Goal: Task Accomplishment & Management: Complete application form

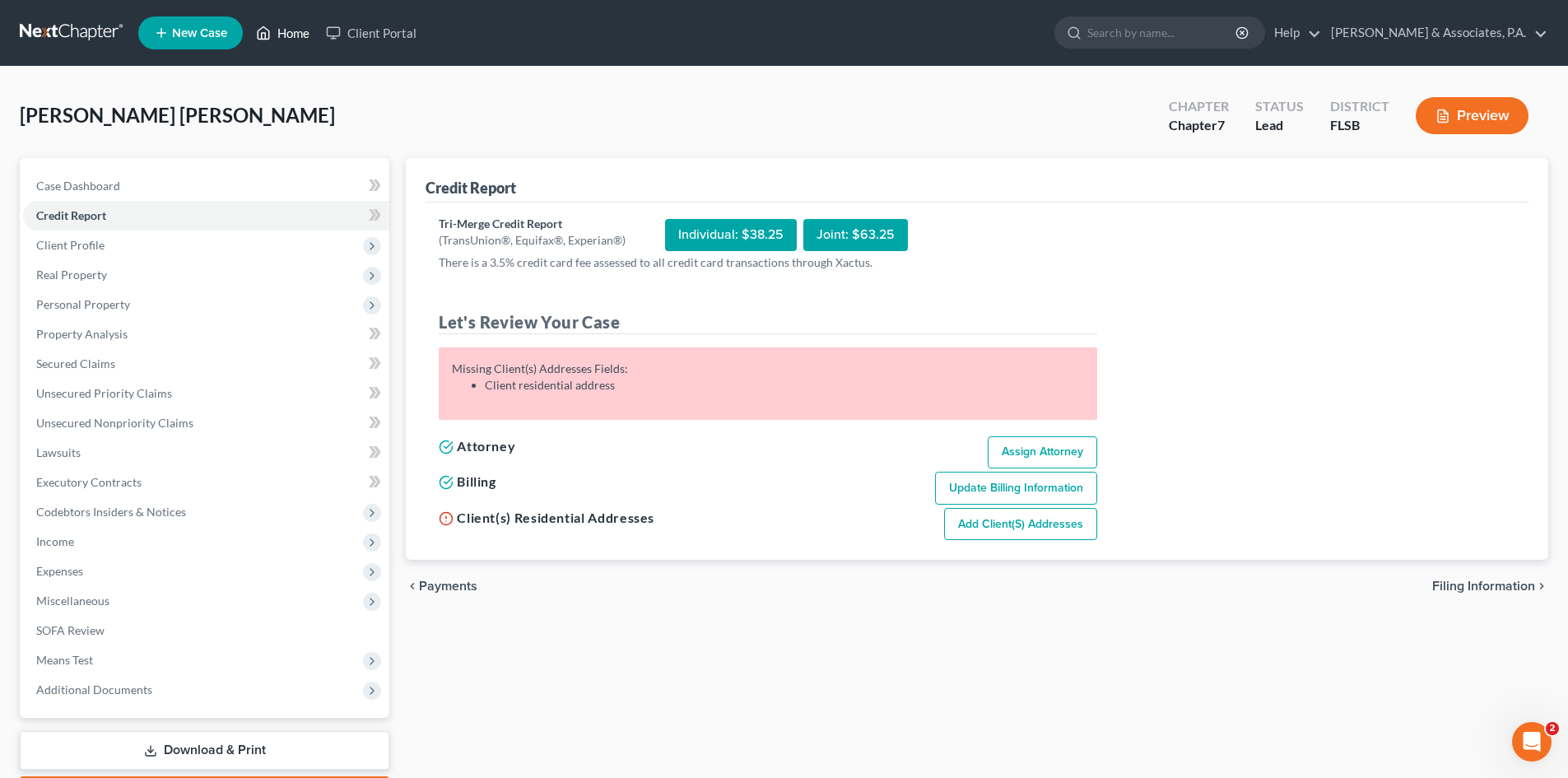
click at [297, 34] on link "Home" at bounding box center [282, 33] width 70 height 30
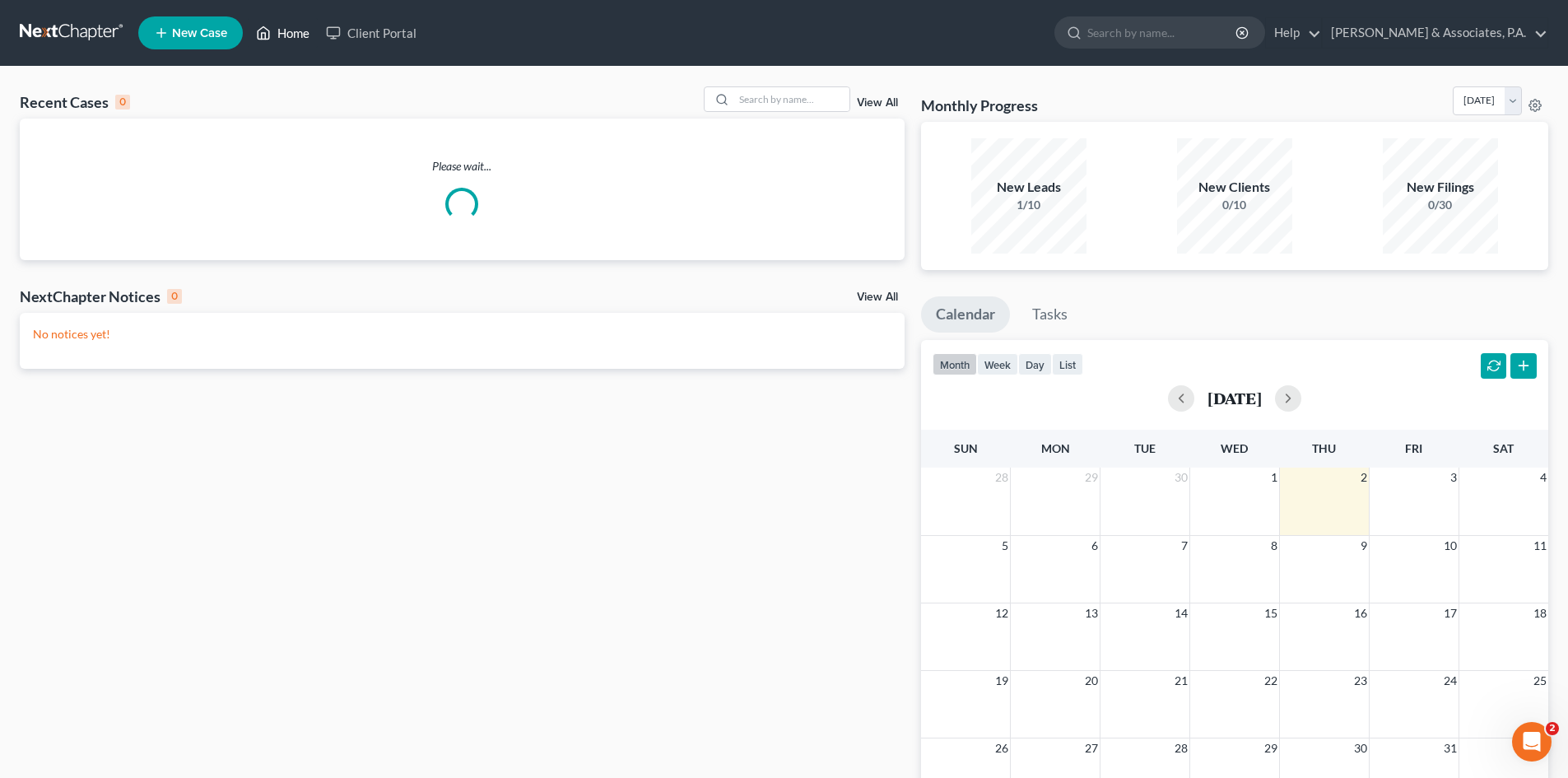
click at [297, 34] on link "Home" at bounding box center [282, 33] width 70 height 30
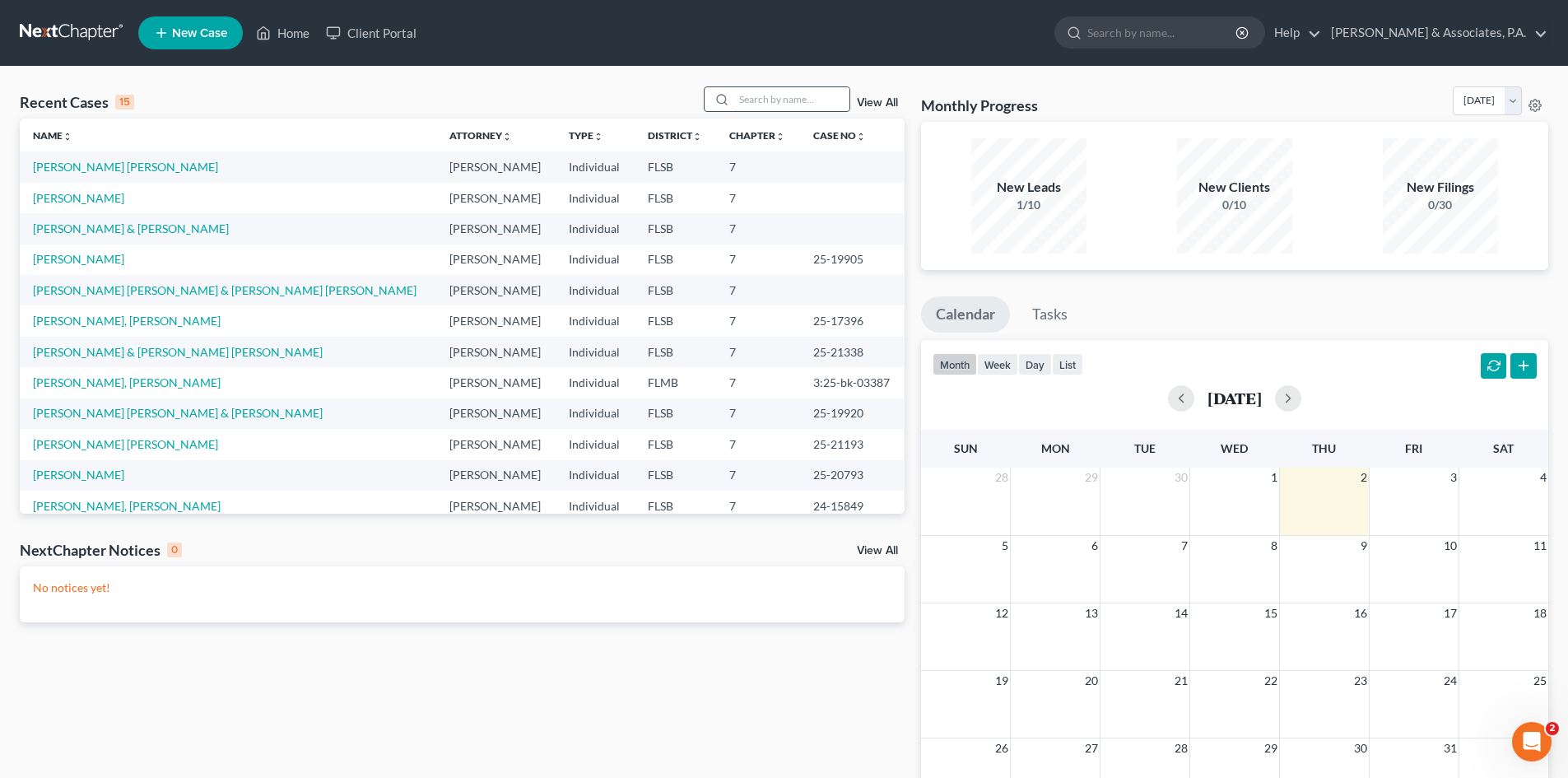
click at [750, 99] on input "search" at bounding box center [792, 99] width 115 height 24
type input "[PERSON_NAME]"
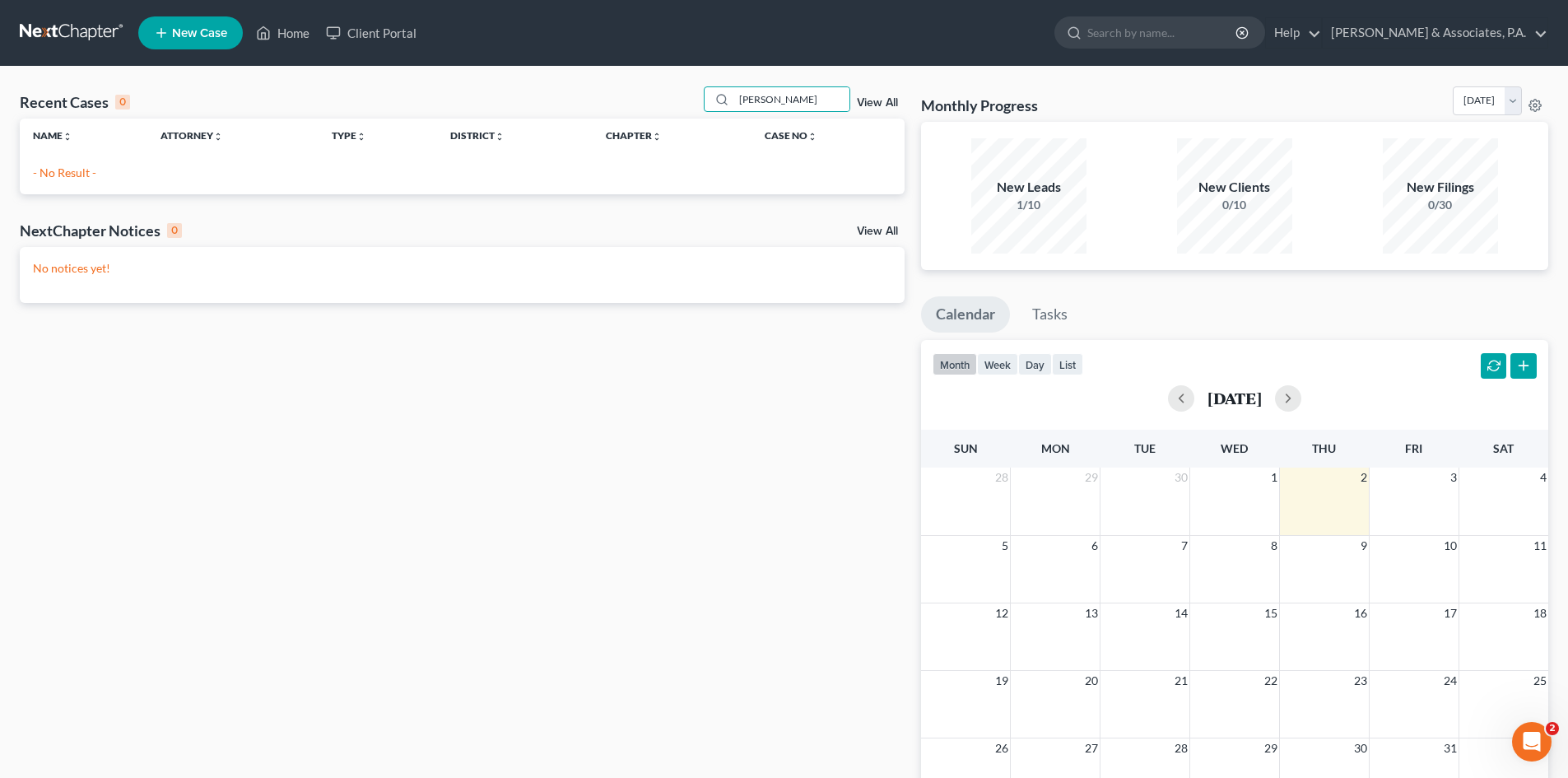
click at [193, 31] on span "New Case" at bounding box center [200, 34] width 55 height 12
select select "17"
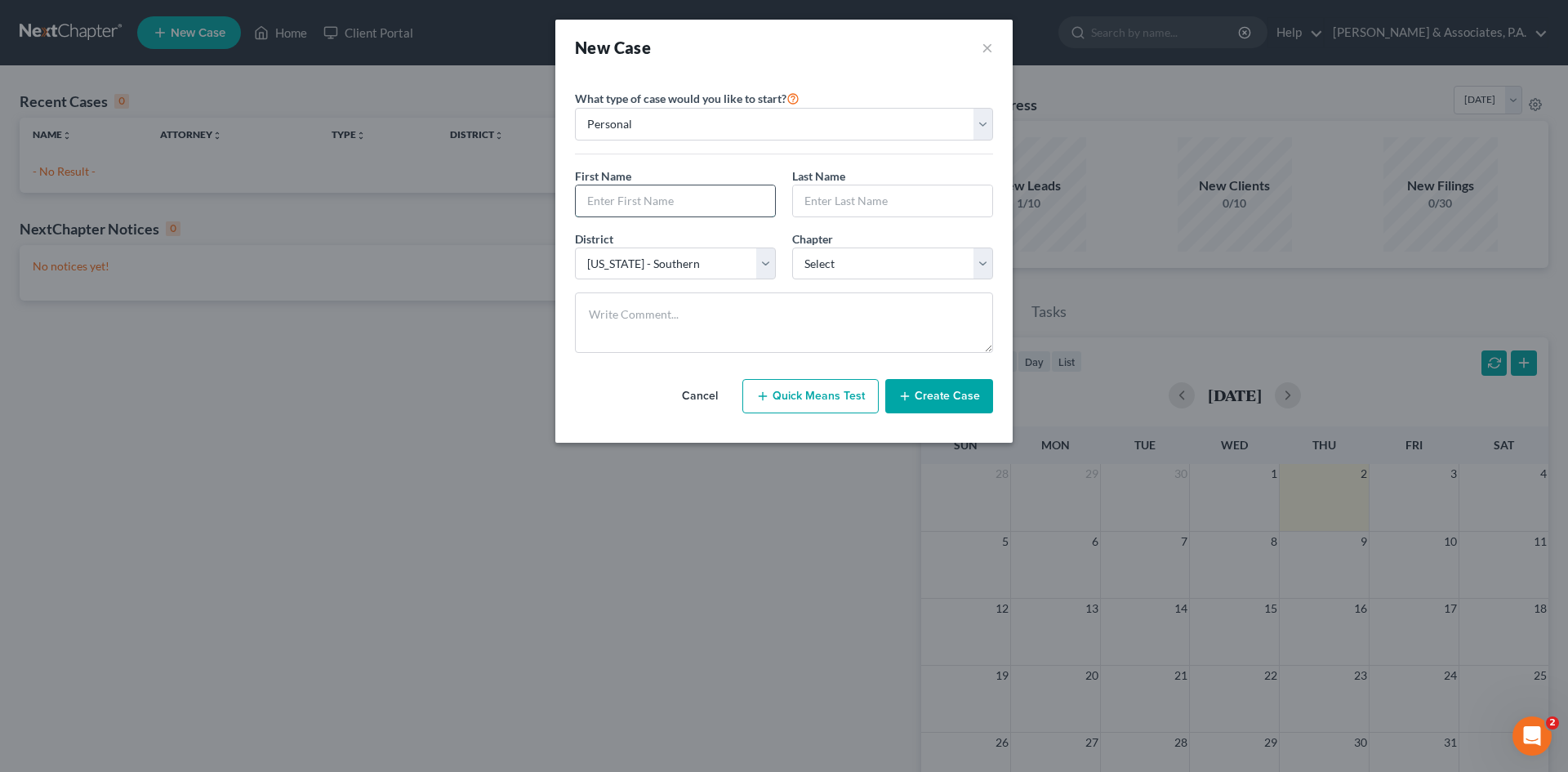
click at [648, 203] on input "text" at bounding box center [675, 201] width 199 height 31
type input "[PERSON_NAME]"
click at [849, 254] on select "Select 7 11 12 13" at bounding box center [892, 263] width 201 height 32
select select "0"
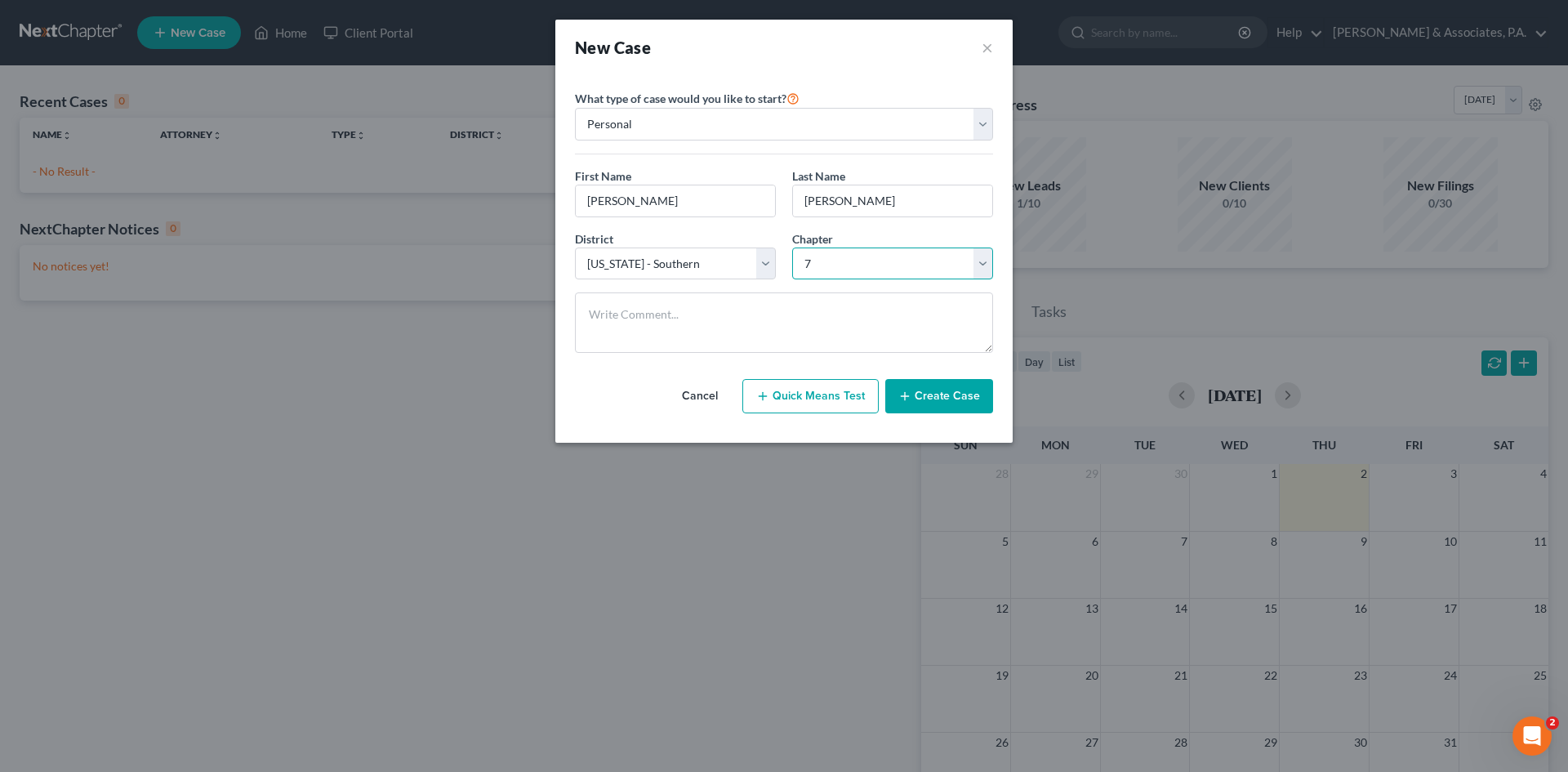
click at [792, 247] on select "Select 7 11 12 13" at bounding box center [892, 263] width 201 height 32
click at [957, 398] on button "Create Case" at bounding box center [939, 395] width 108 height 34
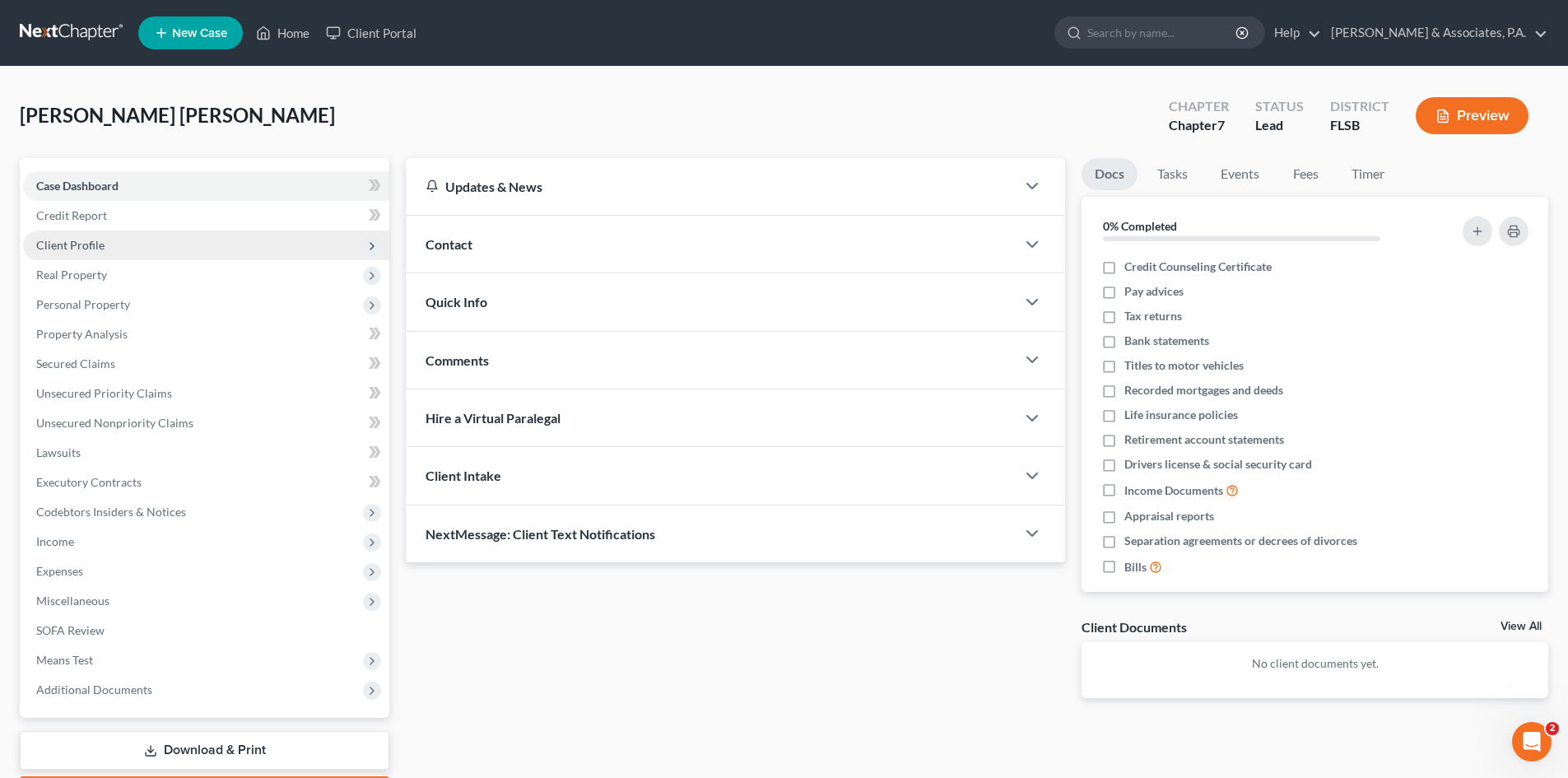
click at [90, 243] on span "Client Profile" at bounding box center [70, 245] width 68 height 14
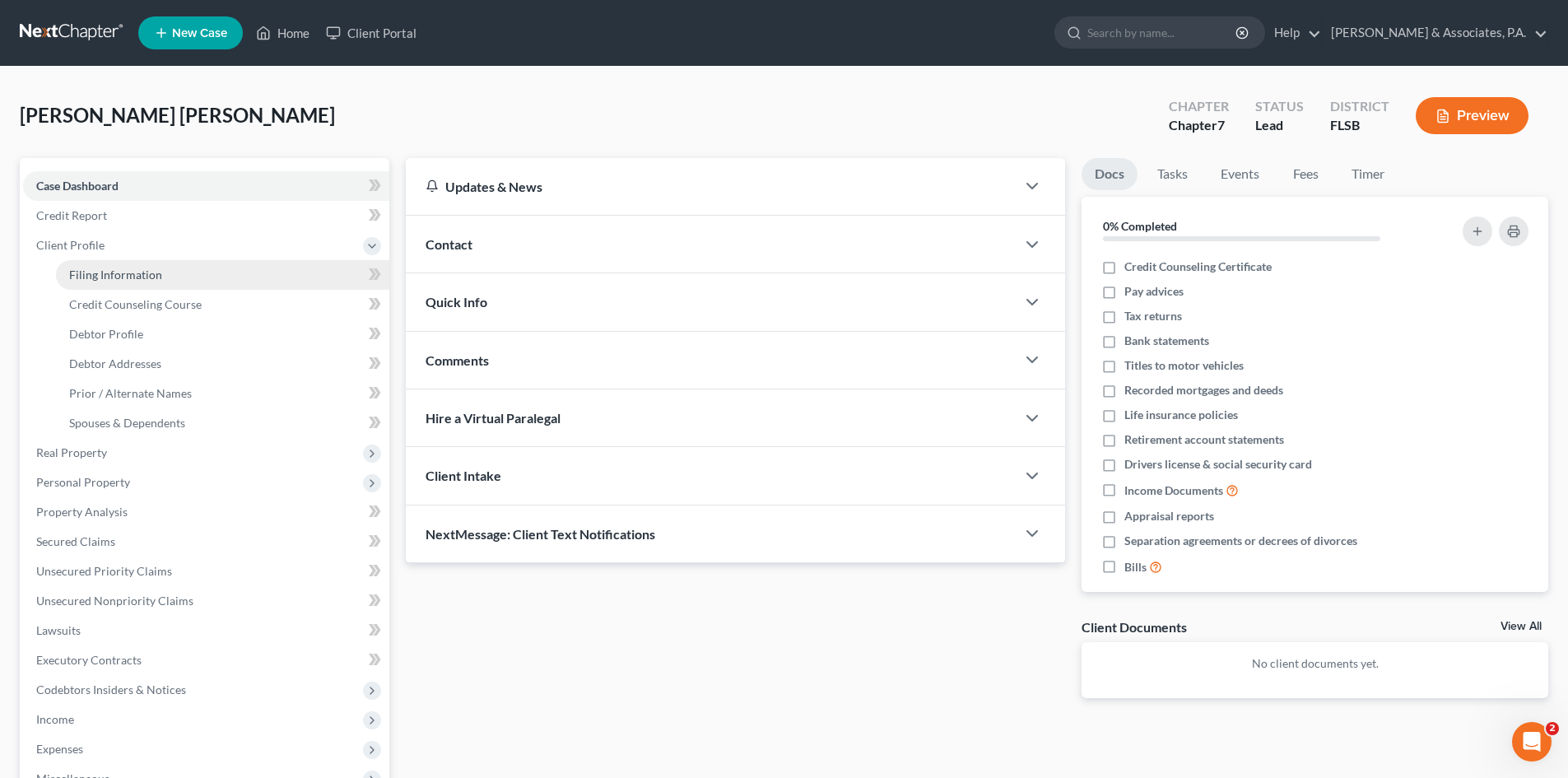
click at [95, 268] on span "Filing Information" at bounding box center [115, 275] width 93 height 14
select select "1"
select select "0"
select select "17"
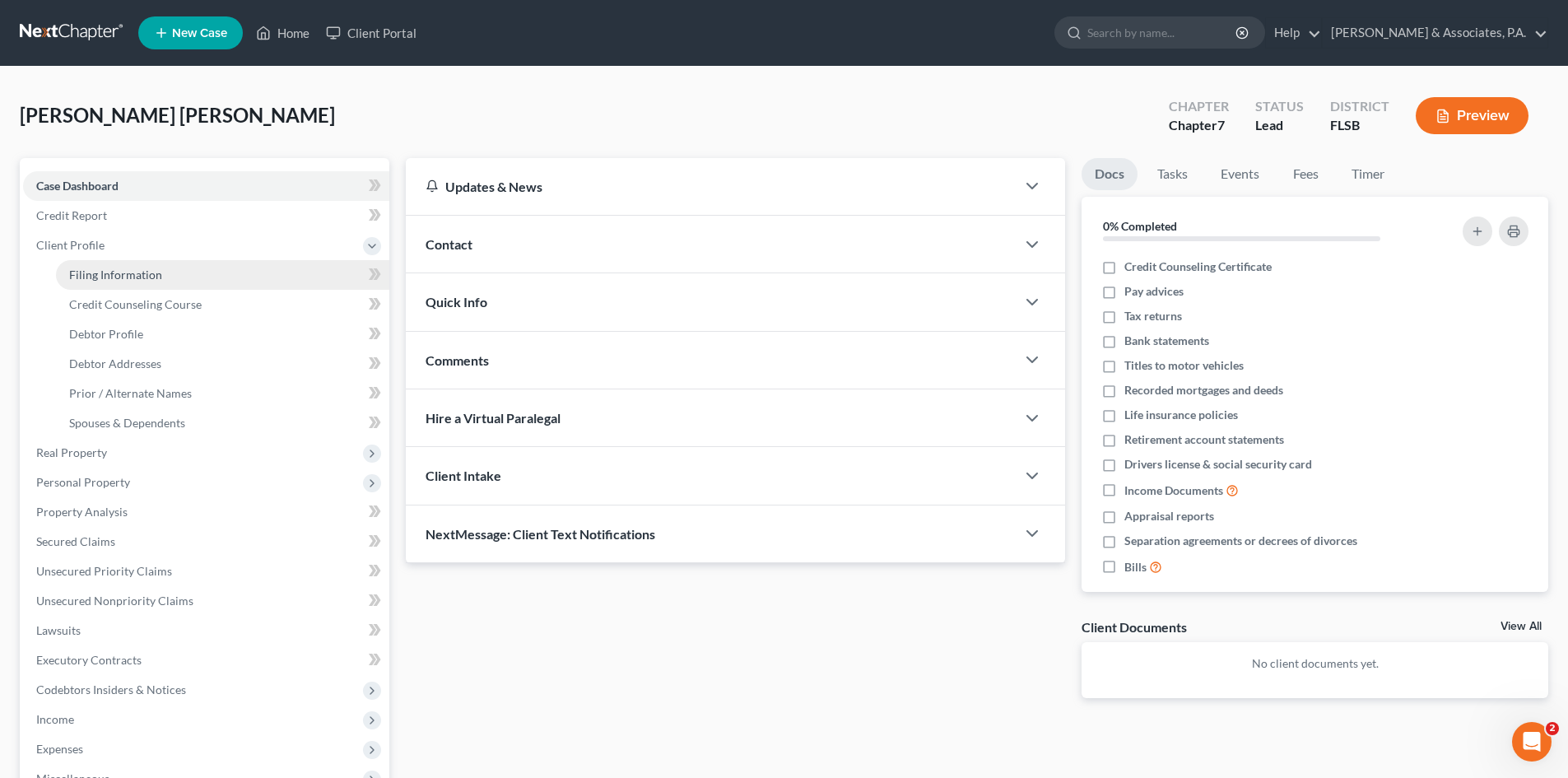
select select "0"
select select "9"
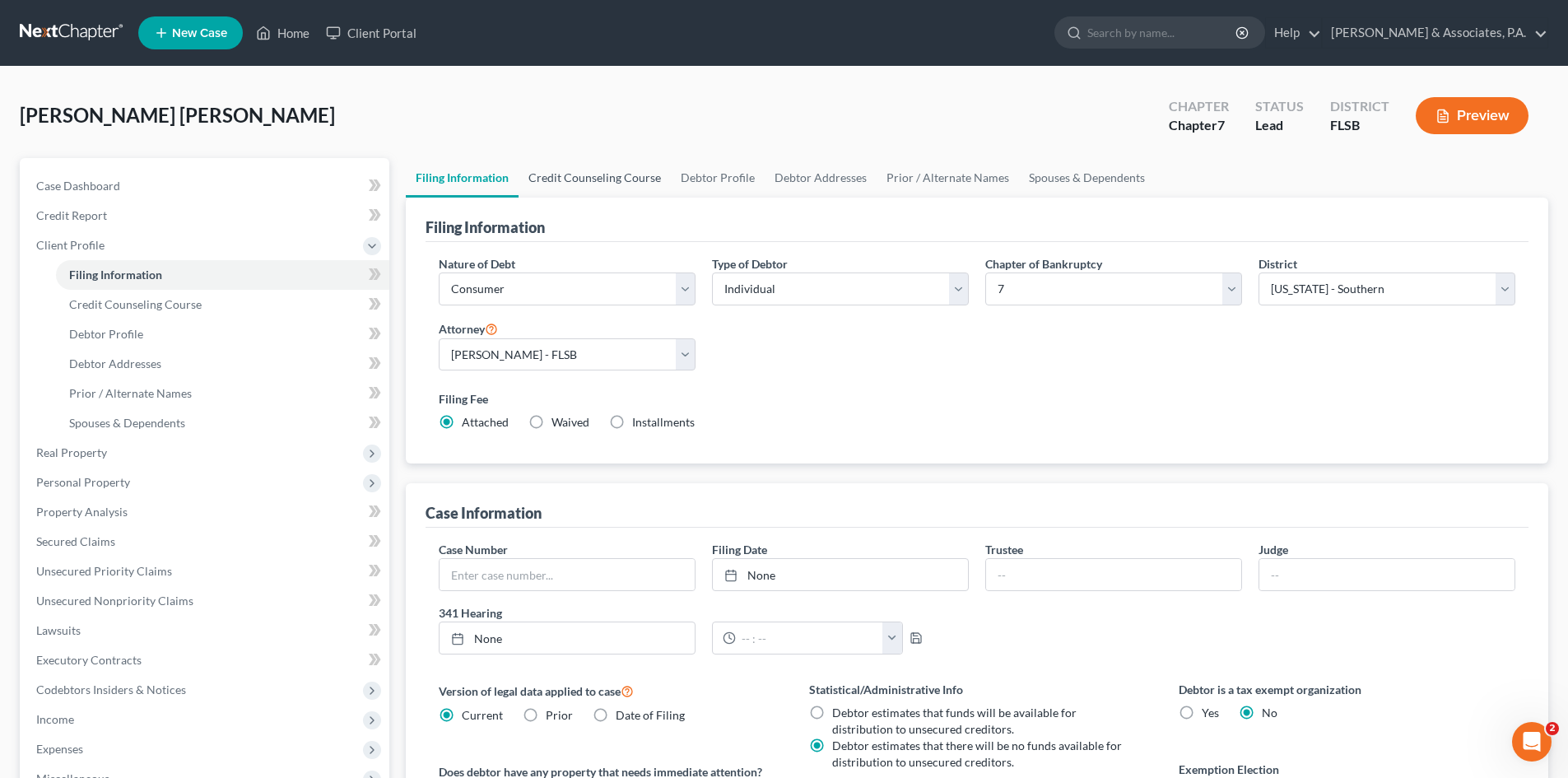
click at [585, 179] on link "Credit Counseling Course" at bounding box center [595, 178] width 152 height 40
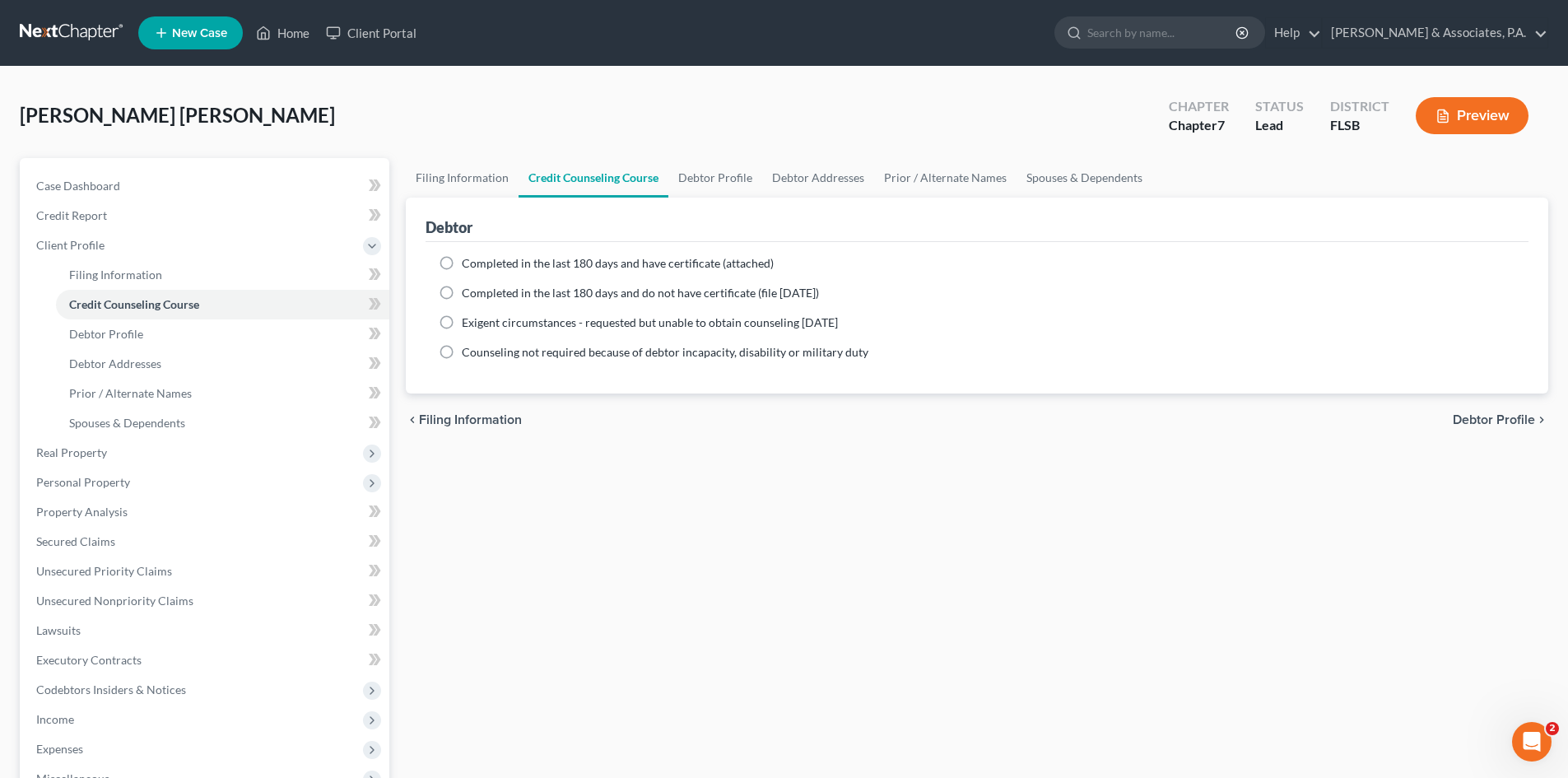
click at [462, 296] on label "Completed in the last 180 days and do not have certificate (file [DATE])" at bounding box center [640, 292] width 357 height 17
click at [468, 296] on input "Completed in the last 180 days and do not have certificate (file [DATE])" at bounding box center [473, 290] width 11 height 11
radio input "true"
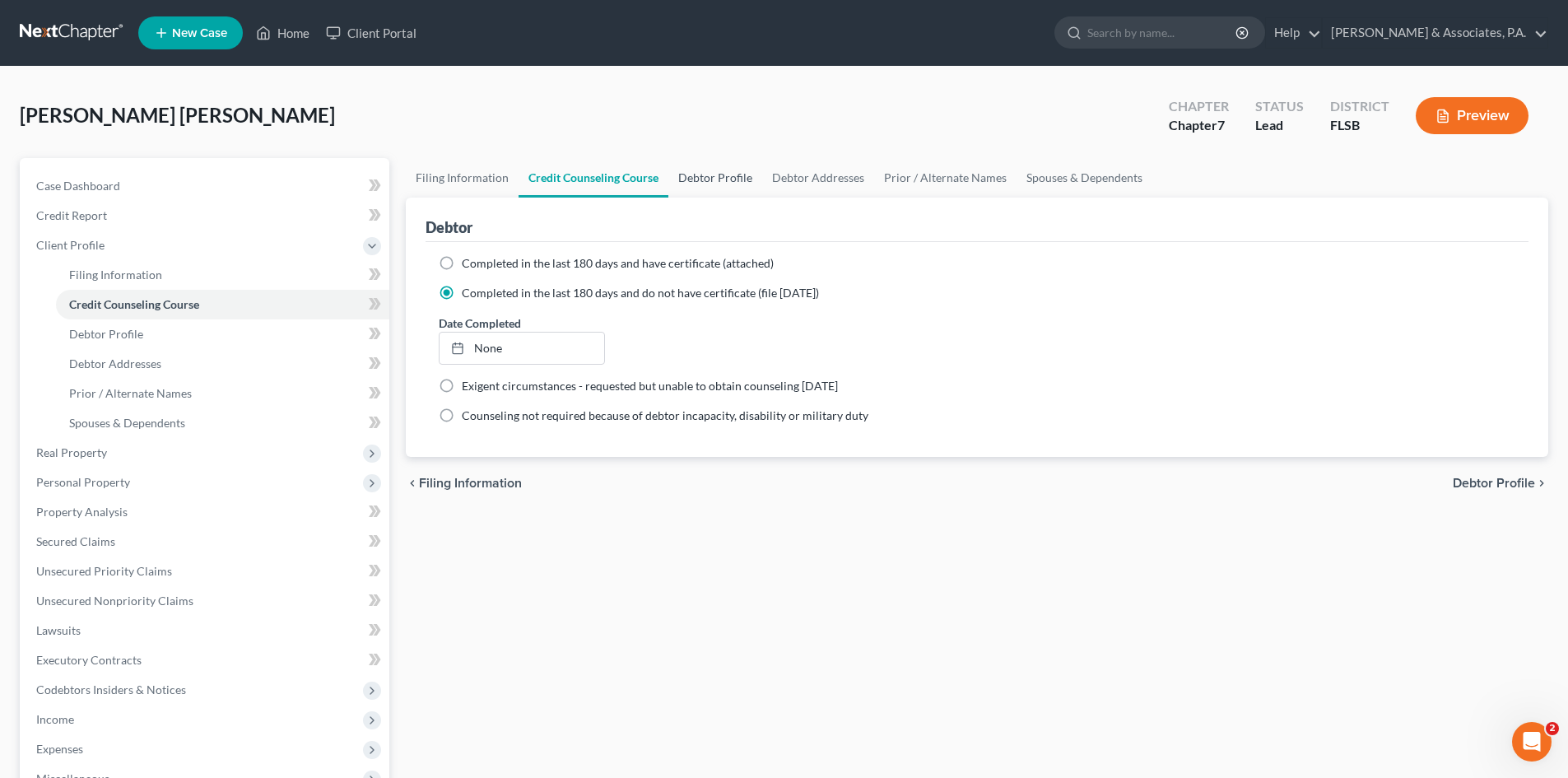
click at [706, 173] on link "Debtor Profile" at bounding box center [716, 178] width 94 height 40
select select "0"
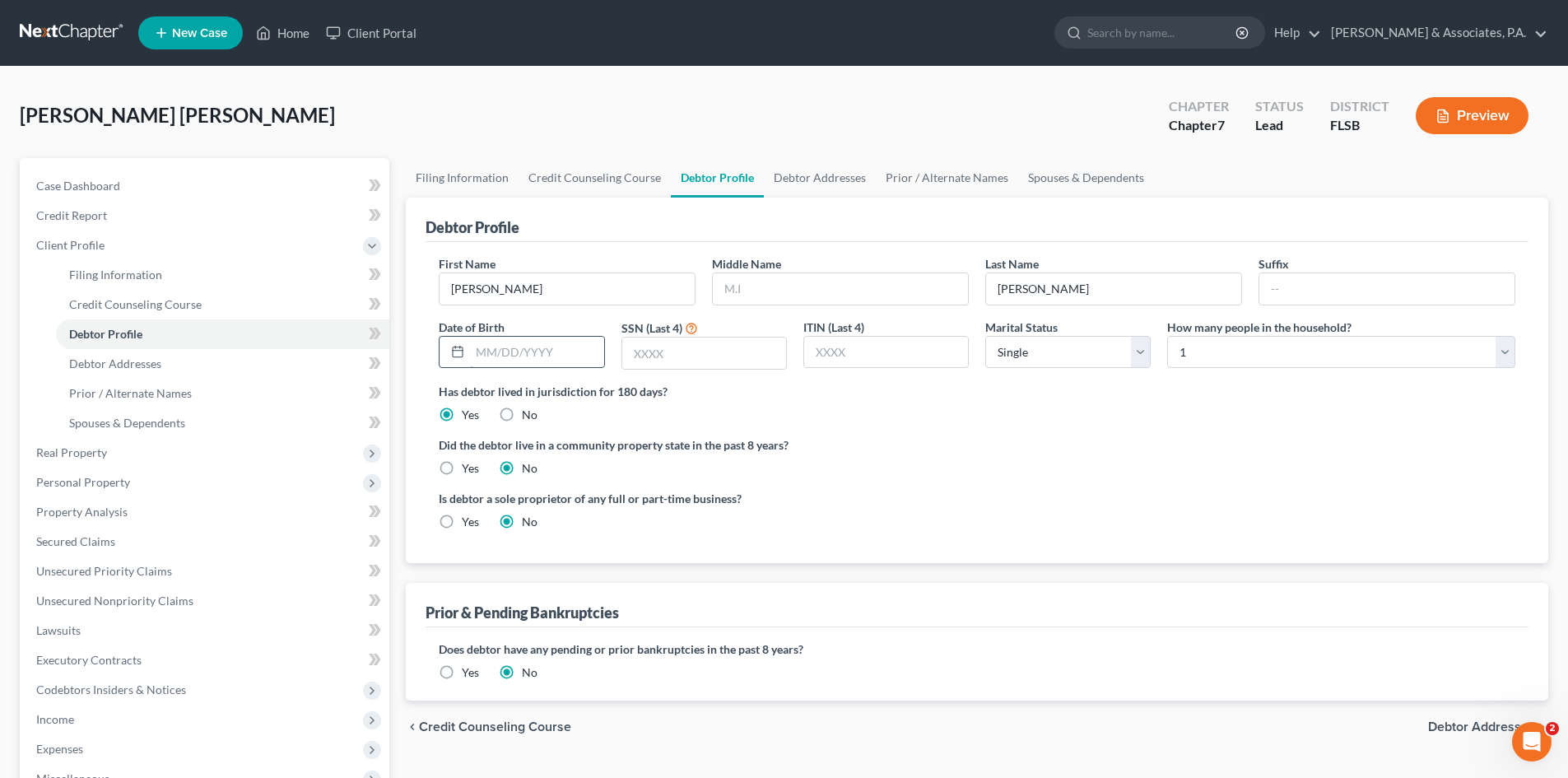
click at [488, 351] on input "text" at bounding box center [536, 351] width 133 height 31
click at [511, 352] on input "text" at bounding box center [536, 351] width 133 height 31
type input "[DATE]"
click at [646, 356] on input "text" at bounding box center [703, 352] width 163 height 31
drag, startPoint x: 642, startPoint y: 356, endPoint x: 651, endPoint y: 363, distance: 11.4
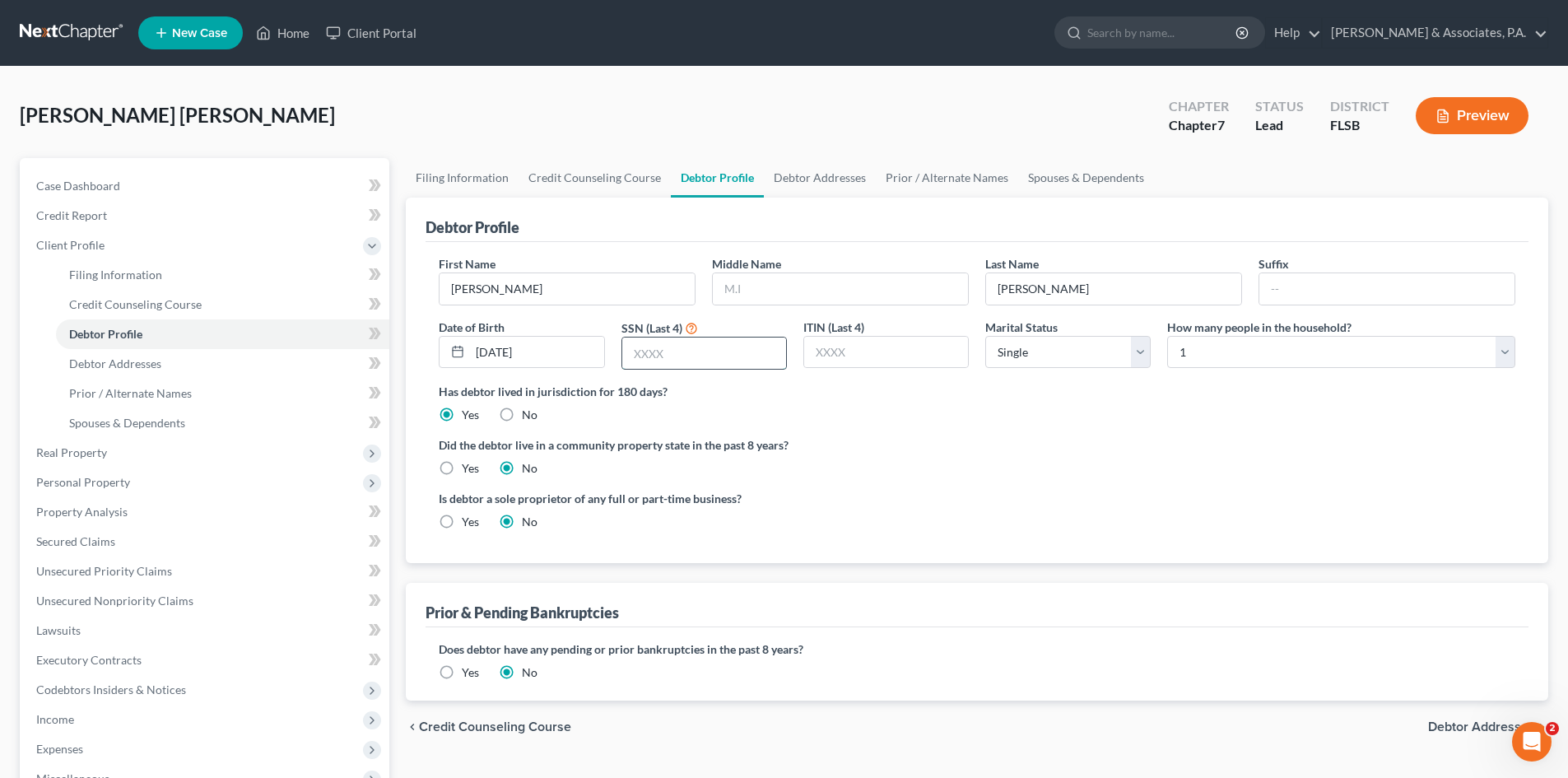
click at [642, 356] on input "text" at bounding box center [703, 352] width 163 height 31
type input "1621"
click at [1042, 351] on select "Select Single Married Separated Divorced Widowed" at bounding box center [1067, 351] width 165 height 33
select select "1"
click at [985, 336] on select "Select Single Married Separated Divorced Widowed" at bounding box center [1067, 351] width 165 height 33
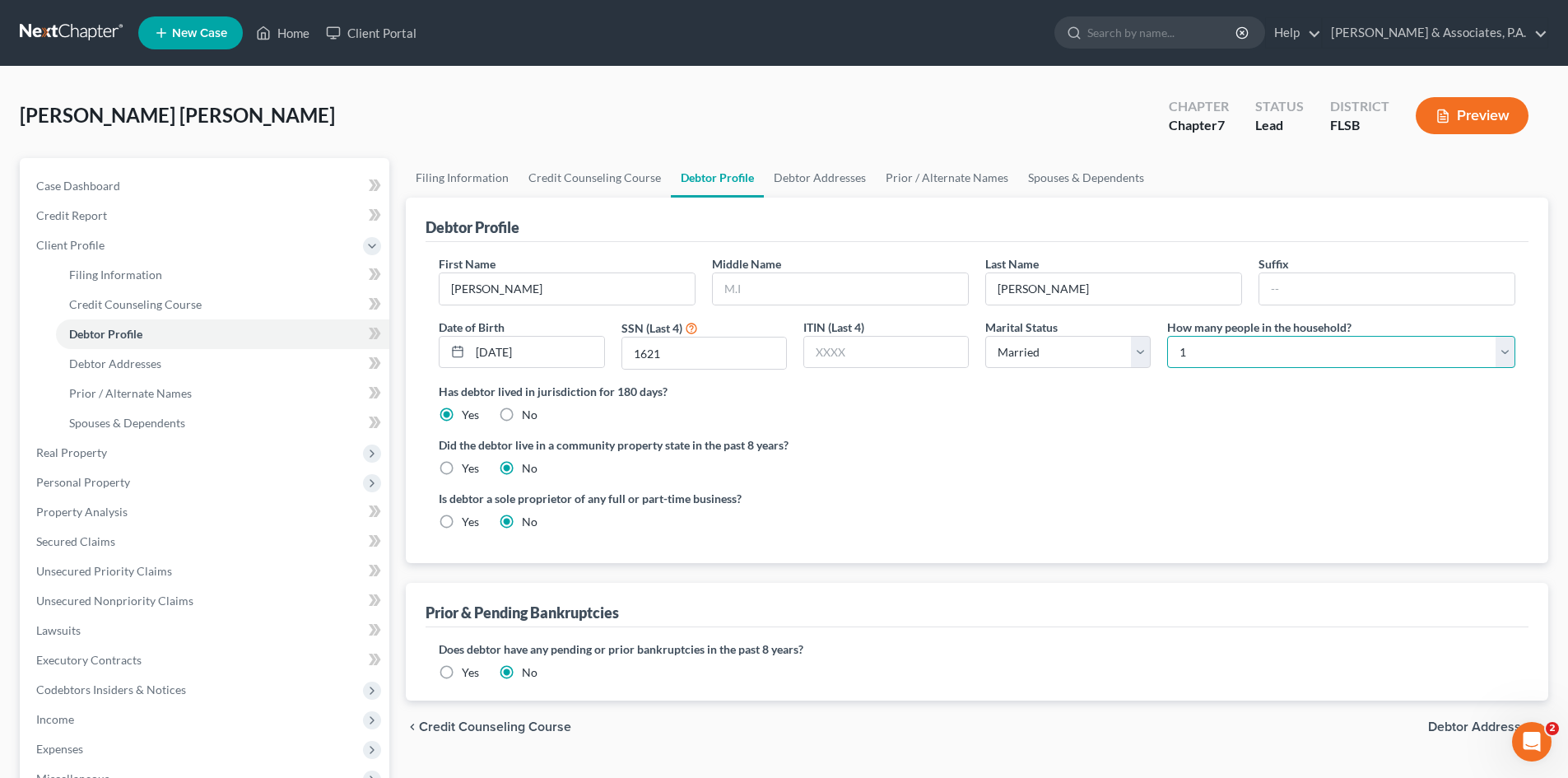
click at [1217, 344] on select "Select 1 2 3 4 5 6 7 8 9 10 11 12 13 14 15 16 17 18 19 20" at bounding box center [1341, 351] width 348 height 33
select select "2"
click at [1167, 336] on select "Select 1 2 3 4 5 6 7 8 9 10 11 12 13 14 15 16 17 18 19 20" at bounding box center [1341, 351] width 348 height 33
click at [806, 178] on link "Debtor Addresses" at bounding box center [820, 178] width 112 height 40
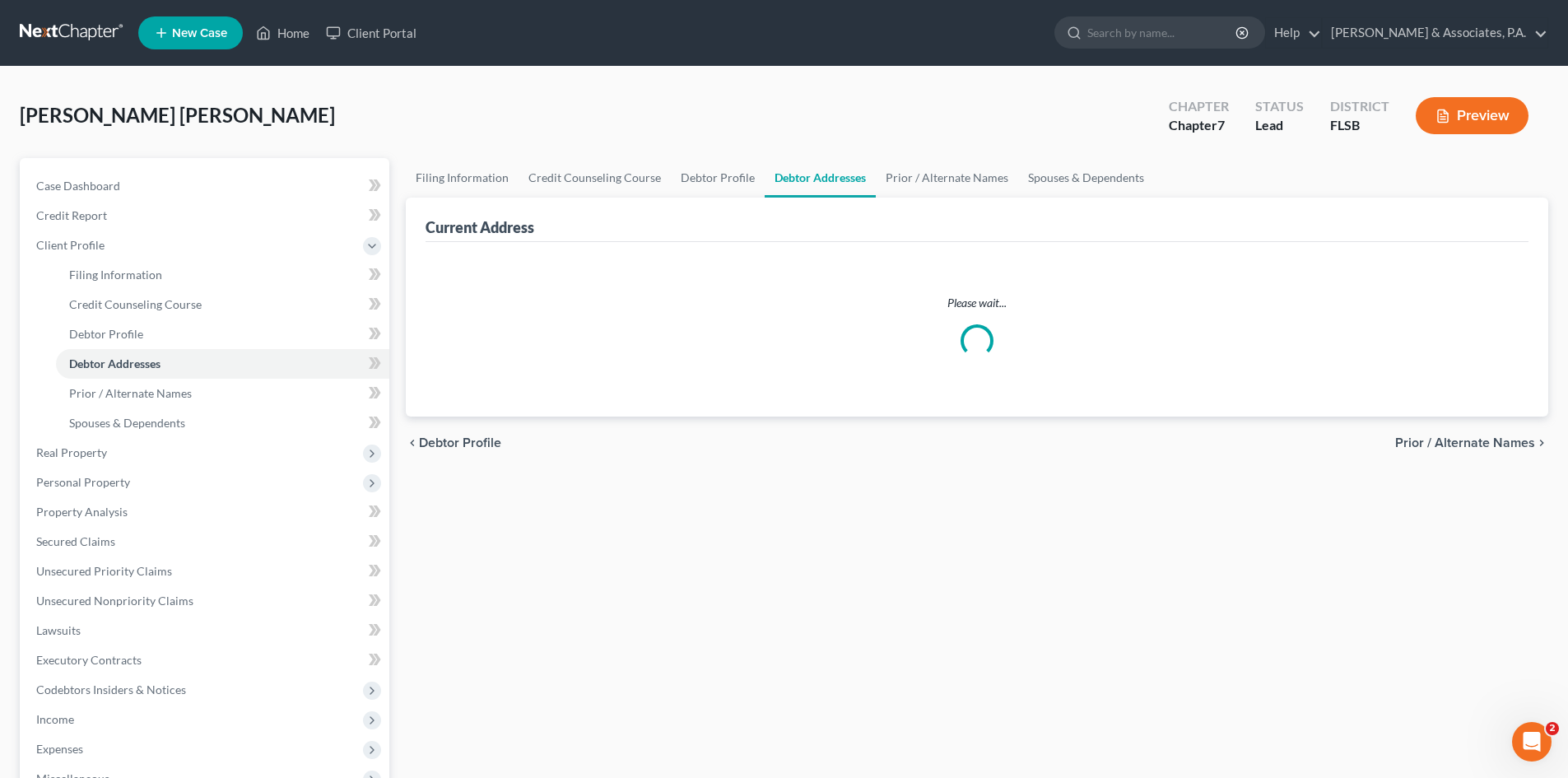
select select "0"
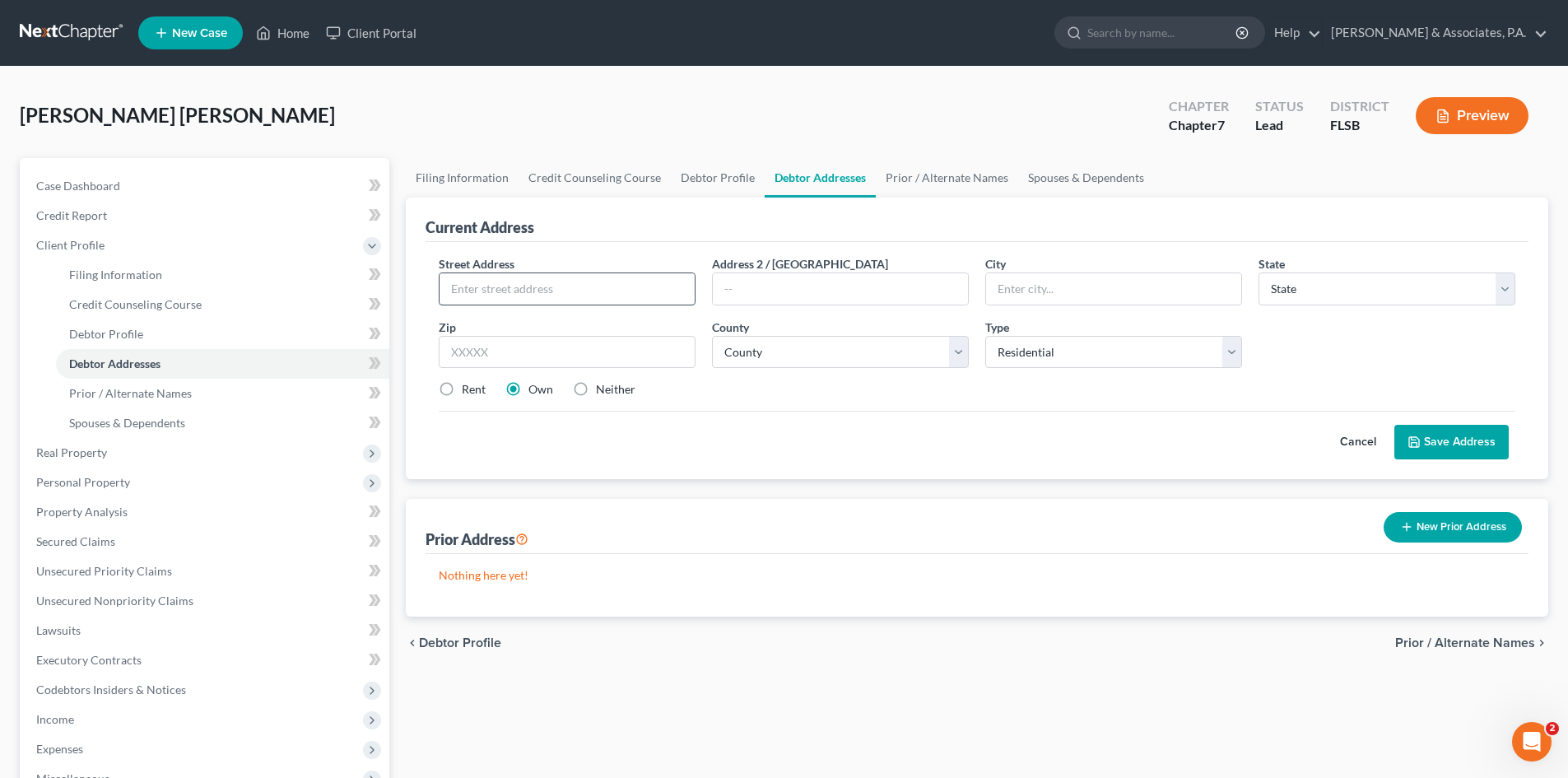
click at [581, 283] on input "text" at bounding box center [567, 288] width 255 height 31
click at [468, 286] on input "text" at bounding box center [567, 288] width 255 height 31
type input "[STREET_ADDRESS]"
type input "33014"
type input "Hialeah"
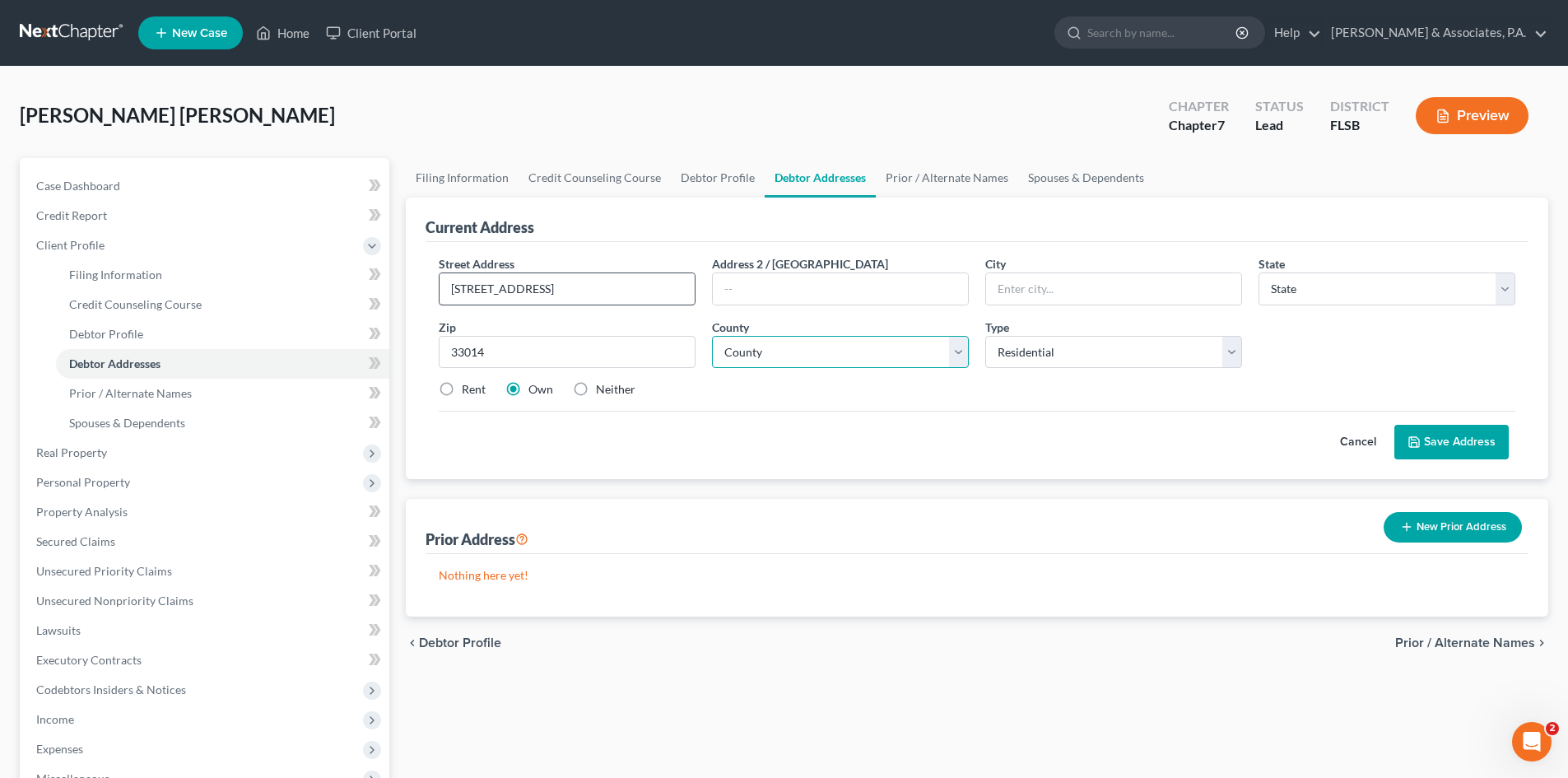
select select "9"
click at [765, 357] on select "County [GEOGRAPHIC_DATA] [GEOGRAPHIC_DATA] [GEOGRAPHIC_DATA] [GEOGRAPHIC_DATA] …" at bounding box center [840, 351] width 257 height 33
select select "42"
click at [712, 336] on select "County [GEOGRAPHIC_DATA] [GEOGRAPHIC_DATA] [GEOGRAPHIC_DATA] [GEOGRAPHIC_DATA] …" at bounding box center [840, 351] width 257 height 33
click at [462, 389] on label "Rent" at bounding box center [473, 389] width 24 height 17
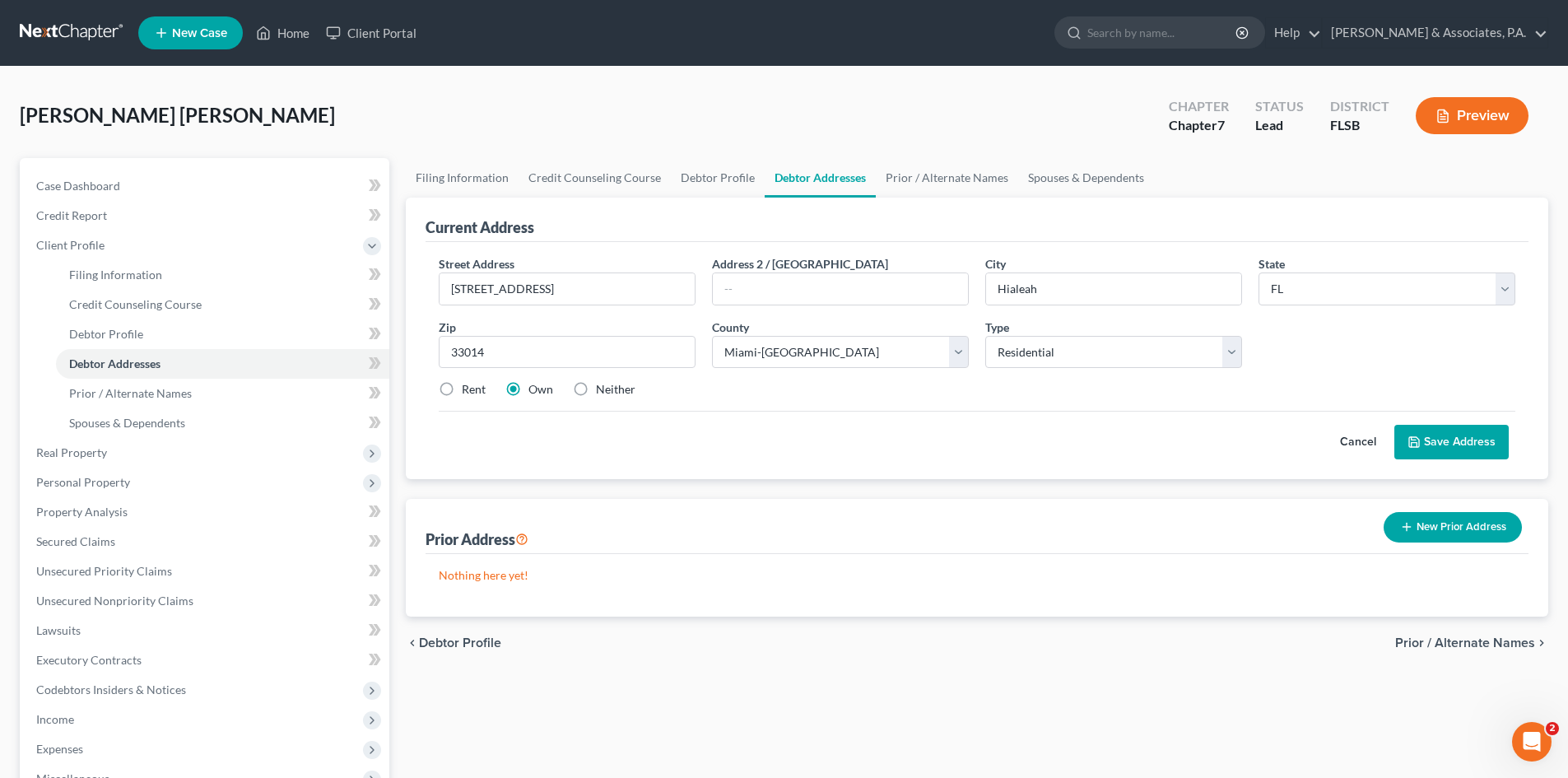
click at [468, 389] on input "Rent" at bounding box center [473, 386] width 11 height 11
radio input "true"
click at [1440, 445] on button "Save Address" at bounding box center [1451, 442] width 115 height 34
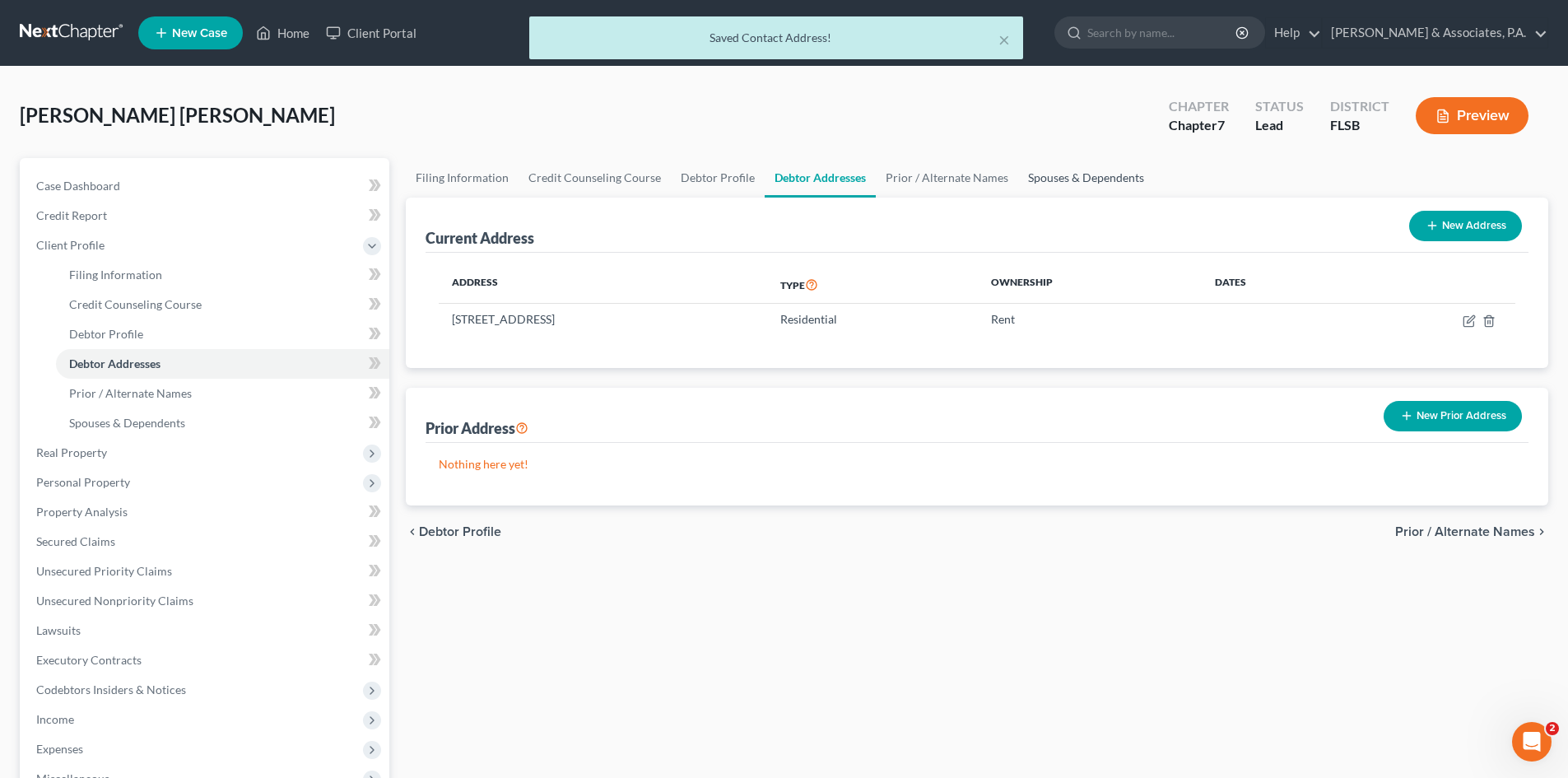
click at [1048, 182] on link "Spouses & Dependents" at bounding box center [1087, 178] width 136 height 40
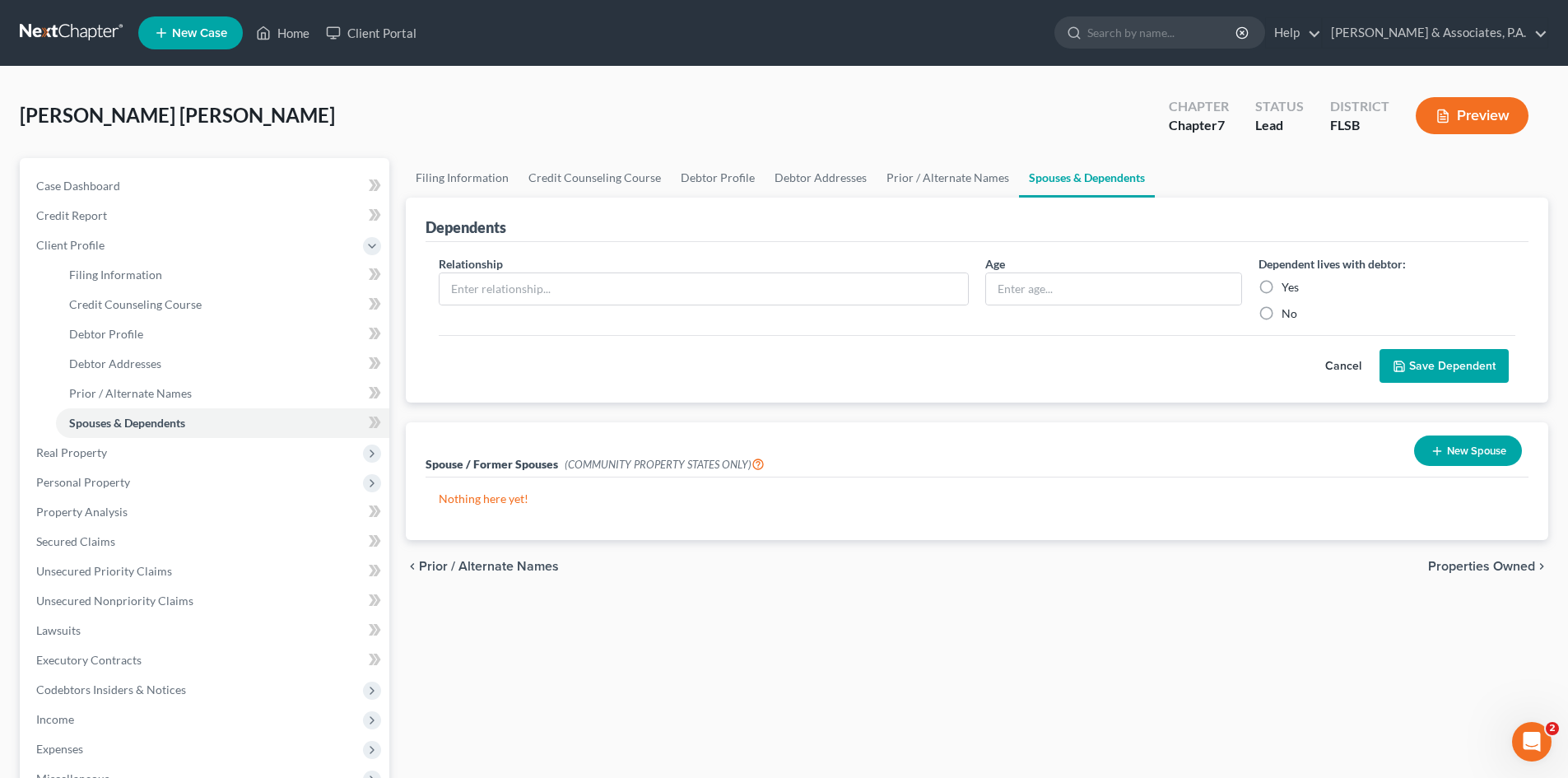
click at [1282, 284] on label "Yes" at bounding box center [1291, 287] width 18 height 17
click at [1288, 284] on input "Yes" at bounding box center [1293, 284] width 11 height 11
radio input "true"
click at [715, 176] on link "Debtor Profile" at bounding box center [717, 178] width 94 height 40
select select "1"
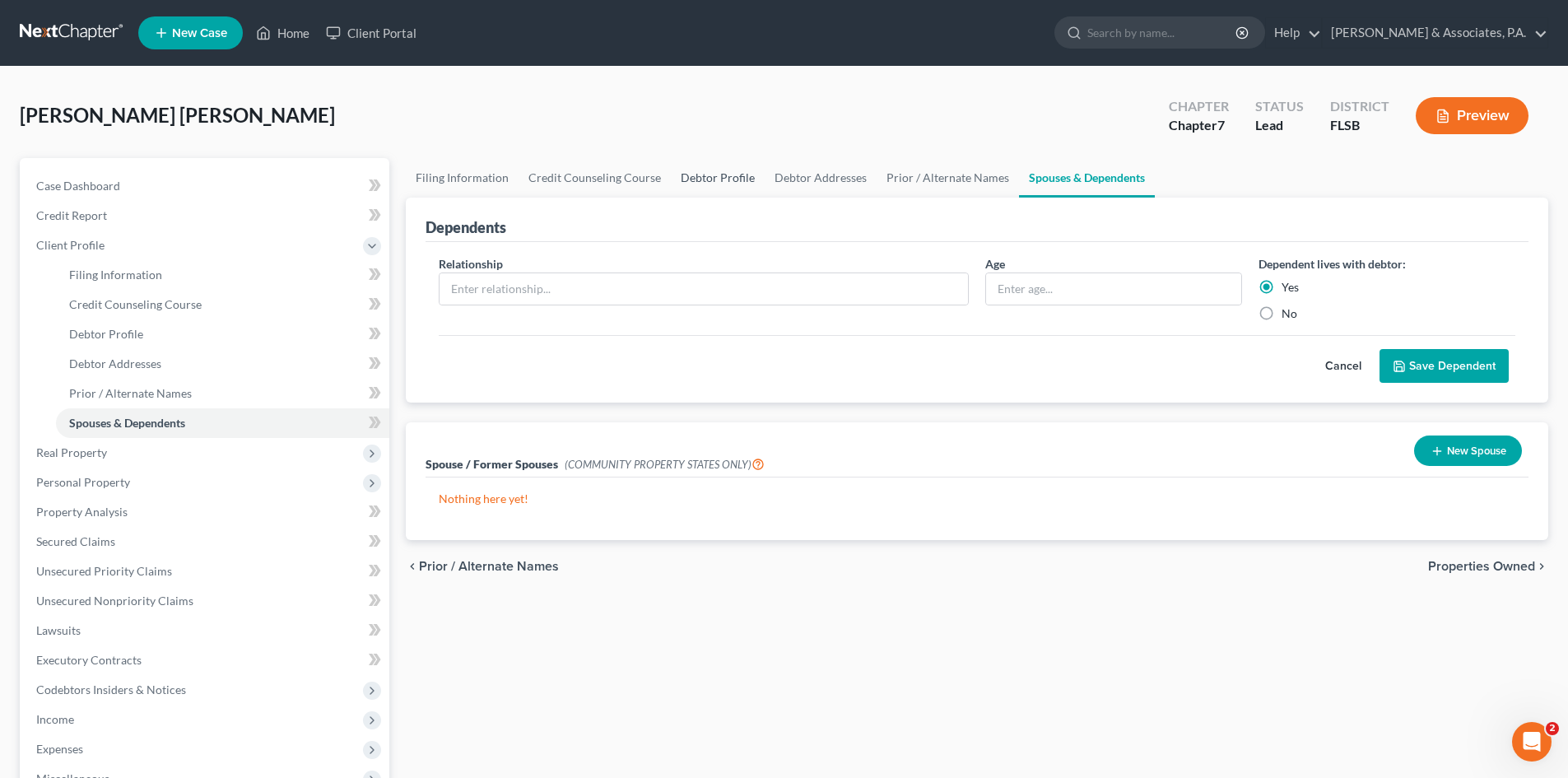
select select "2"
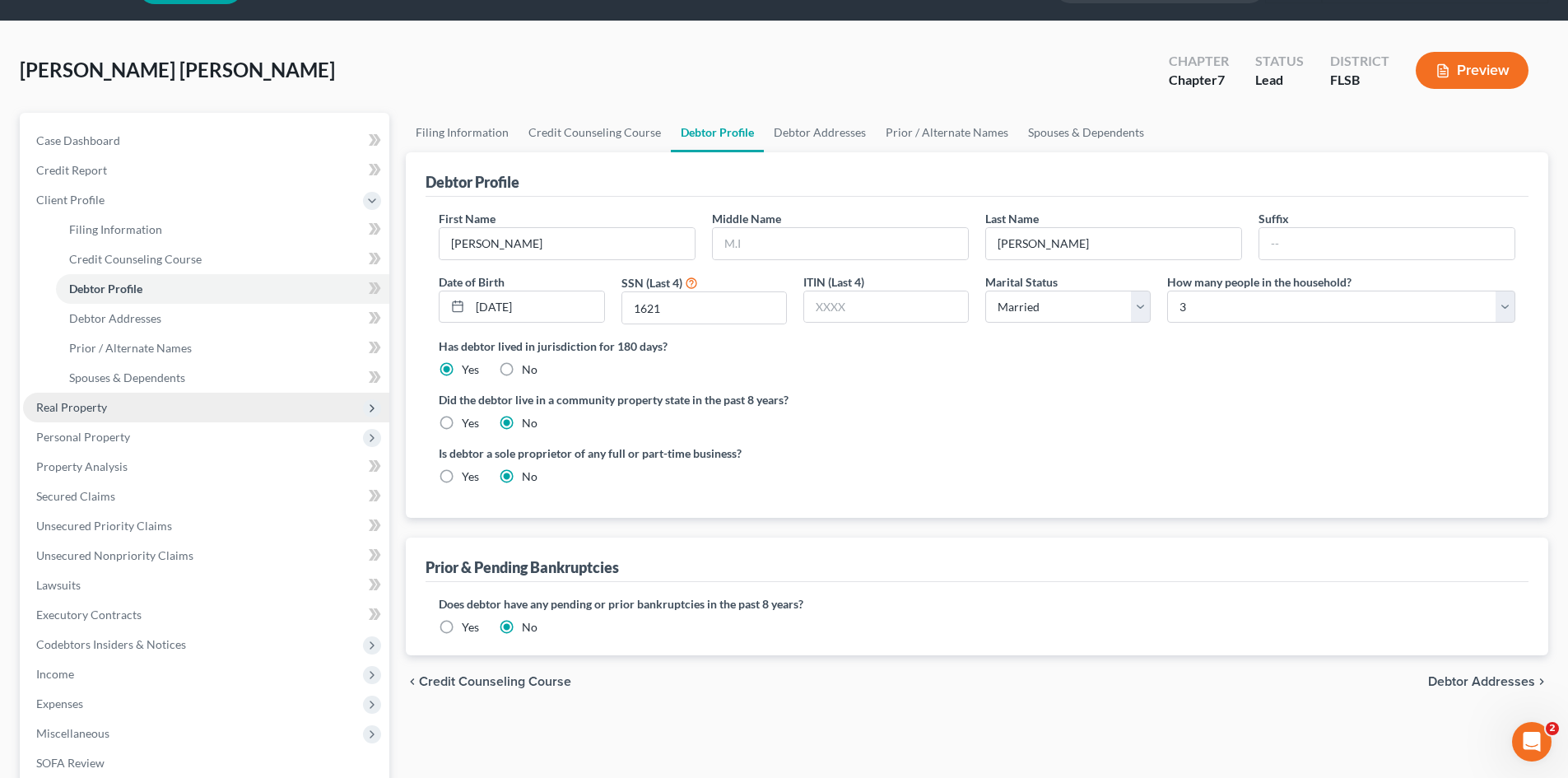
scroll to position [82, 0]
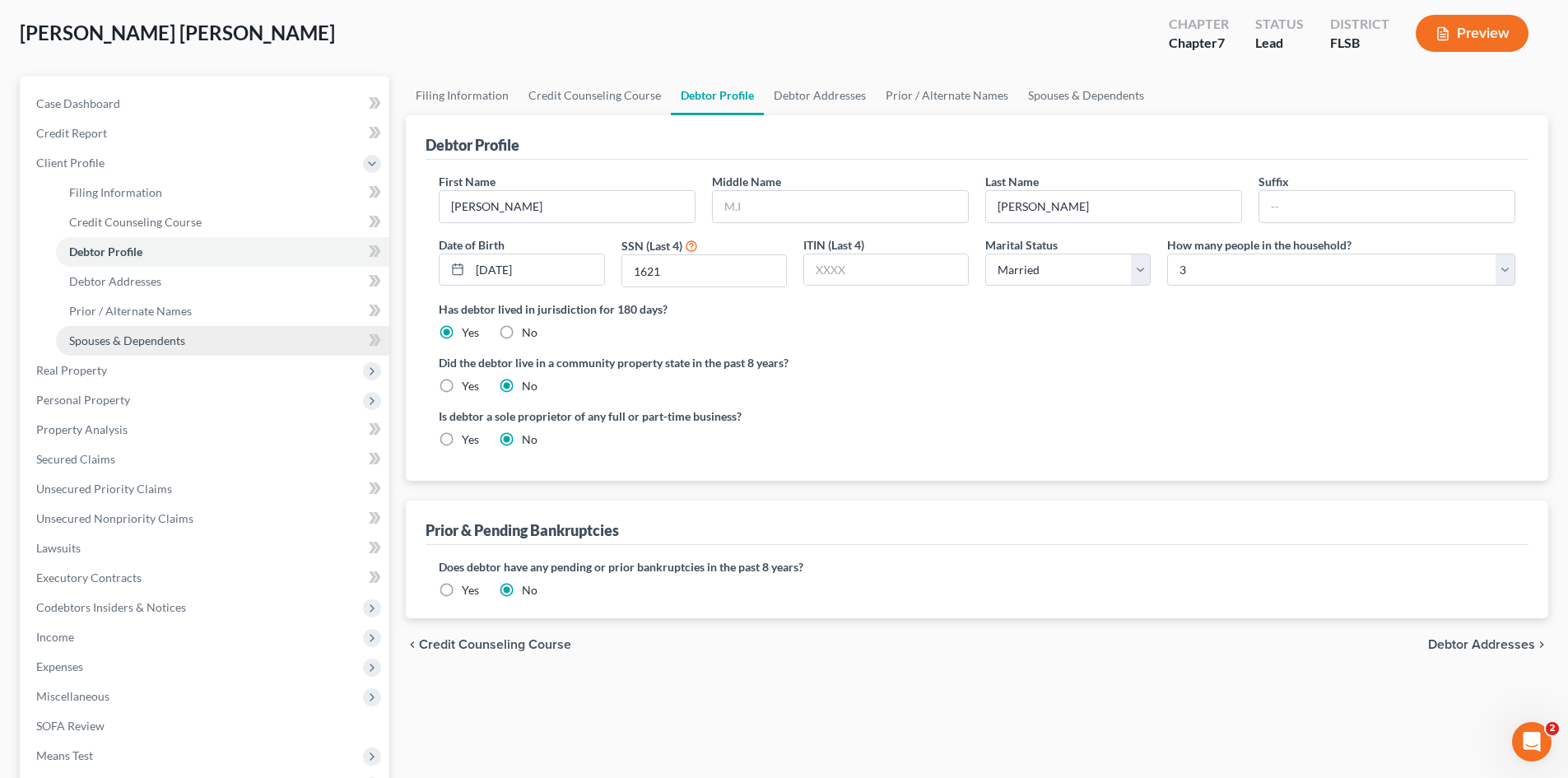
click at [143, 337] on span "Spouses & Dependents" at bounding box center [126, 340] width 116 height 14
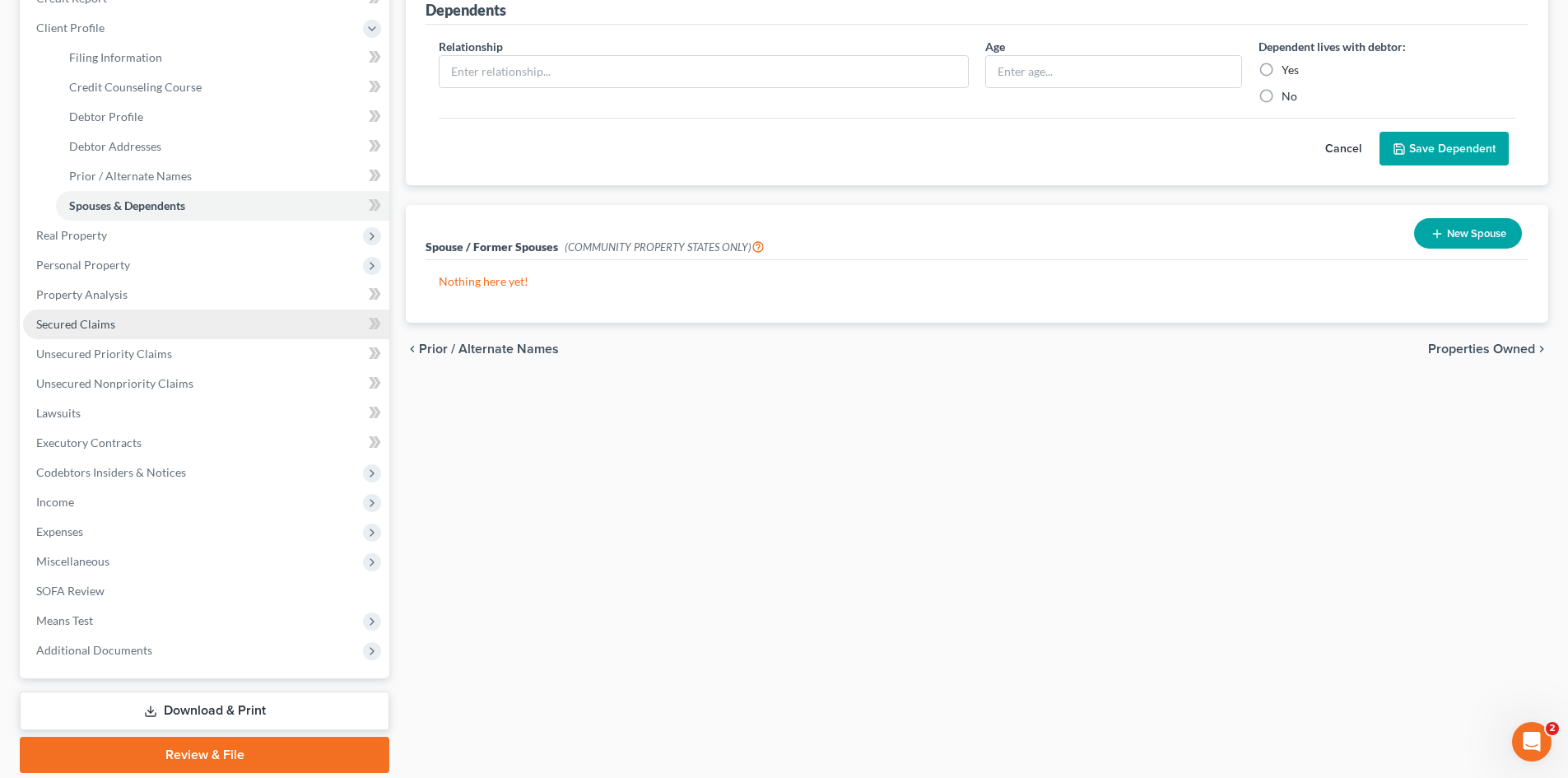
scroll to position [247, 0]
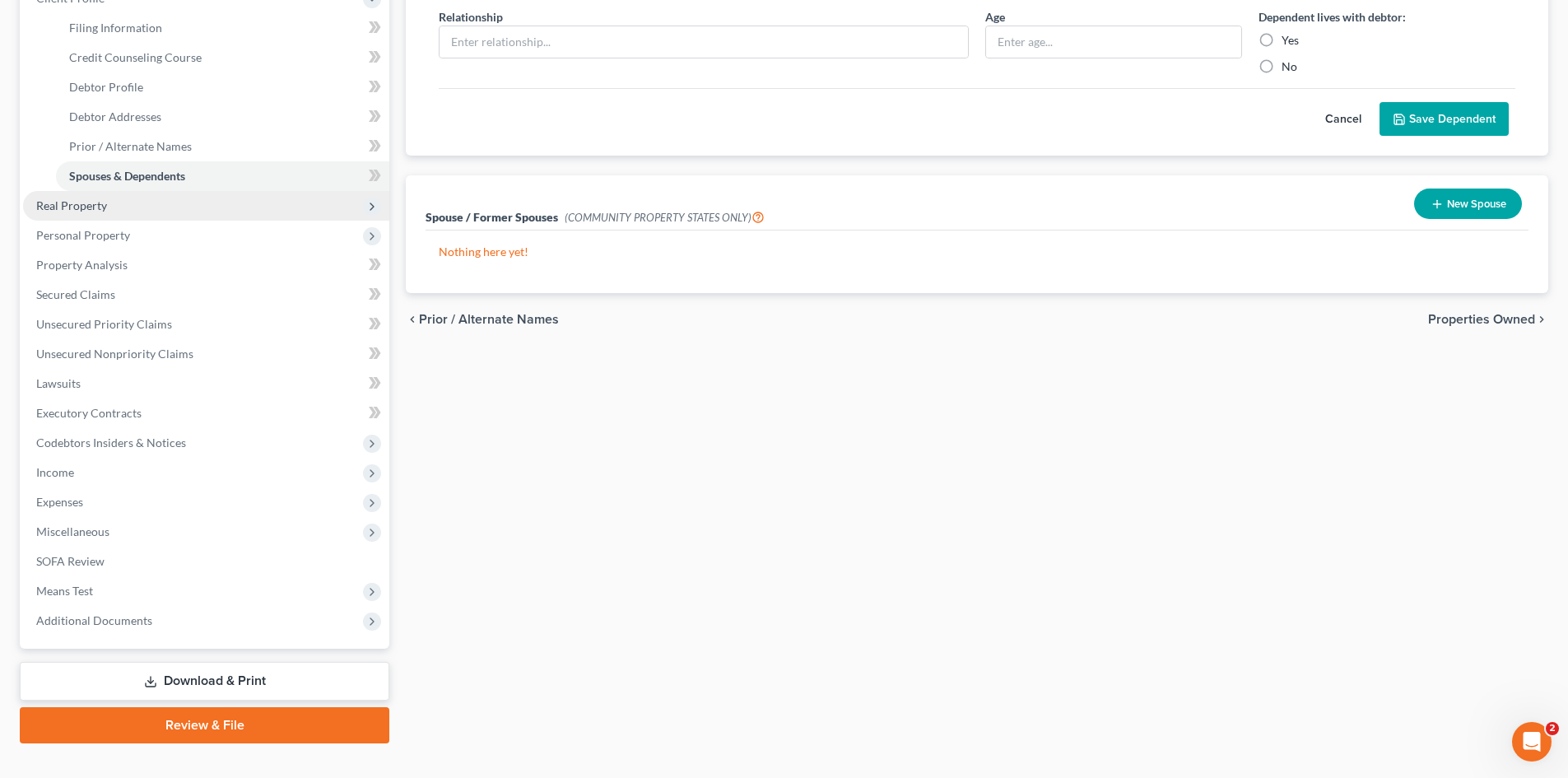
click at [96, 191] on span "Real Property" at bounding box center [206, 206] width 367 height 30
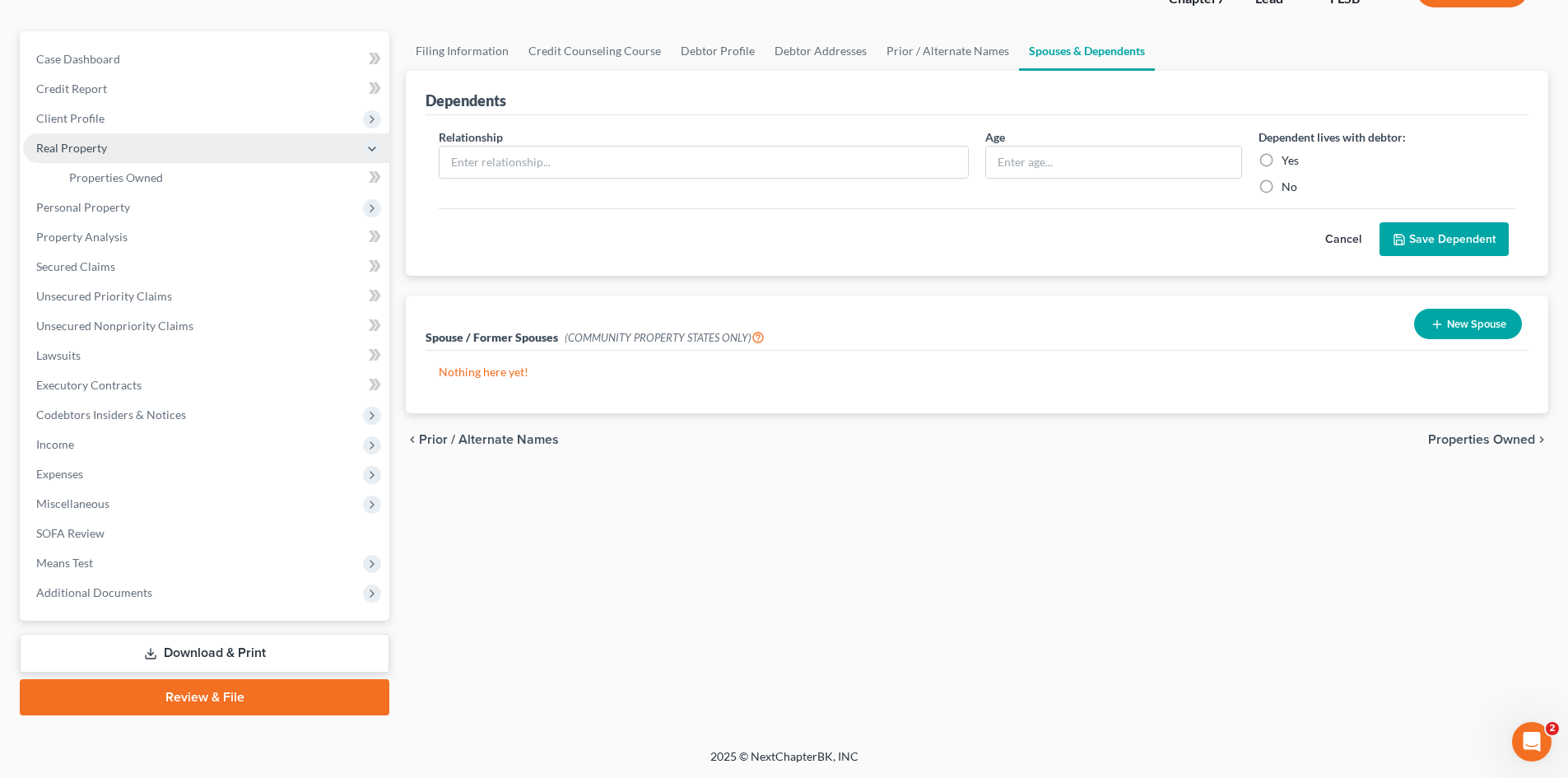
scroll to position [126, 0]
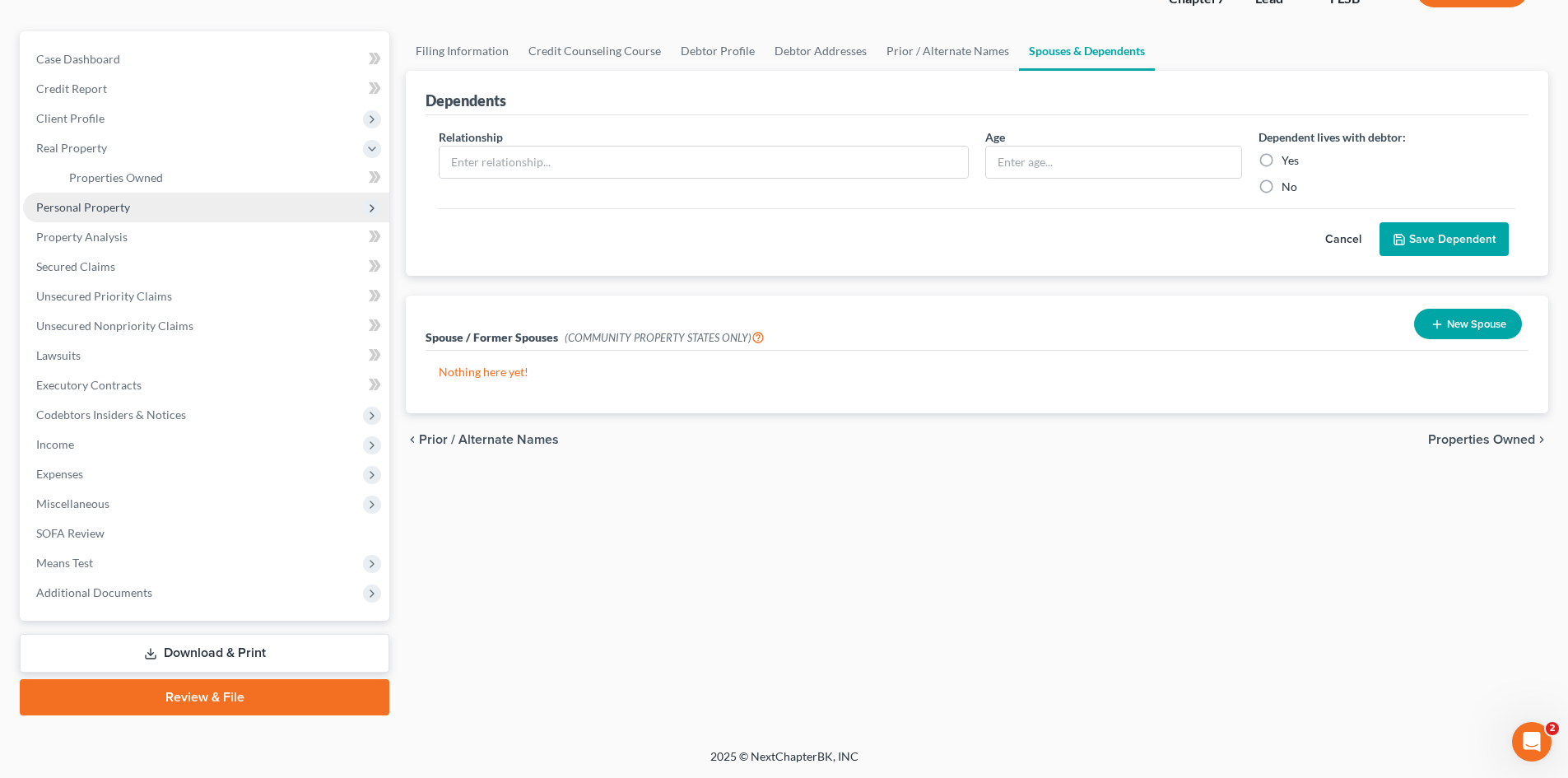
click at [117, 213] on span "Personal Property" at bounding box center [83, 207] width 94 height 14
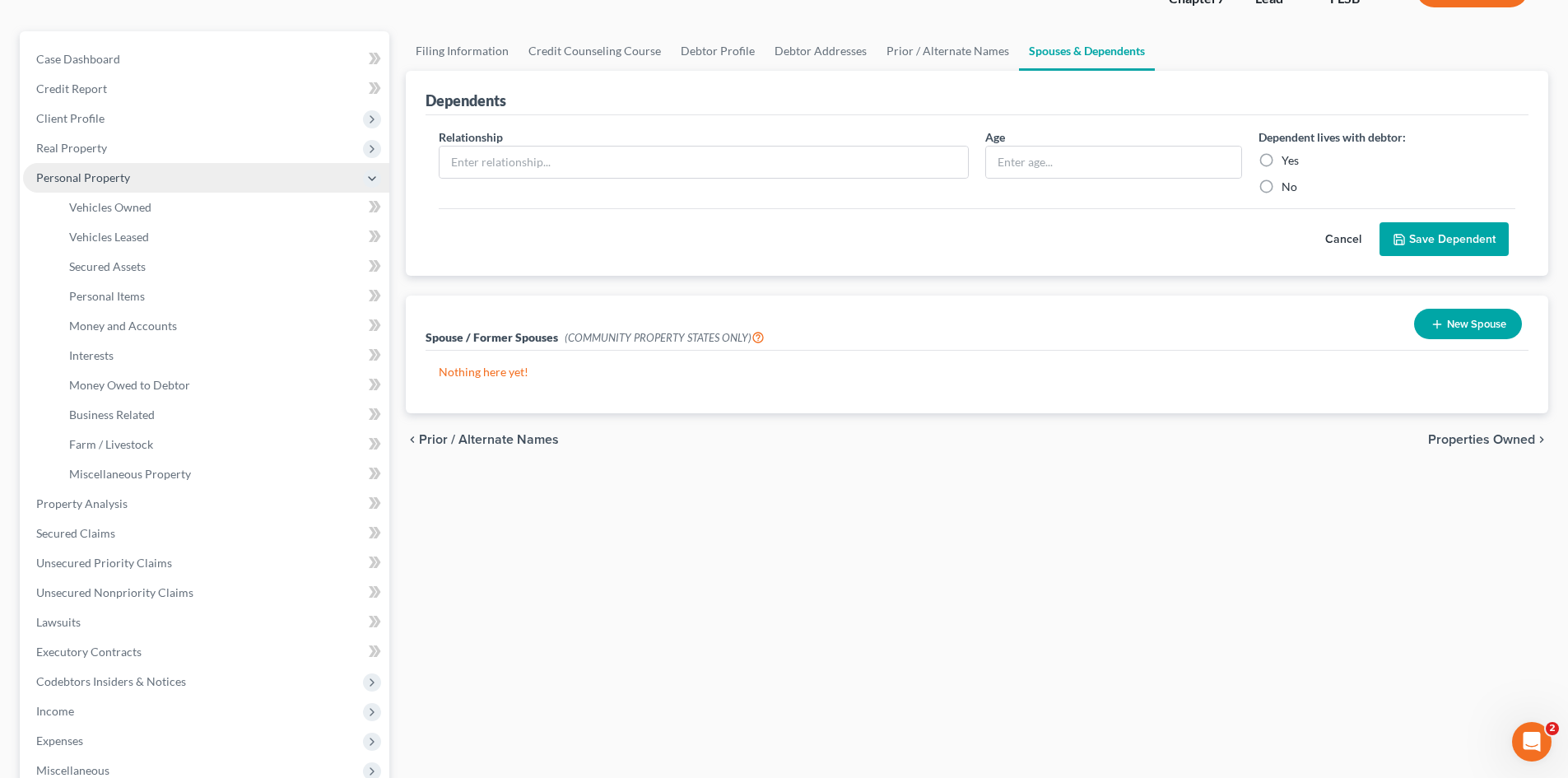
scroll to position [247, 0]
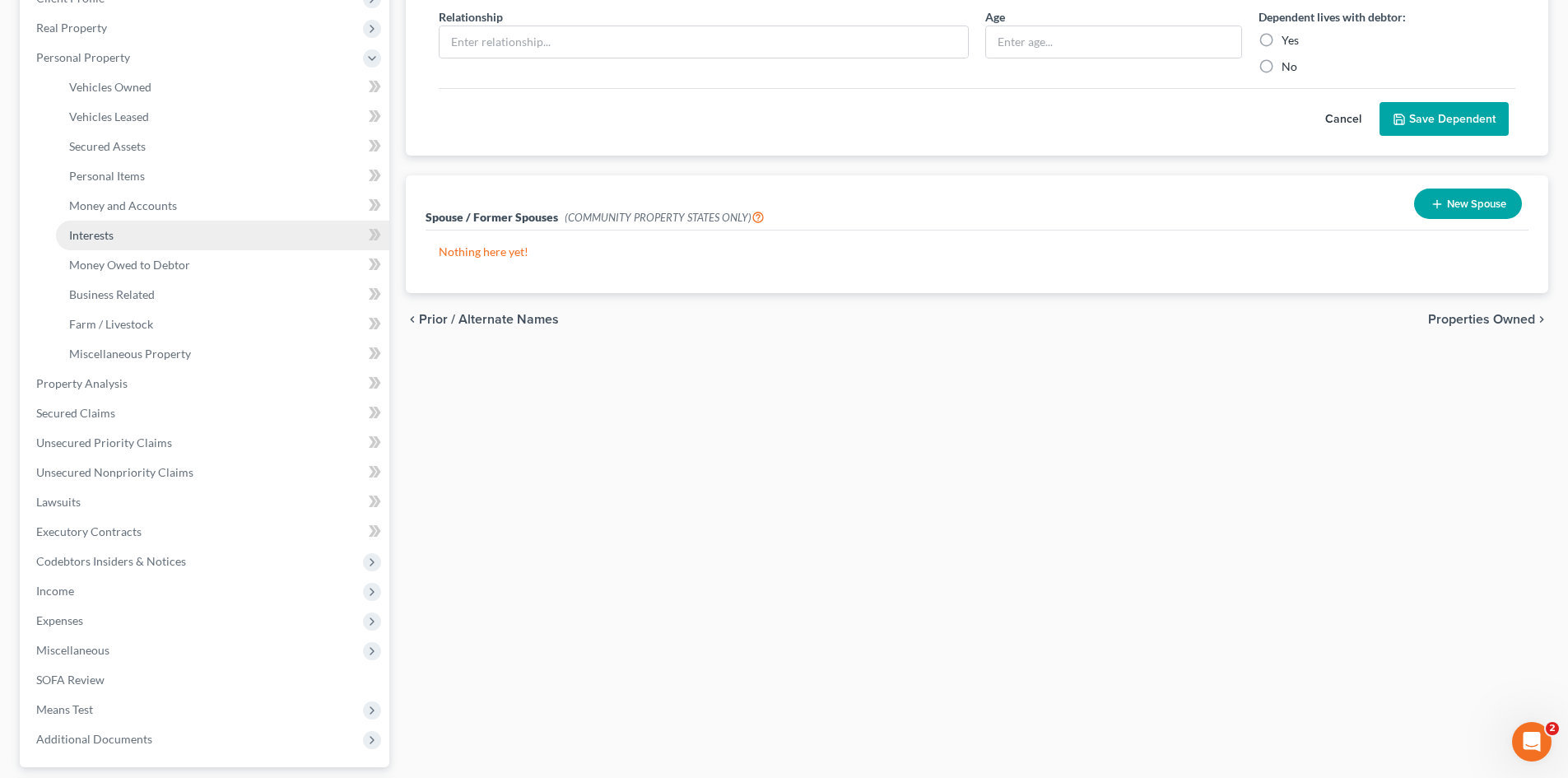
click at [125, 232] on link "Interests" at bounding box center [222, 236] width 333 height 30
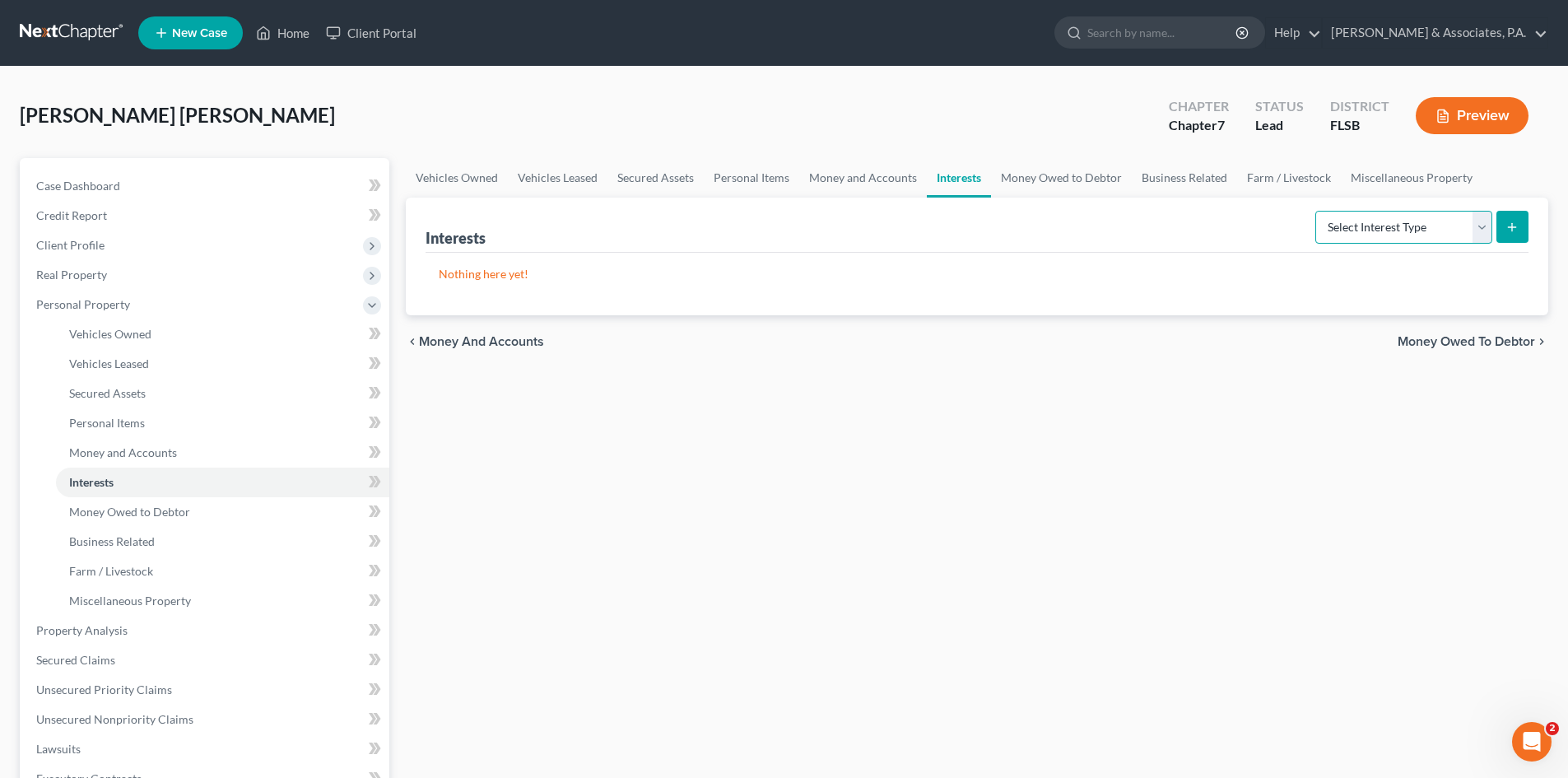
click at [1372, 231] on select "Select Interest Type 401K Annuity Bond Education IRA Government Bond Government…" at bounding box center [1404, 227] width 177 height 33
select select "incorporated_business"
click at [1317, 211] on select "Select Interest Type 401K Annuity Bond Education IRA Government Bond Government…" at bounding box center [1404, 227] width 177 height 33
click at [1508, 226] on icon "submit" at bounding box center [1511, 227] width 13 height 13
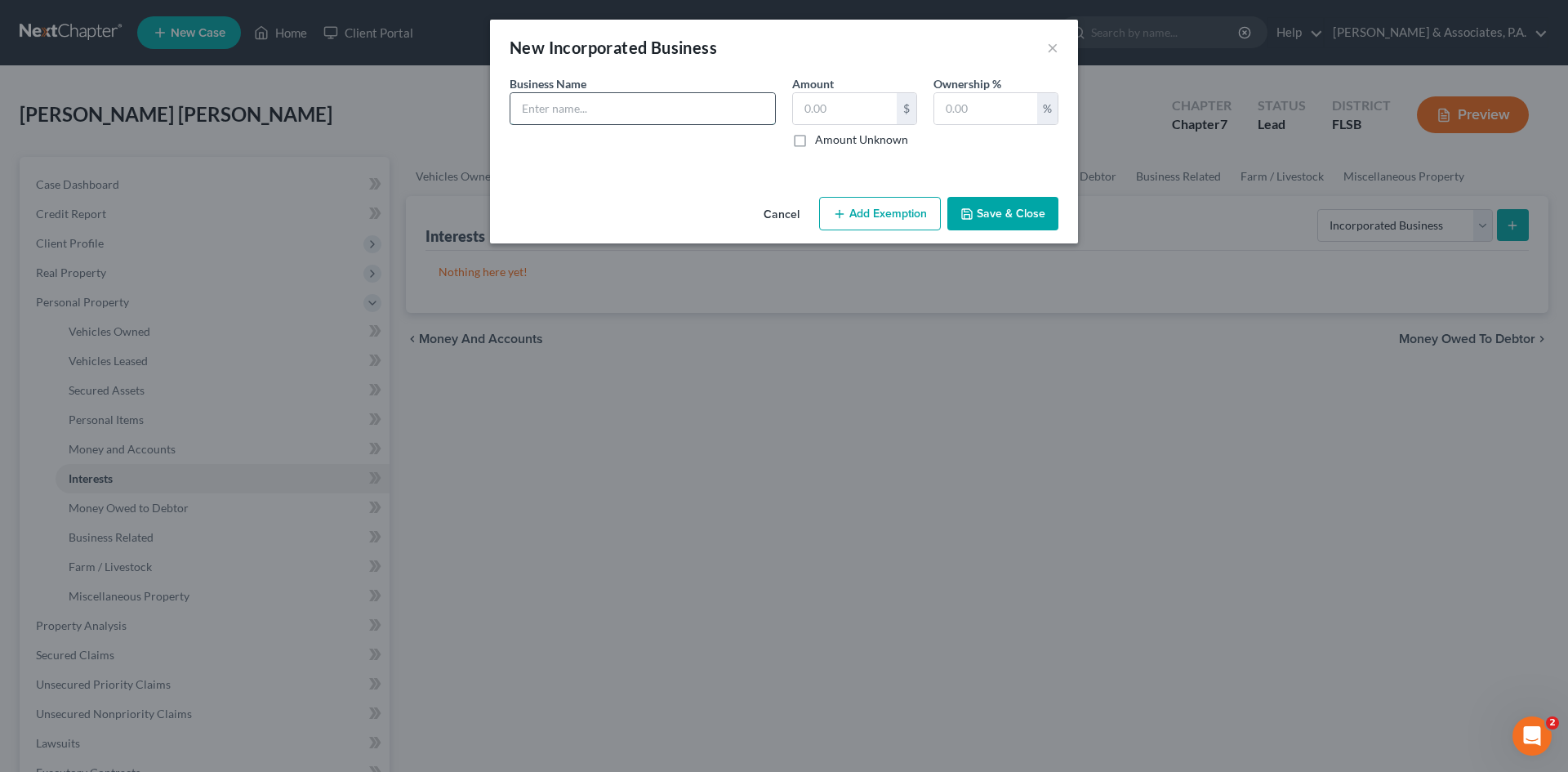
click at [540, 110] on input "text" at bounding box center [642, 108] width 265 height 31
type input "Edecar Nail Spa LLC"
click at [952, 115] on input "text" at bounding box center [985, 108] width 103 height 31
type input "100.00"
click at [993, 213] on button "Save & Close" at bounding box center [1003, 214] width 111 height 34
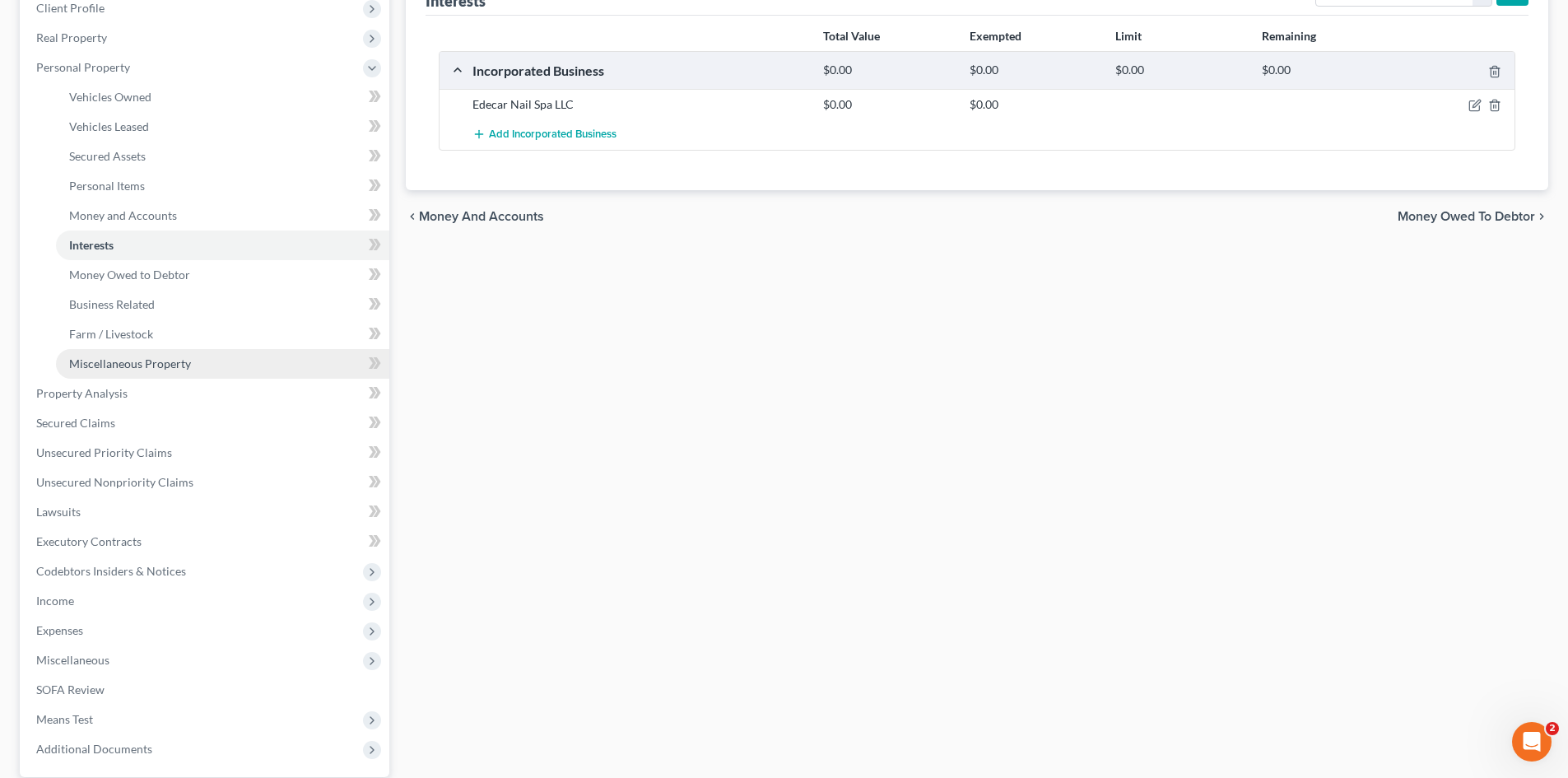
scroll to position [247, 0]
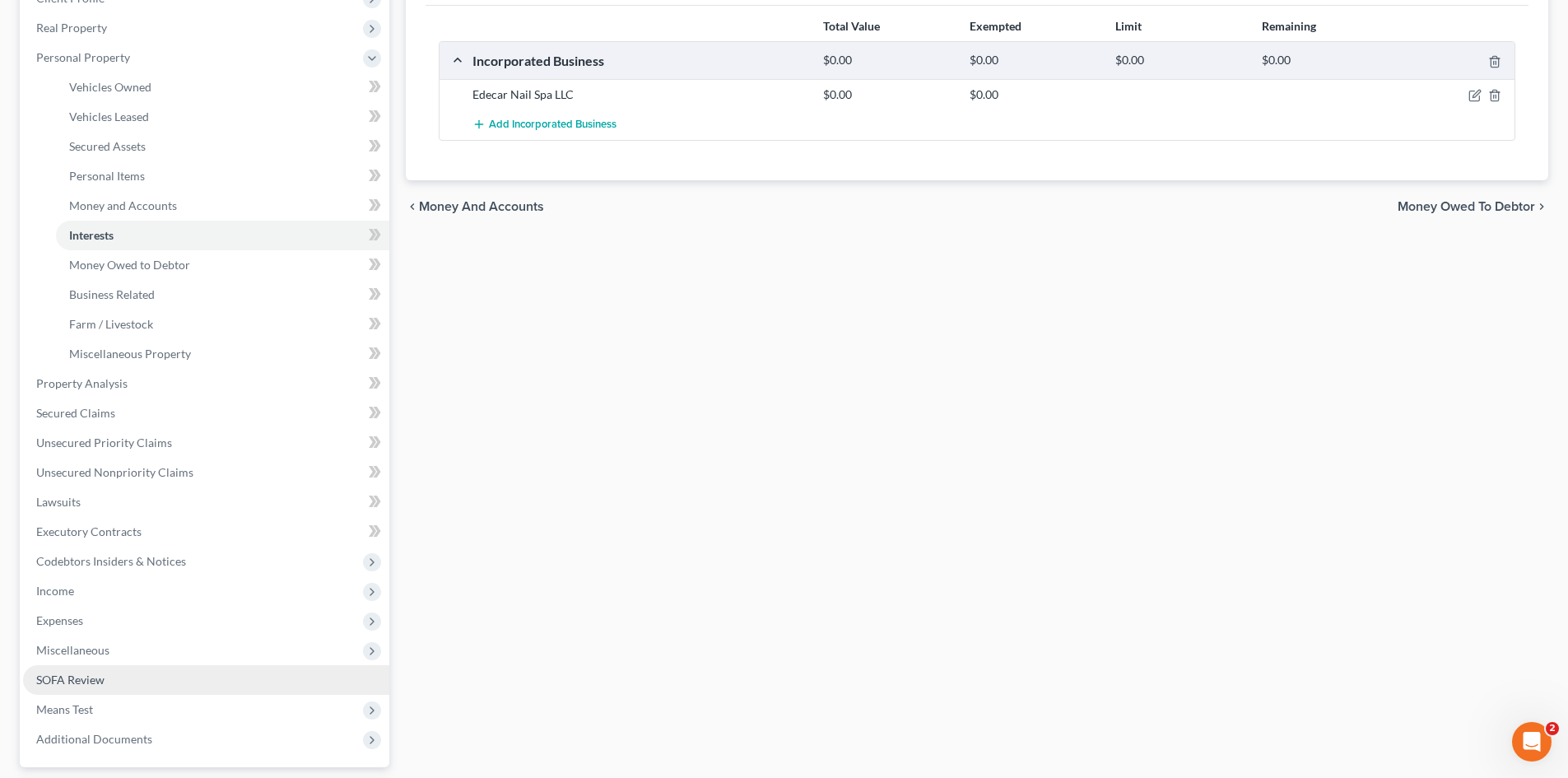
click at [132, 685] on link "SOFA Review" at bounding box center [206, 680] width 367 height 30
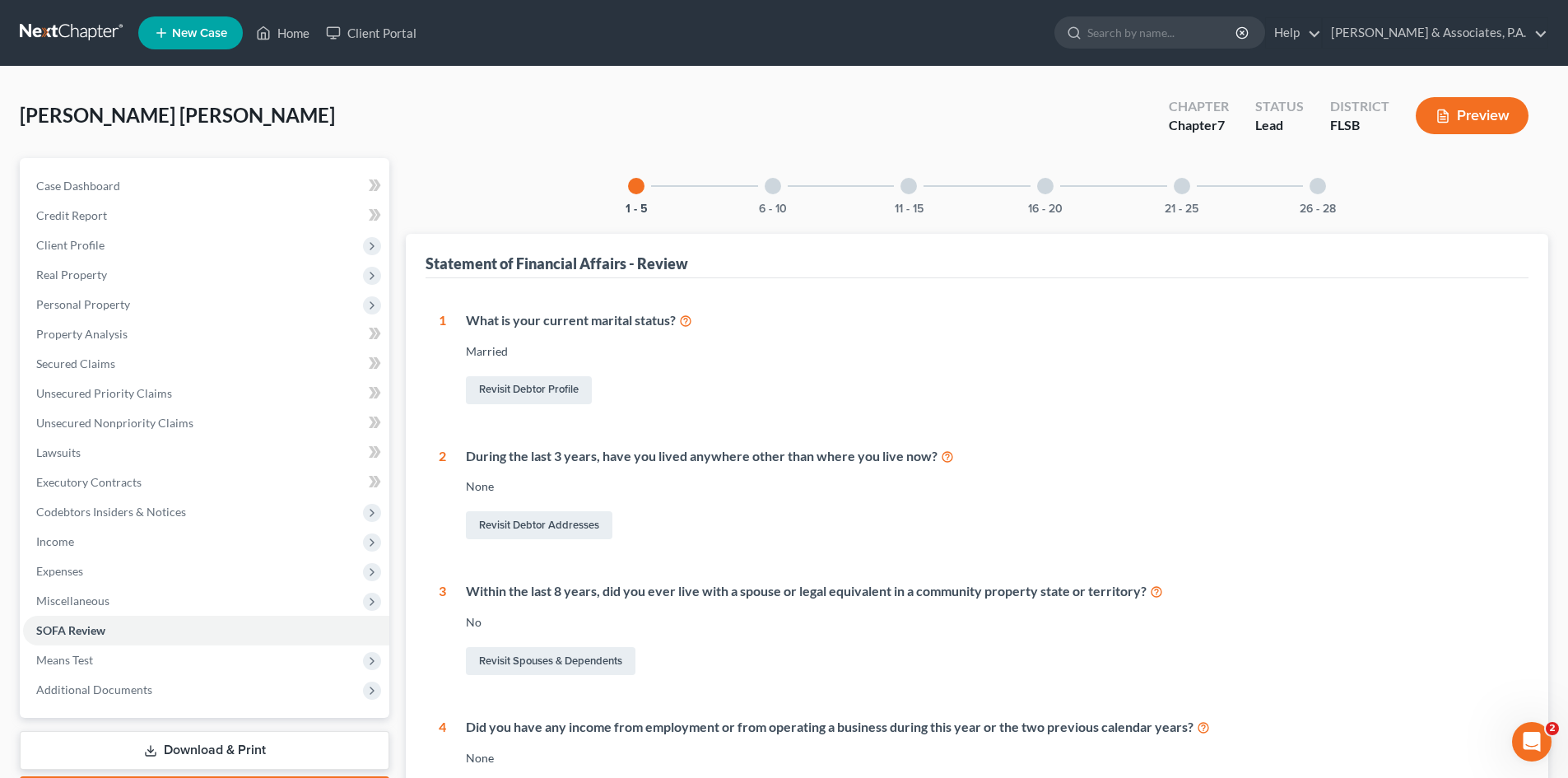
click at [1317, 183] on div at bounding box center [1317, 185] width 17 height 17
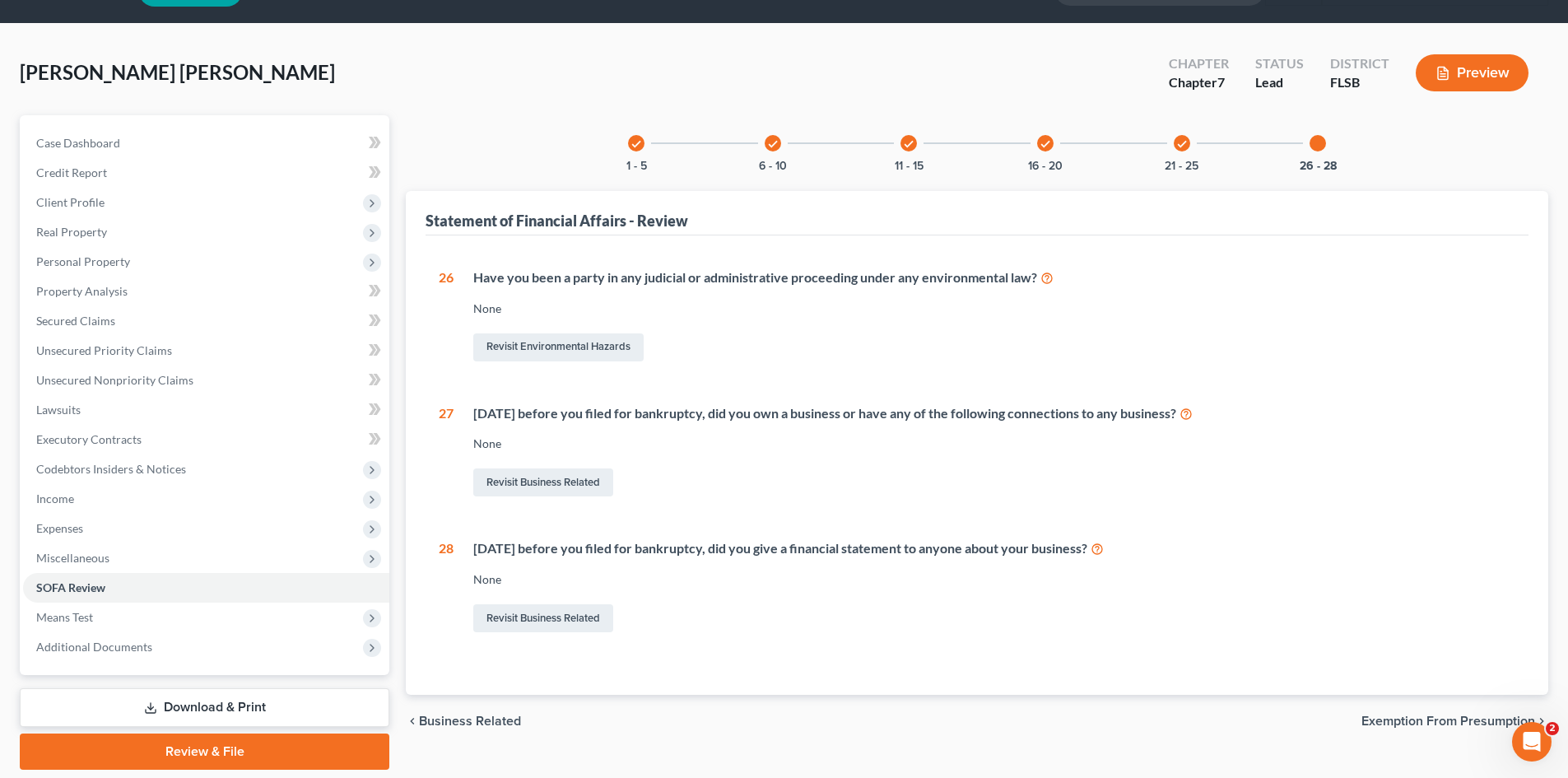
scroll to position [82, 0]
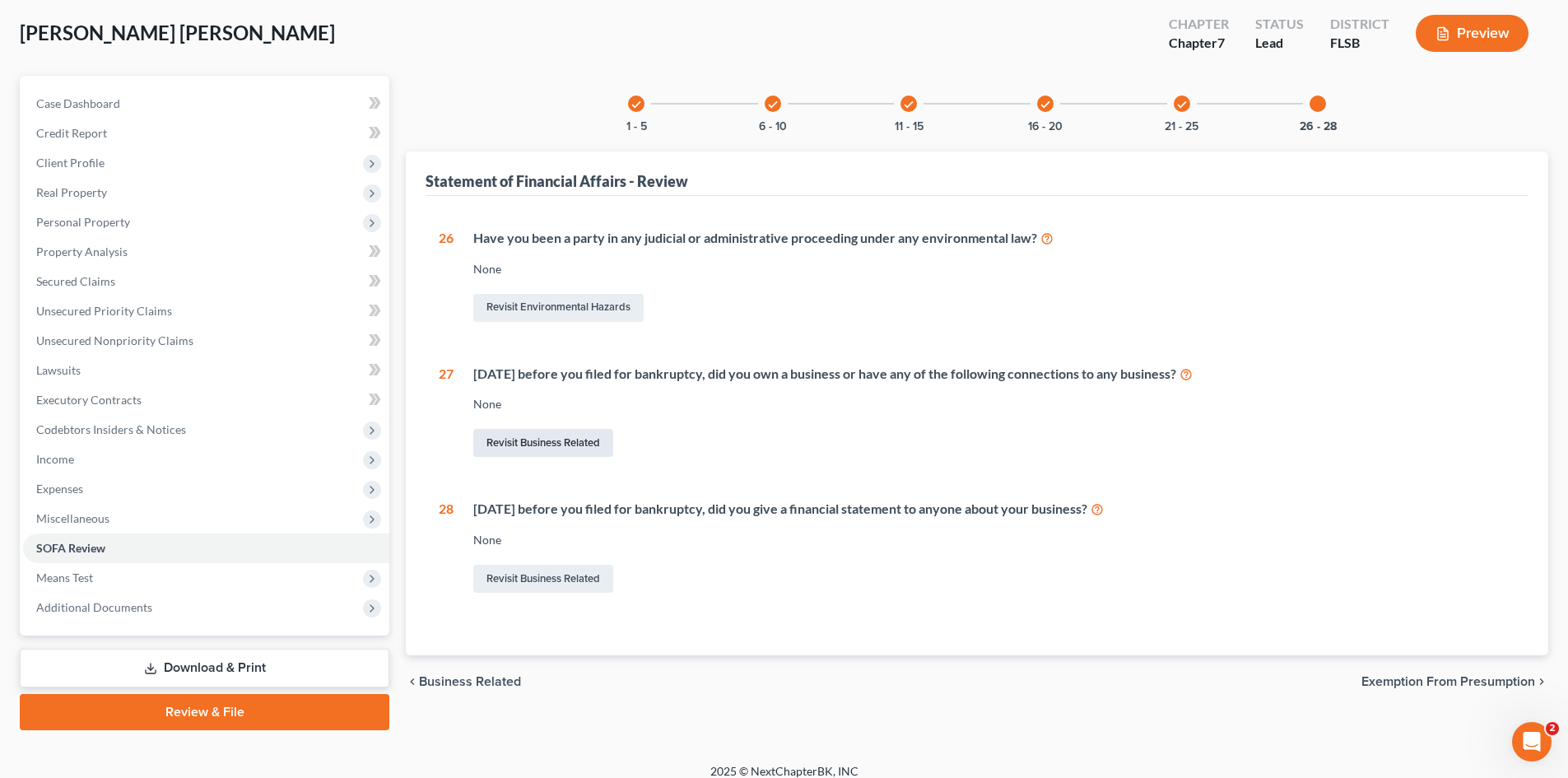
click at [526, 441] on link "Revisit Business Related" at bounding box center [543, 442] width 140 height 28
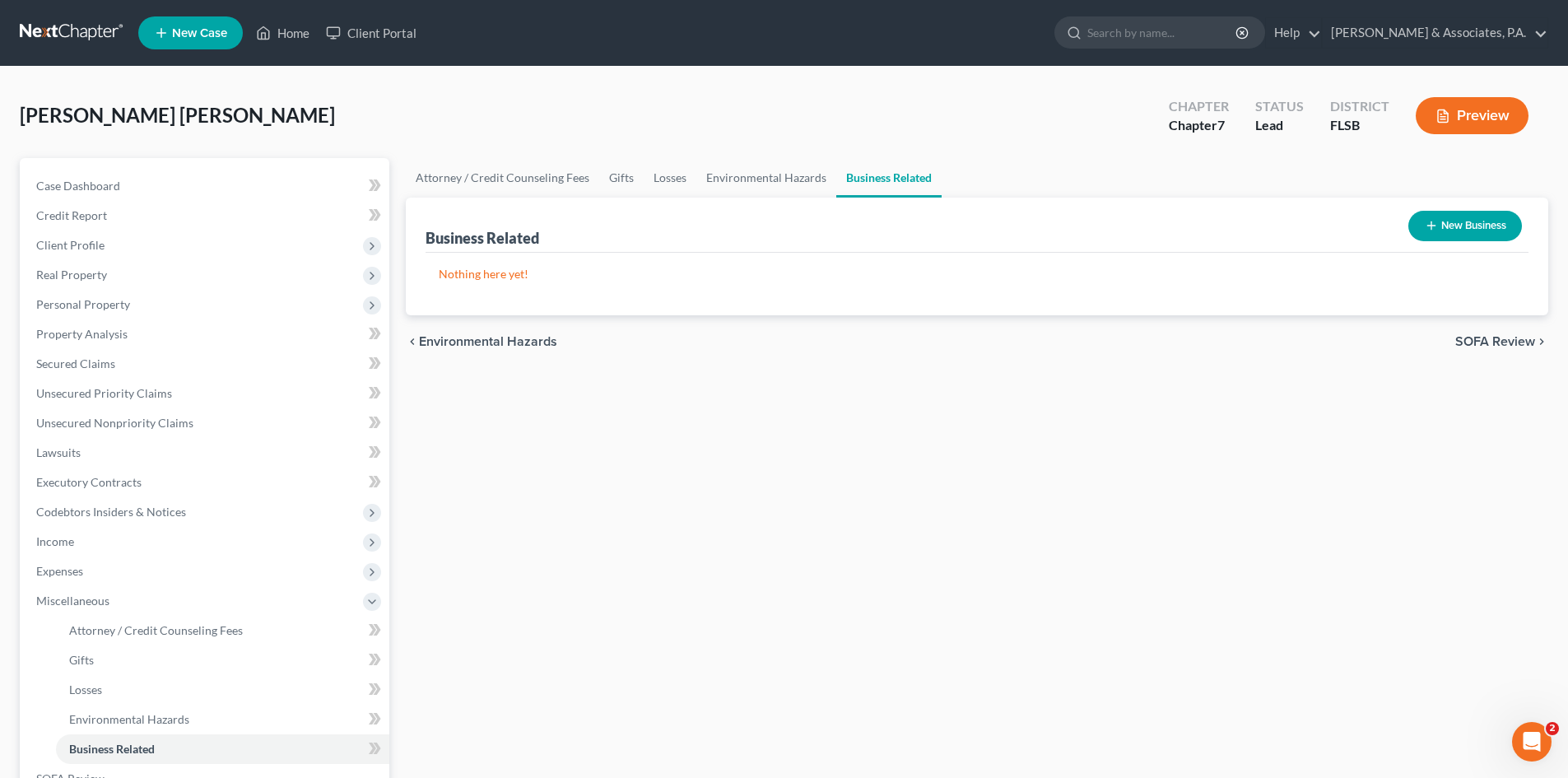
click at [1451, 223] on button "New Business" at bounding box center [1465, 226] width 114 height 30
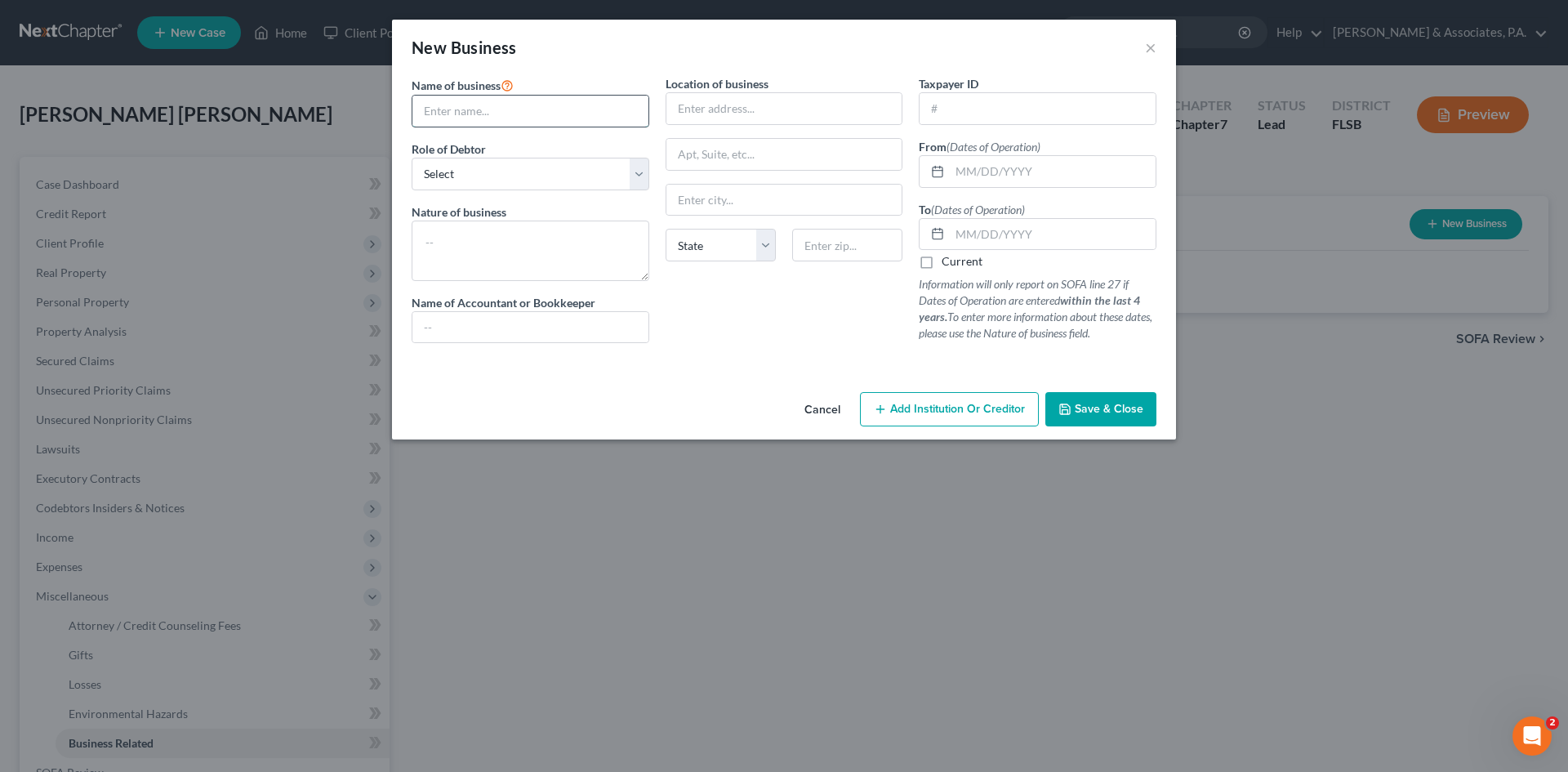
click at [440, 112] on input "text" at bounding box center [530, 110] width 236 height 31
type input "Edecar Nail Spa LLC"
click at [451, 174] on select "Select A member of a limited liability company (LLC) or limited liability partn…" at bounding box center [530, 174] width 238 height 32
select select "member"
click at [412, 158] on select "Select A member of a limited liability company (LLC) or limited liability partn…" at bounding box center [530, 174] width 238 height 32
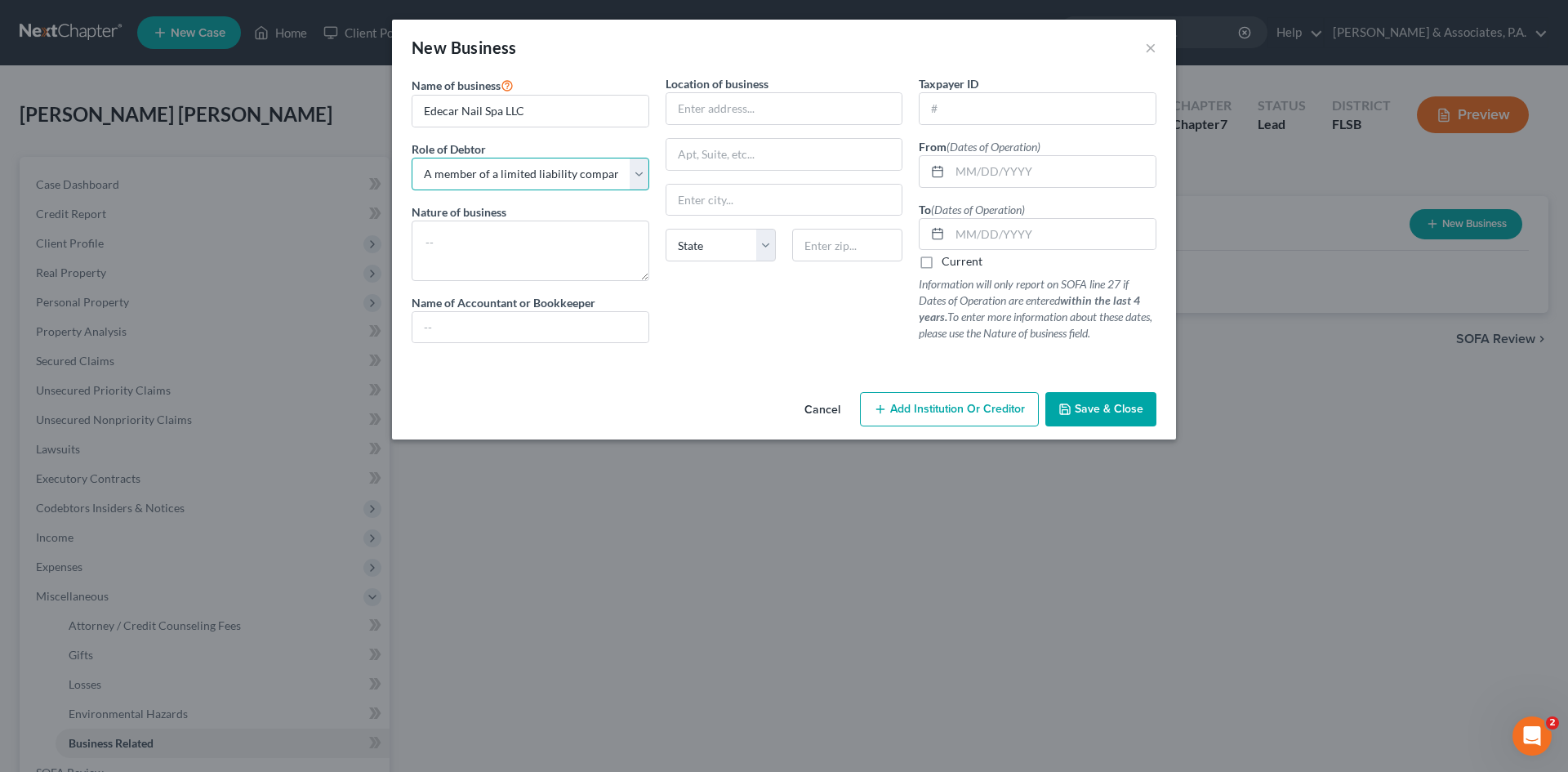
click at [478, 174] on select "Select A member of a limited liability company (LLC) or limited liability partn…" at bounding box center [530, 174] width 238 height 32
click at [412, 158] on select "Select A member of a limited liability company (LLC) or limited liability partn…" at bounding box center [530, 174] width 238 height 32
click at [462, 233] on textarea at bounding box center [530, 251] width 238 height 60
click at [688, 109] on input "text" at bounding box center [784, 108] width 236 height 31
type input "[STREET_ADDRESS]"
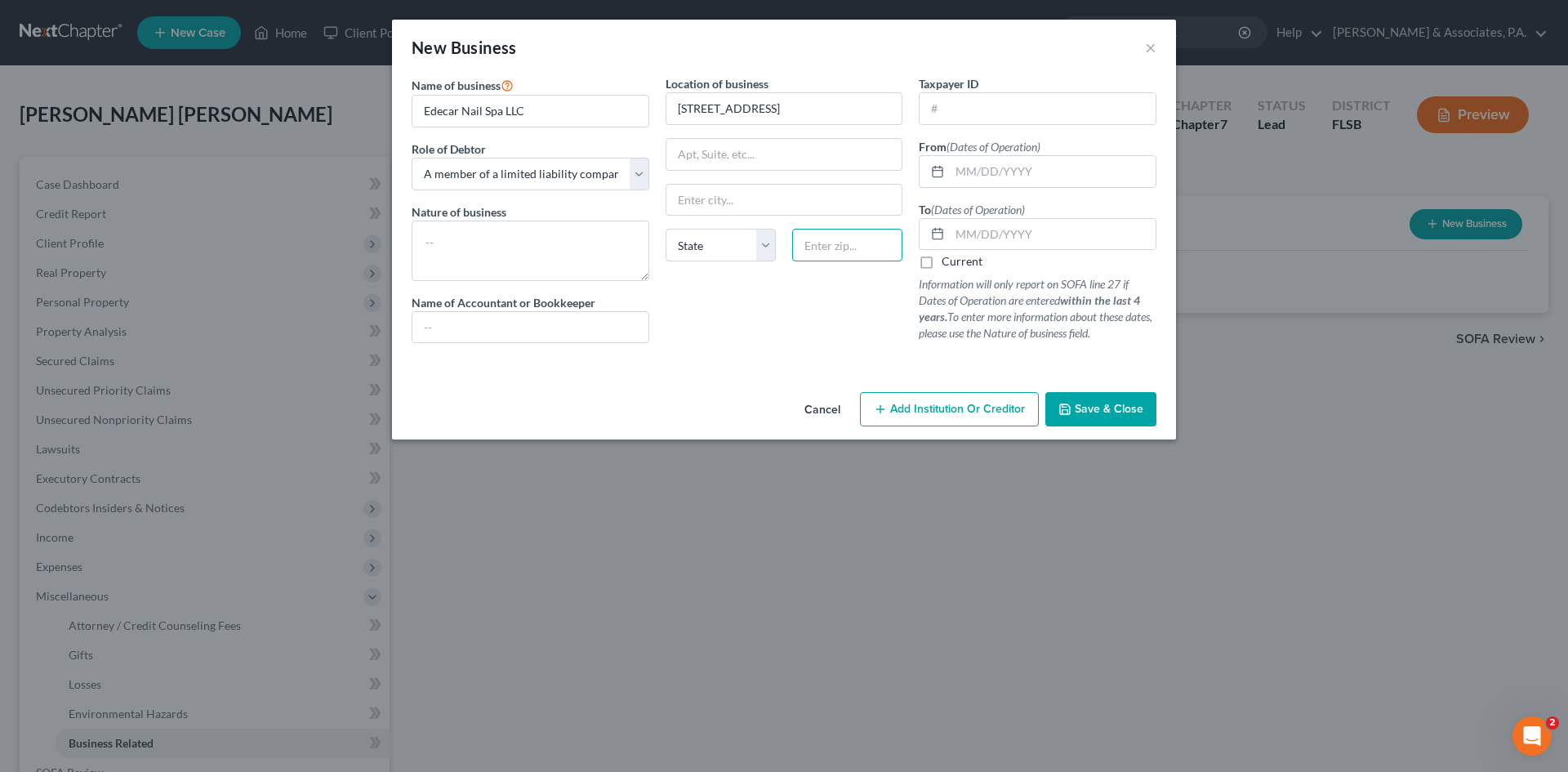
click at [808, 253] on input "text" at bounding box center [848, 244] width 110 height 32
type input "33014"
type input "Hialeah"
select select "9"
click at [963, 171] on input "text" at bounding box center [1053, 171] width 206 height 31
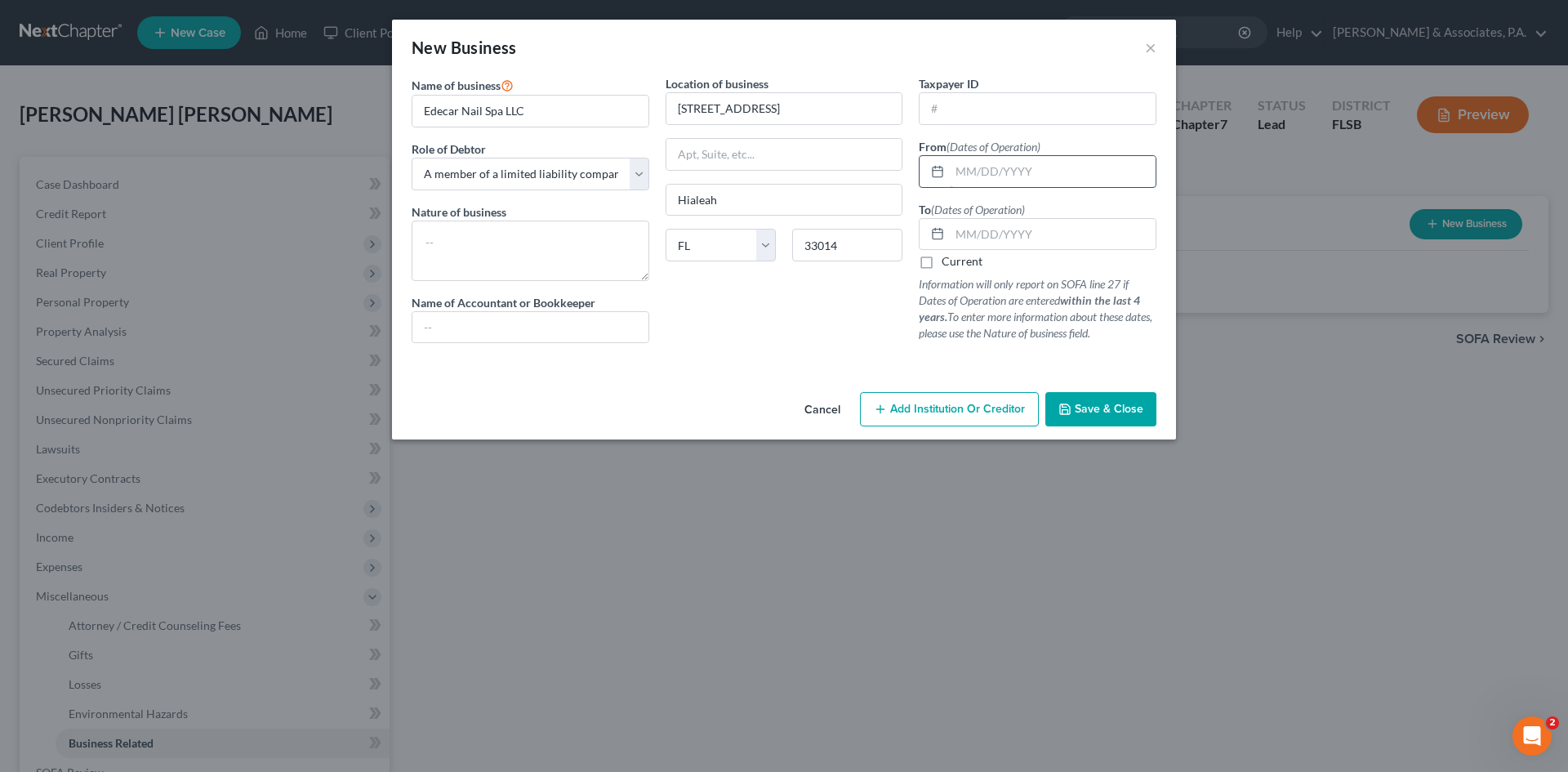
paste input "[DATE]"
type input "[DATE]"
click at [941, 265] on label "Current" at bounding box center [961, 261] width 41 height 17
click at [948, 264] on input "Current" at bounding box center [954, 259] width 11 height 11
checkbox input "true"
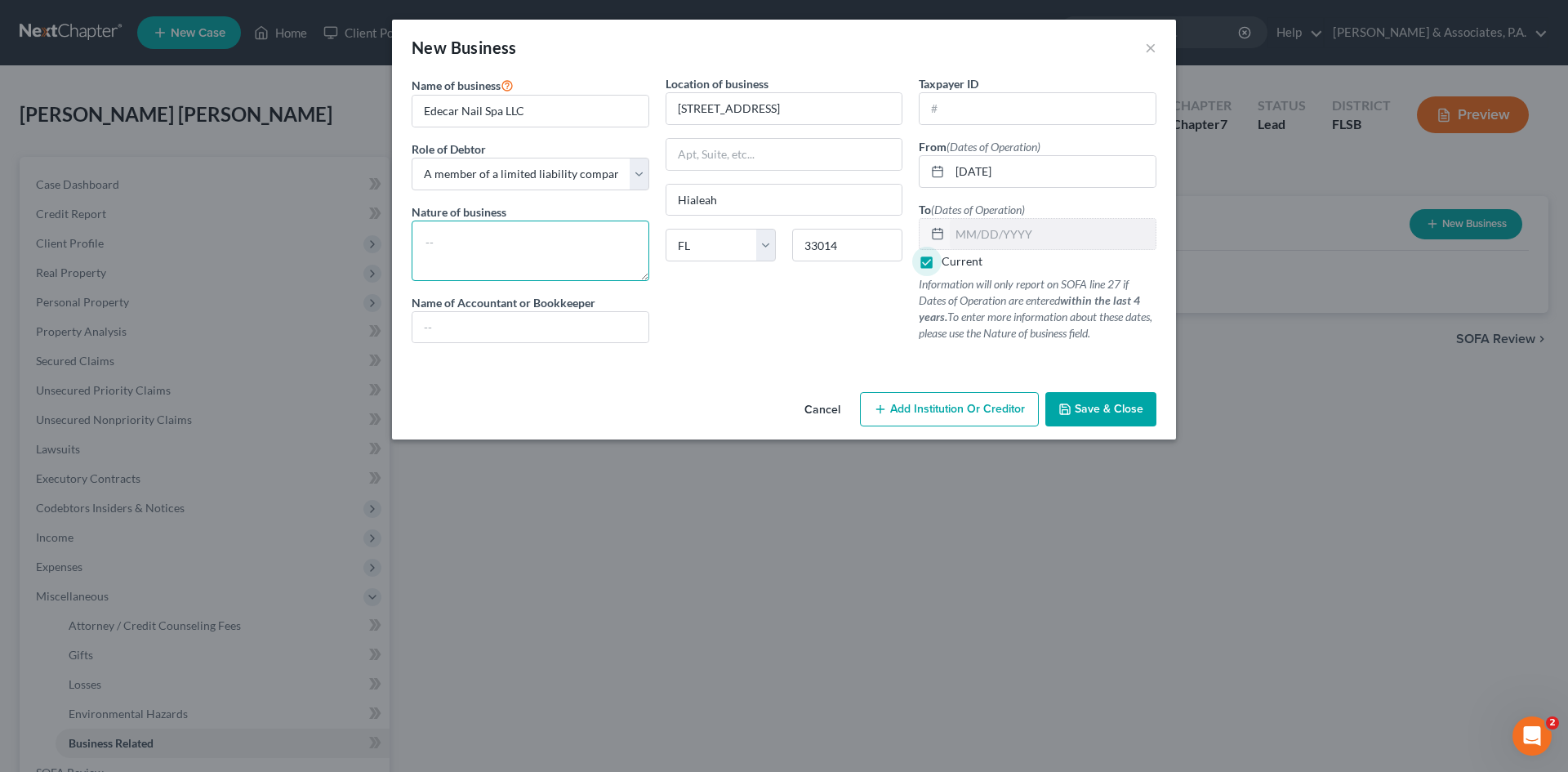
click at [430, 235] on textarea at bounding box center [530, 251] width 238 height 60
type textarea "Nail Tech"
click at [1096, 406] on span "Save & Close" at bounding box center [1109, 408] width 68 height 14
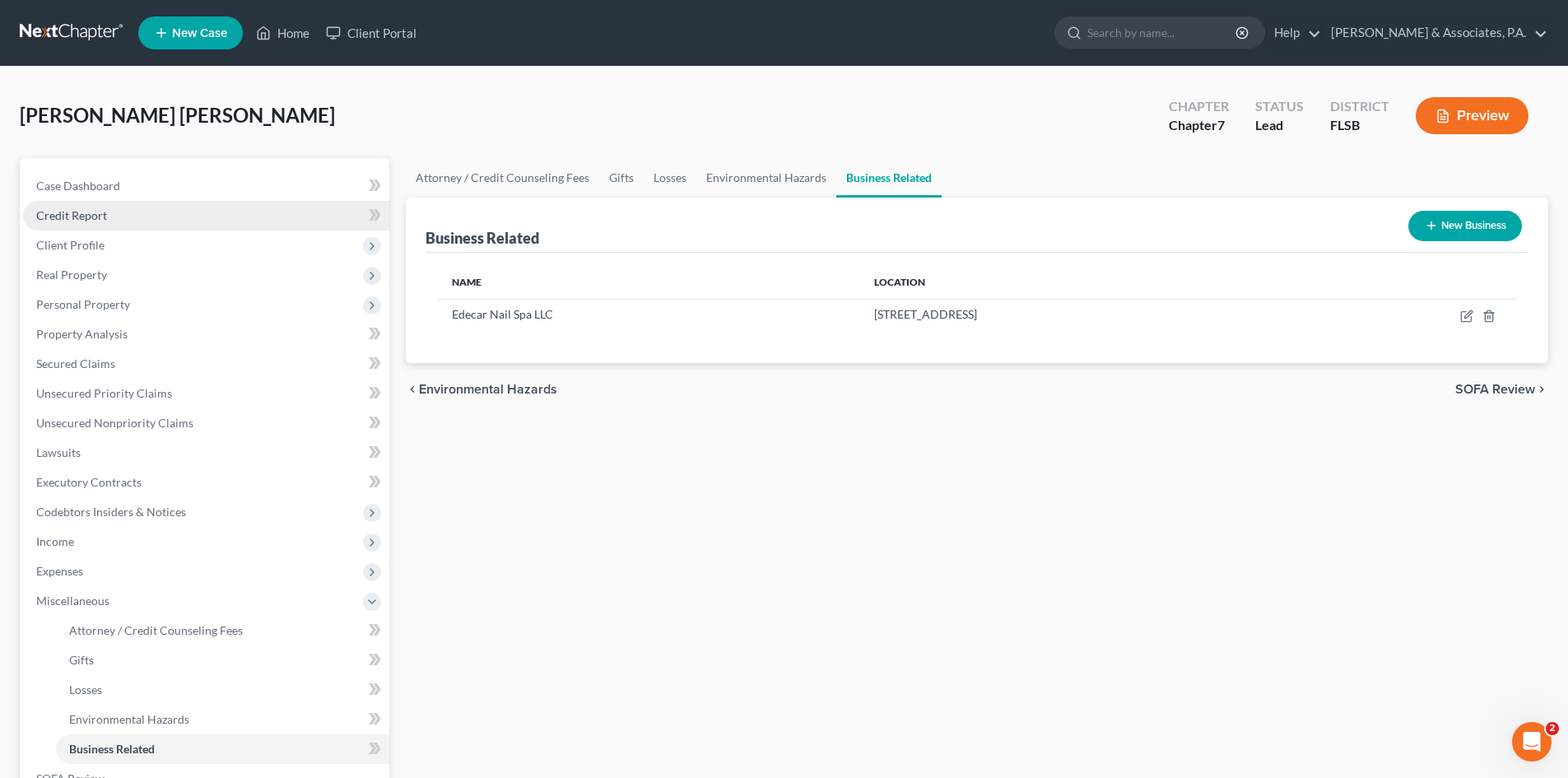
click at [80, 213] on span "Credit Report" at bounding box center [72, 215] width 71 height 14
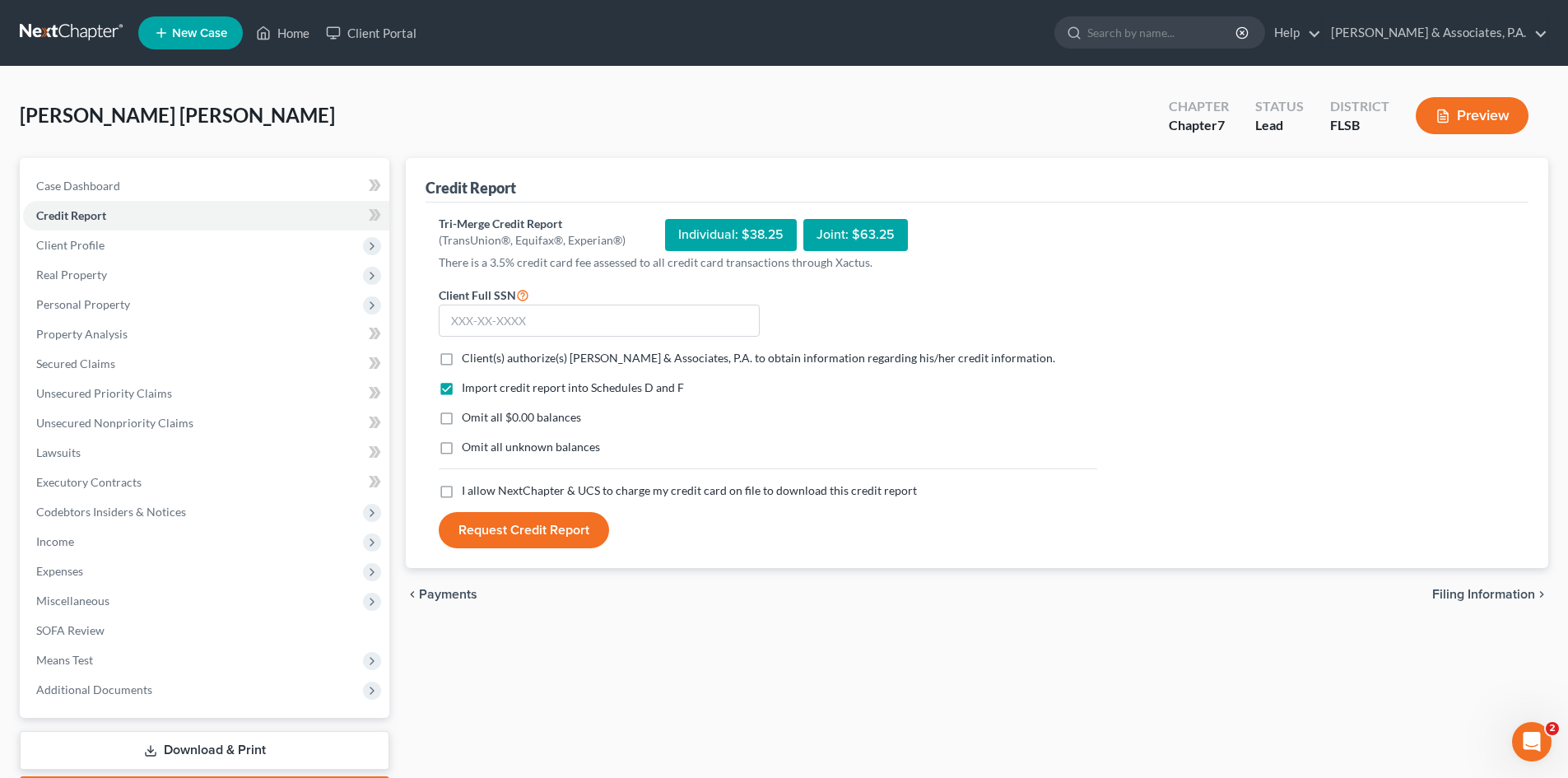
click at [462, 362] on label "Client(s) authorize(s) [PERSON_NAME] & Associates, P.A. to obtain information r…" at bounding box center [759, 358] width 594 height 17
click at [468, 360] on input "Client(s) authorize(s) [PERSON_NAME] & Associates, P.A. to obtain information r…" at bounding box center [473, 355] width 11 height 11
checkbox input "true"
click at [462, 494] on label "I allow NextChapter & UCS to charge my credit card on file to download this cre…" at bounding box center [689, 490] width 455 height 17
click at [468, 493] on input "I allow NextChapter & UCS to charge my credit card on file to download this cre…" at bounding box center [473, 487] width 11 height 11
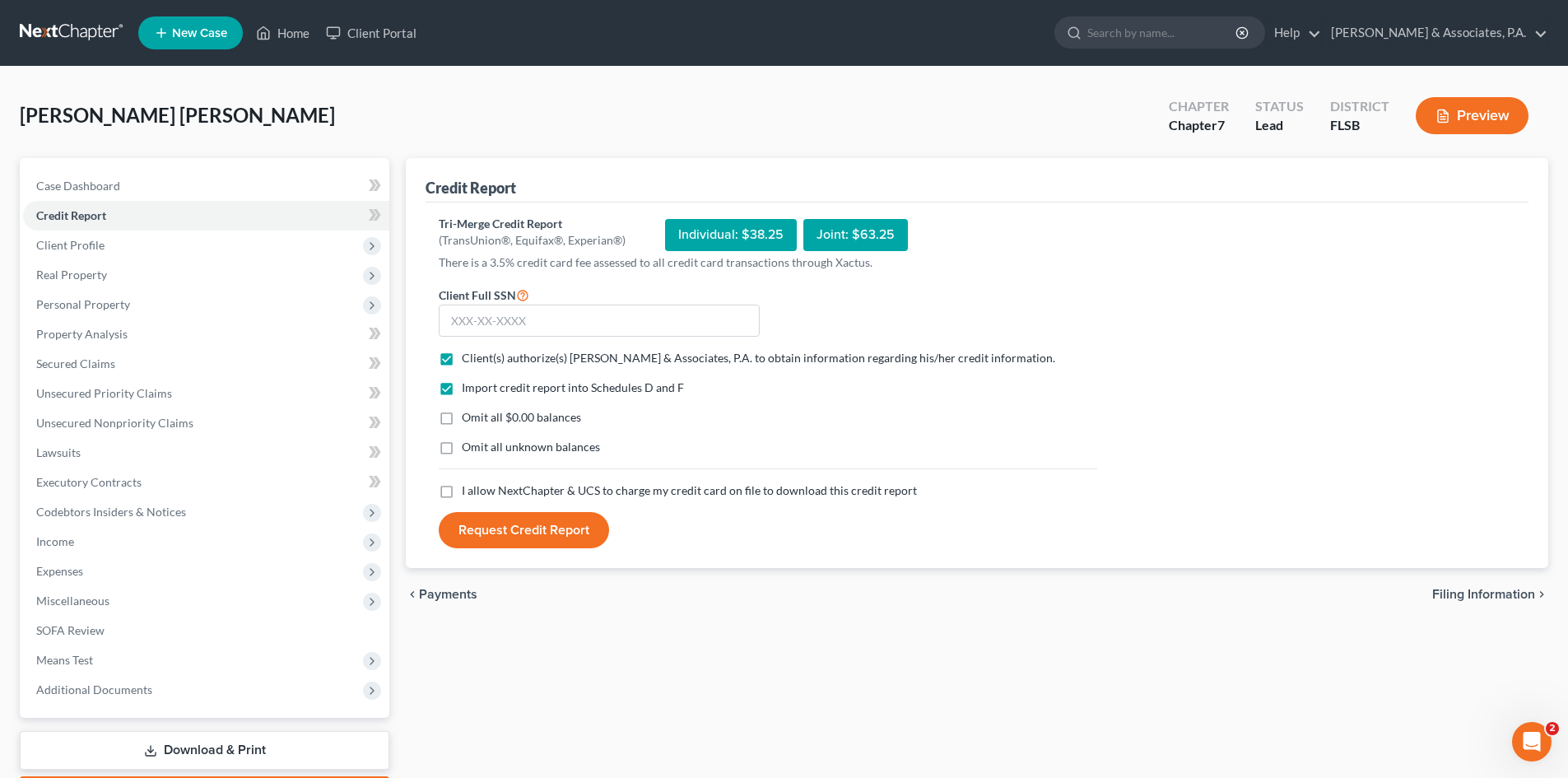
checkbox input "true"
click at [462, 320] on input "text" at bounding box center [599, 321] width 321 height 33
click at [458, 321] on input "text" at bounding box center [599, 321] width 321 height 33
type input "595-65-1621"
click at [526, 529] on button "Request Credit Report" at bounding box center [524, 530] width 170 height 36
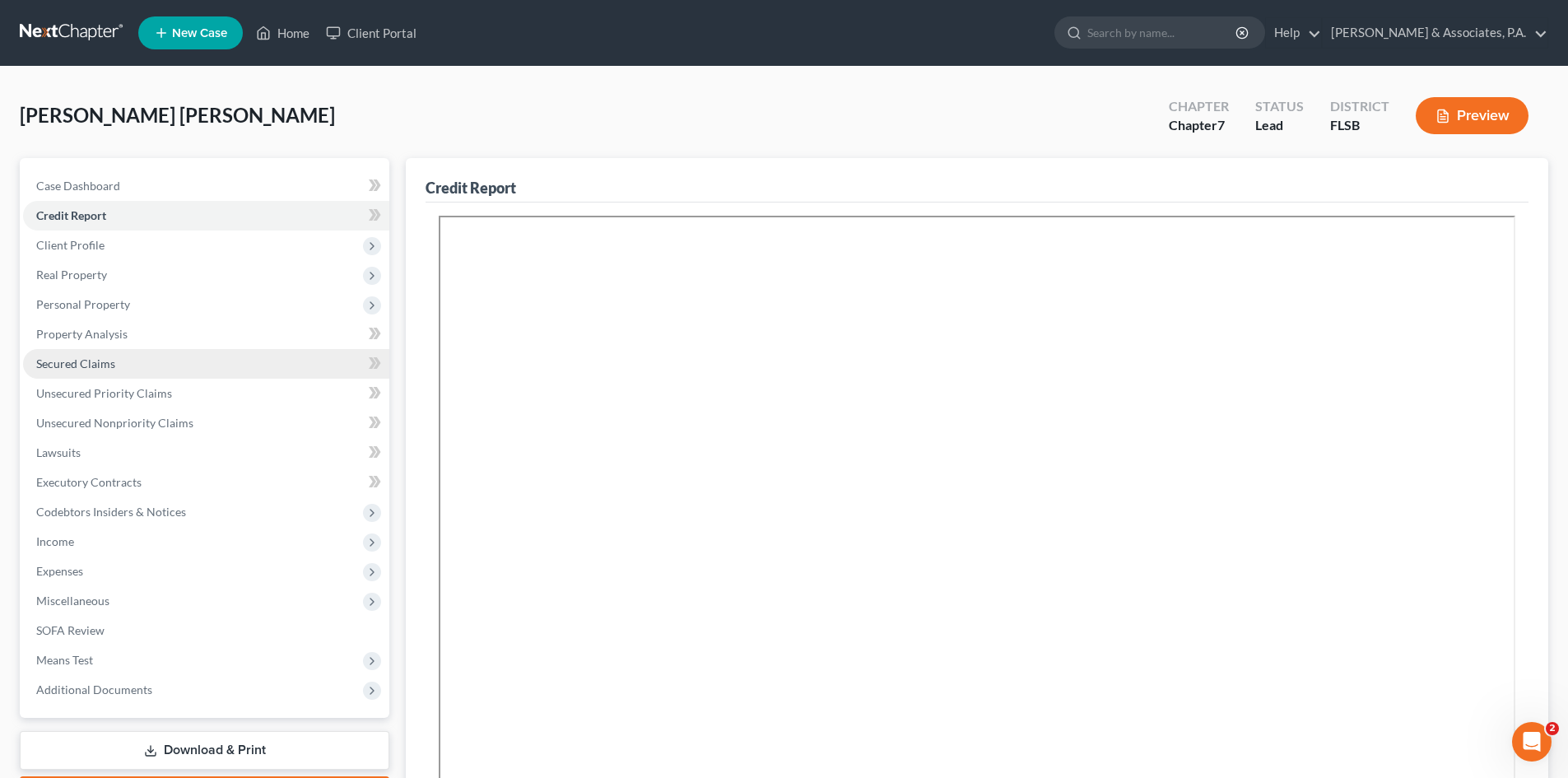
click at [83, 359] on span "Secured Claims" at bounding box center [75, 363] width 79 height 14
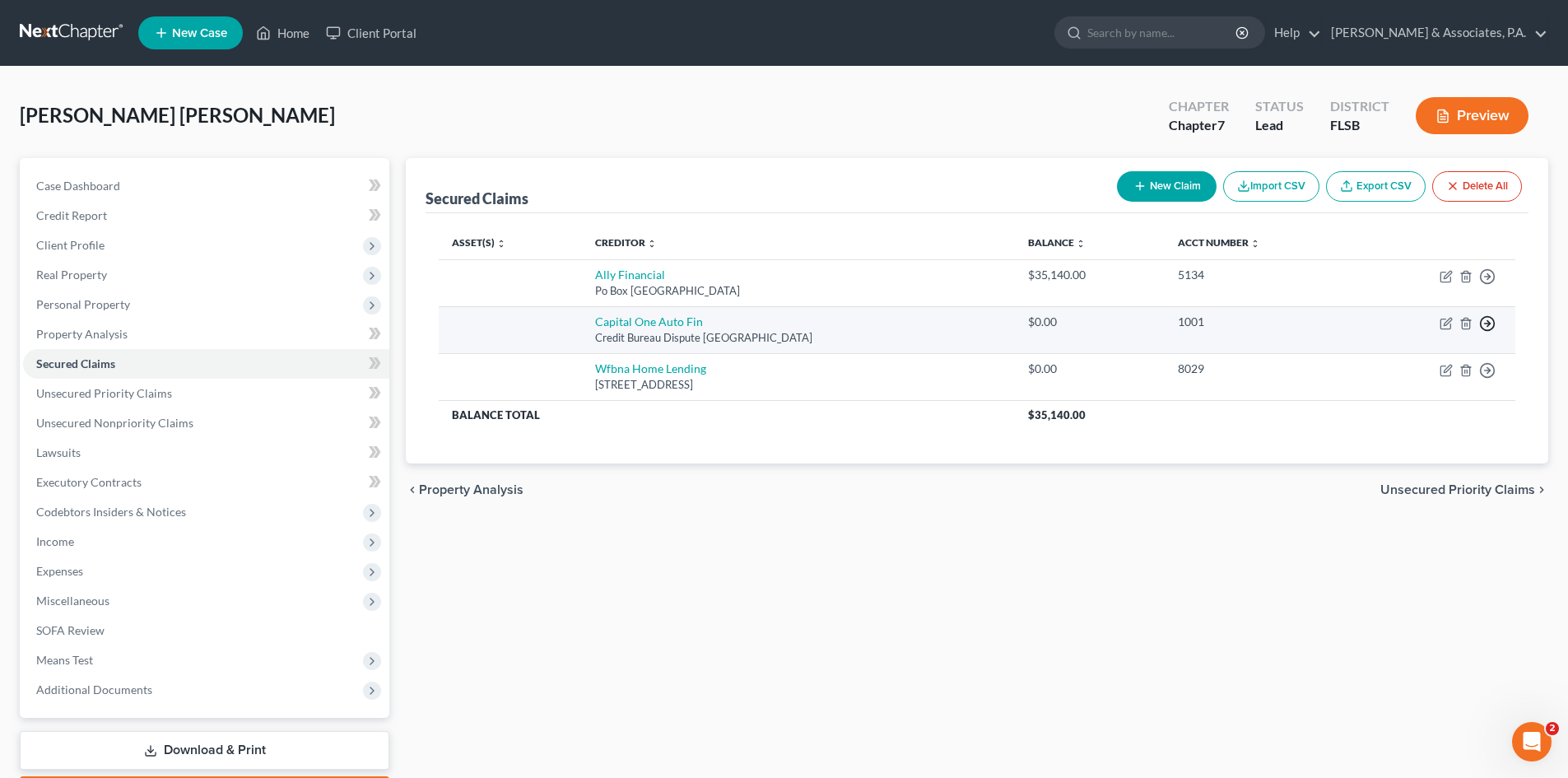
click at [1486, 323] on line "button" at bounding box center [1488, 323] width 6 height 0
click at [1423, 360] on link "Move to F" at bounding box center [1413, 363] width 138 height 28
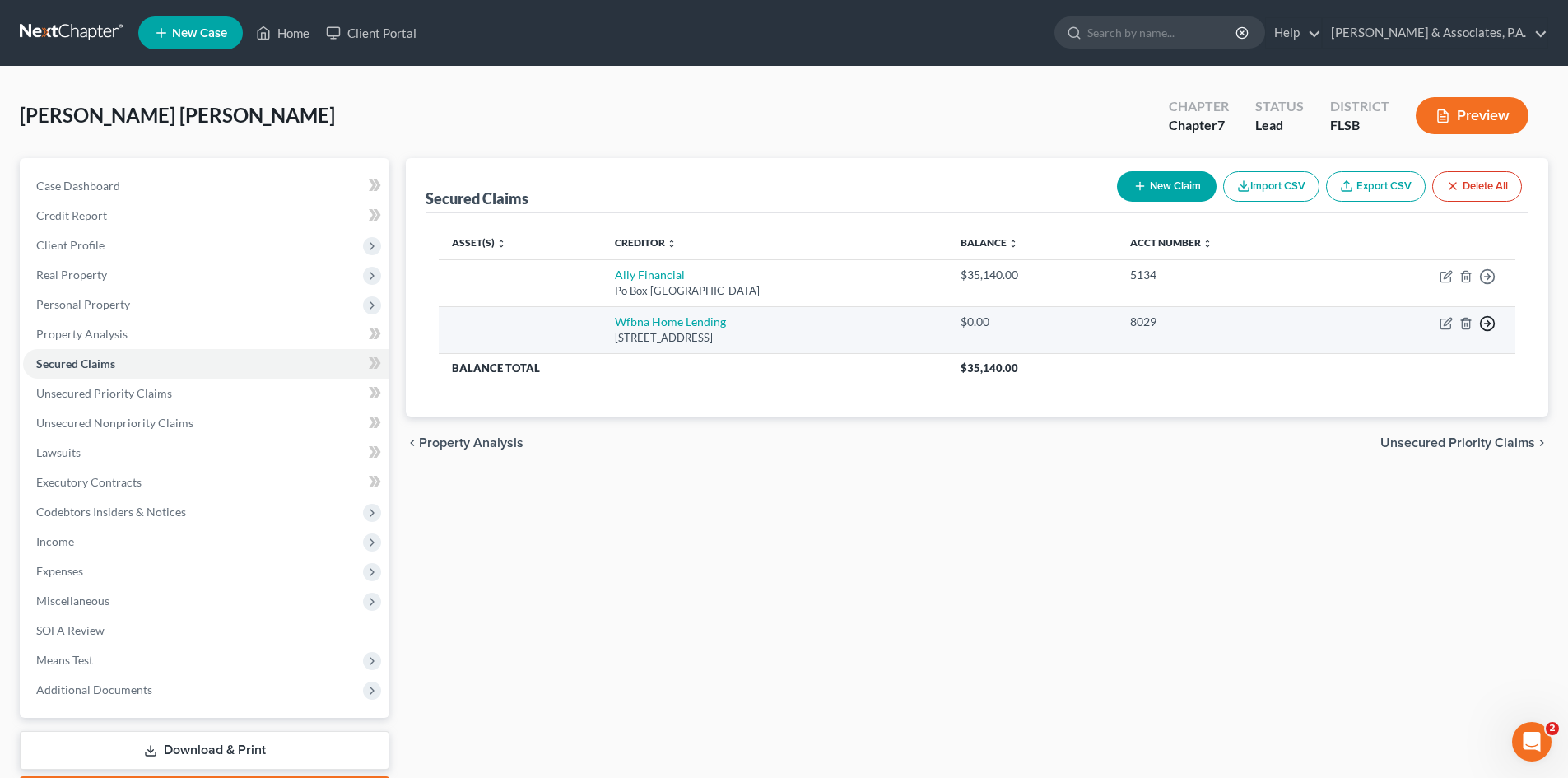
click at [1488, 325] on polyline "button" at bounding box center [1488, 323] width 3 height 6
click at [1418, 357] on link "Move to F" at bounding box center [1413, 363] width 138 height 28
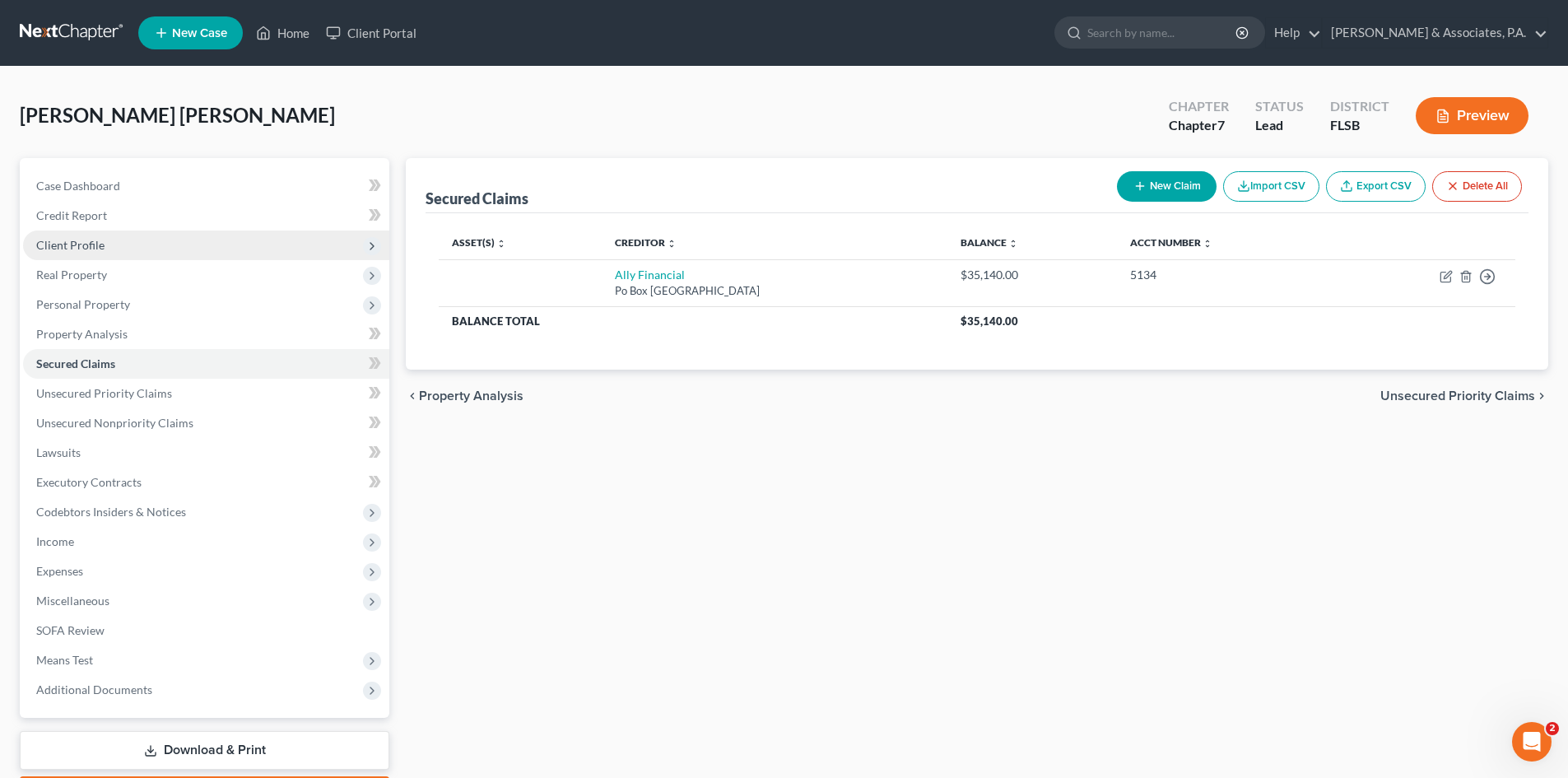
click at [93, 247] on span "Client Profile" at bounding box center [70, 245] width 68 height 14
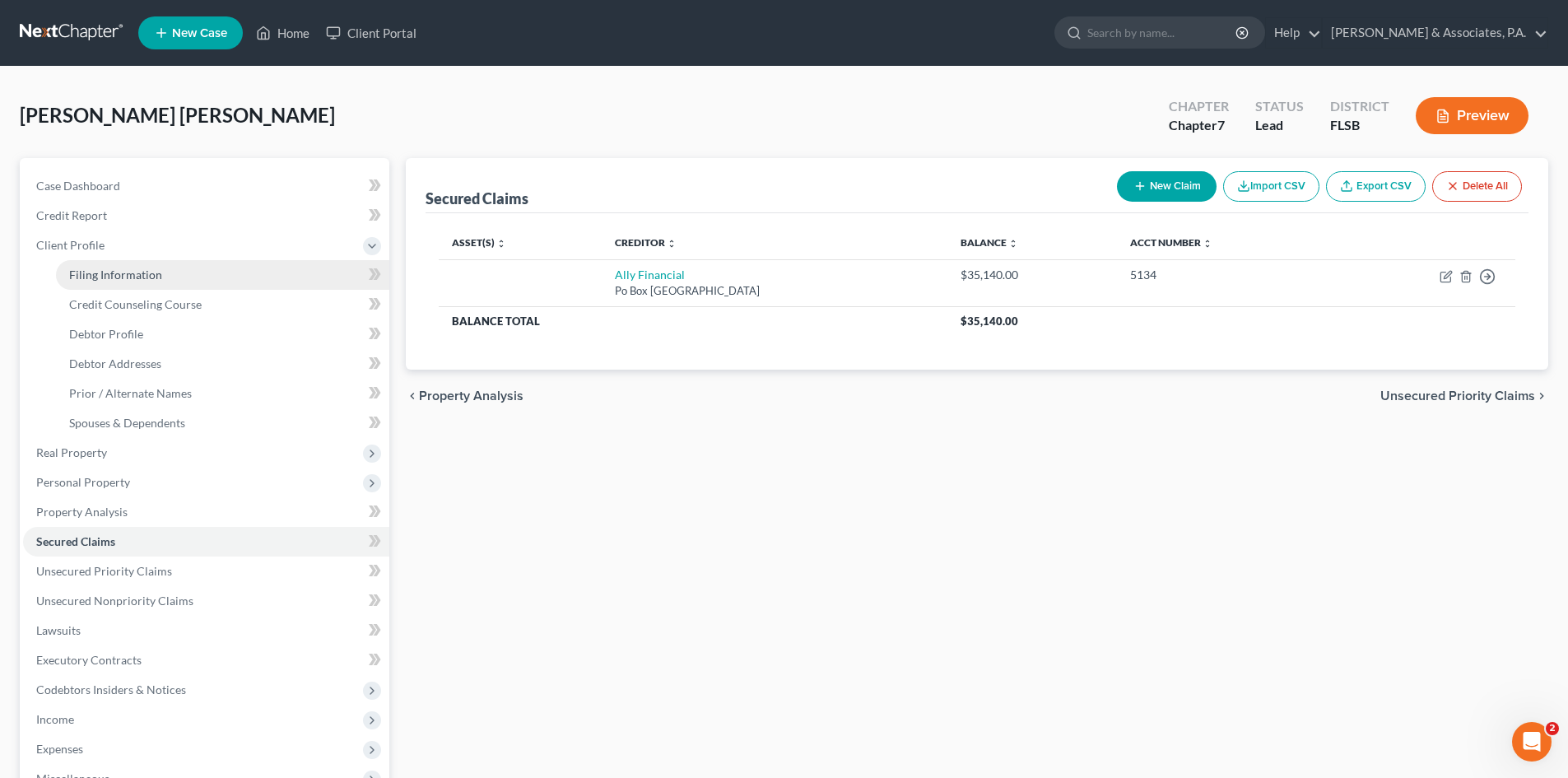
click at [102, 273] on span "Filing Information" at bounding box center [115, 275] width 93 height 14
select select "1"
select select "0"
select select "17"
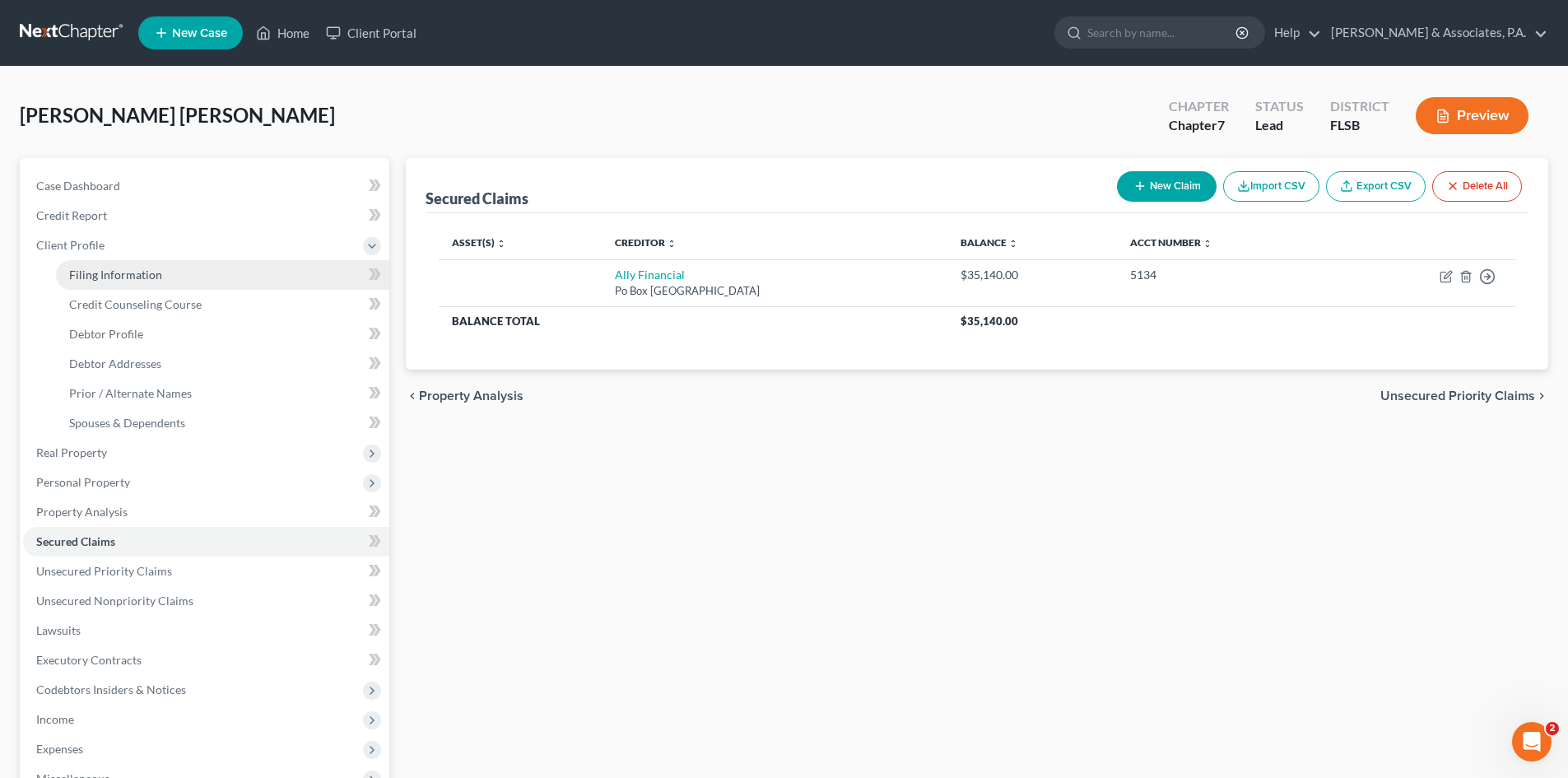
select select "0"
select select "9"
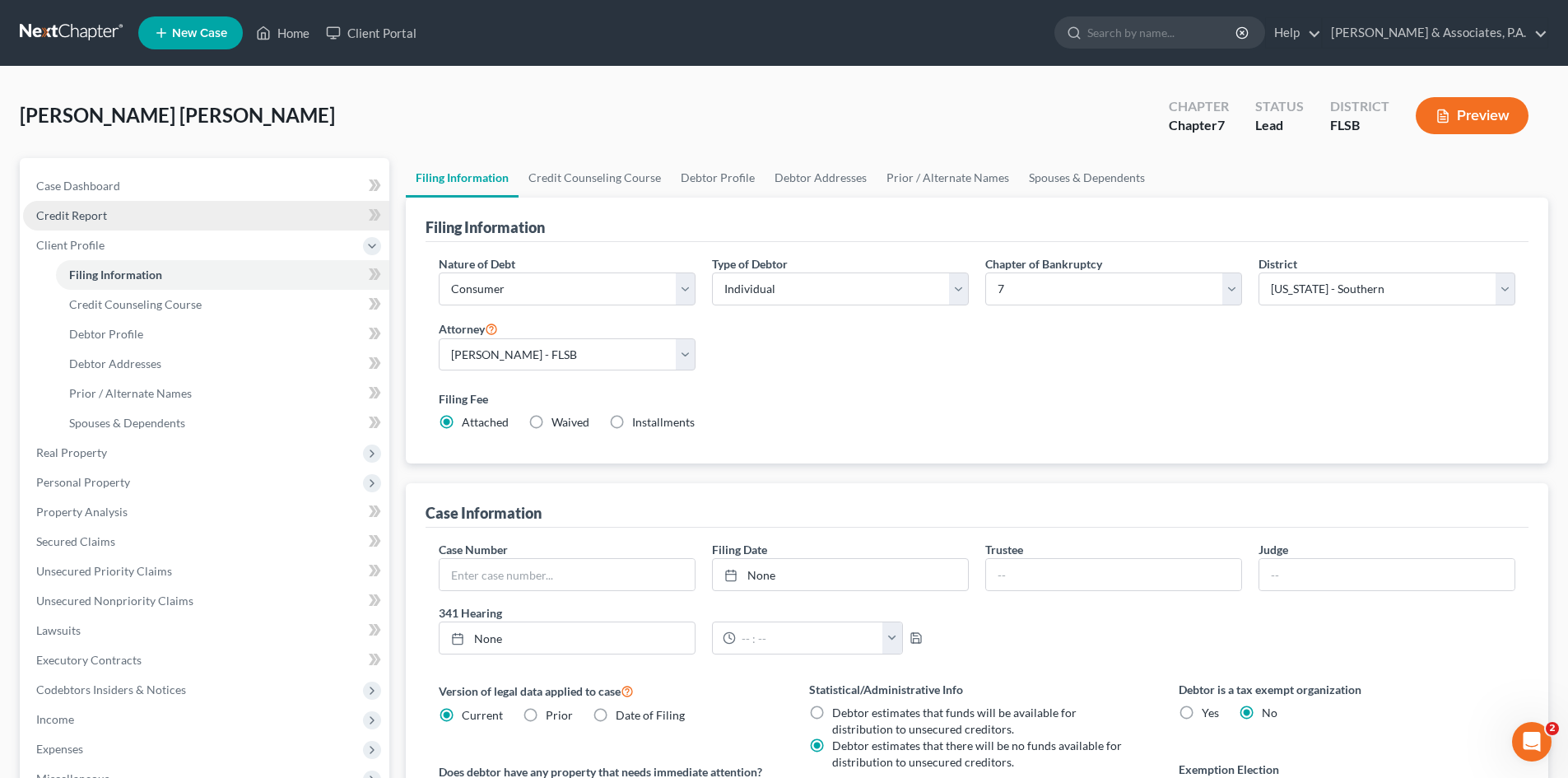
click at [87, 213] on span "Credit Report" at bounding box center [72, 215] width 71 height 14
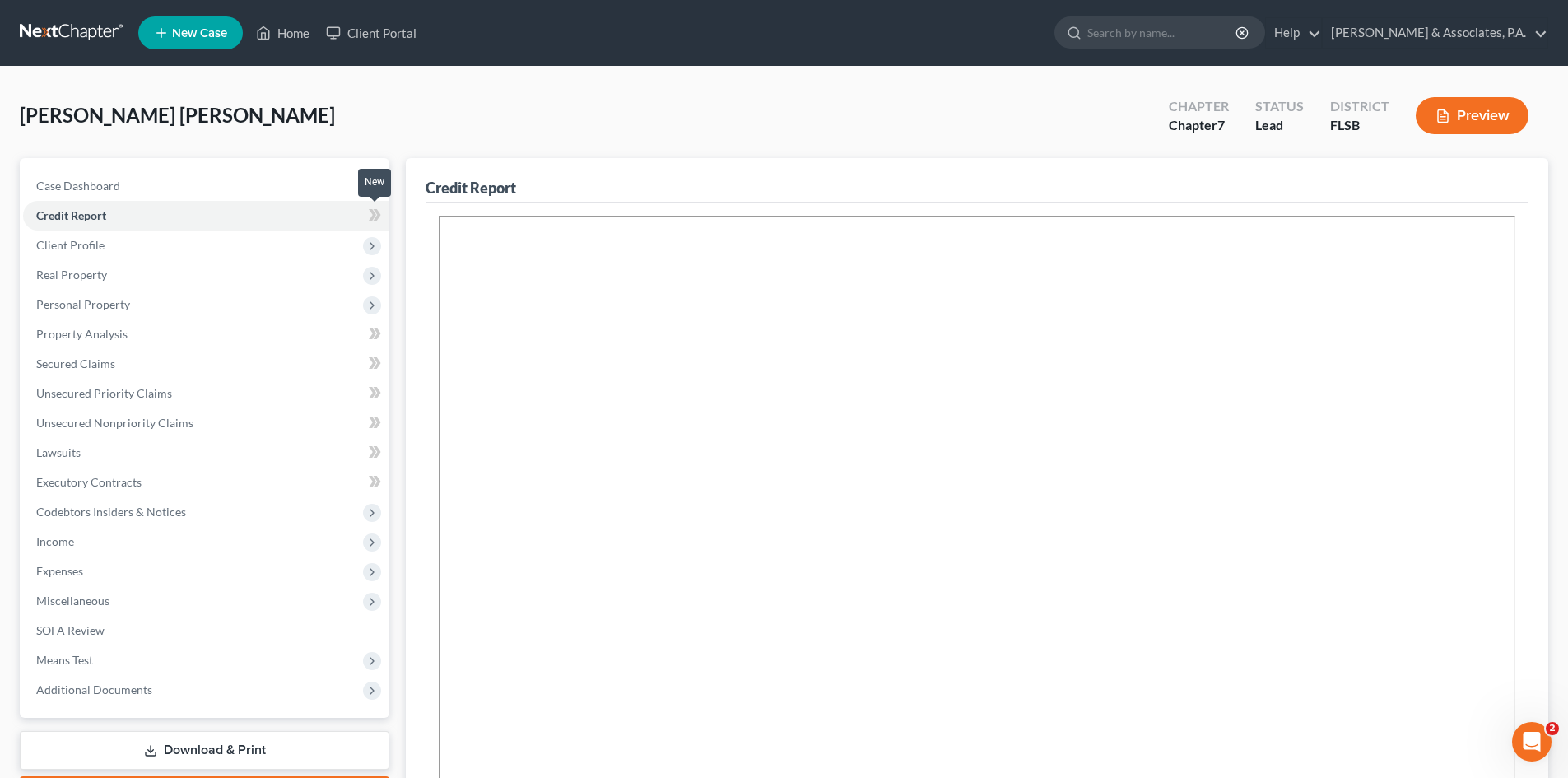
click at [375, 215] on icon at bounding box center [372, 215] width 7 height 11
click at [724, 127] on div "[PERSON_NAME] [PERSON_NAME] Upgraded Chapter Chapter 7 Status Lead District FLS…" at bounding box center [784, 122] width 1528 height 72
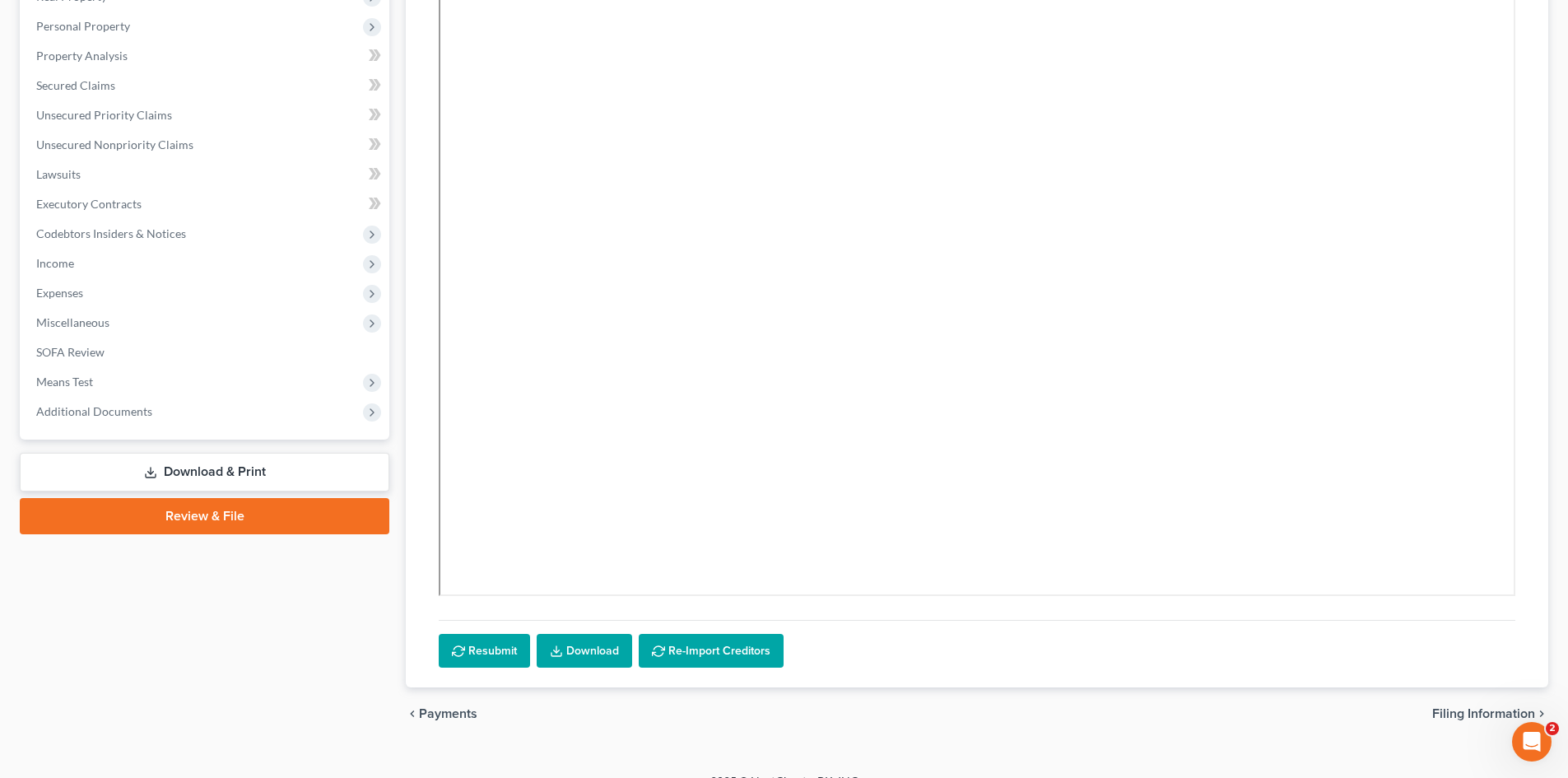
scroll to position [303, 0]
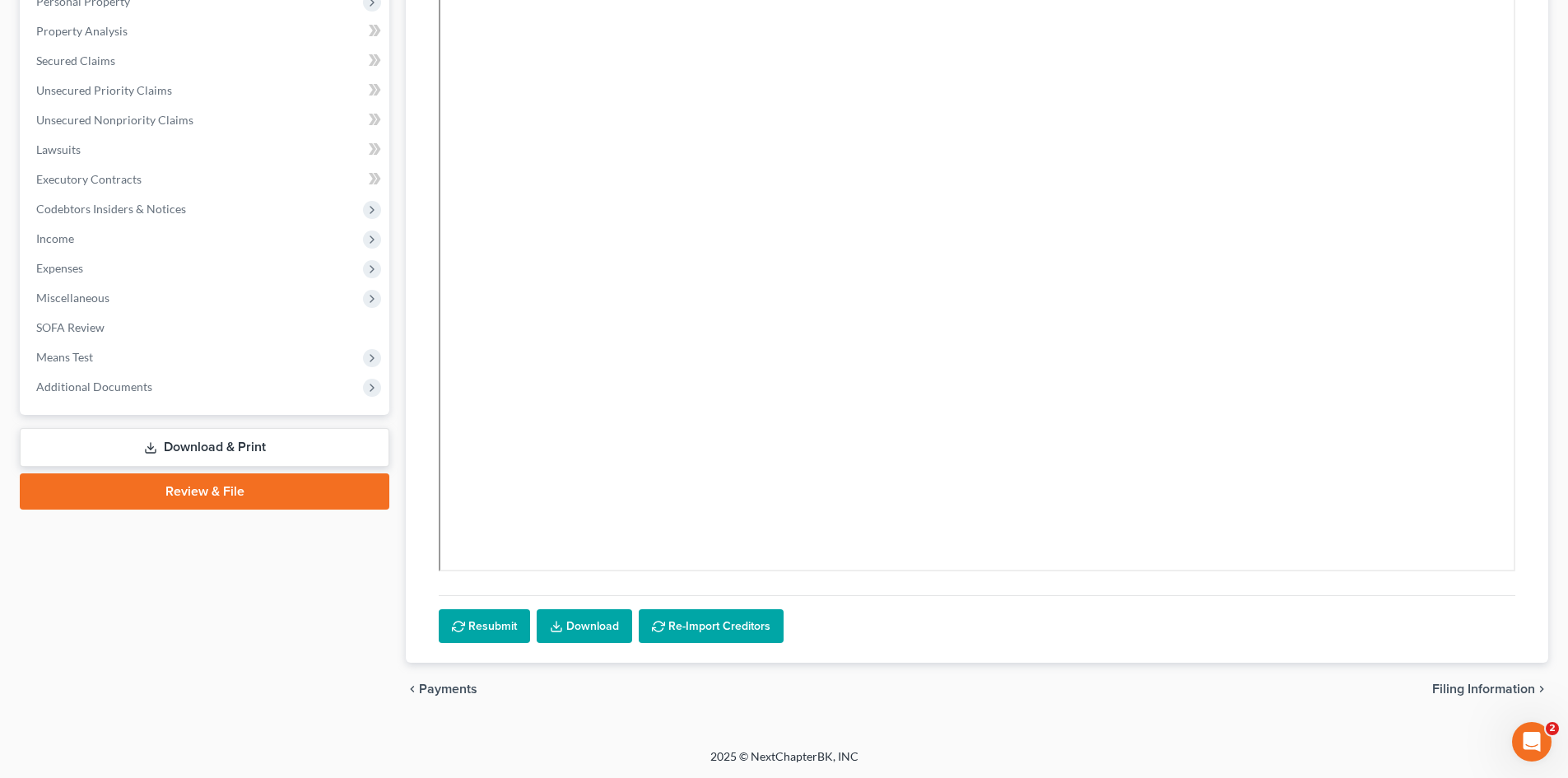
click at [441, 690] on span "Payments" at bounding box center [448, 688] width 58 height 13
click at [441, 690] on div "Credit Report Resubmit Download Re-Import Creditors chevron_left Payments Filin…" at bounding box center [977, 285] width 1159 height 861
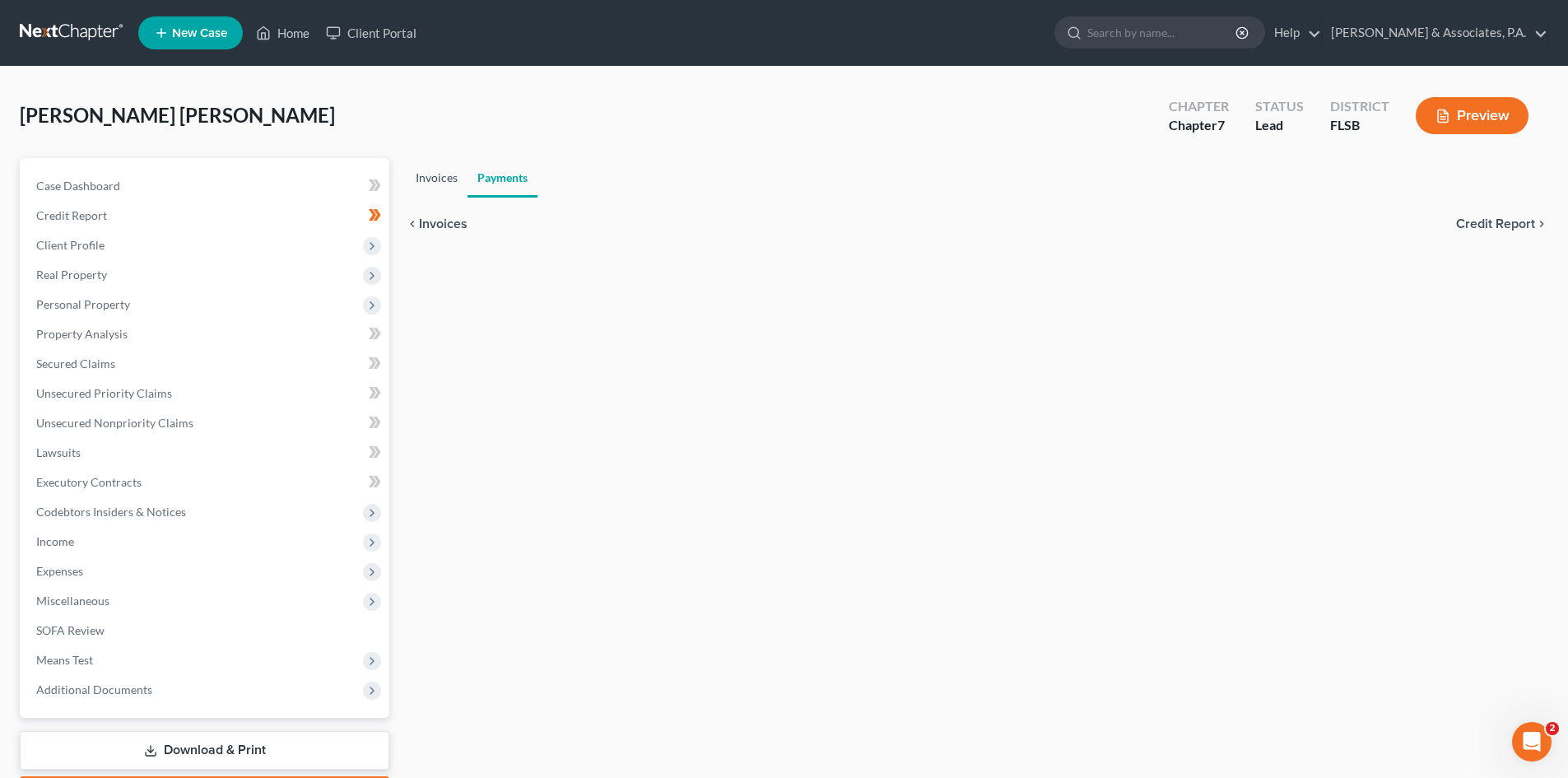
click at [436, 177] on link "Invoices" at bounding box center [436, 178] width 62 height 40
click at [452, 221] on span "Case Dashboard" at bounding box center [468, 223] width 99 height 13
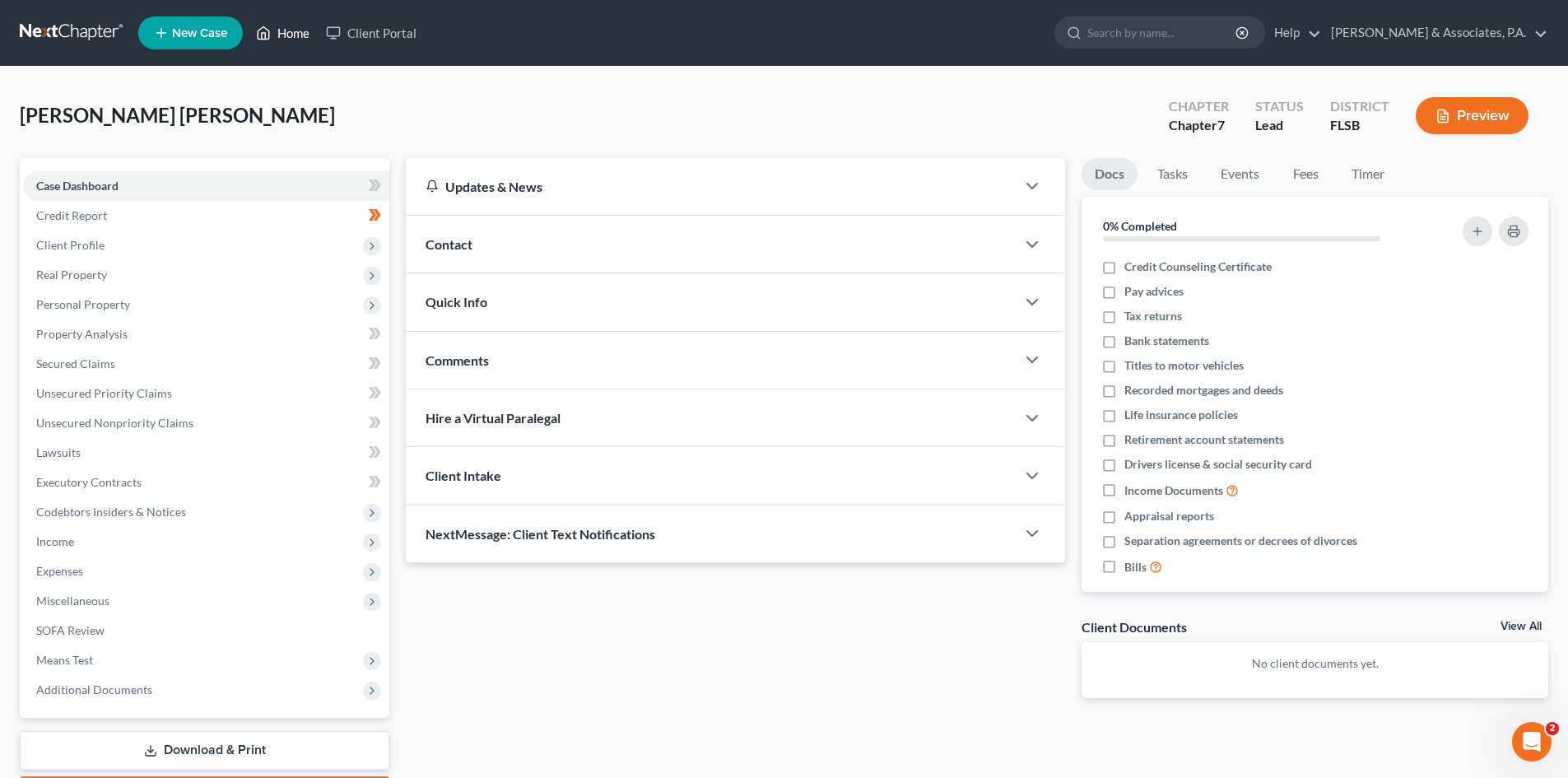
click at [292, 30] on link "Home" at bounding box center [282, 33] width 70 height 30
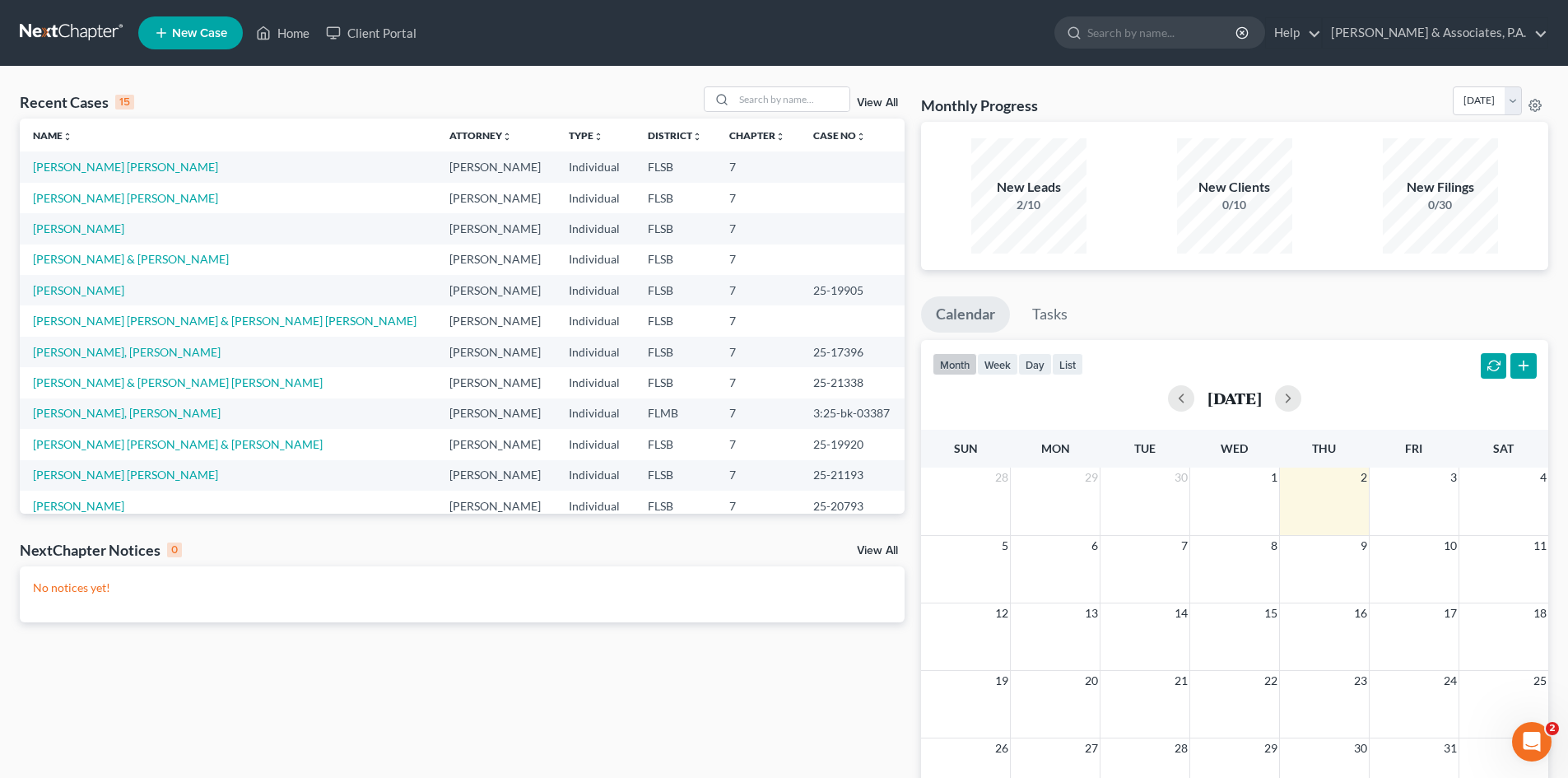
drag, startPoint x: 133, startPoint y: 164, endPoint x: 187, endPoint y: 33, distance: 141.7
click at [187, 33] on span "New Case" at bounding box center [200, 34] width 55 height 12
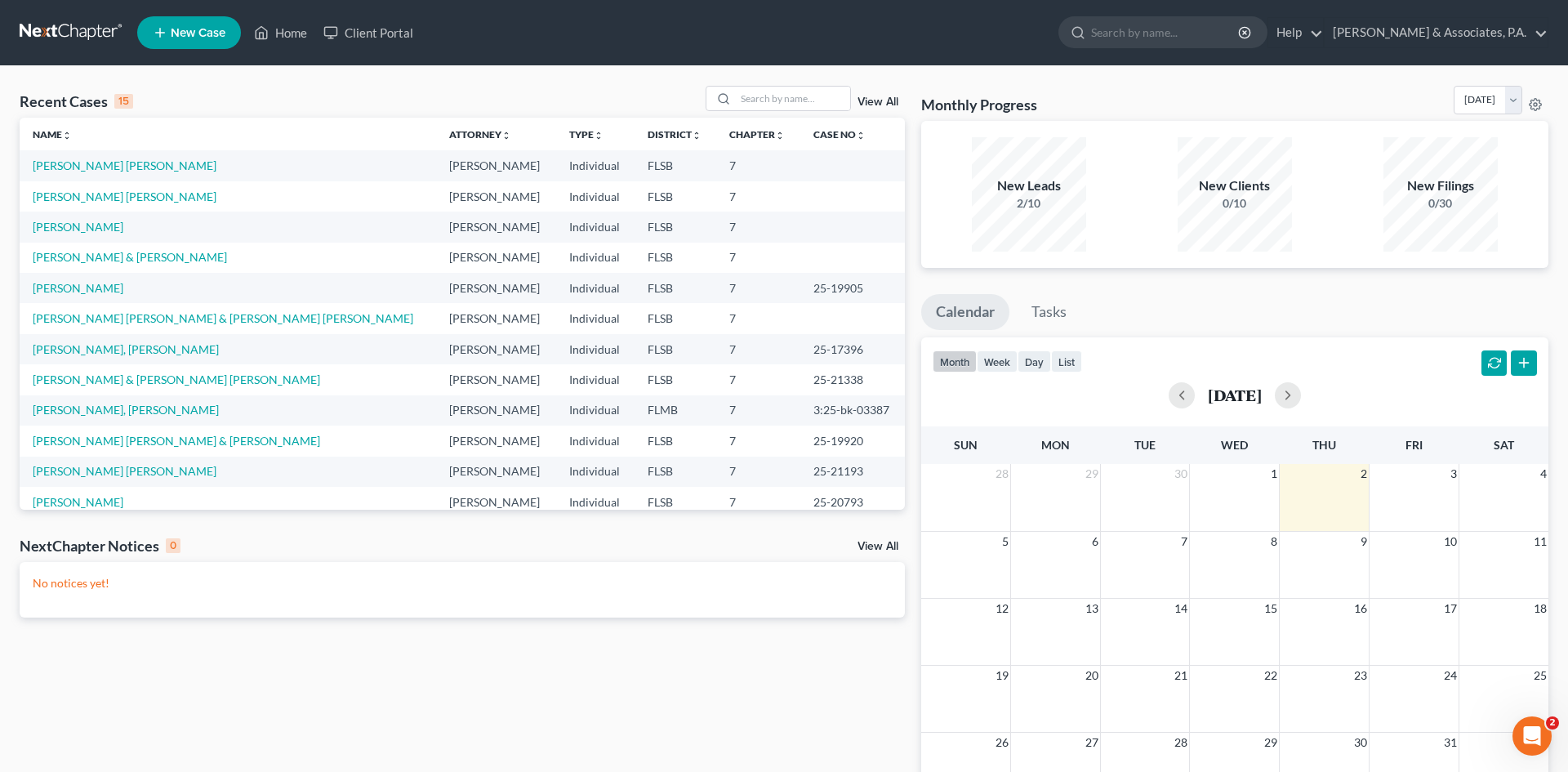
select select "17"
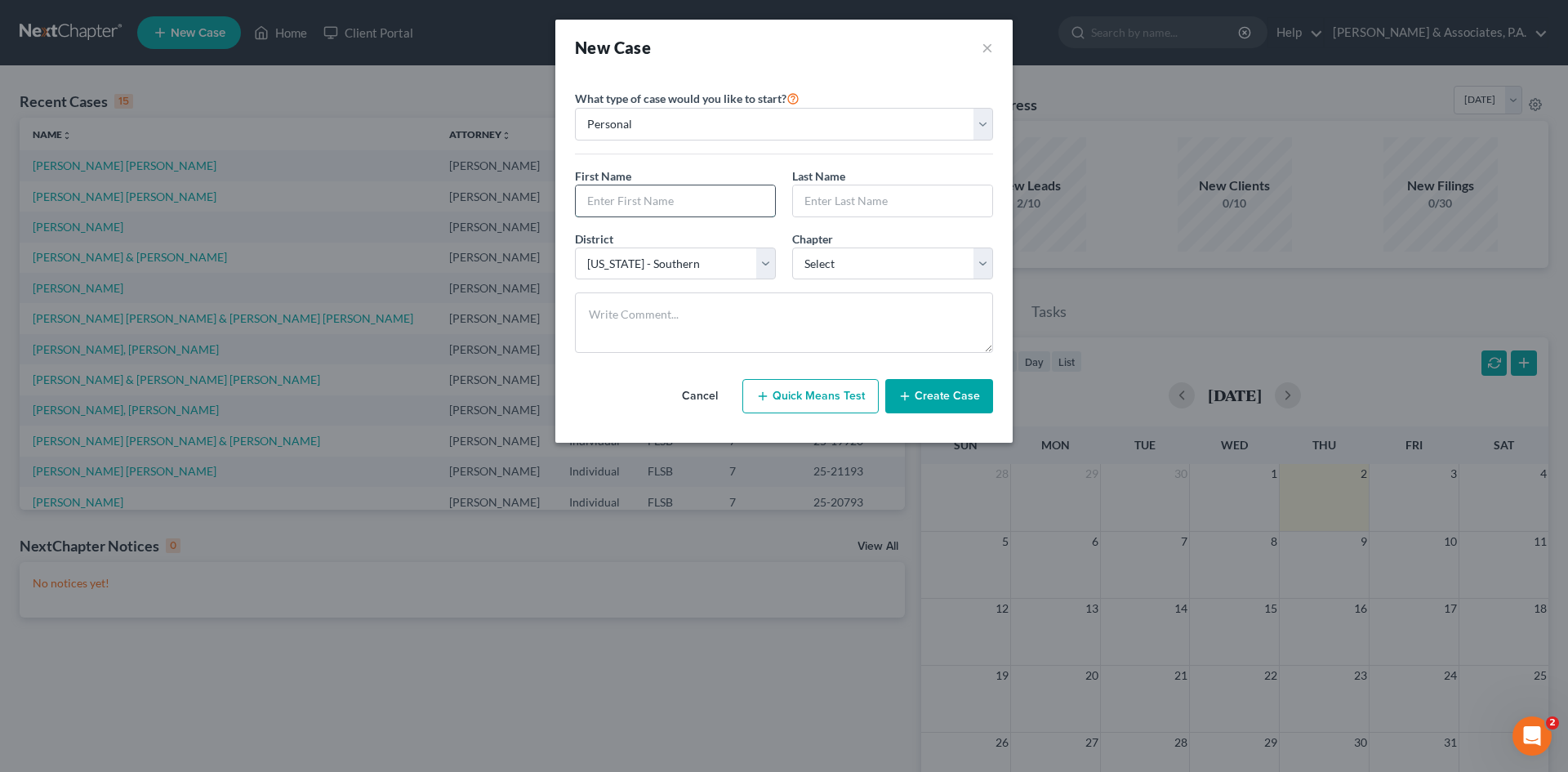
click at [638, 198] on input "text" at bounding box center [675, 201] width 199 height 31
type input "[PERSON_NAME]"
click at [823, 266] on select "Select 7 11 12 13" at bounding box center [892, 263] width 201 height 32
select select "0"
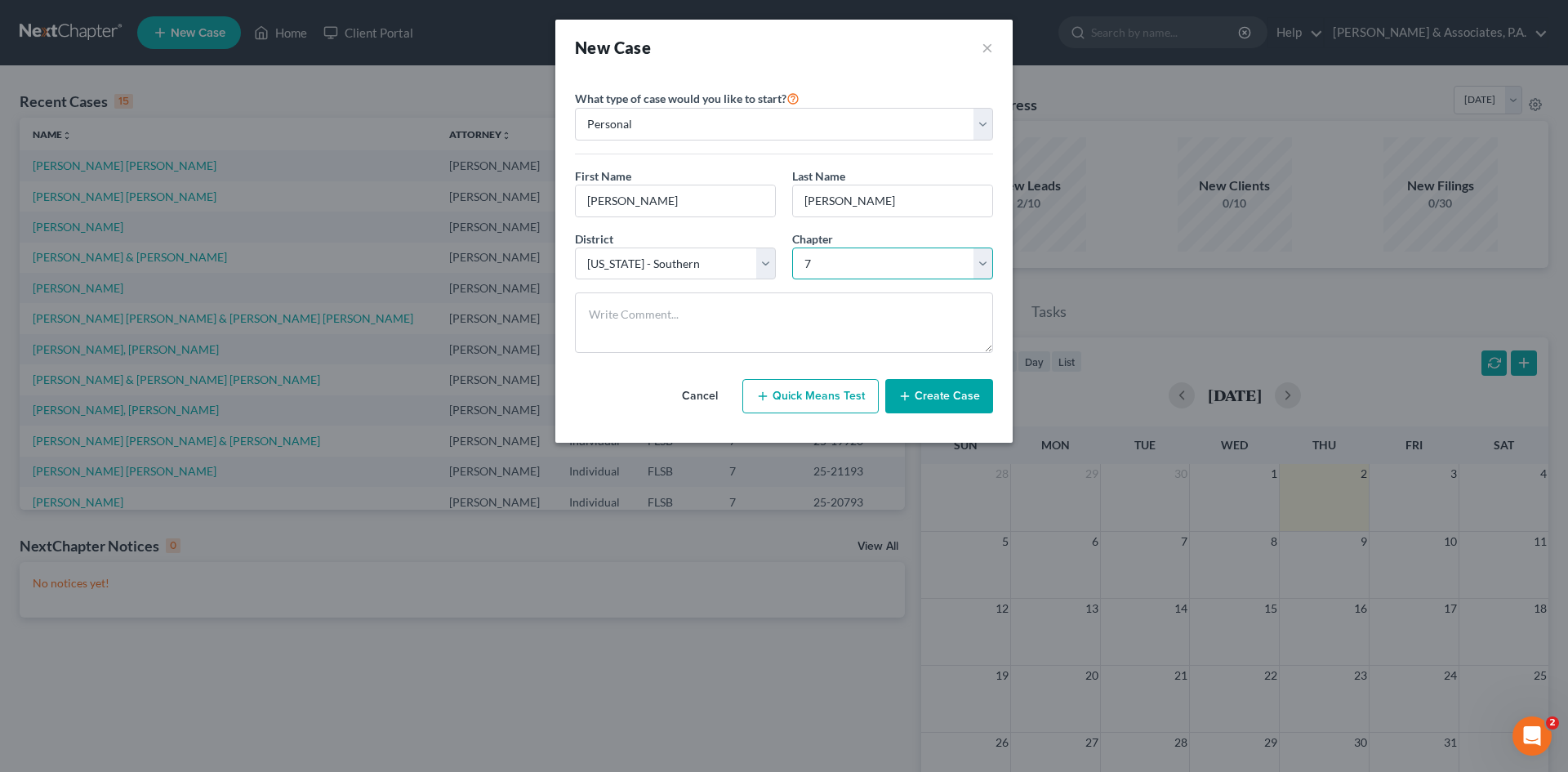
click at [792, 247] on select "Select 7 11 12 13" at bounding box center [892, 263] width 201 height 32
click at [951, 397] on button "Create Case" at bounding box center [939, 395] width 108 height 34
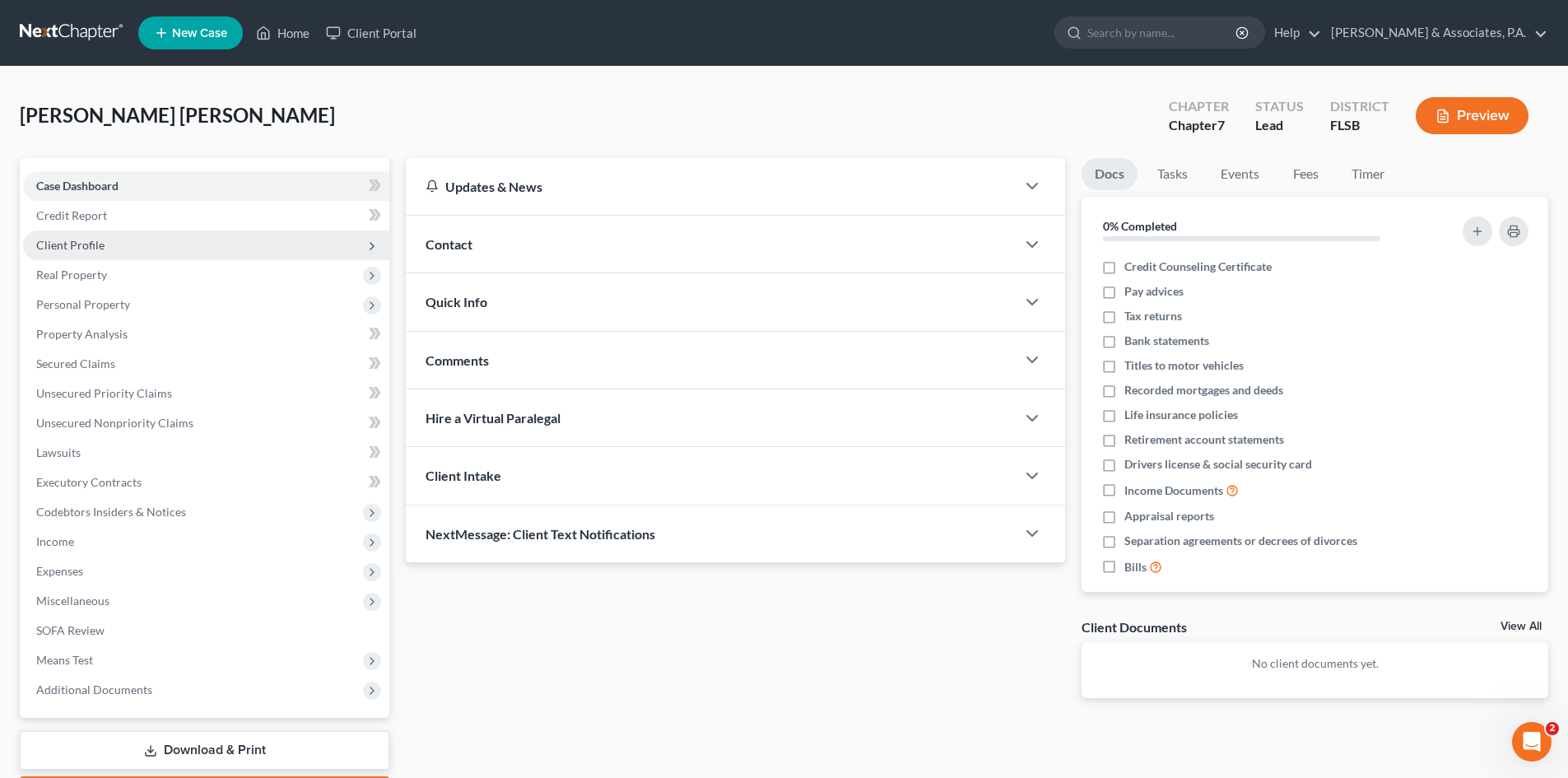
click at [87, 238] on span "Client Profile" at bounding box center [70, 245] width 68 height 14
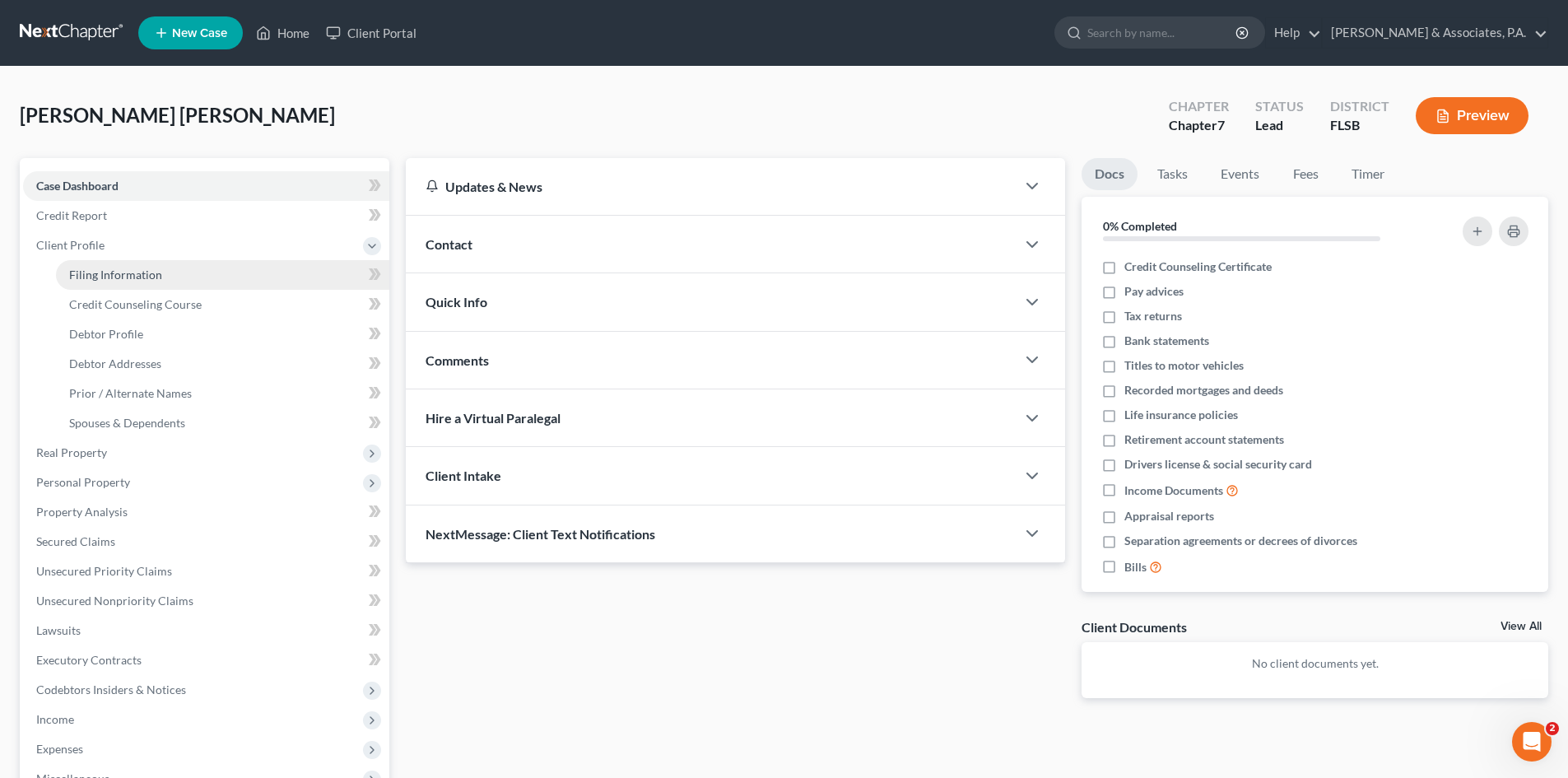
click at [90, 276] on span "Filing Information" at bounding box center [115, 275] width 93 height 14
select select "1"
select select "0"
select select "17"
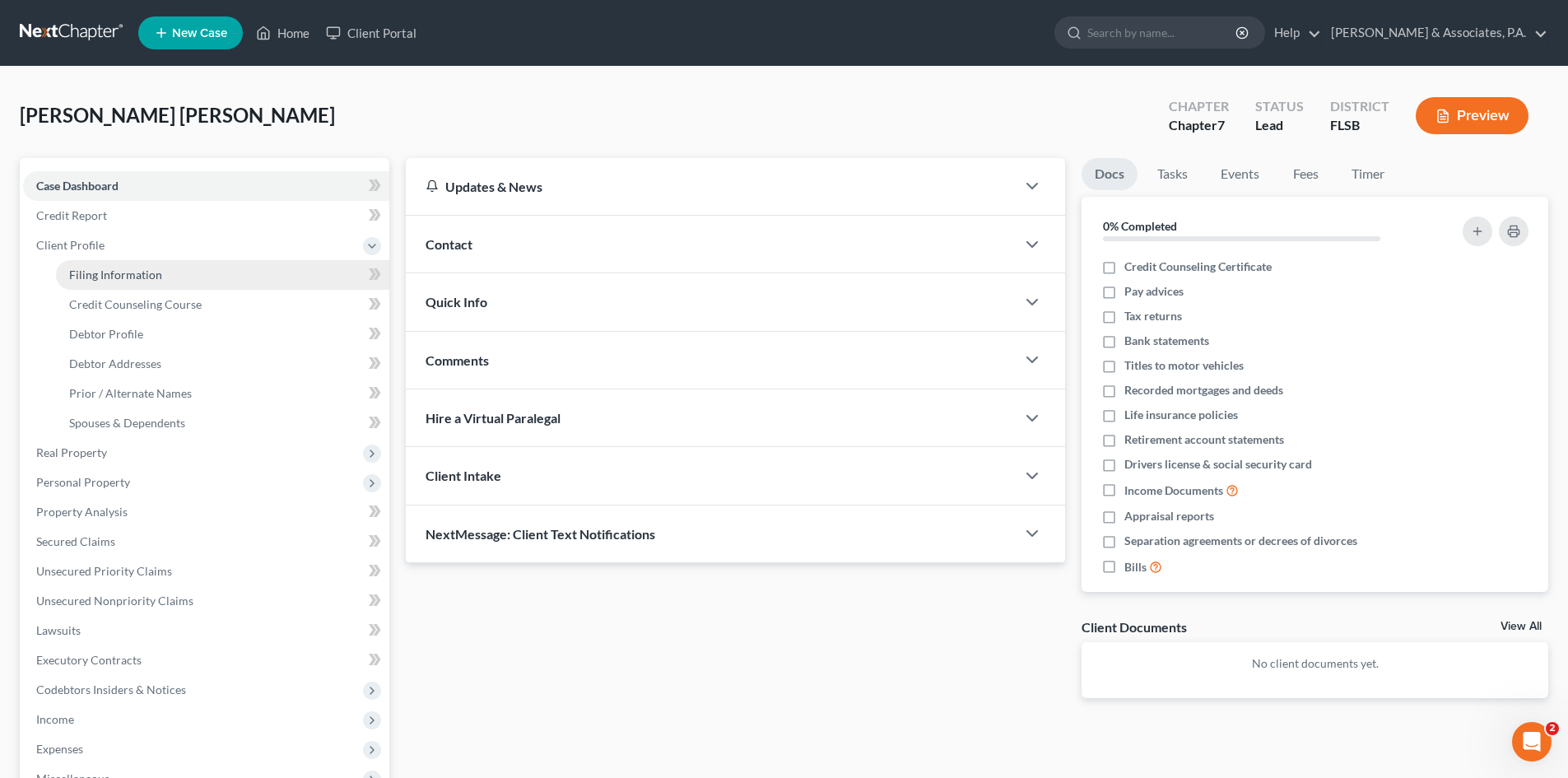
select select "0"
select select "9"
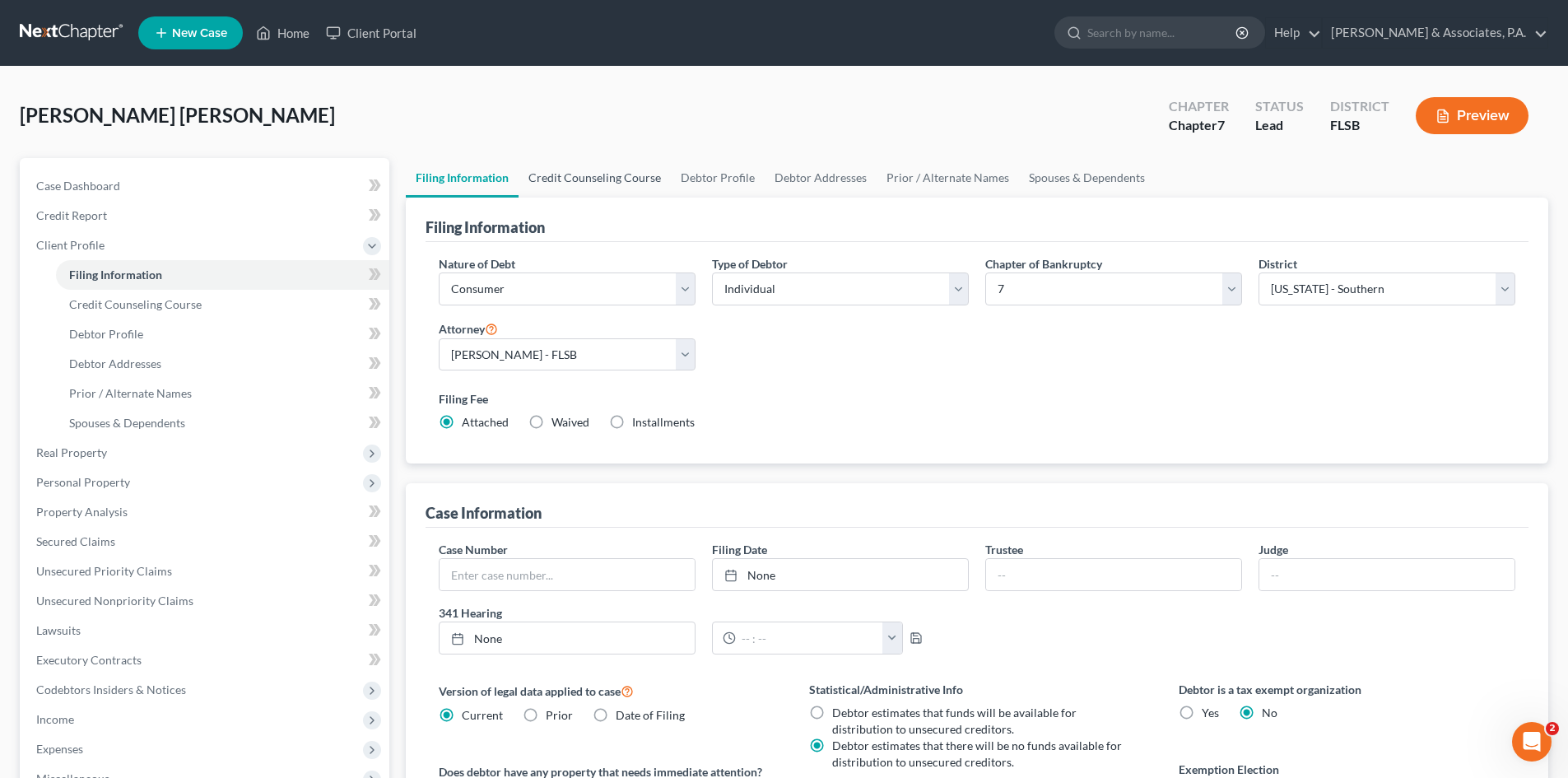
click at [611, 172] on link "Credit Counseling Course" at bounding box center [595, 178] width 152 height 40
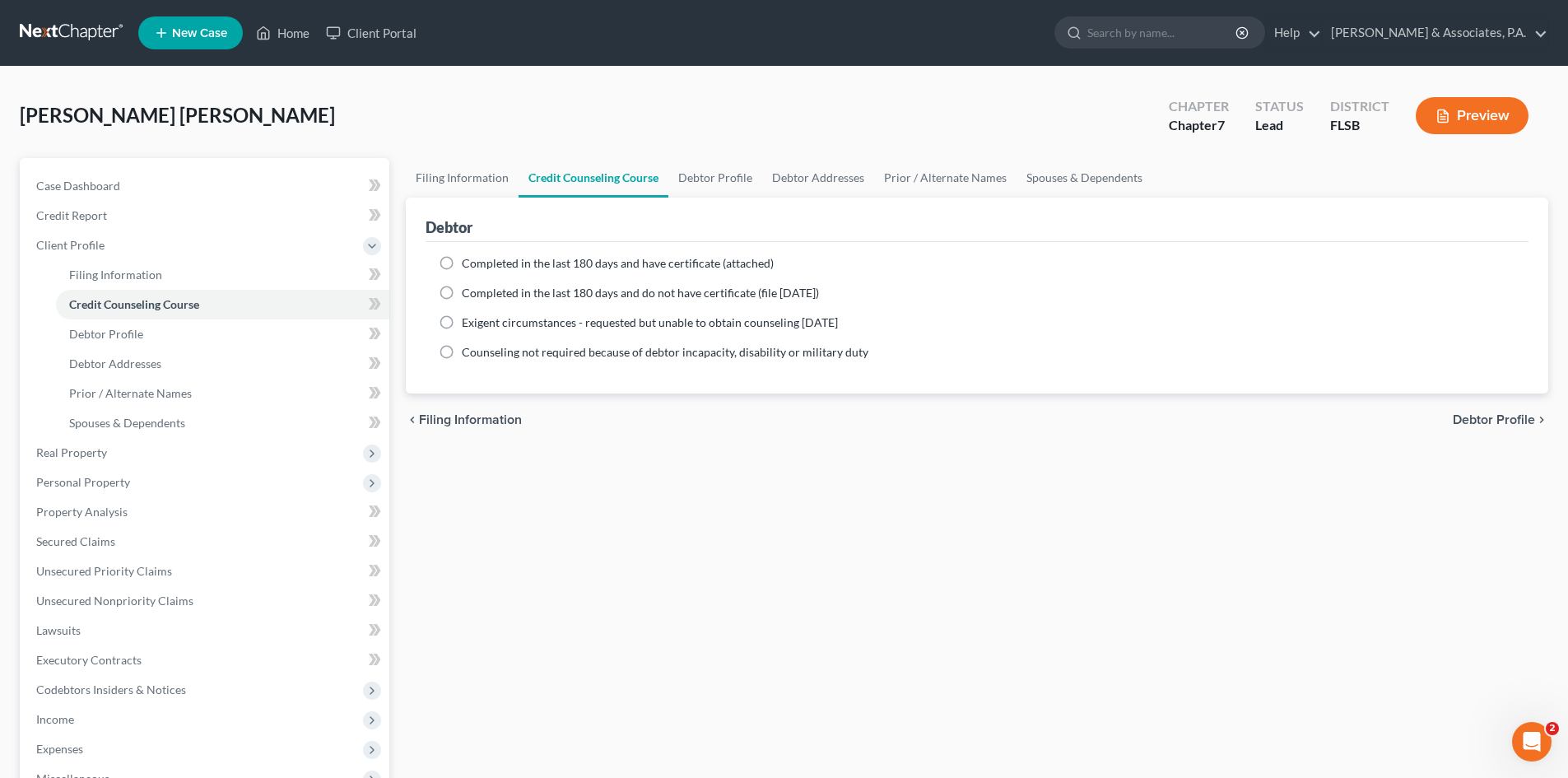
click at [534, 291] on span "Completed in the last 180 days and do not have certificate (file [DATE])" at bounding box center [640, 292] width 357 height 14
click at [479, 291] on input "Completed in the last 180 days and do not have certificate (file [DATE])" at bounding box center [473, 290] width 11 height 11
radio input "true"
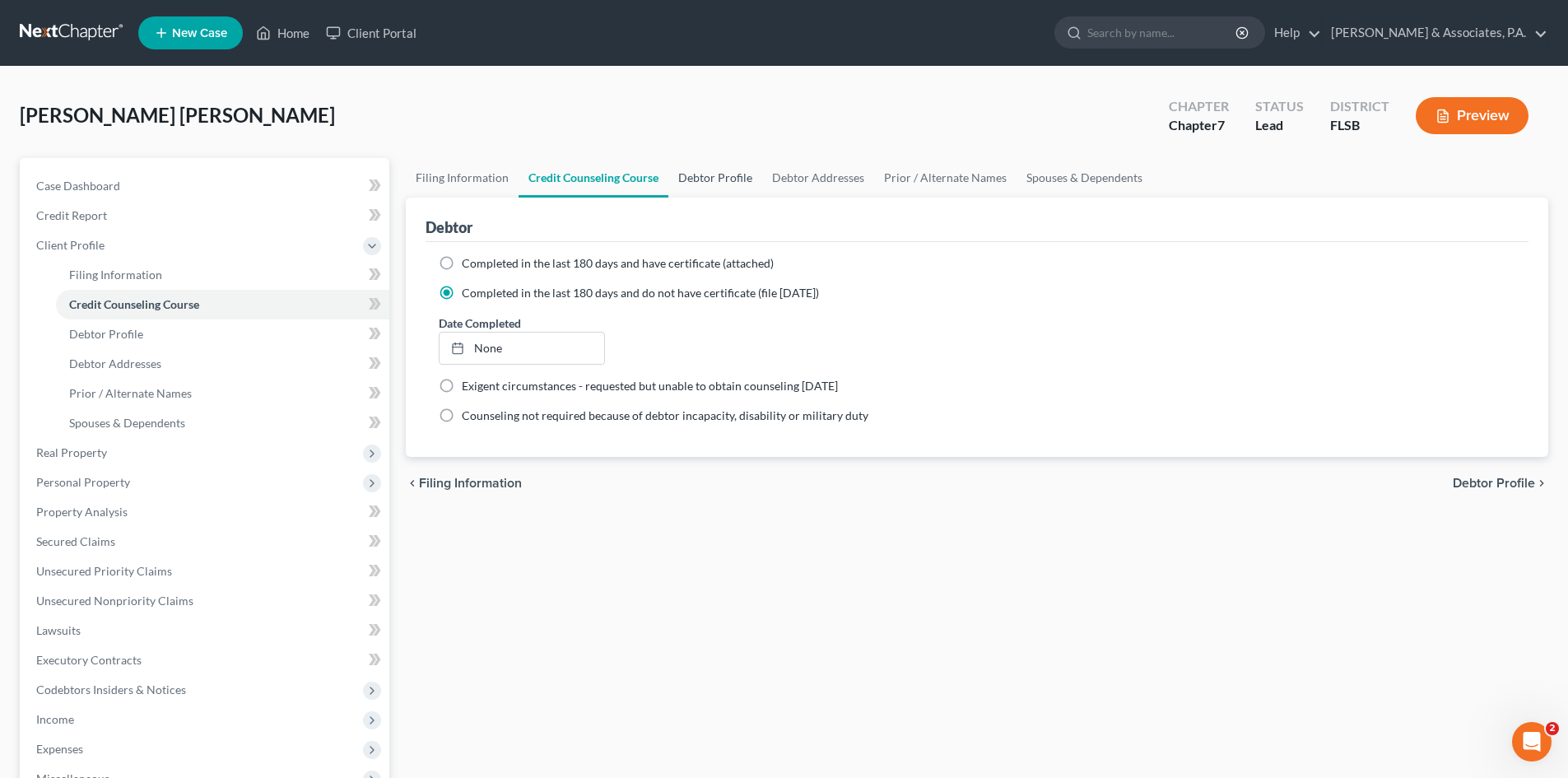
click at [716, 175] on link "Debtor Profile" at bounding box center [716, 178] width 94 height 40
select select "0"
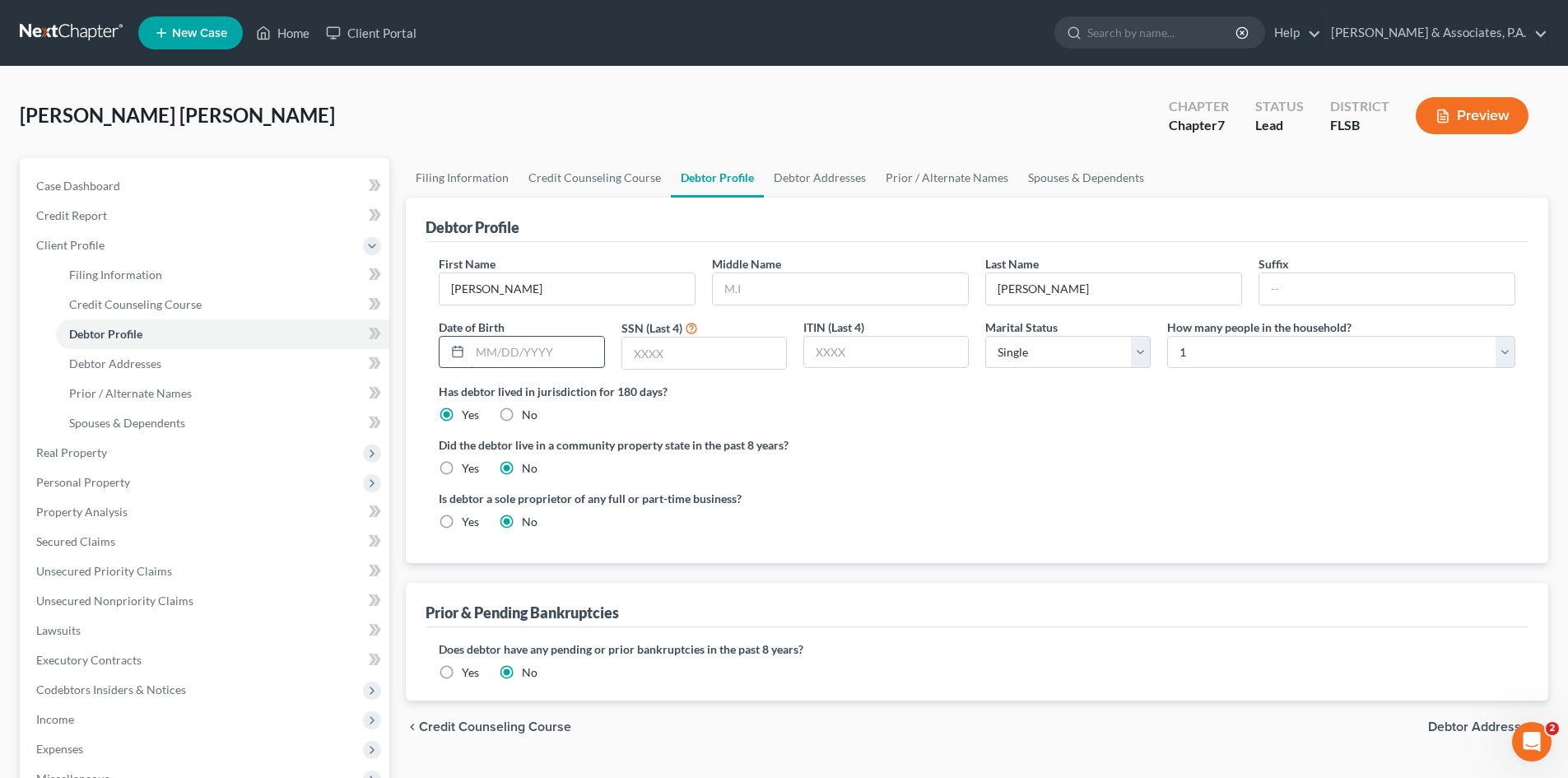
click at [532, 351] on input "text" at bounding box center [536, 351] width 133 height 31
click at [669, 351] on input "text" at bounding box center [703, 352] width 163 height 31
type input "6133"
click at [1070, 351] on select "Select Single Married Separated Divorced Widowed" at bounding box center [1067, 351] width 165 height 33
select select "1"
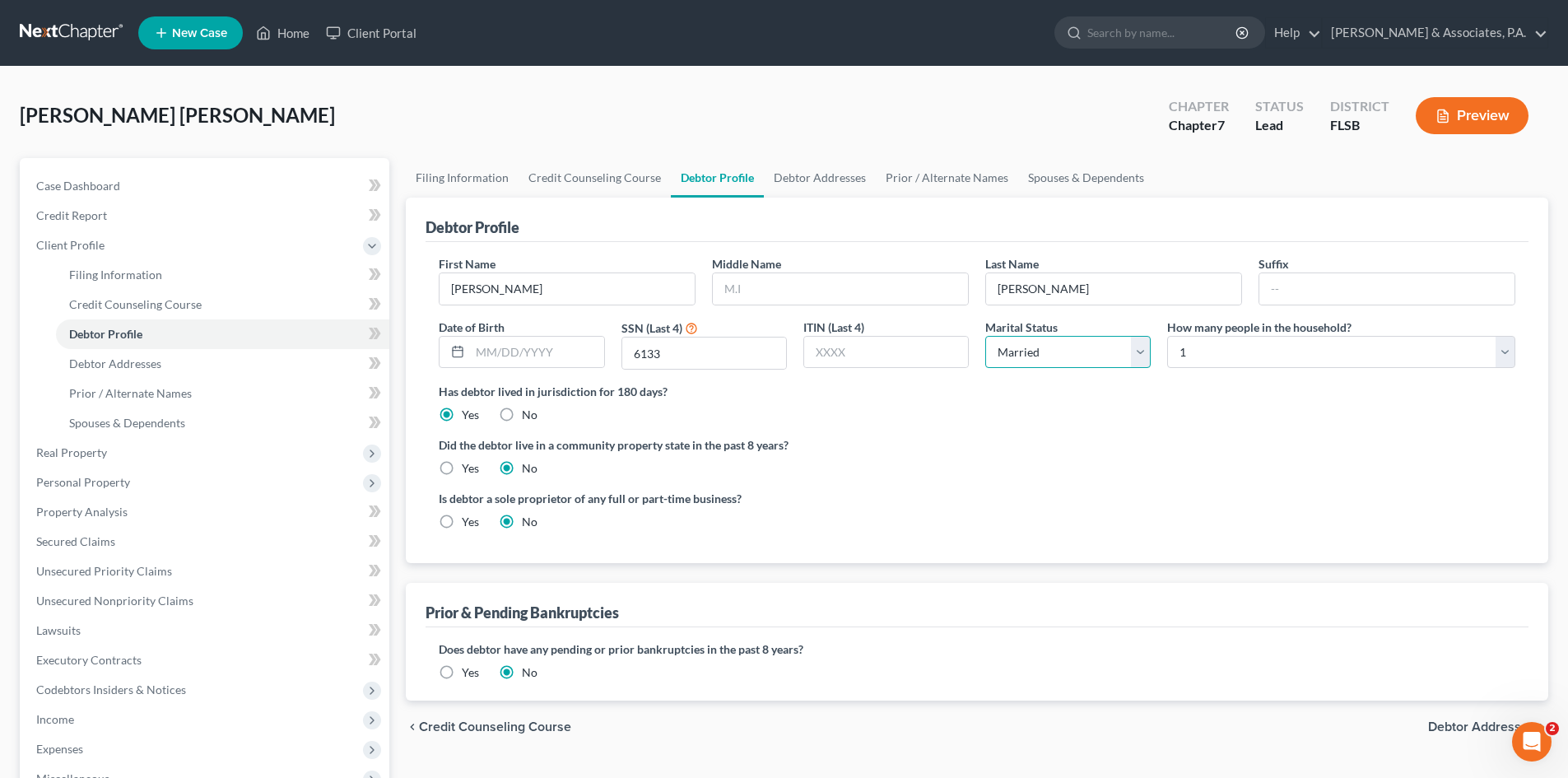
click at [985, 336] on select "Select Single Married Separated Divorced Widowed" at bounding box center [1067, 351] width 165 height 33
click at [1204, 347] on select "Select 1 2 3 4 5 6 7 8 9 10 11 12 13 14 15 16 17 18 19 20" at bounding box center [1341, 351] width 348 height 33
select select "2"
click at [1167, 336] on select "Select 1 2 3 4 5 6 7 8 9 10 11 12 13 14 15 16 17 18 19 20" at bounding box center [1341, 351] width 348 height 33
click at [489, 356] on input "text" at bounding box center [536, 351] width 133 height 31
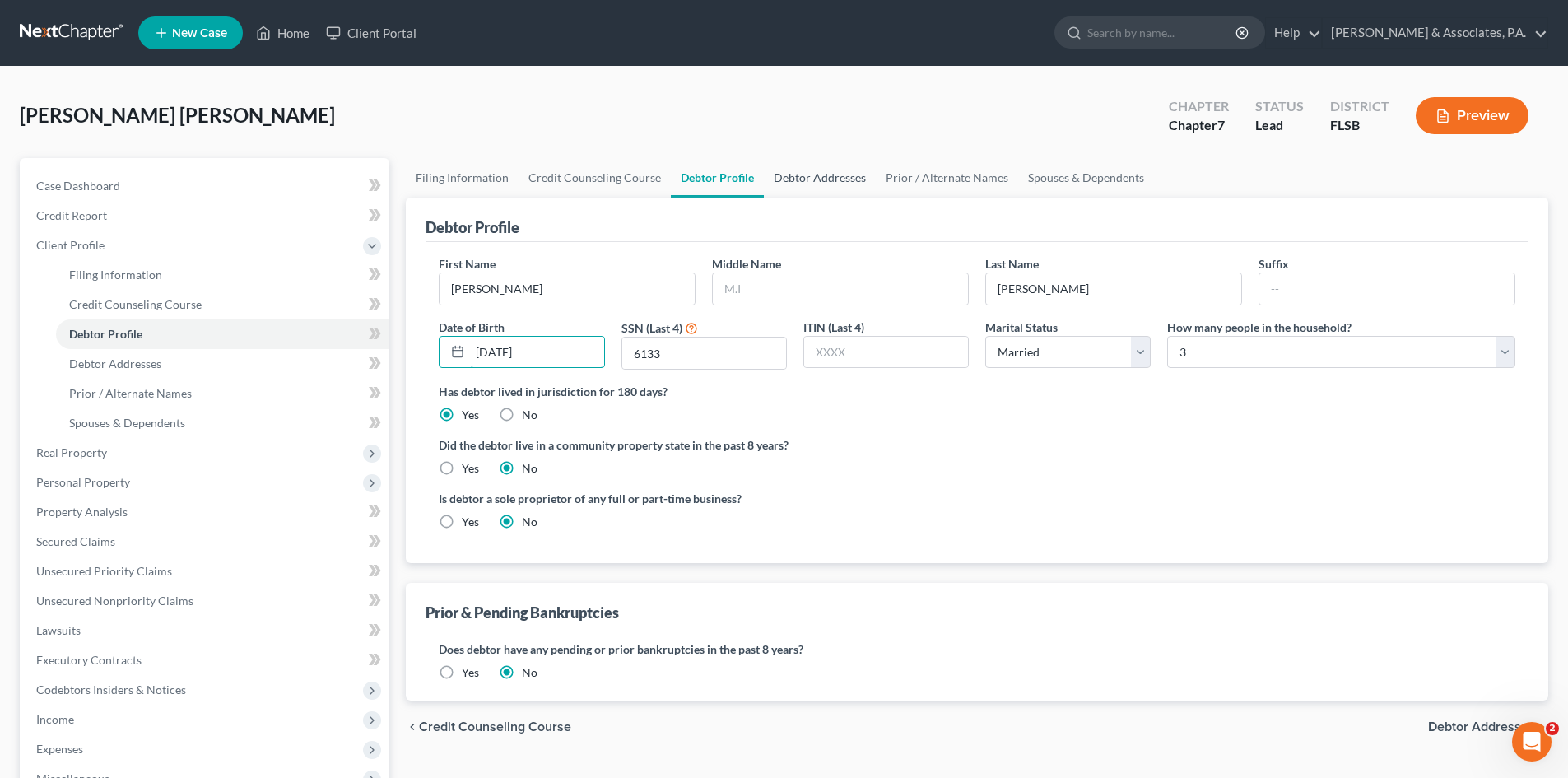
type input "[DATE]"
click at [814, 178] on link "Debtor Addresses" at bounding box center [820, 178] width 112 height 40
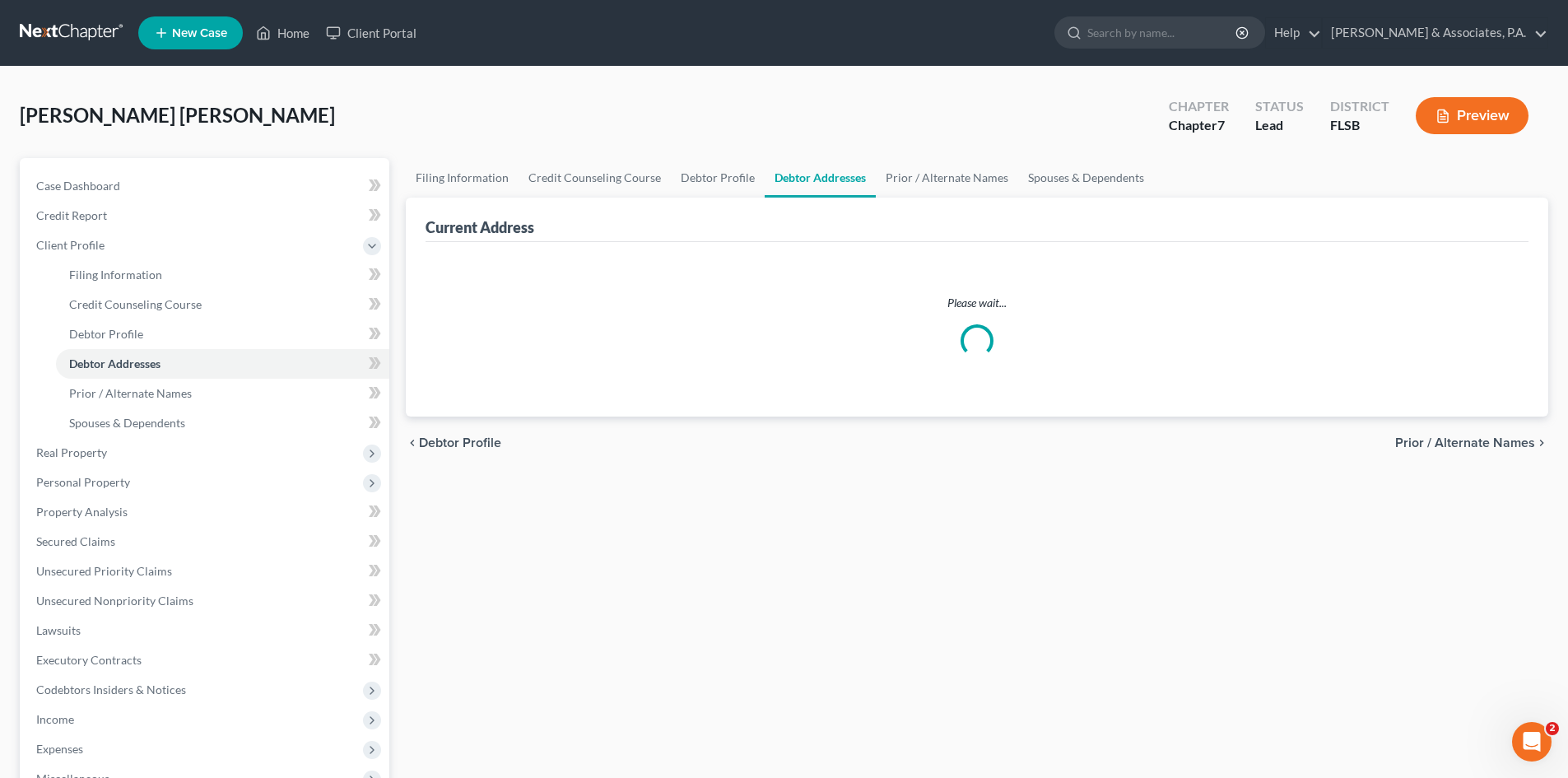
select select "0"
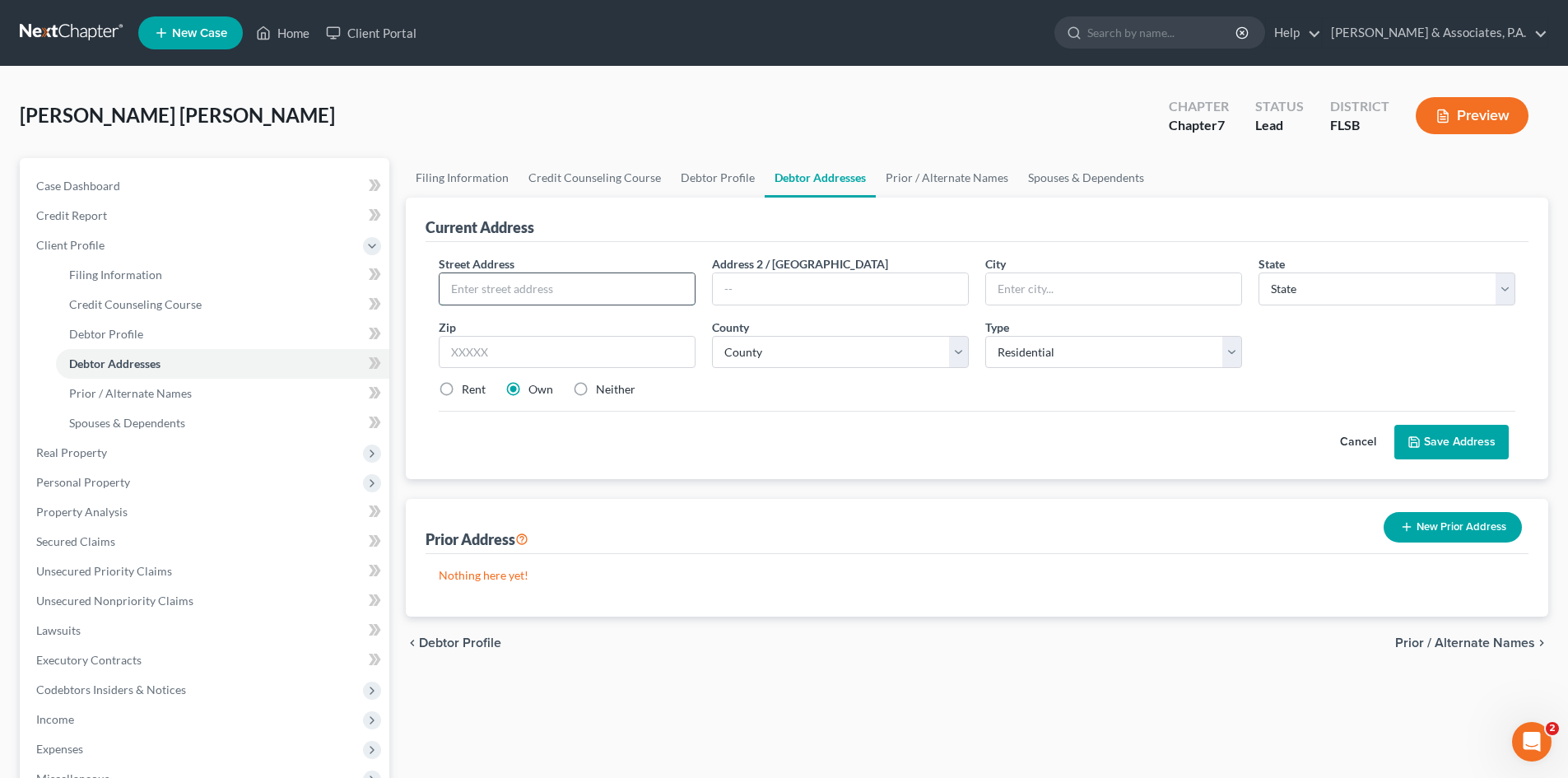
click at [501, 296] on input "text" at bounding box center [567, 288] width 255 height 31
type input "[STREET_ADDRESS]"
click at [543, 356] on input "text" at bounding box center [567, 351] width 257 height 33
type input "33014"
type input "Hialeah"
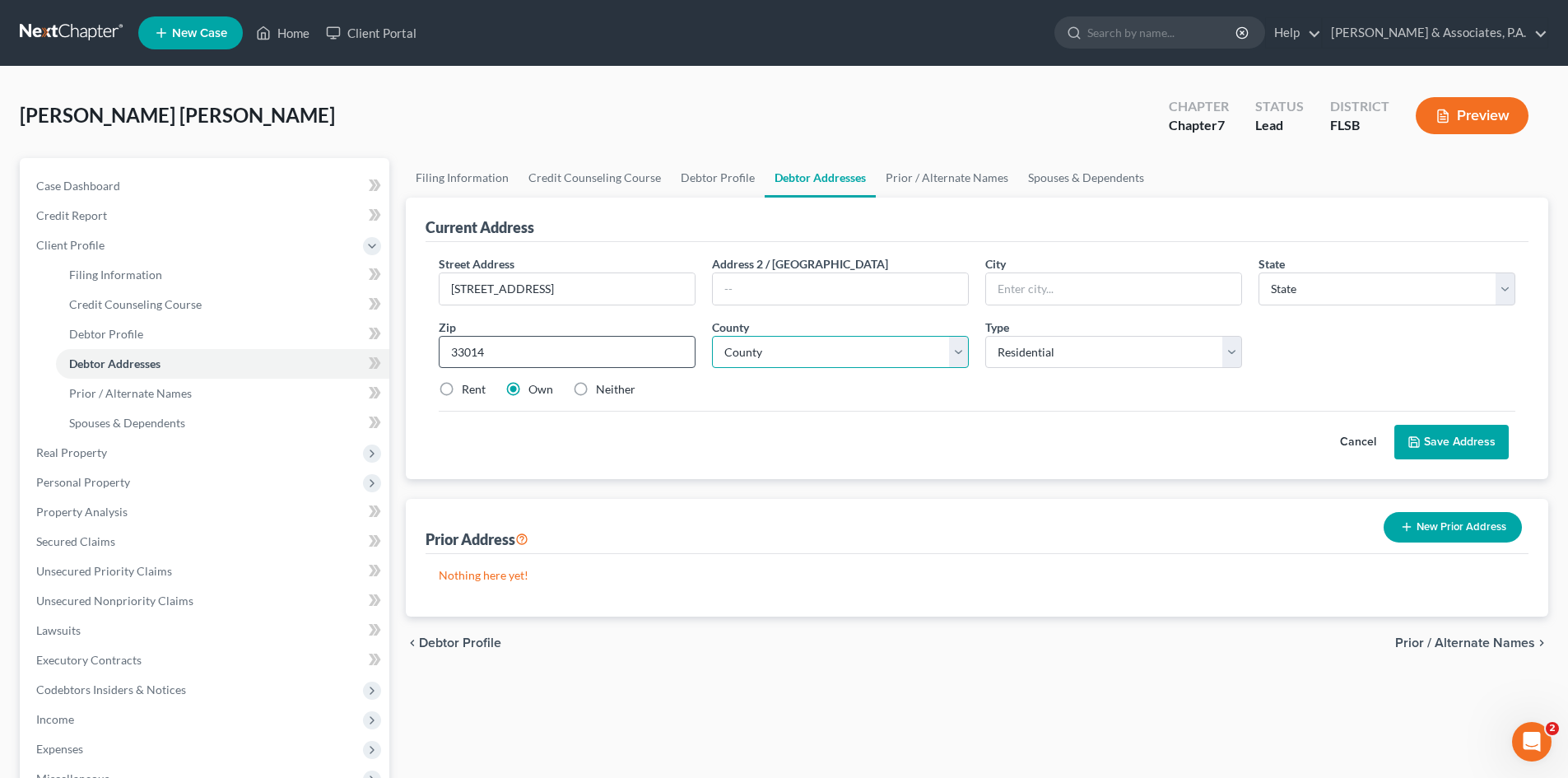
select select "9"
click at [753, 367] on select "County" at bounding box center [840, 351] width 257 height 33
click at [763, 351] on select "County [GEOGRAPHIC_DATA] [GEOGRAPHIC_DATA] [GEOGRAPHIC_DATA] [GEOGRAPHIC_DATA] …" at bounding box center [840, 351] width 257 height 33
select select "42"
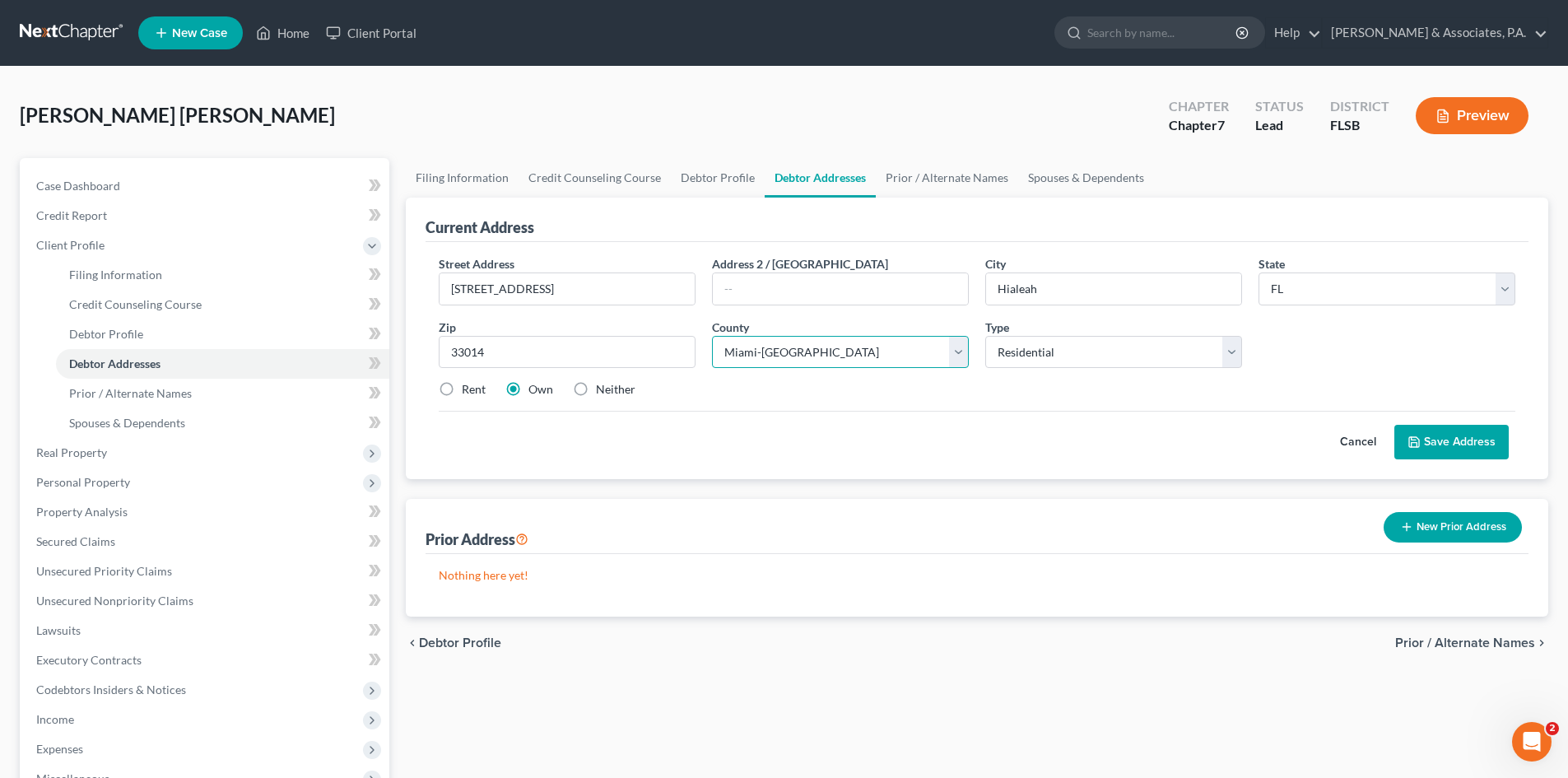
click at [712, 336] on select "County [GEOGRAPHIC_DATA] [GEOGRAPHIC_DATA] [GEOGRAPHIC_DATA] [GEOGRAPHIC_DATA] …" at bounding box center [840, 351] width 257 height 33
click at [462, 388] on label "Rent" at bounding box center [473, 389] width 24 height 17
click at [468, 388] on input "Rent" at bounding box center [473, 386] width 11 height 11
radio input "true"
click at [1453, 449] on button "Save Address" at bounding box center [1451, 442] width 115 height 34
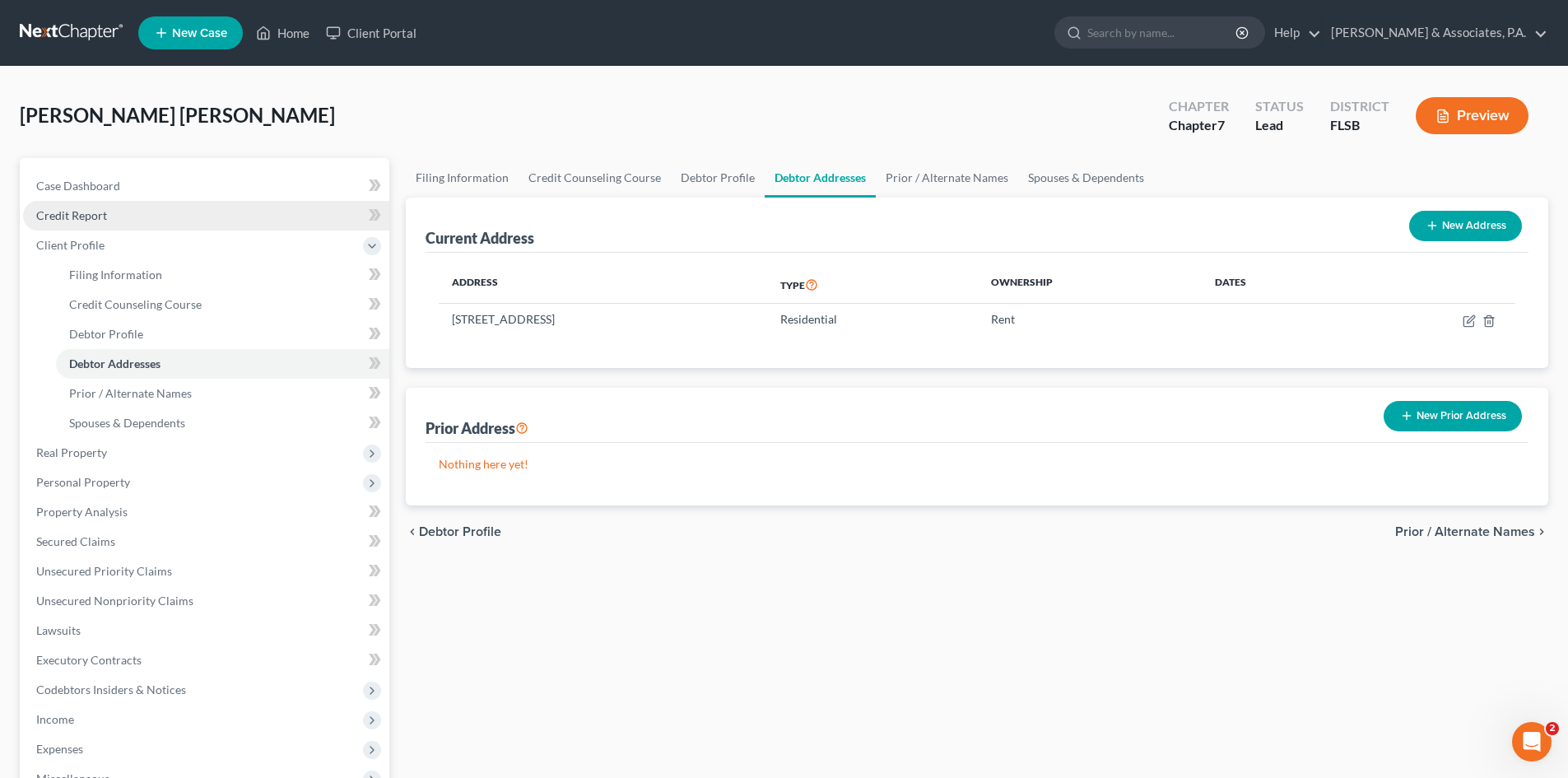
click at [97, 217] on span "Credit Report" at bounding box center [72, 215] width 71 height 14
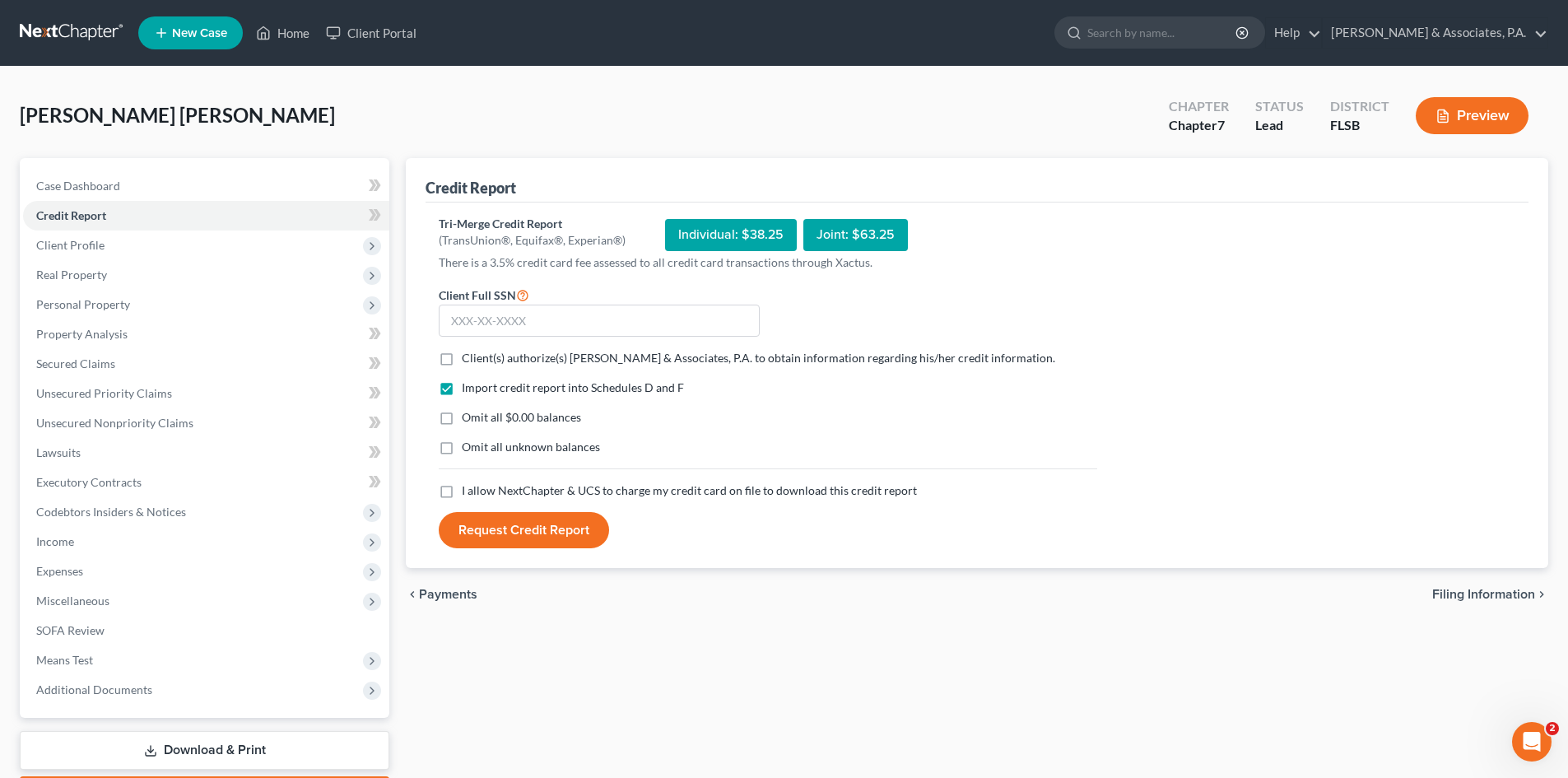
click at [462, 358] on label "Client(s) authorize(s) [PERSON_NAME] & Associates, P.A. to obtain information r…" at bounding box center [759, 358] width 594 height 17
click at [468, 358] on input "Client(s) authorize(s) [PERSON_NAME] & Associates, P.A. to obtain information r…" at bounding box center [473, 355] width 11 height 11
checkbox input "true"
click at [462, 495] on label "I allow NextChapter & UCS to charge my credit card on file to download this cre…" at bounding box center [689, 490] width 455 height 17
click at [468, 493] on input "I allow NextChapter & UCS to charge my credit card on file to download this cre…" at bounding box center [473, 487] width 11 height 11
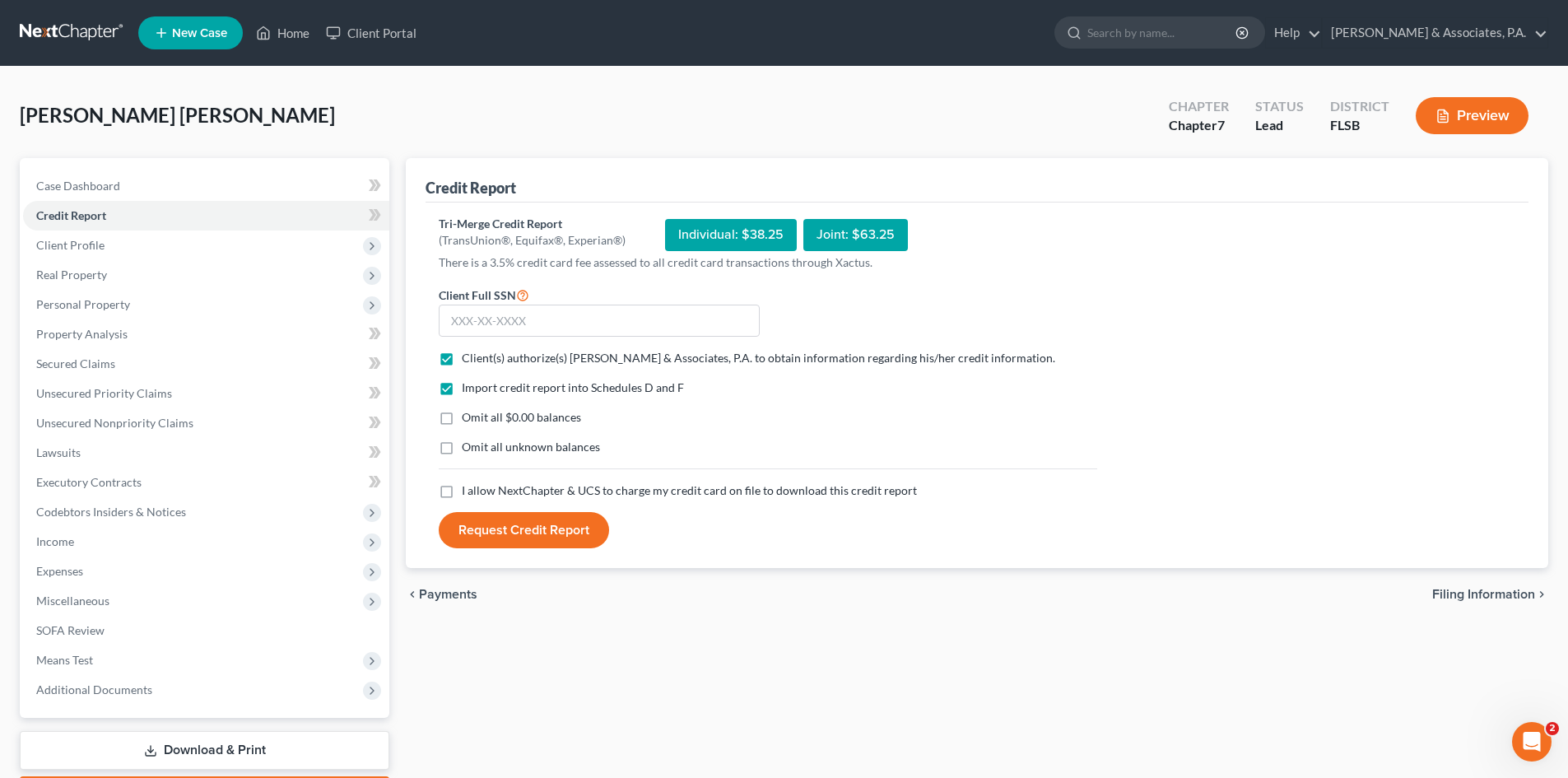
checkbox input "true"
click at [461, 321] on input "text" at bounding box center [599, 321] width 321 height 33
click at [476, 320] on input "text" at bounding box center [599, 321] width 321 height 33
type input "898-89-6133"
click at [500, 529] on button "Request Credit Report" at bounding box center [524, 530] width 170 height 36
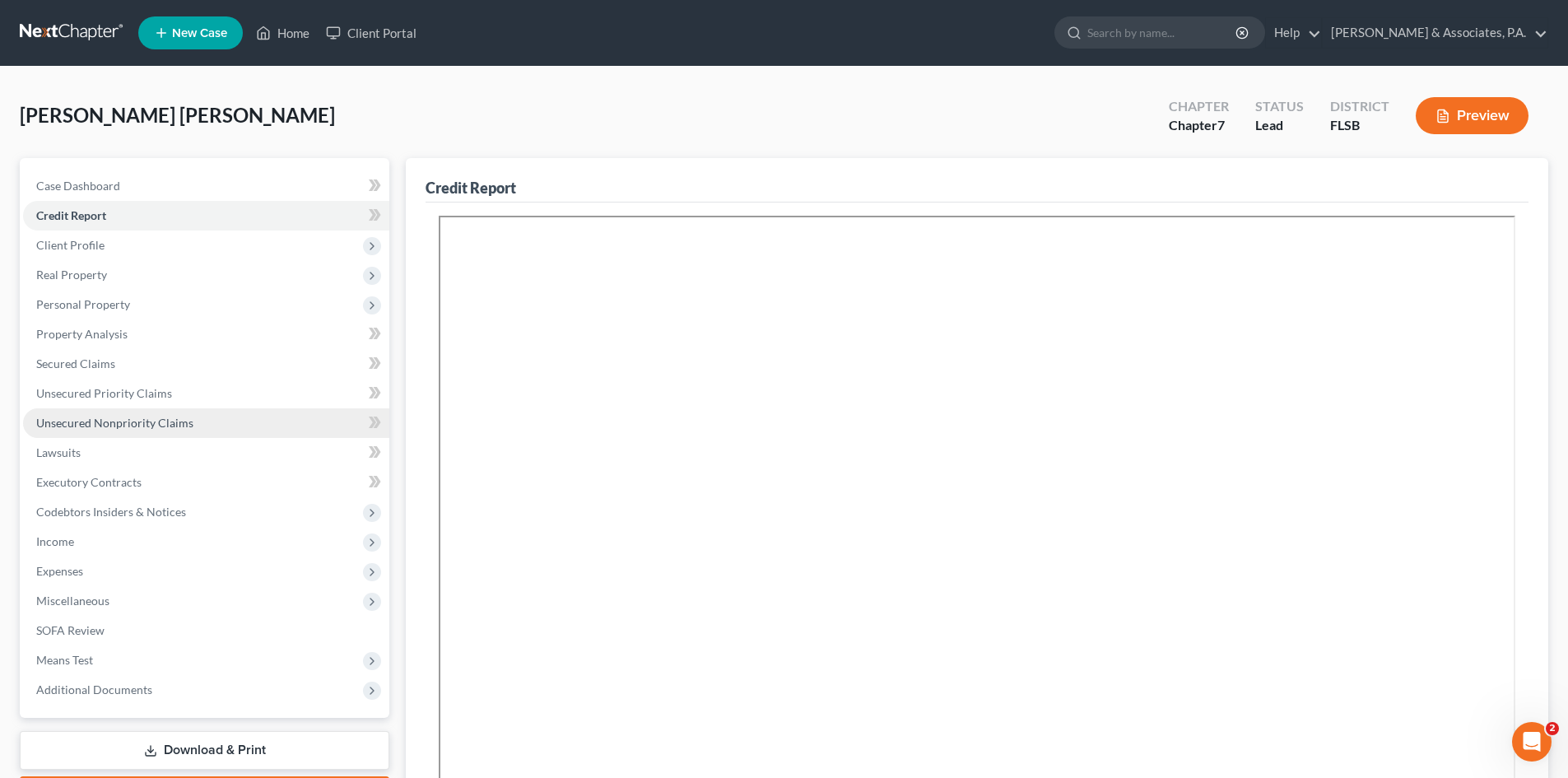
click at [102, 419] on span "Unsecured Nonpriority Claims" at bounding box center [115, 423] width 157 height 14
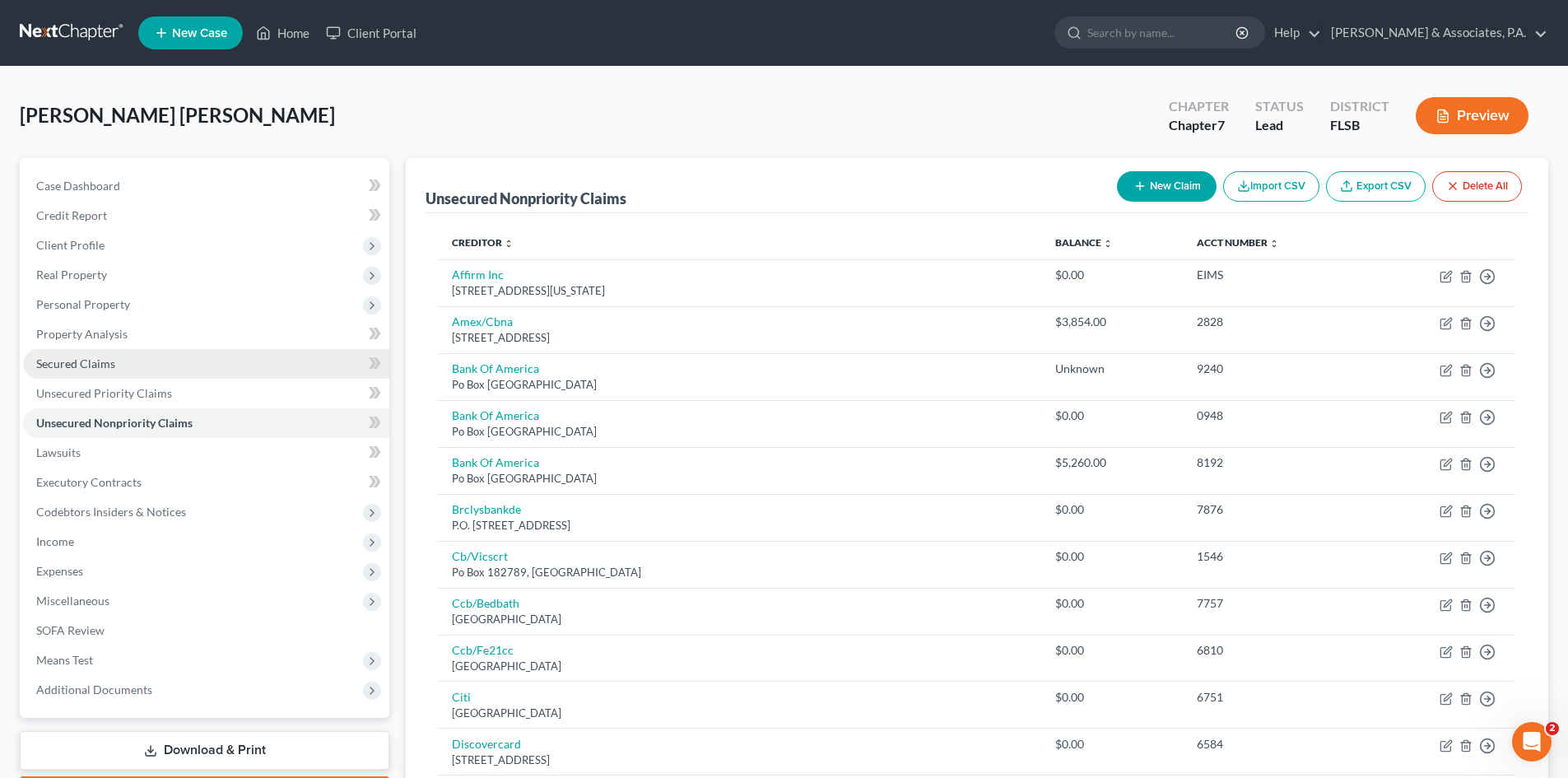
click at [83, 362] on span "Secured Claims" at bounding box center [75, 363] width 79 height 14
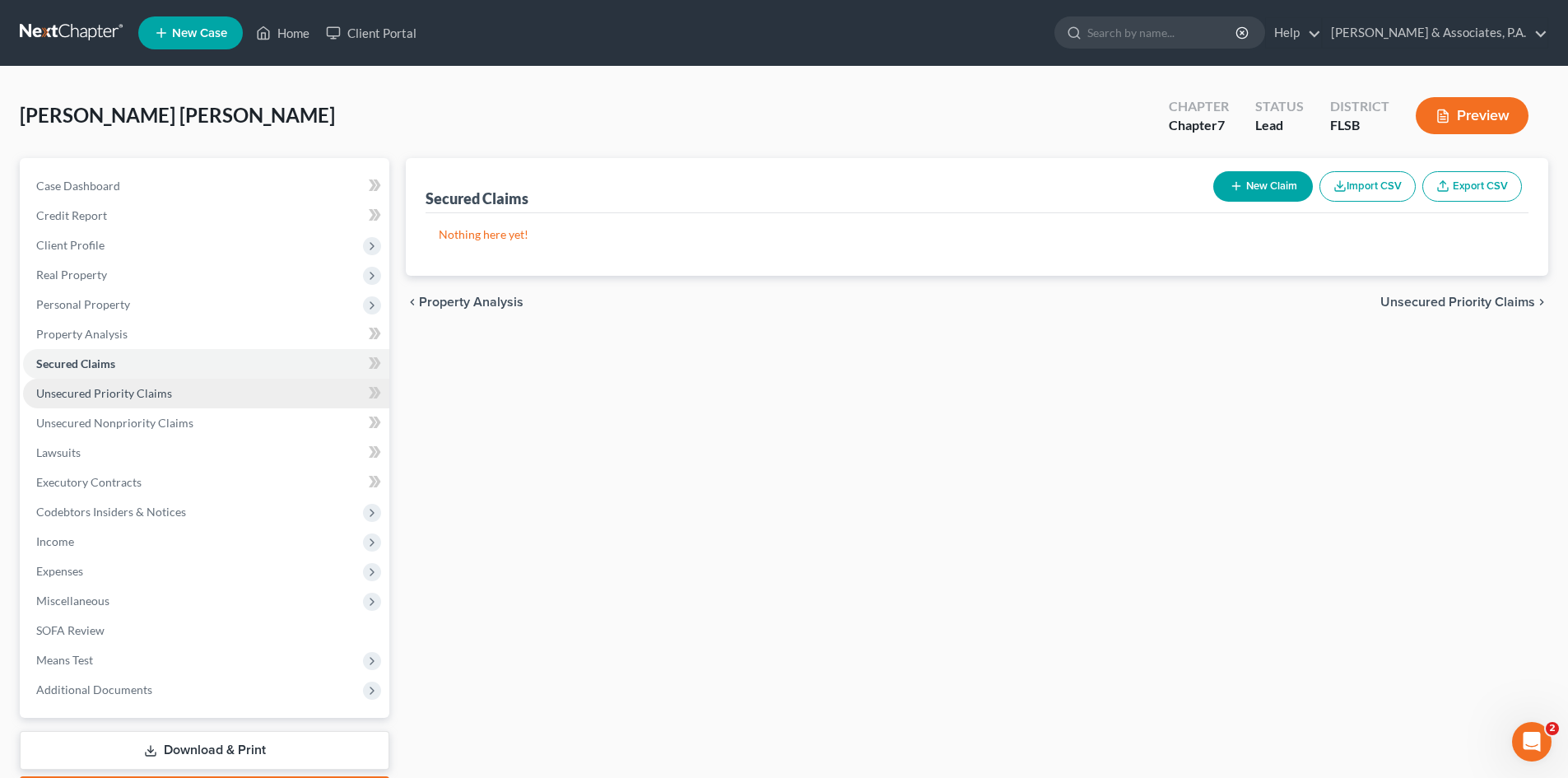
click at [90, 389] on span "Unsecured Priority Claims" at bounding box center [104, 393] width 136 height 14
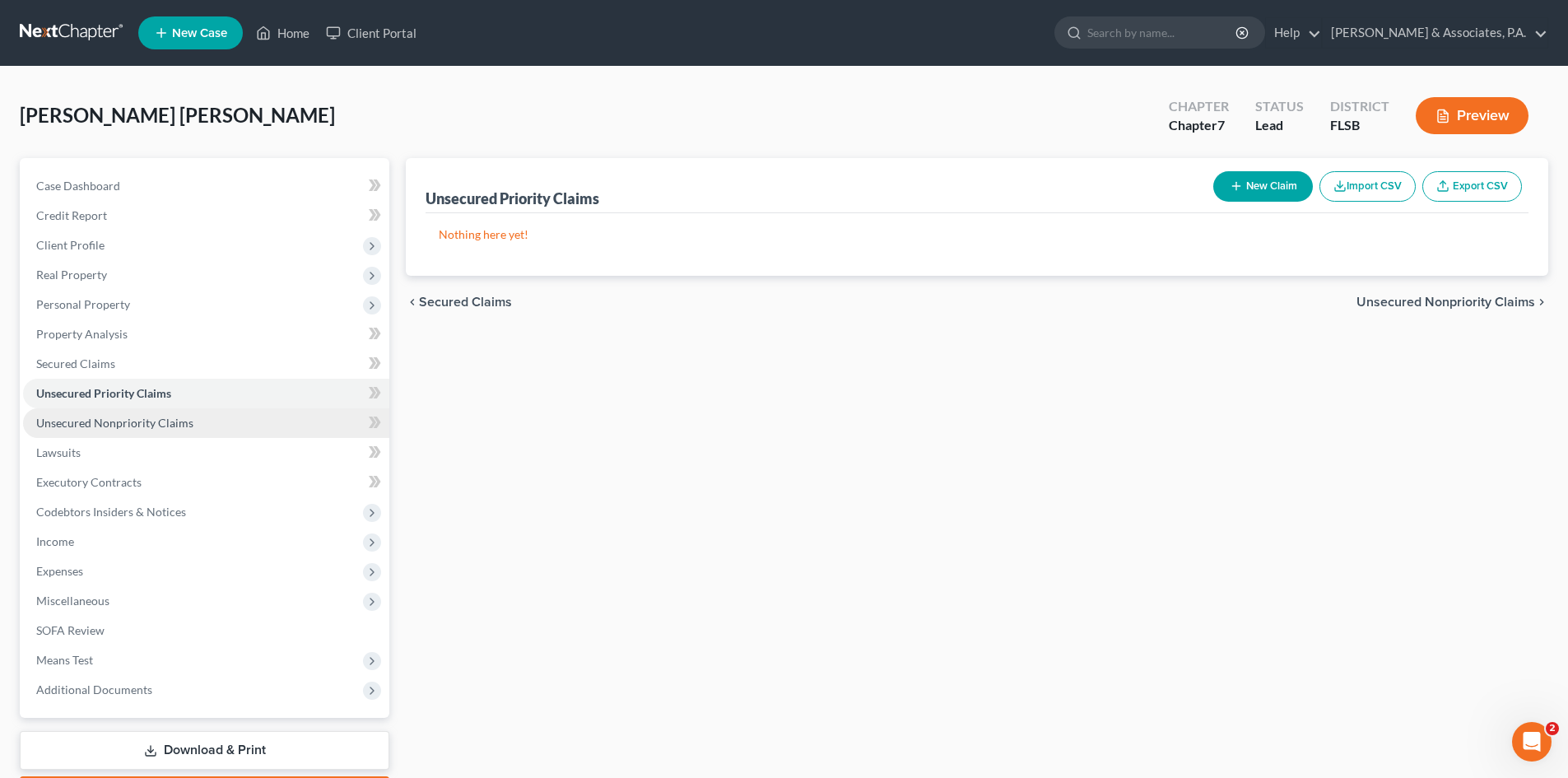
click at [102, 424] on span "Unsecured Nonpriority Claims" at bounding box center [115, 423] width 157 height 14
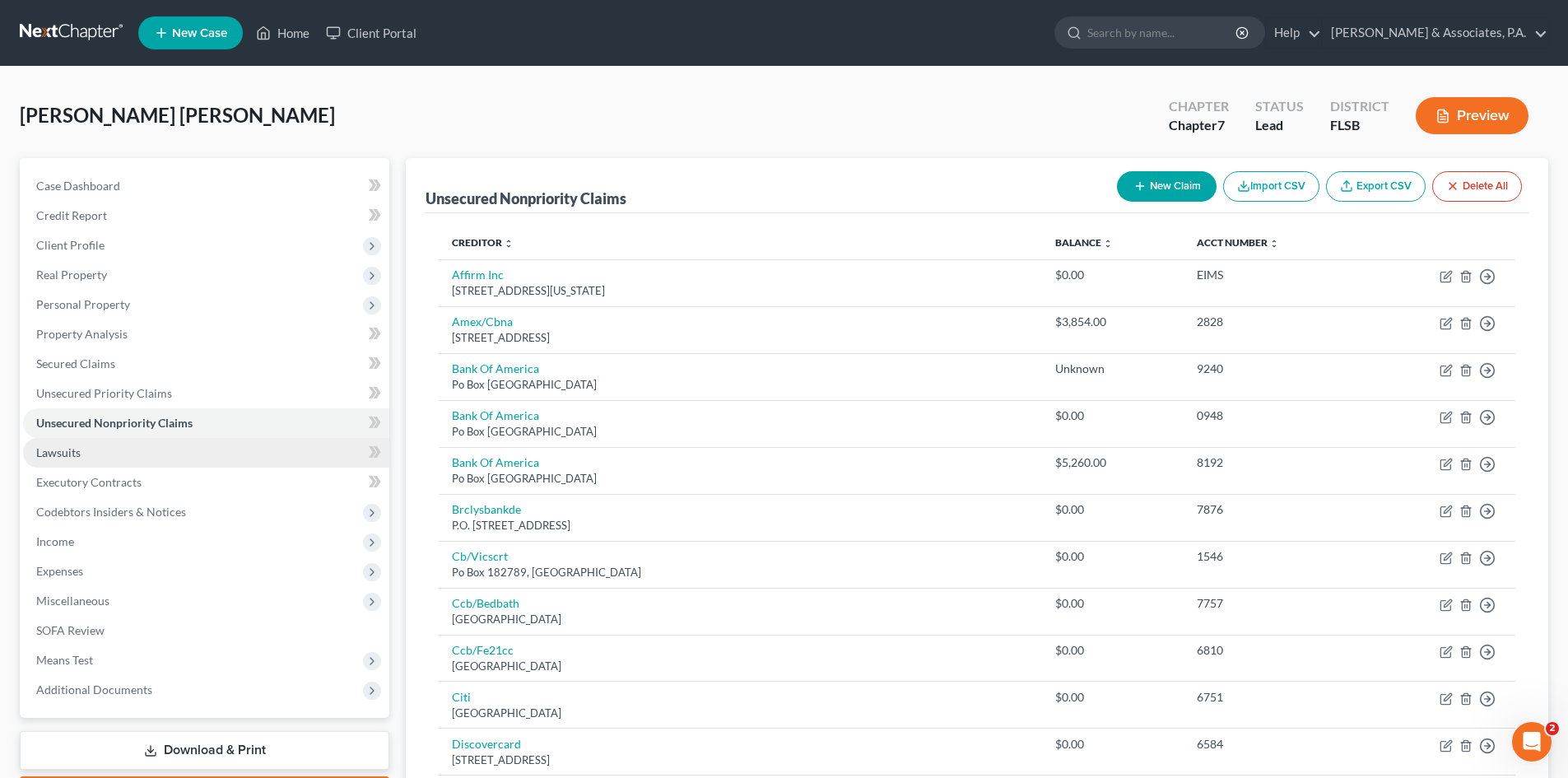
click at [86, 450] on link "Lawsuits" at bounding box center [206, 453] width 367 height 30
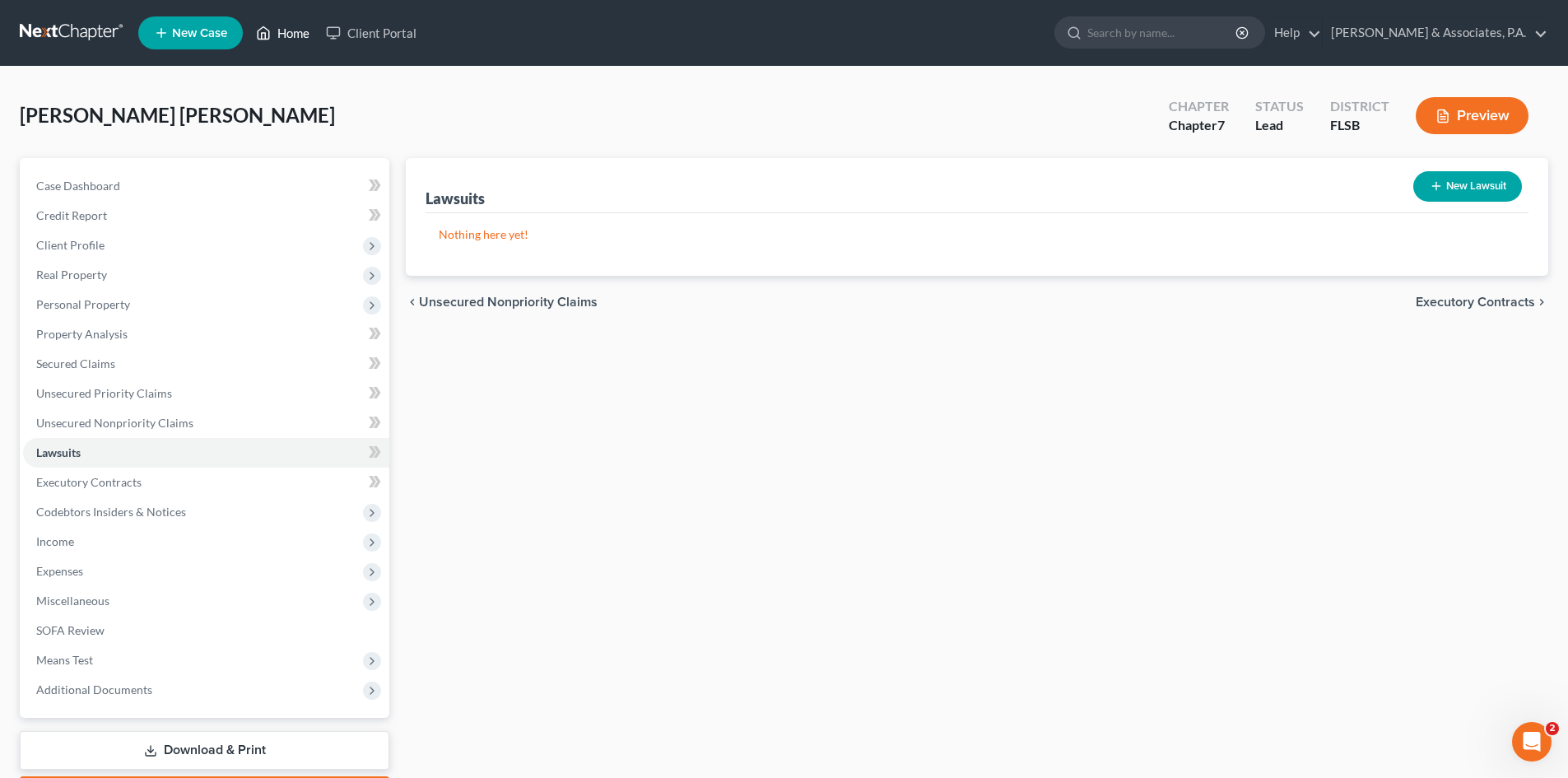
click at [297, 37] on link "Home" at bounding box center [282, 33] width 70 height 30
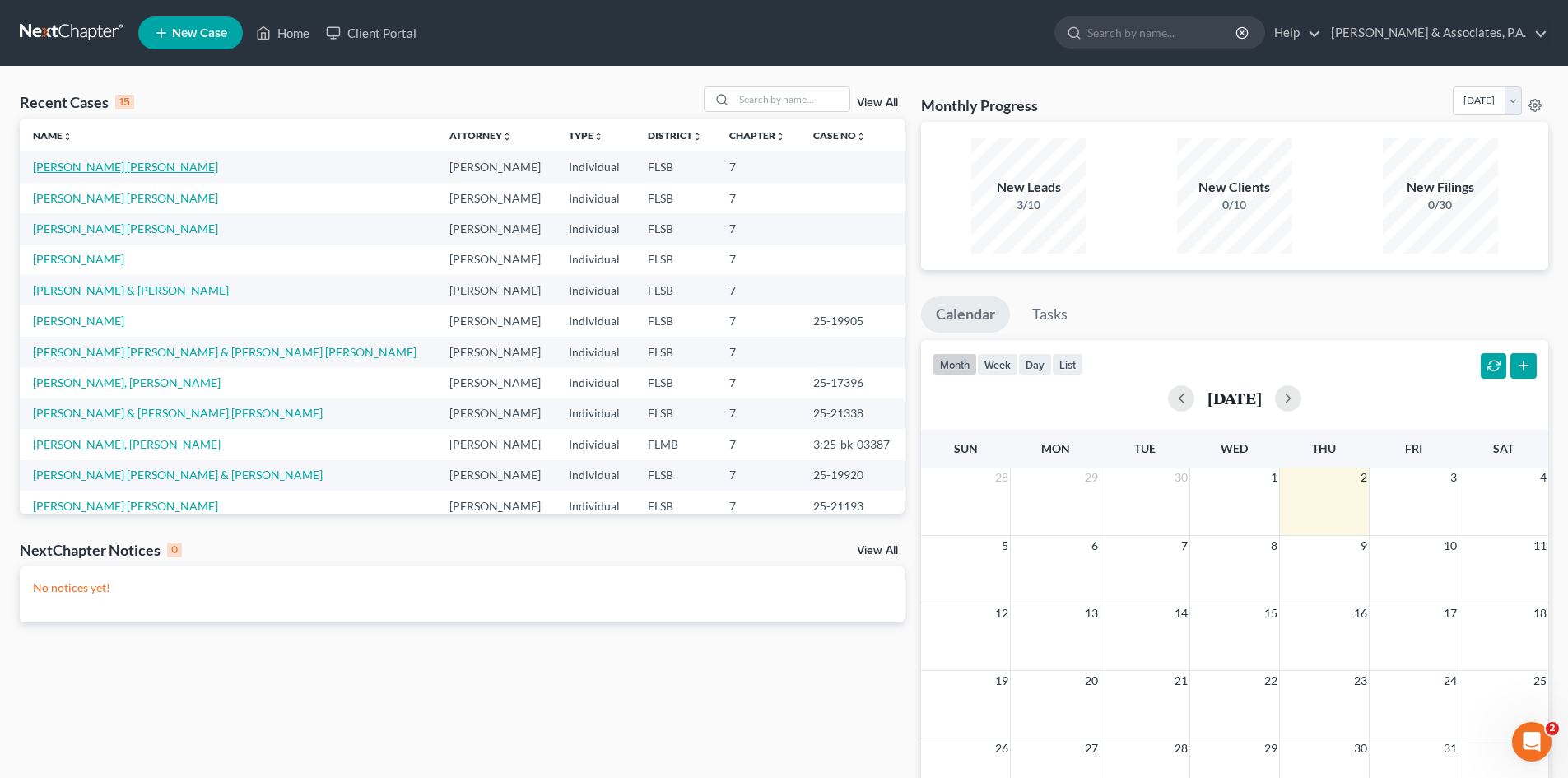
click at [108, 167] on link "[PERSON_NAME] [PERSON_NAME]" at bounding box center [125, 167] width 186 height 14
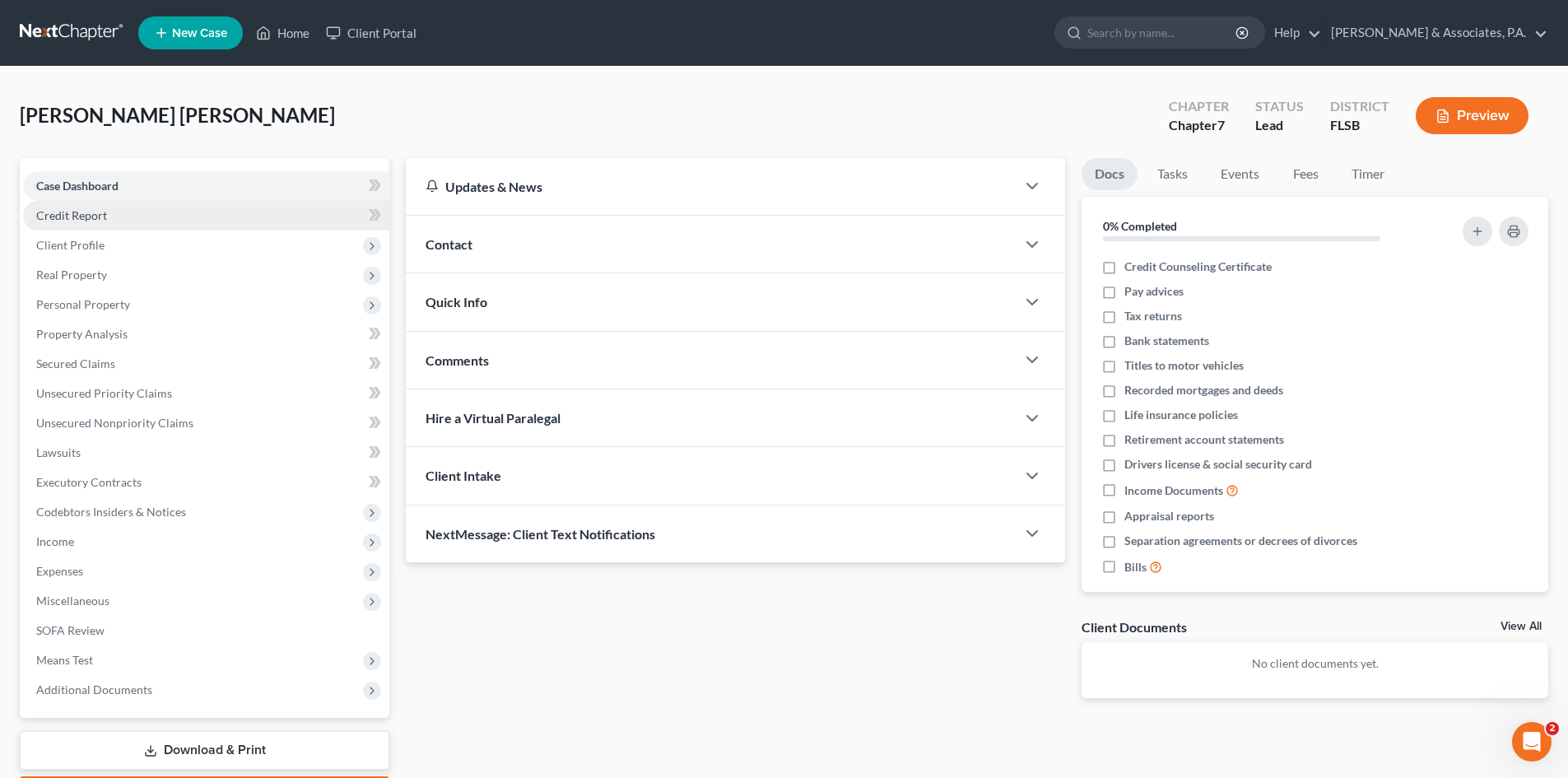
click at [70, 216] on span "Credit Report" at bounding box center [72, 215] width 71 height 14
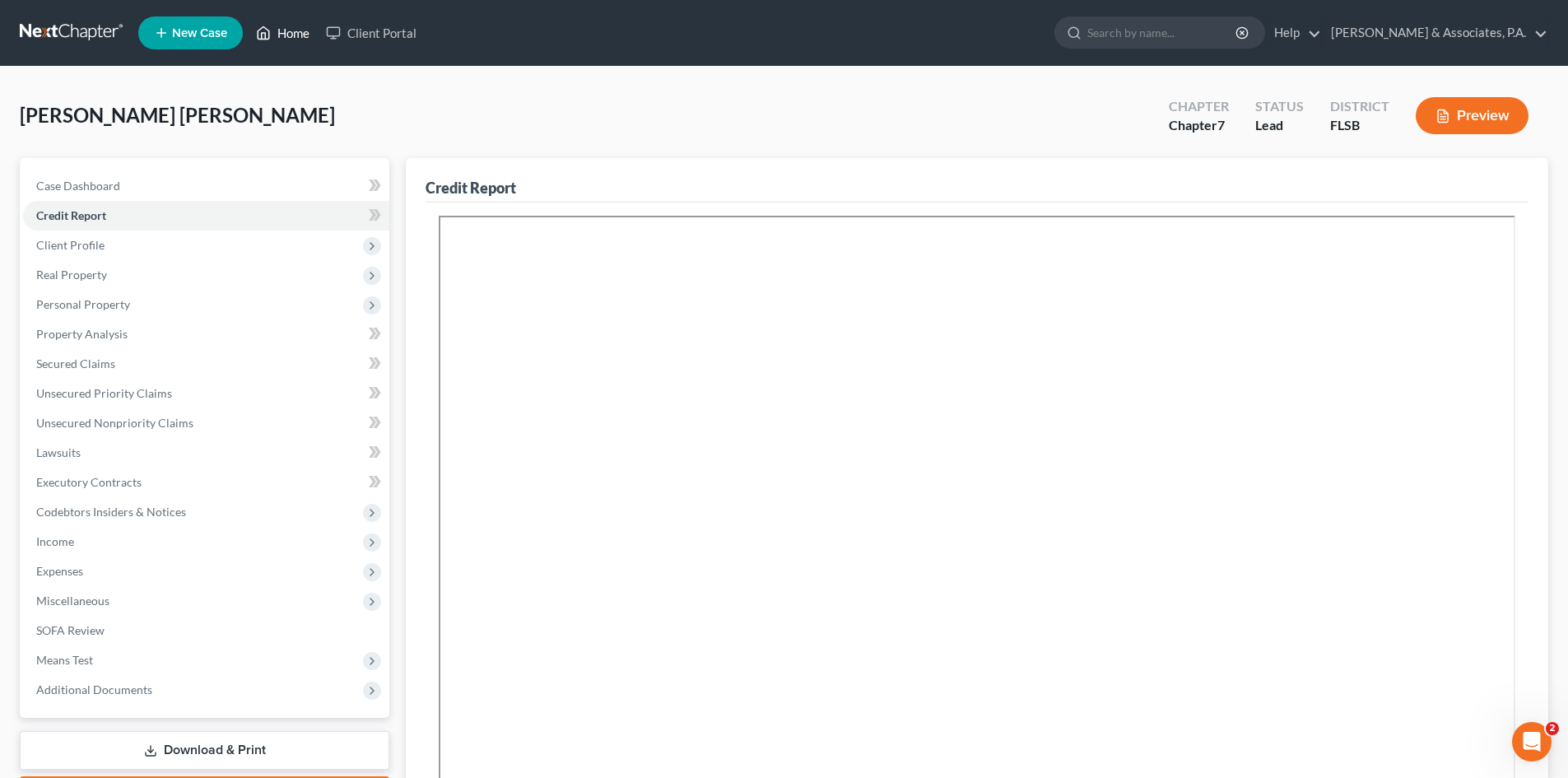
click at [292, 33] on link "Home" at bounding box center [282, 33] width 70 height 30
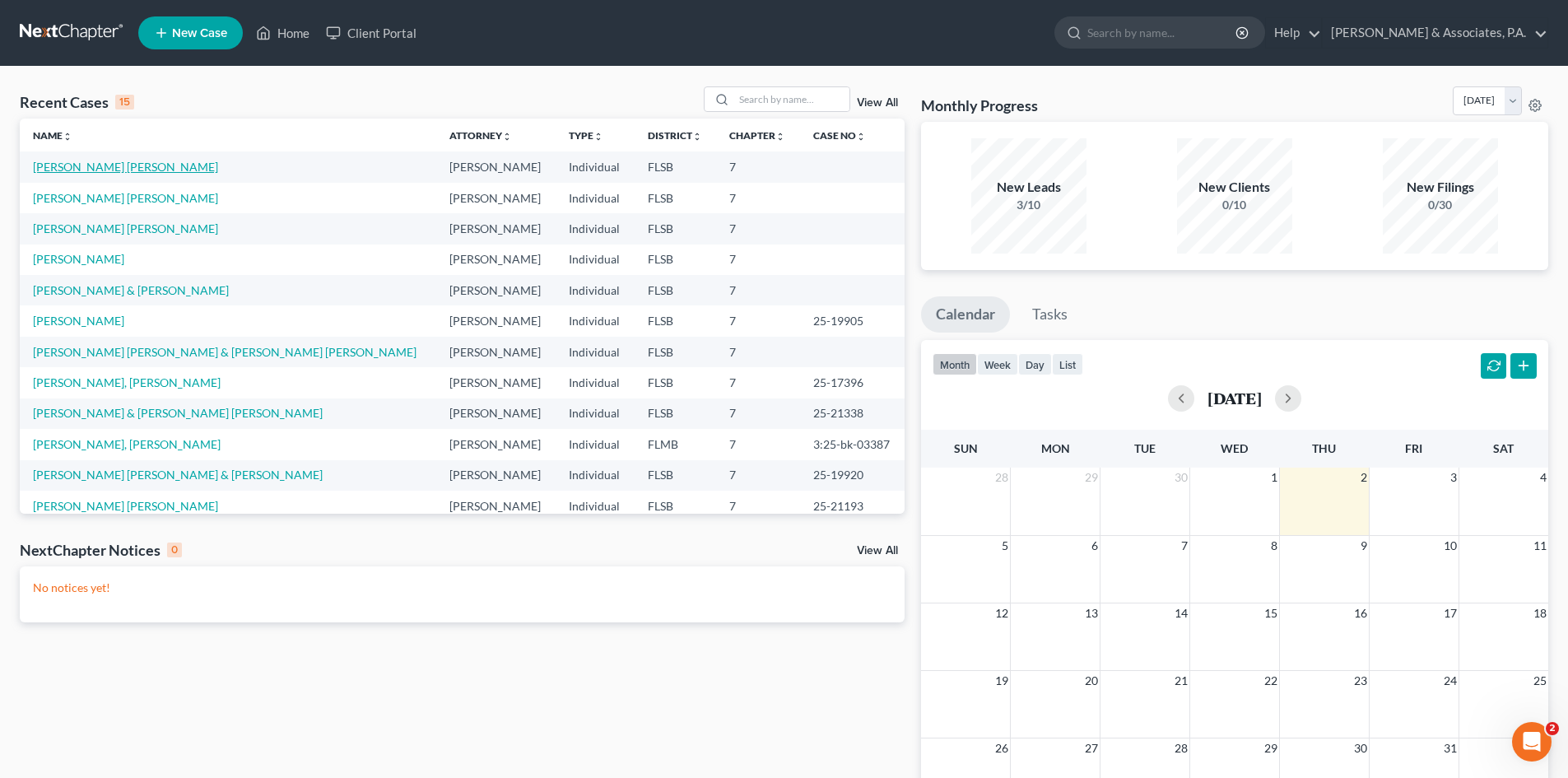
click at [80, 166] on link "[PERSON_NAME] [PERSON_NAME]" at bounding box center [125, 167] width 186 height 14
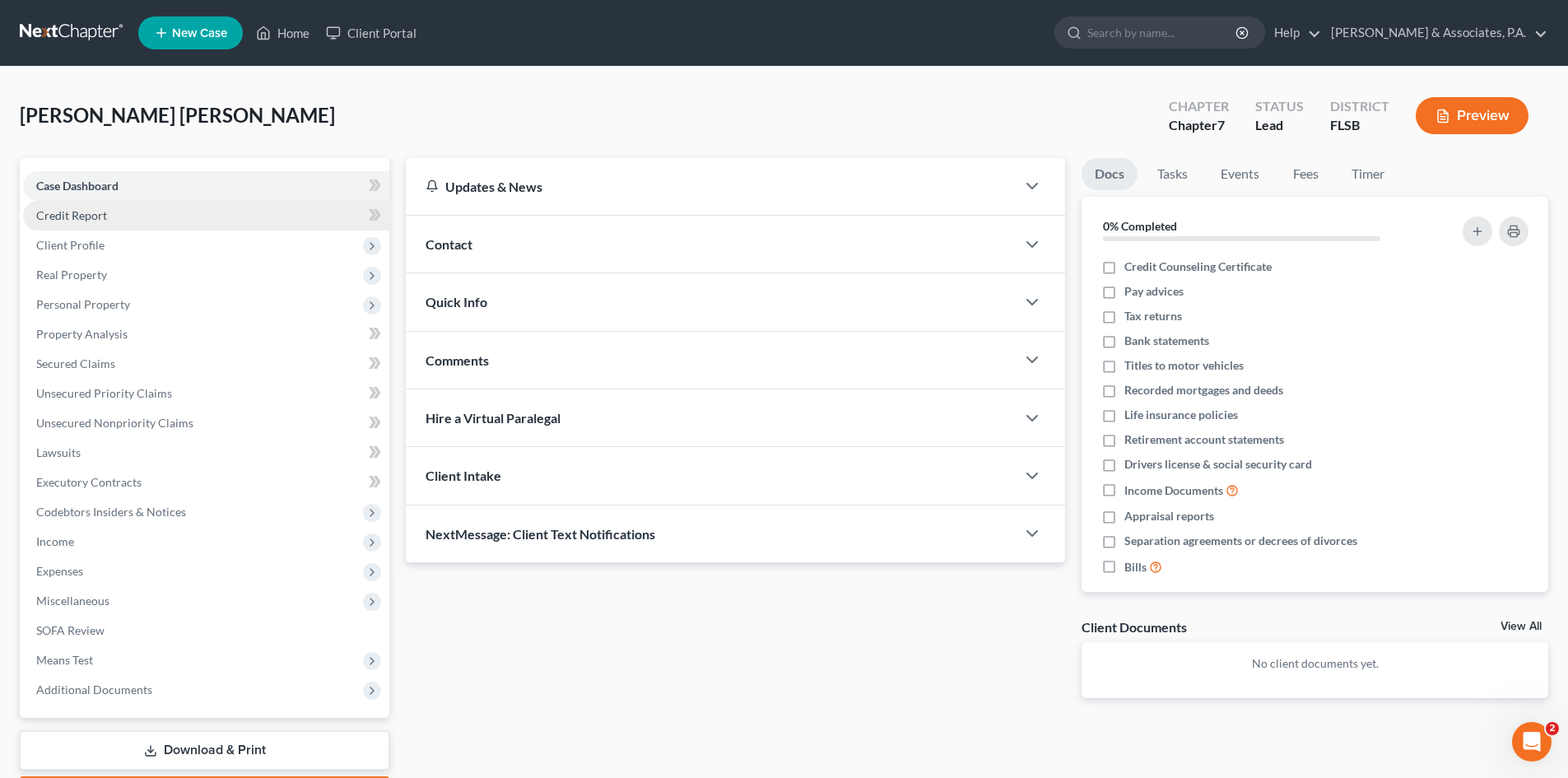
click at [75, 219] on span "Credit Report" at bounding box center [72, 215] width 71 height 14
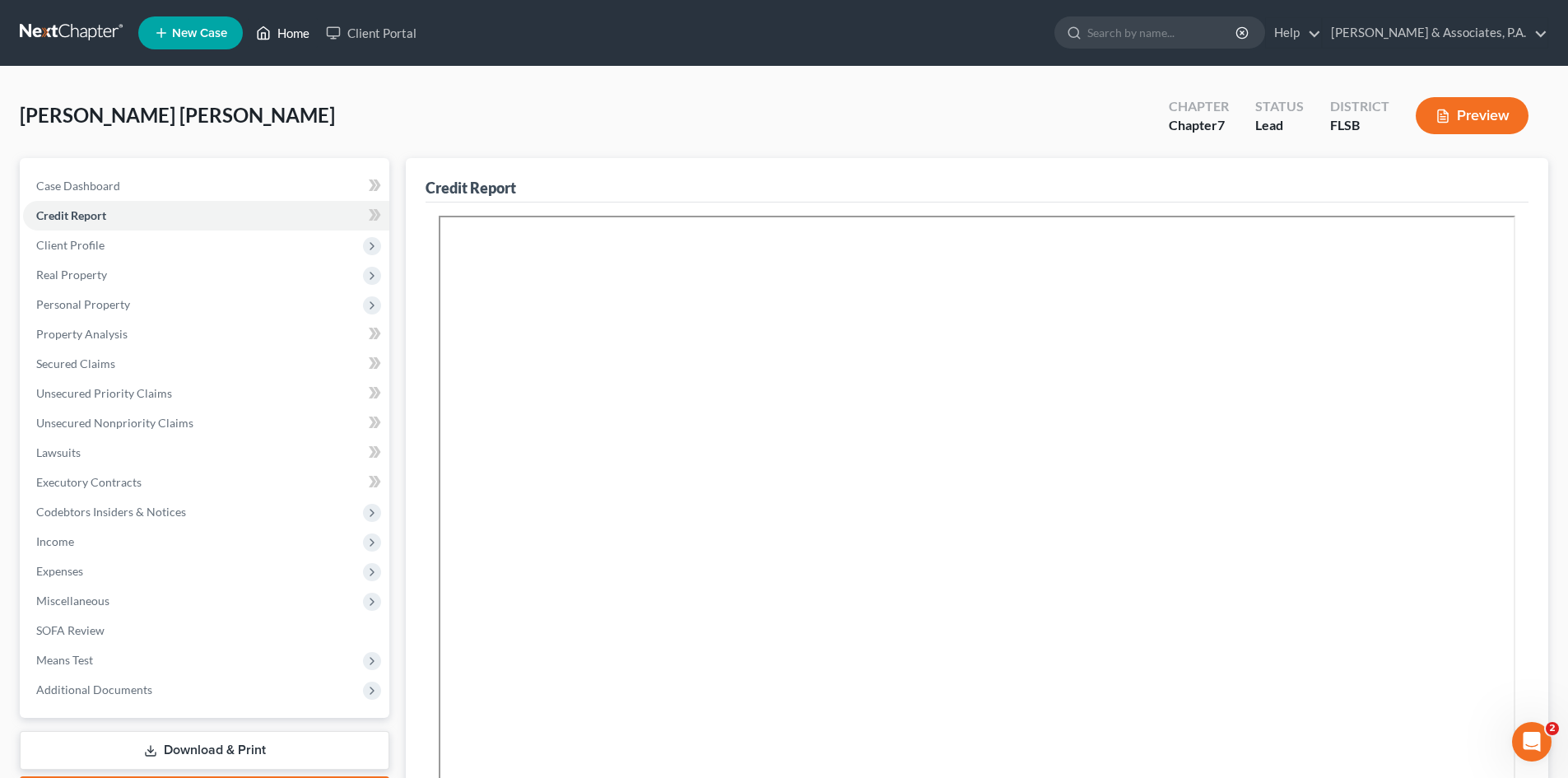
click at [294, 30] on link "Home" at bounding box center [282, 33] width 70 height 30
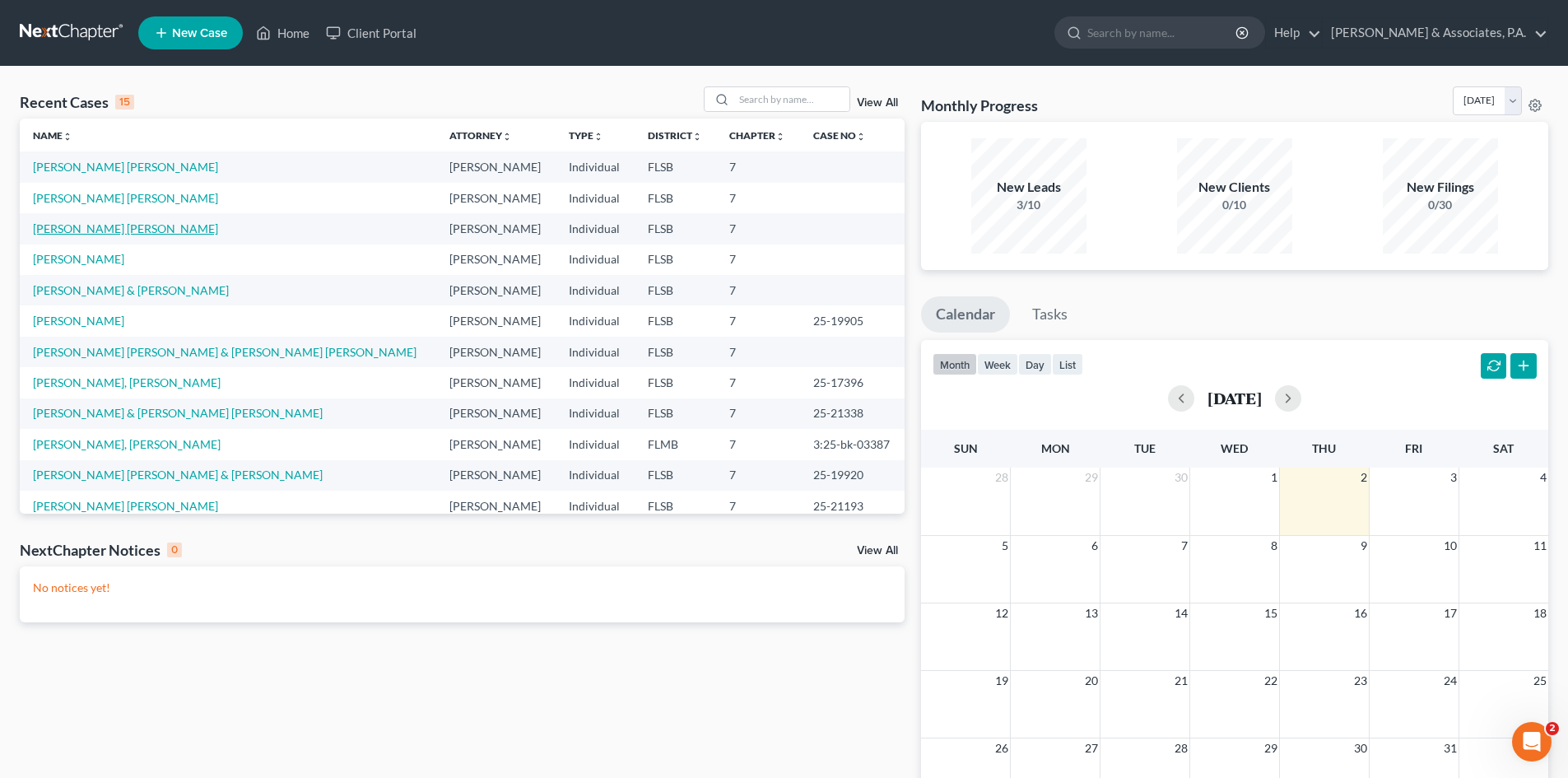
click at [82, 230] on link "[PERSON_NAME] [PERSON_NAME]" at bounding box center [125, 229] width 186 height 14
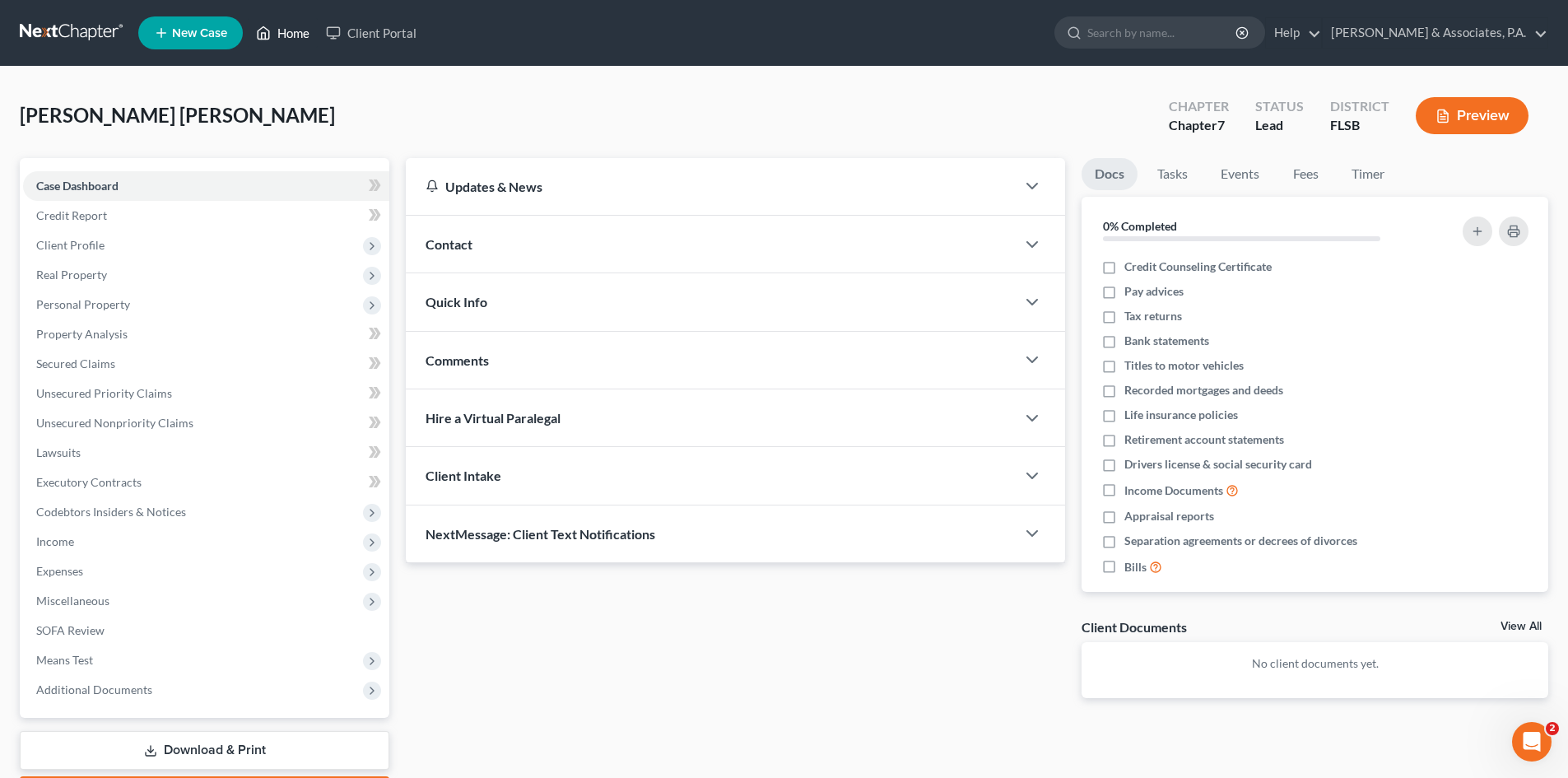
click at [298, 31] on link "Home" at bounding box center [282, 33] width 70 height 30
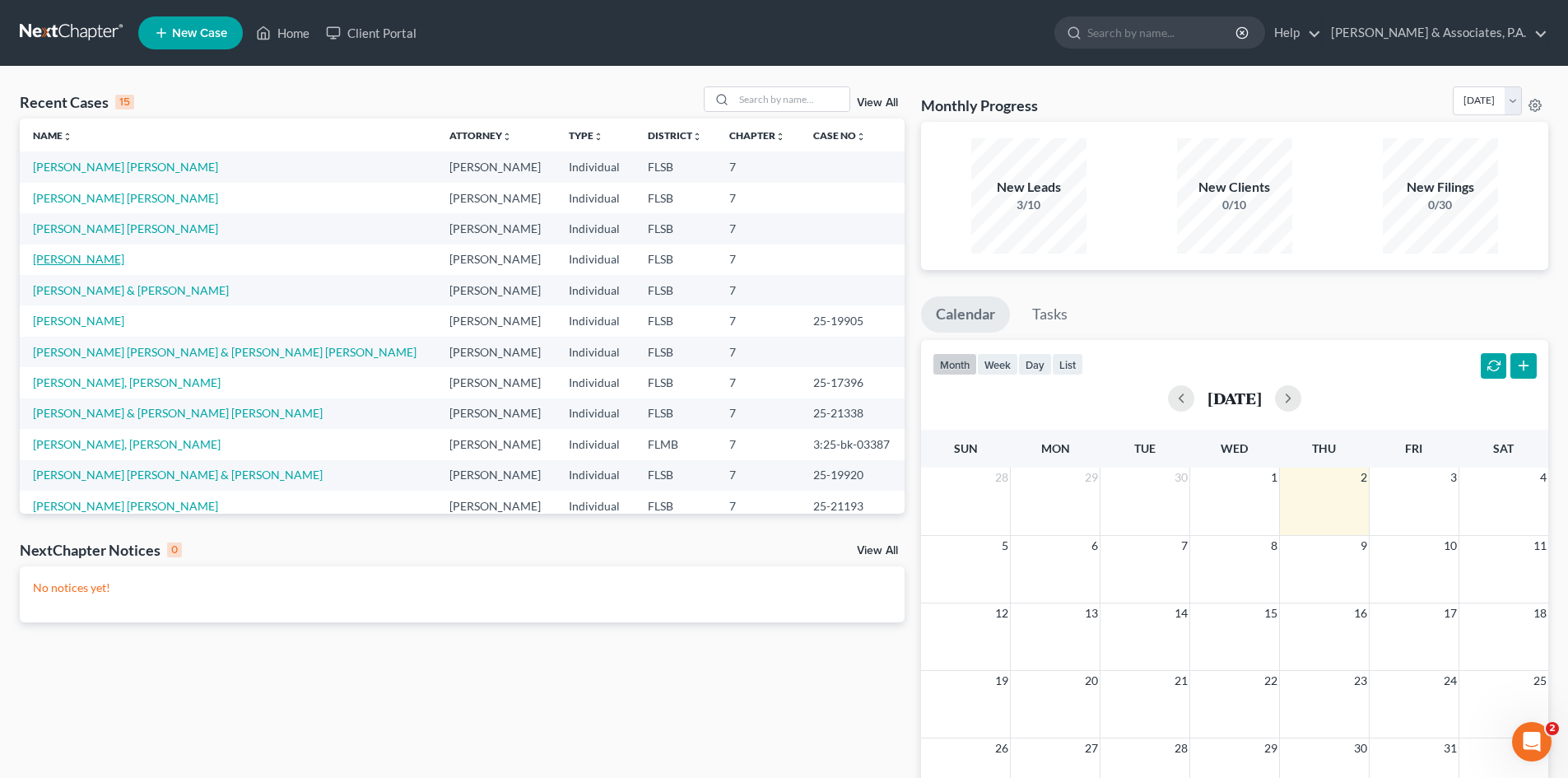
click at [87, 260] on link "[PERSON_NAME]" at bounding box center [78, 259] width 91 height 14
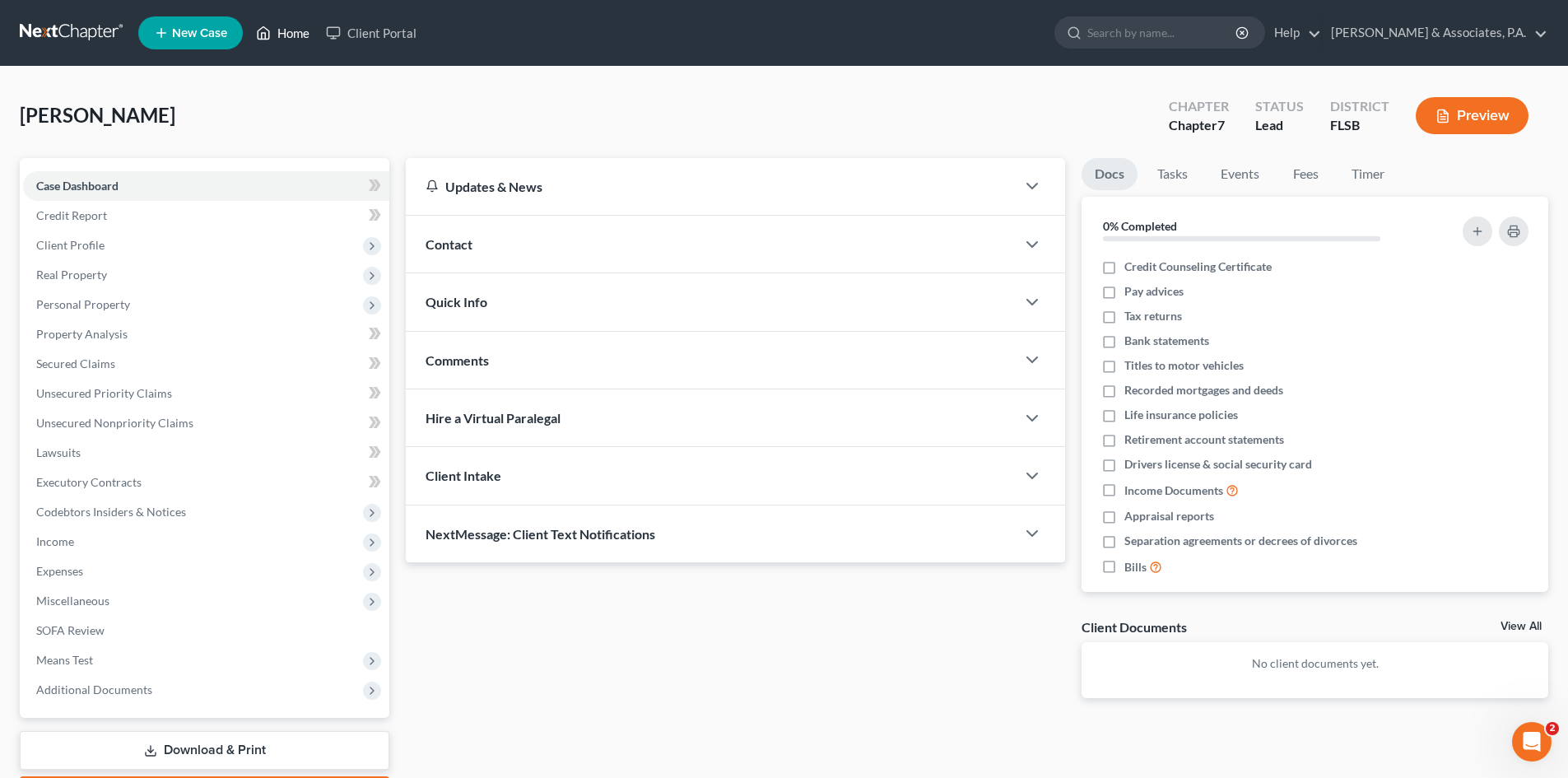
click at [304, 33] on link "Home" at bounding box center [282, 33] width 70 height 30
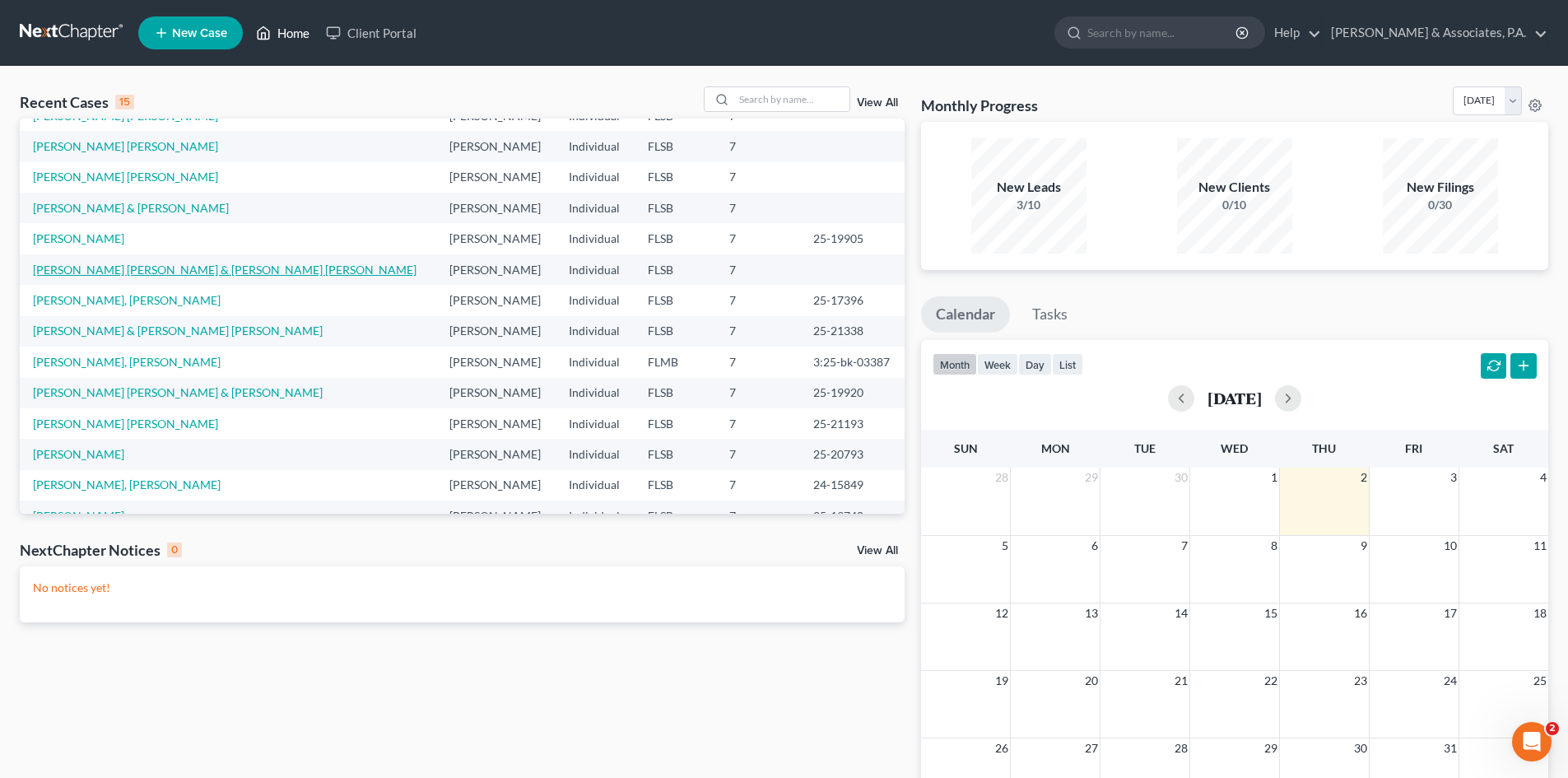
scroll to position [113, 0]
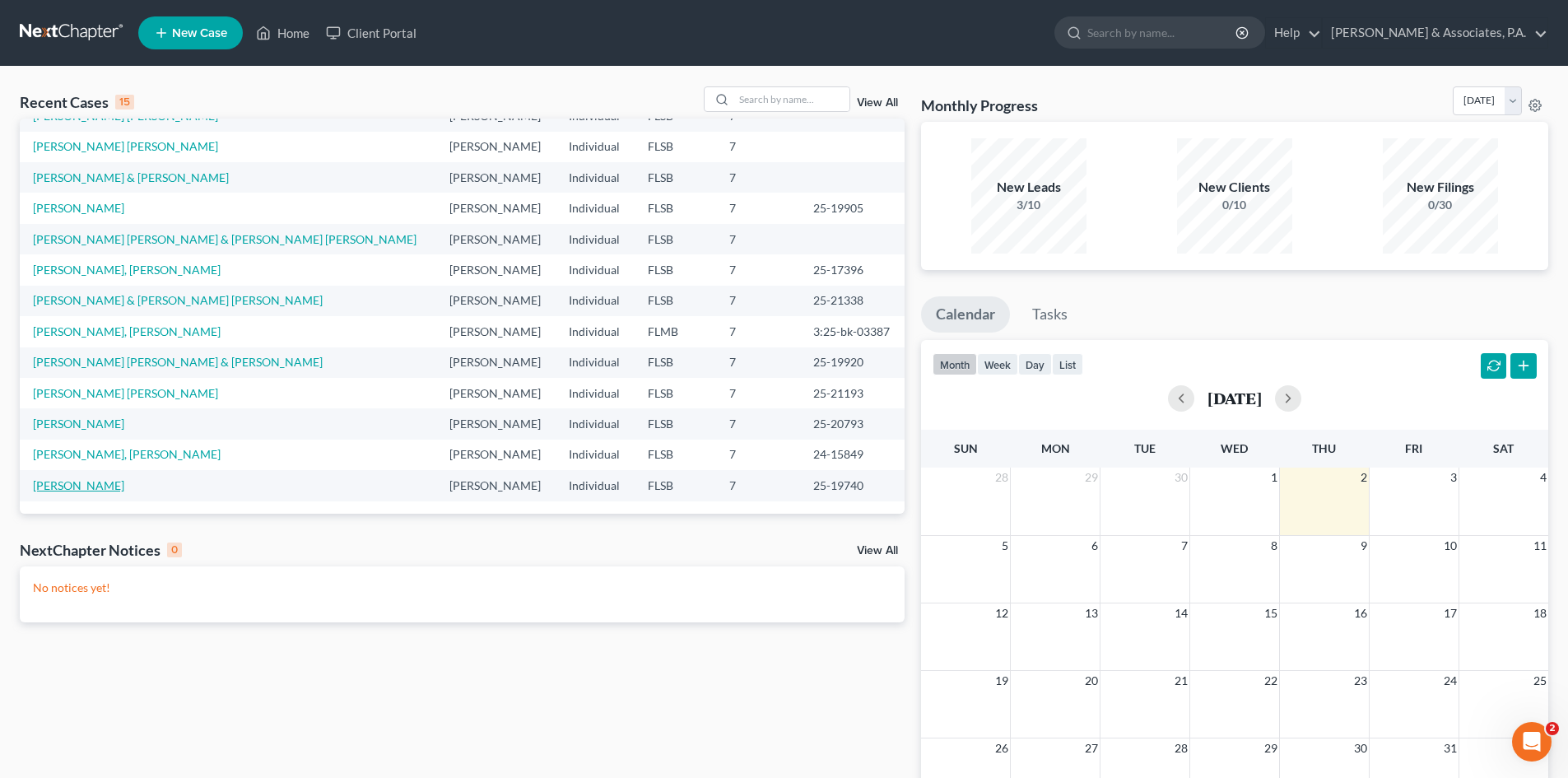
click at [81, 488] on link "[PERSON_NAME]" at bounding box center [78, 485] width 91 height 14
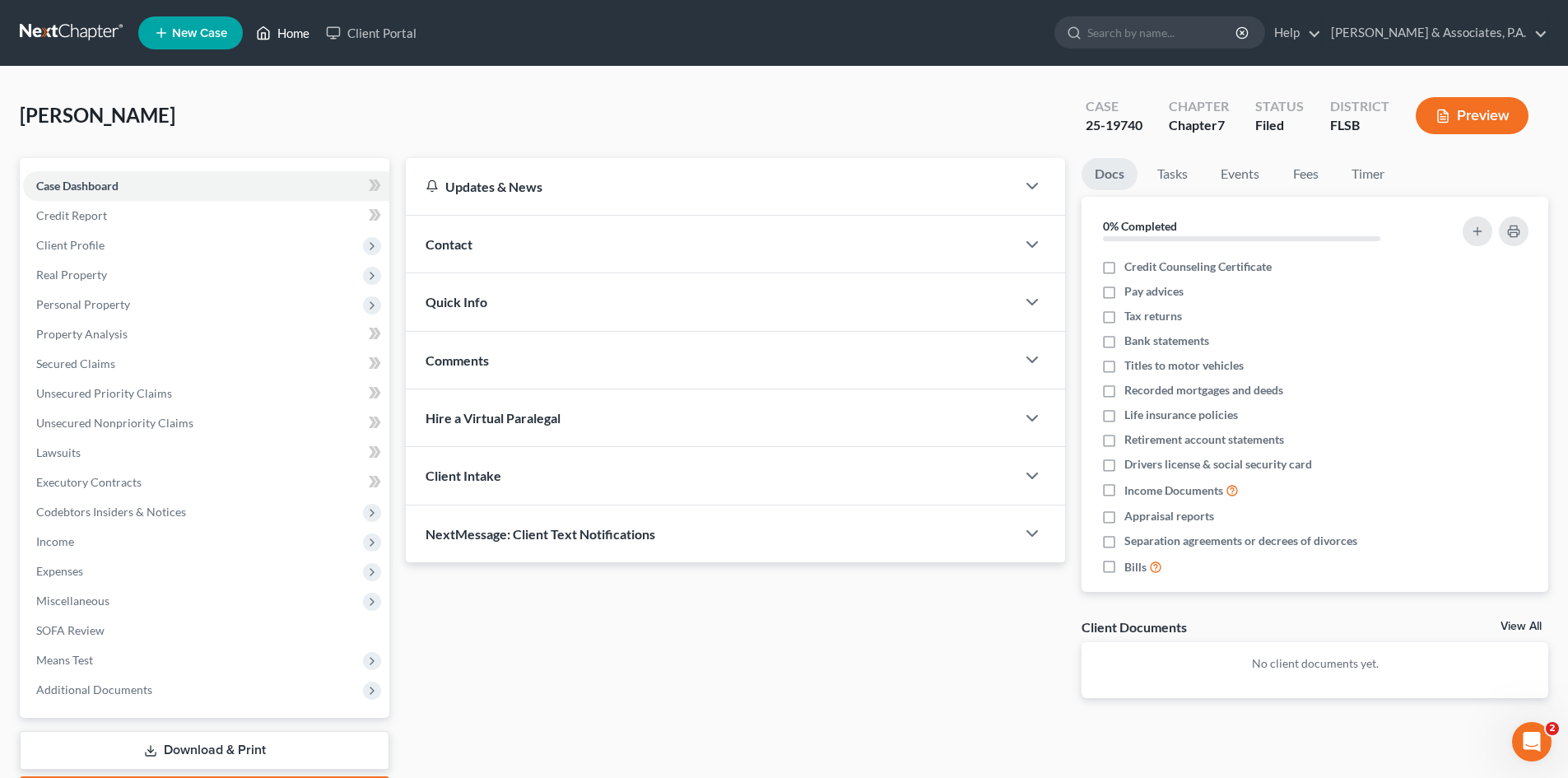
click at [300, 38] on link "Home" at bounding box center [282, 33] width 70 height 30
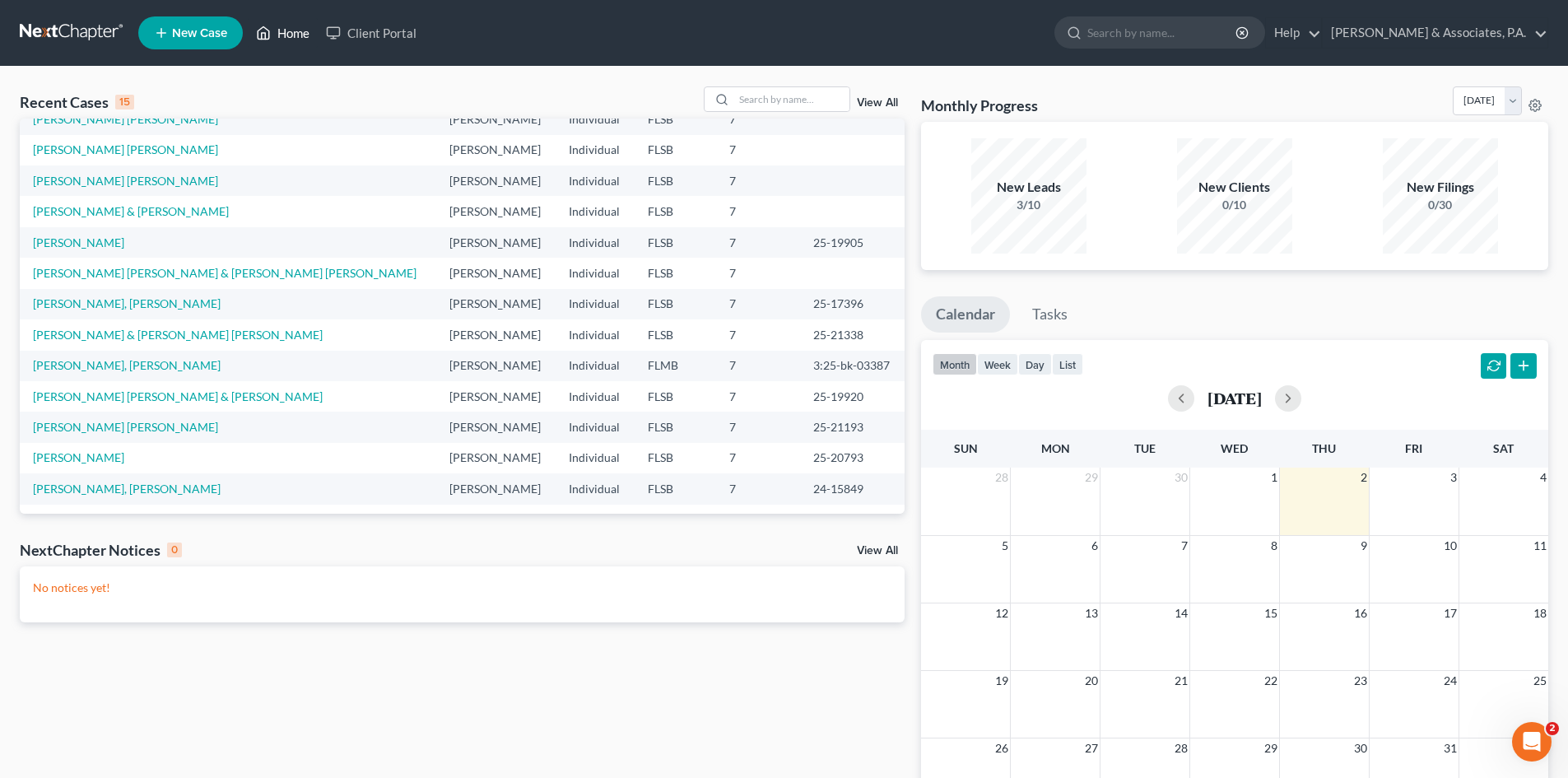
scroll to position [113, 0]
click at [90, 453] on link "[PERSON_NAME]" at bounding box center [78, 454] width 91 height 14
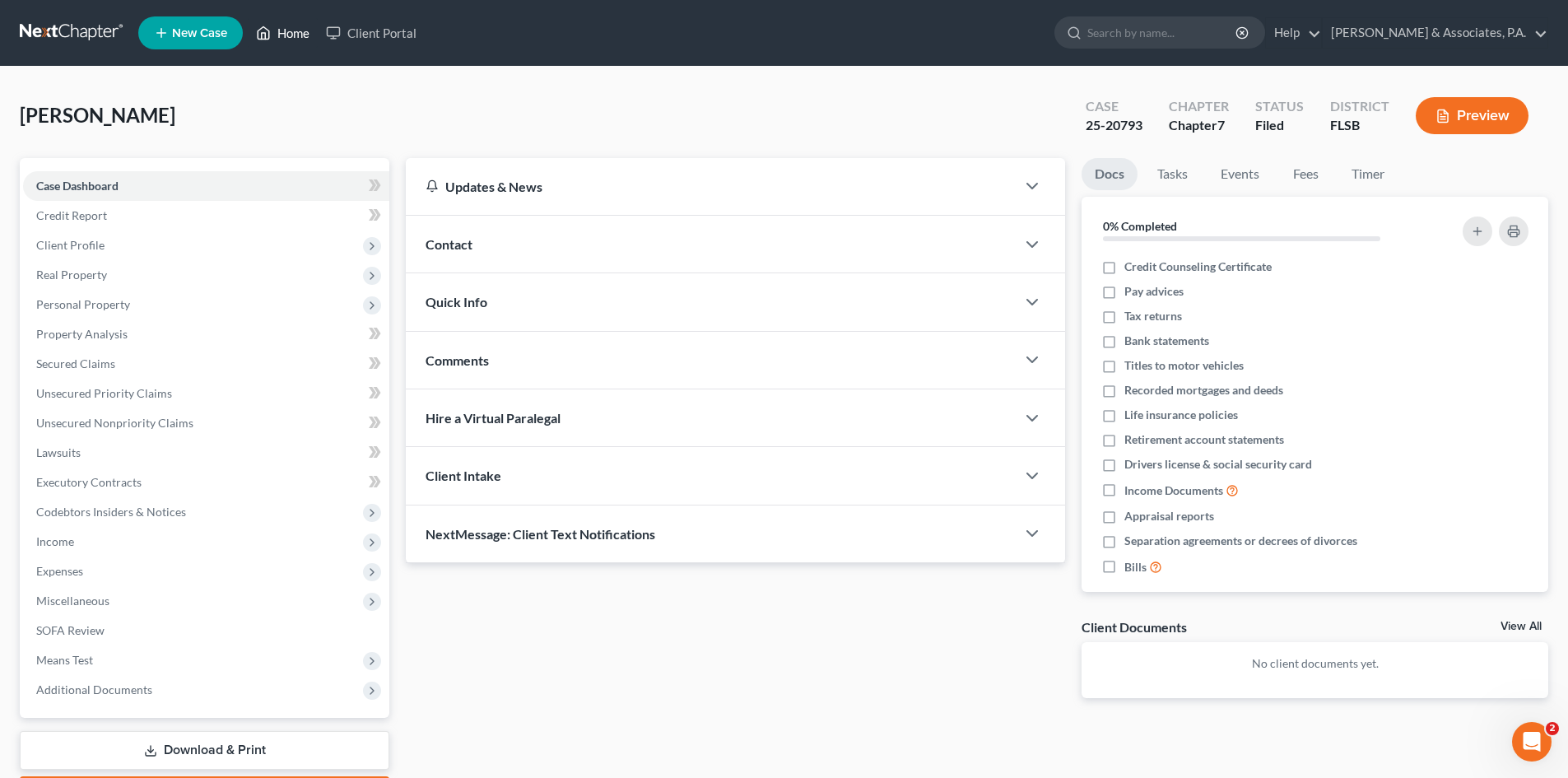
click at [296, 36] on link "Home" at bounding box center [282, 33] width 70 height 30
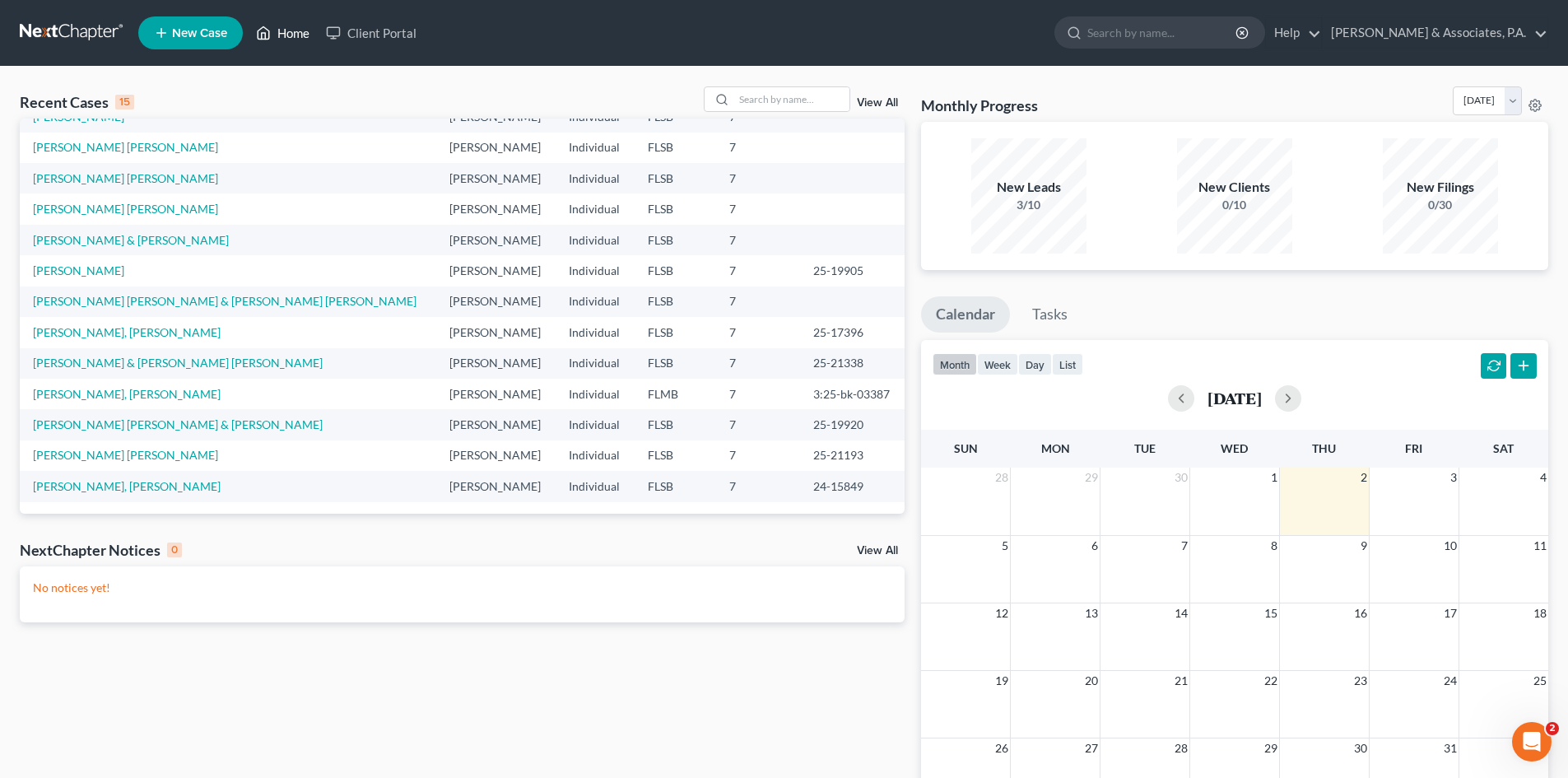
scroll to position [113, 0]
click at [123, 423] on link "[PERSON_NAME] [PERSON_NAME] & [PERSON_NAME]" at bounding box center [178, 423] width 290 height 14
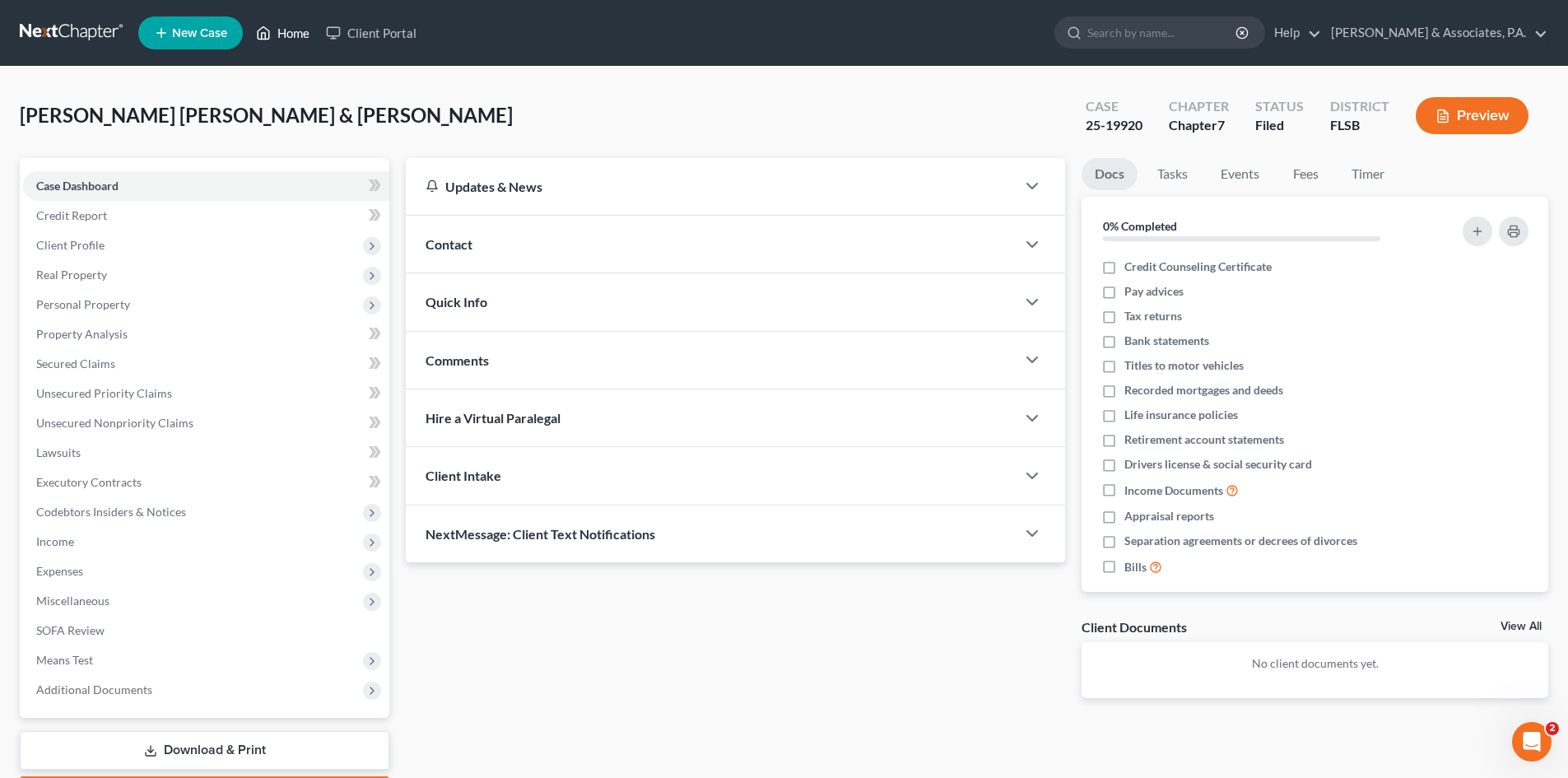
click at [293, 36] on link "Home" at bounding box center [282, 33] width 70 height 30
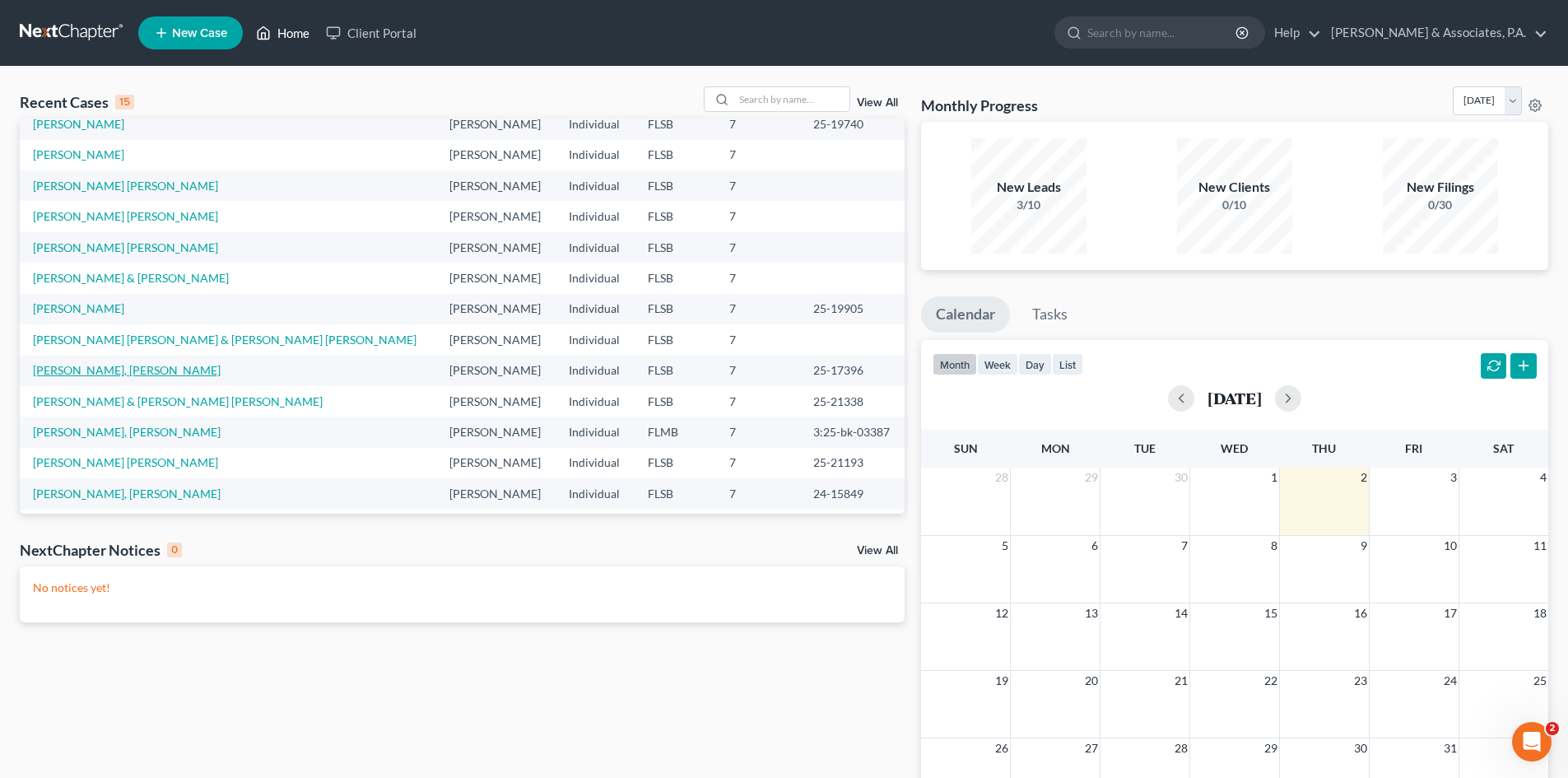
scroll to position [113, 0]
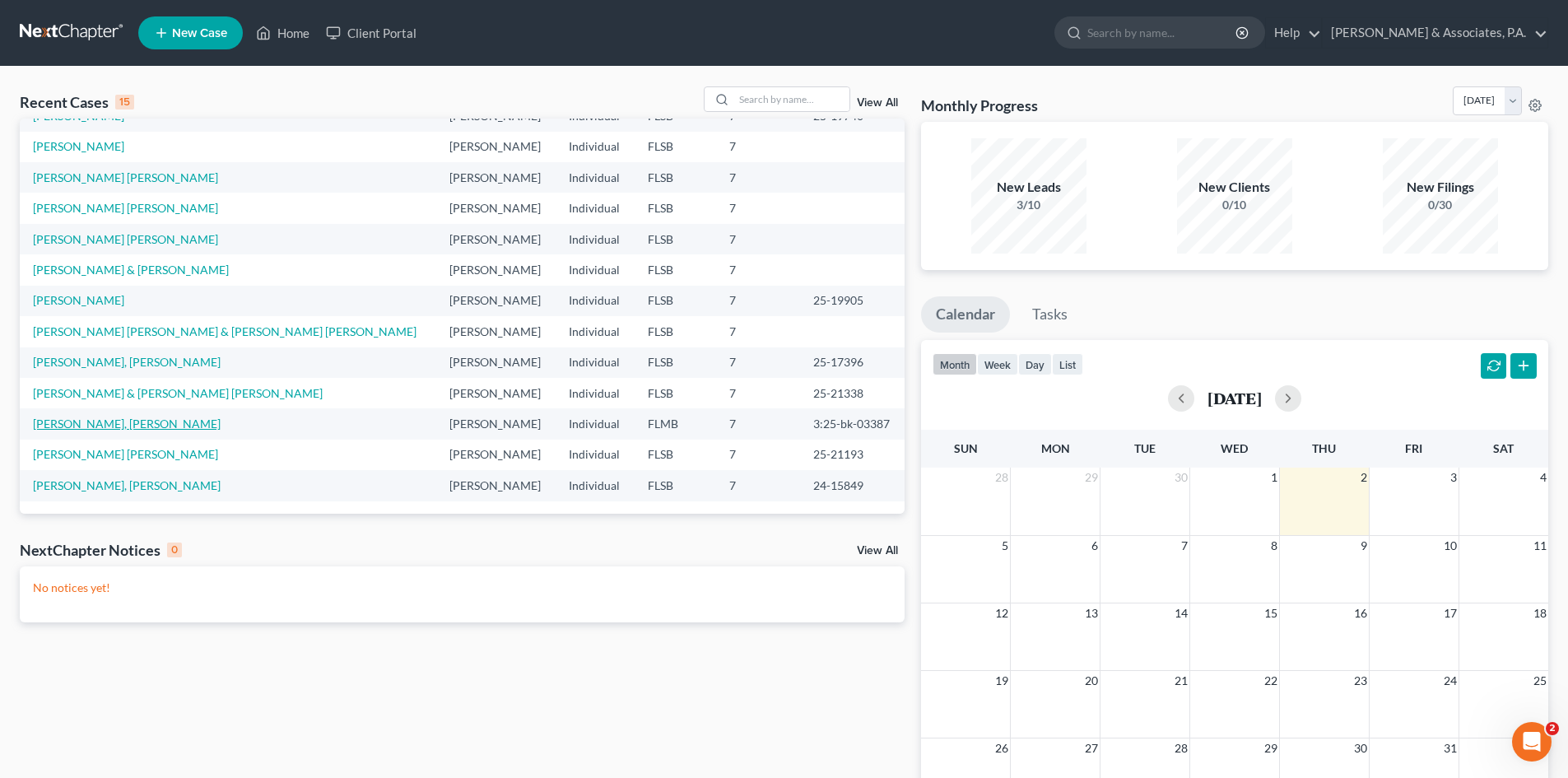
click at [85, 422] on link "[PERSON_NAME], [PERSON_NAME]" at bounding box center [126, 423] width 187 height 14
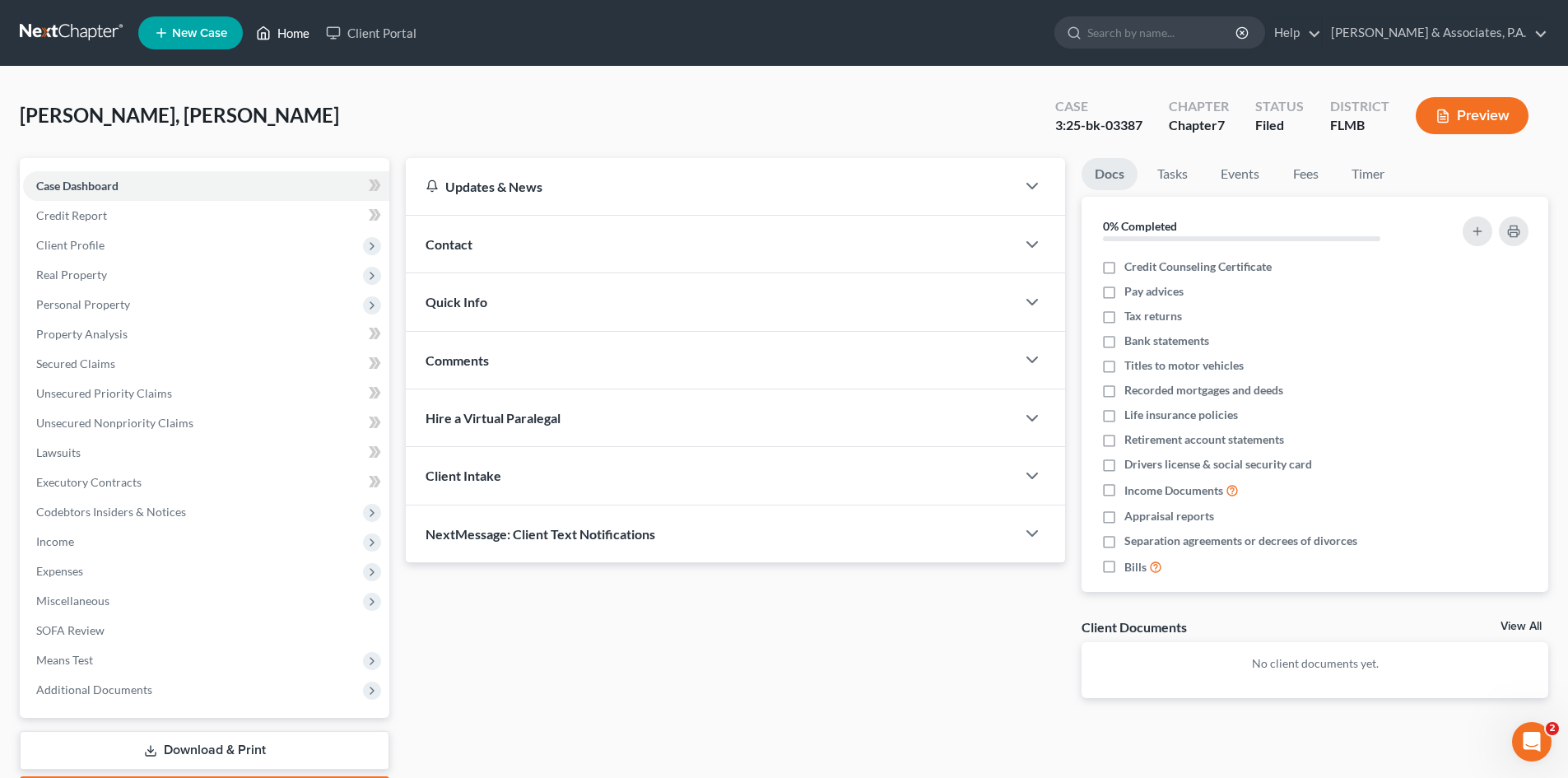
click at [295, 33] on link "Home" at bounding box center [282, 33] width 70 height 30
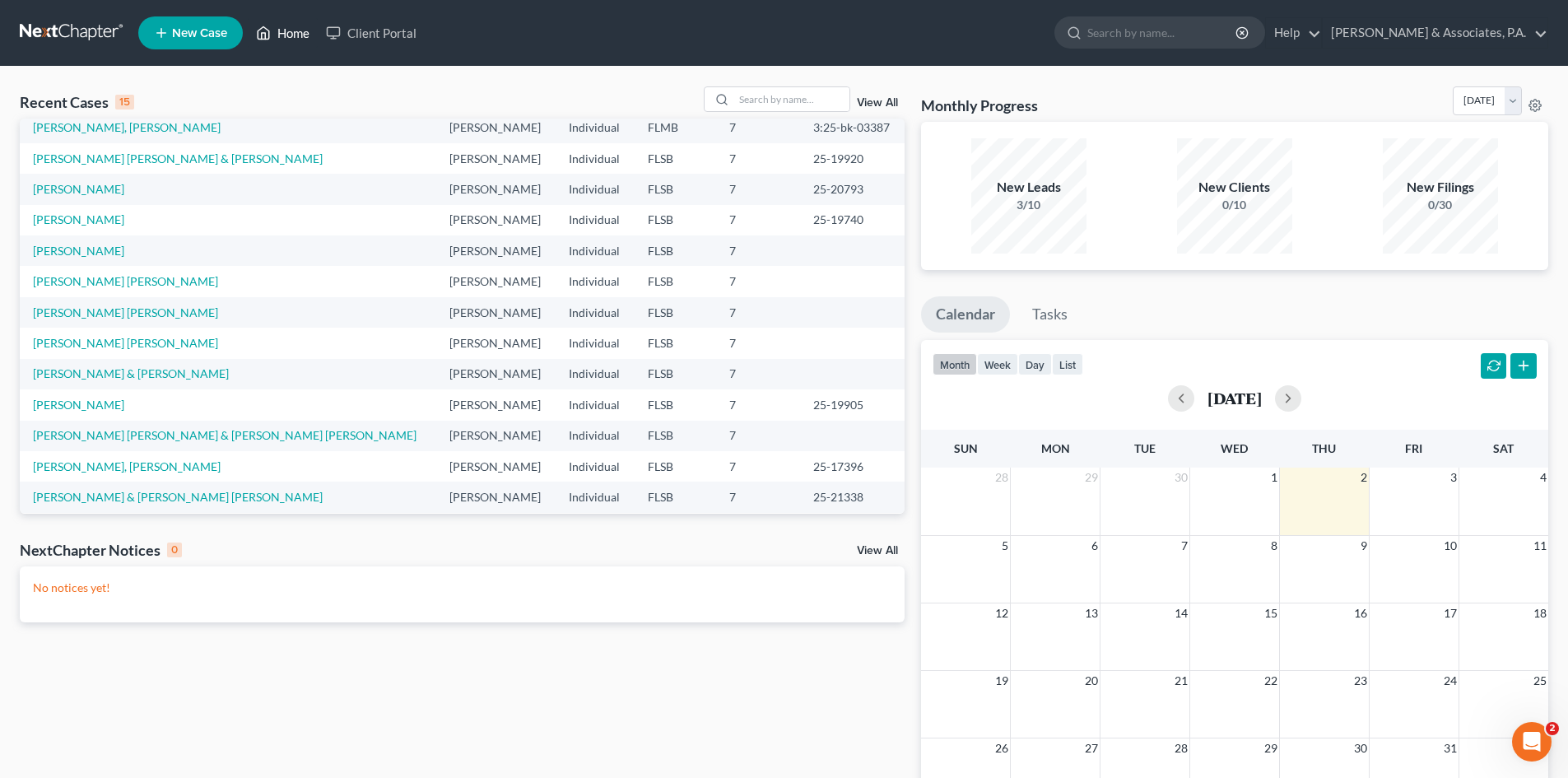
scroll to position [113, 0]
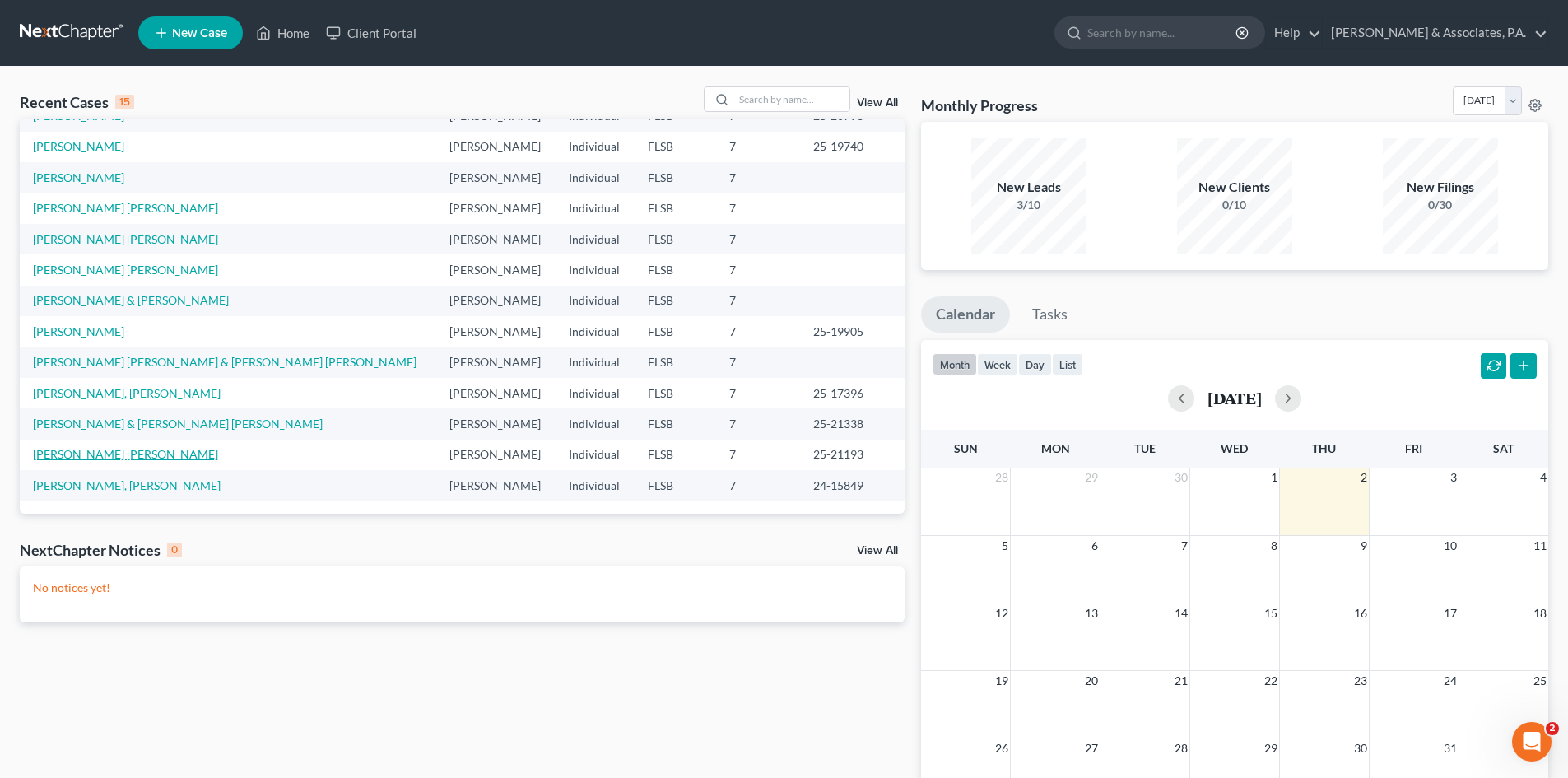
click at [86, 452] on link "[PERSON_NAME] [PERSON_NAME]" at bounding box center [125, 454] width 186 height 14
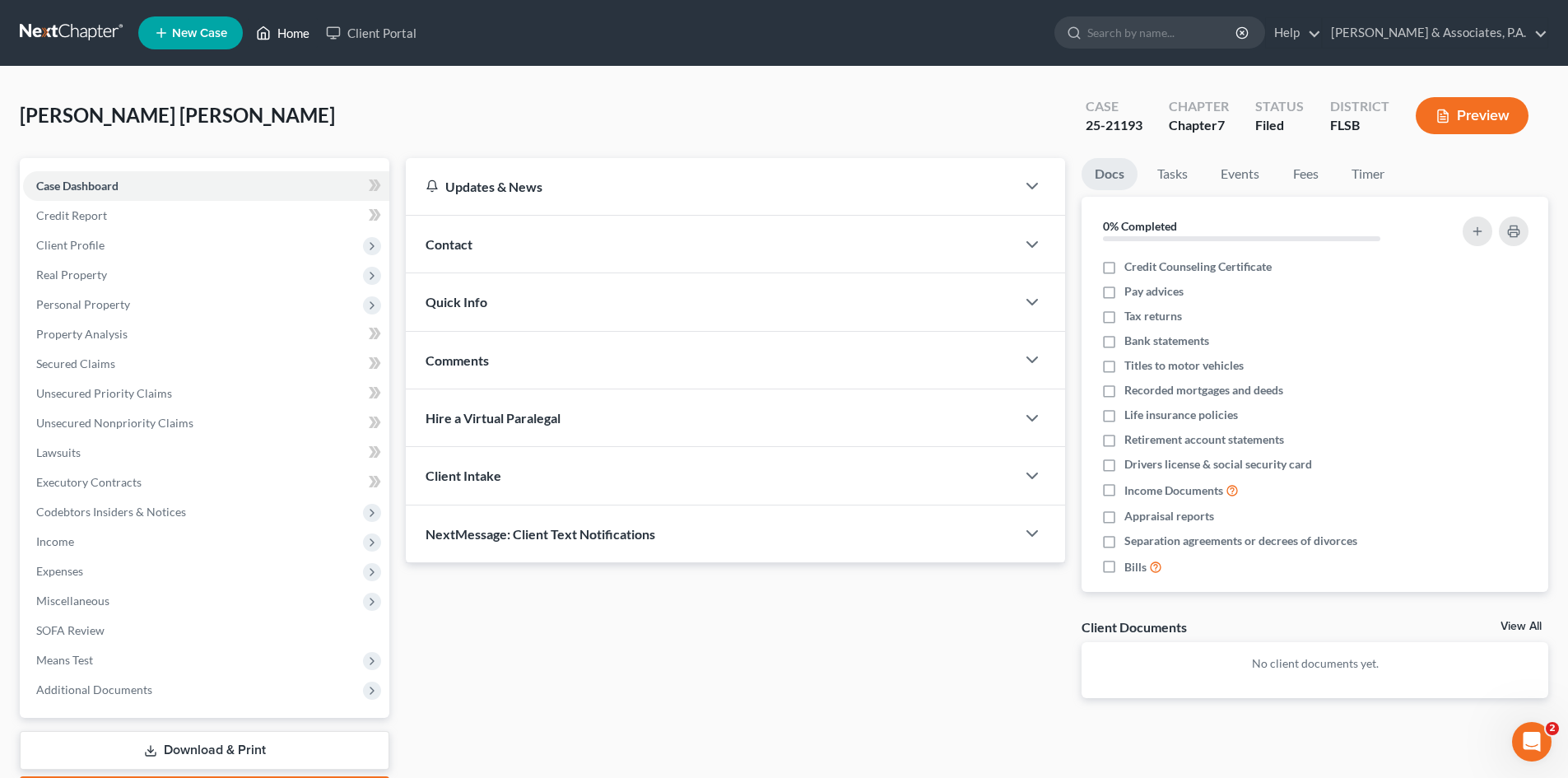
click at [295, 33] on link "Home" at bounding box center [282, 33] width 70 height 30
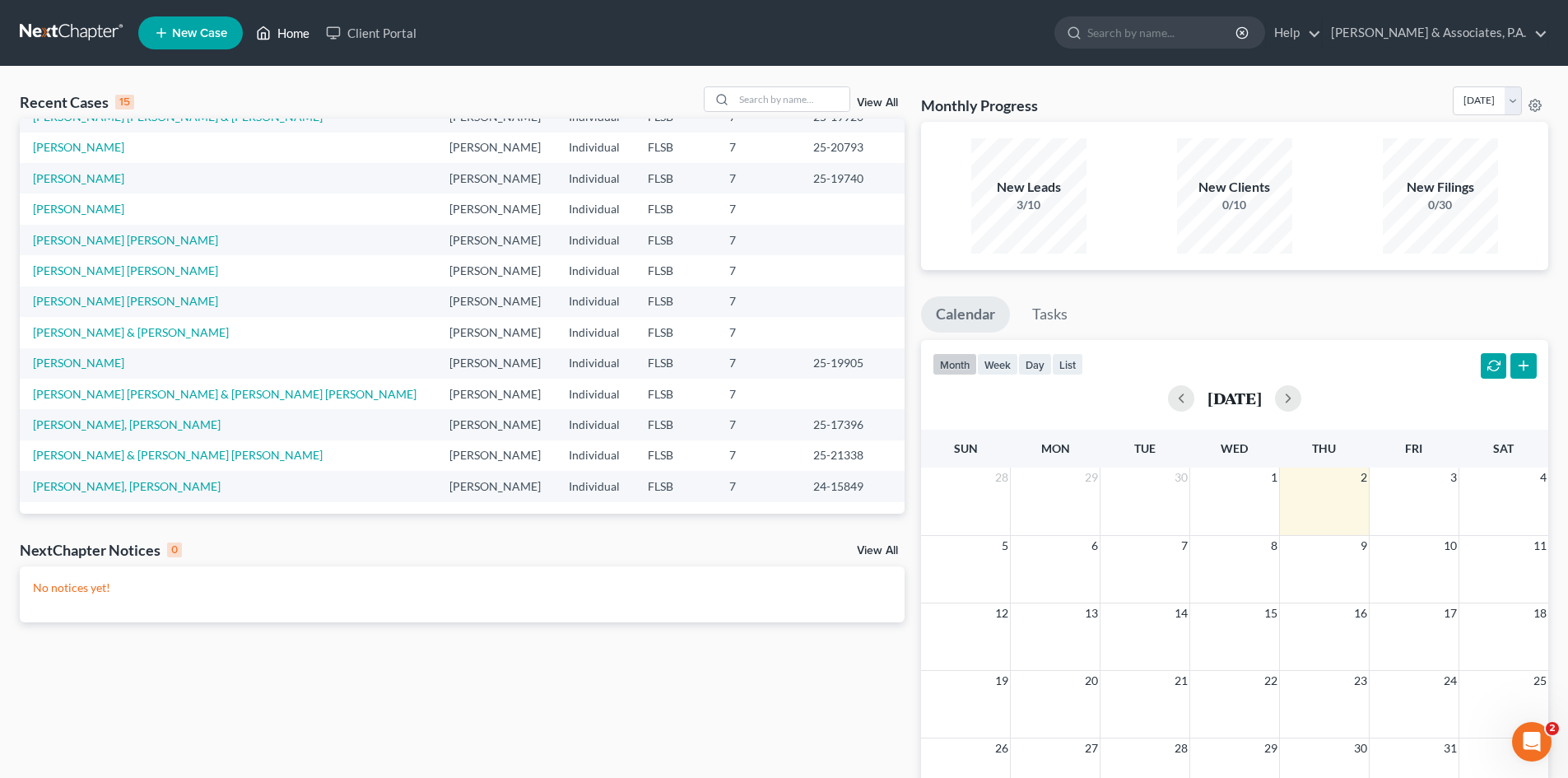
scroll to position [113, 0]
click at [82, 363] on link "[PERSON_NAME]" at bounding box center [78, 362] width 91 height 14
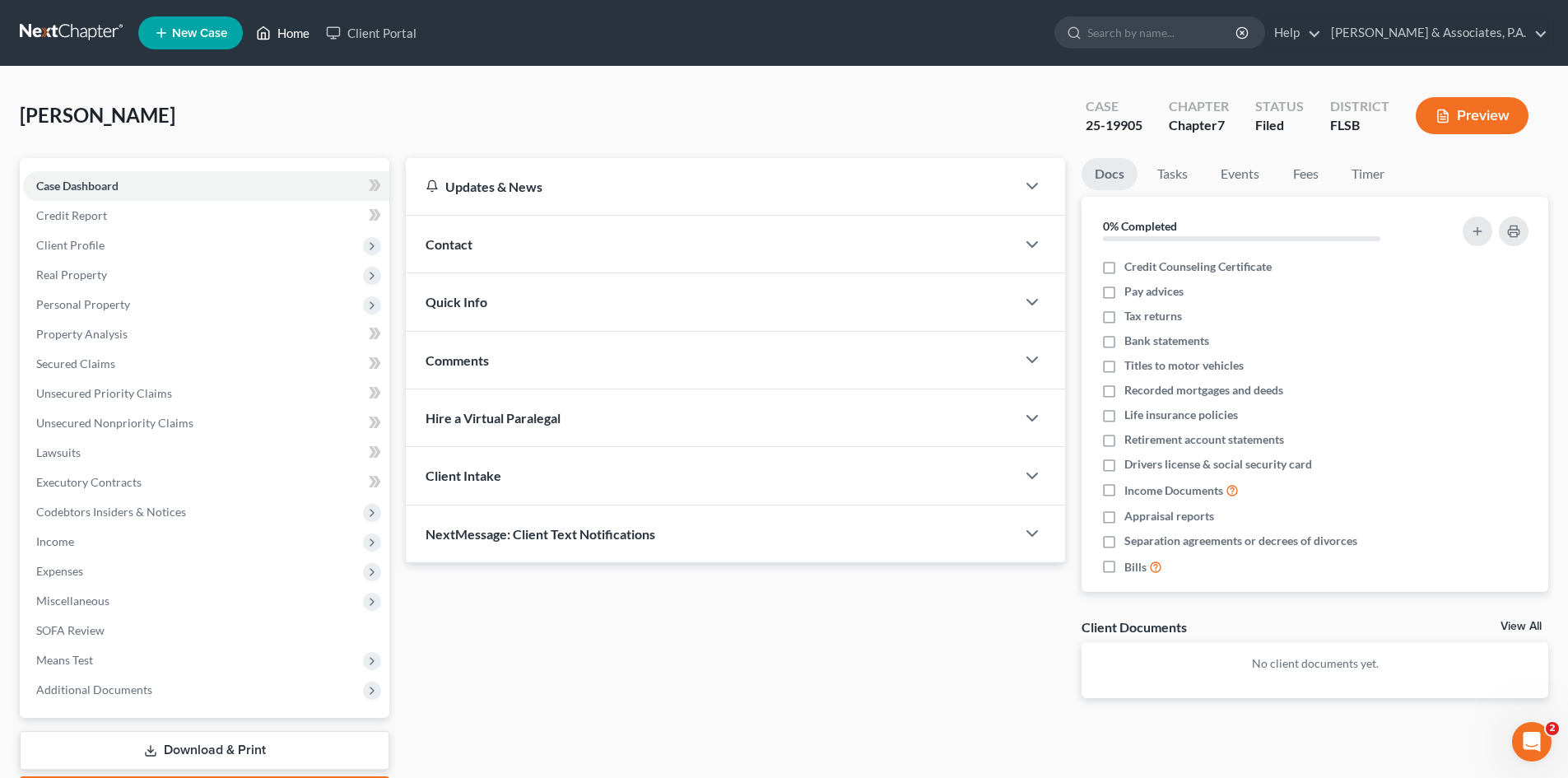
click at [296, 31] on link "Home" at bounding box center [282, 33] width 70 height 30
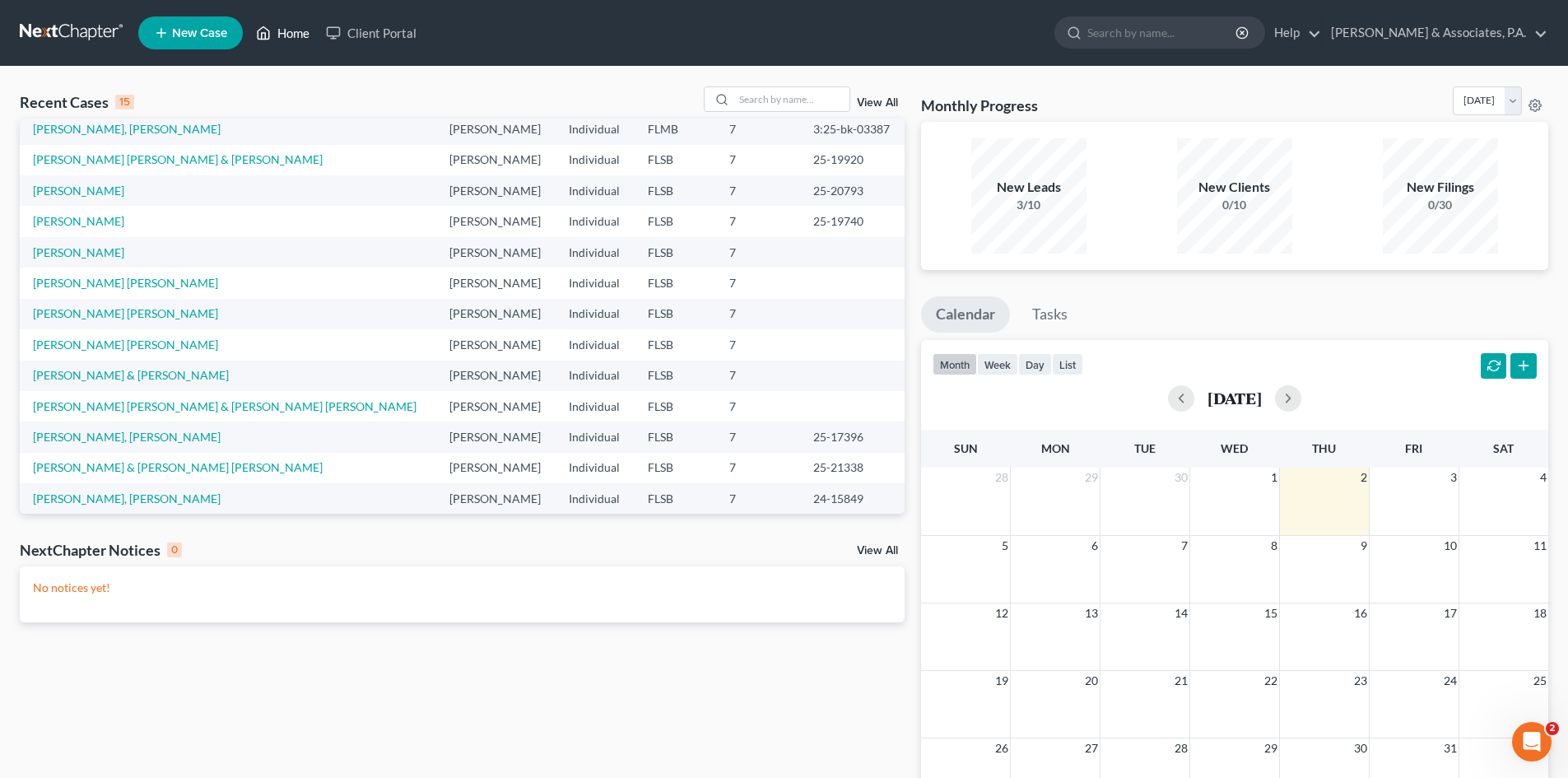
scroll to position [113, 0]
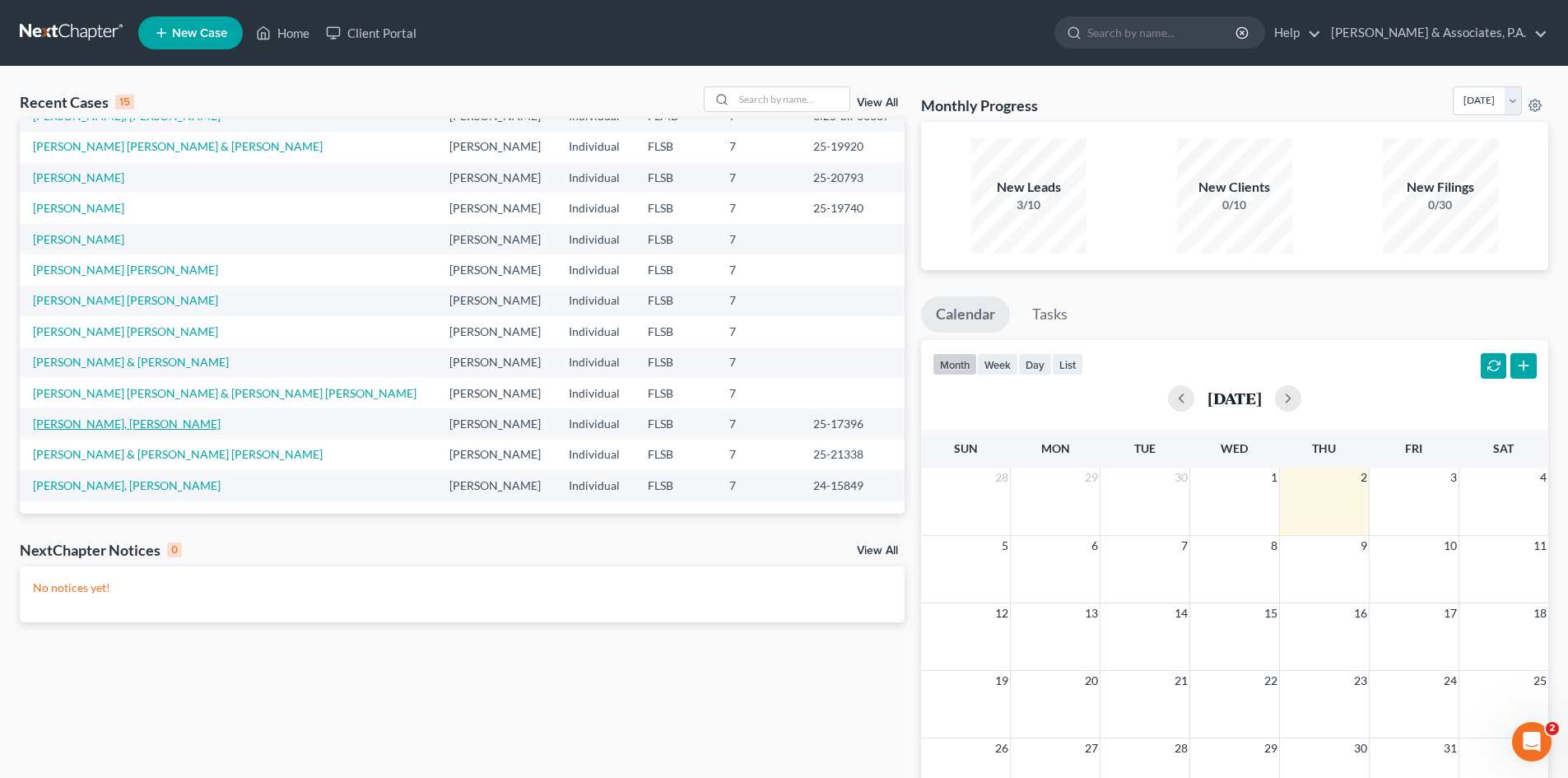
click at [76, 424] on link "[PERSON_NAME], [PERSON_NAME]" at bounding box center [126, 423] width 187 height 14
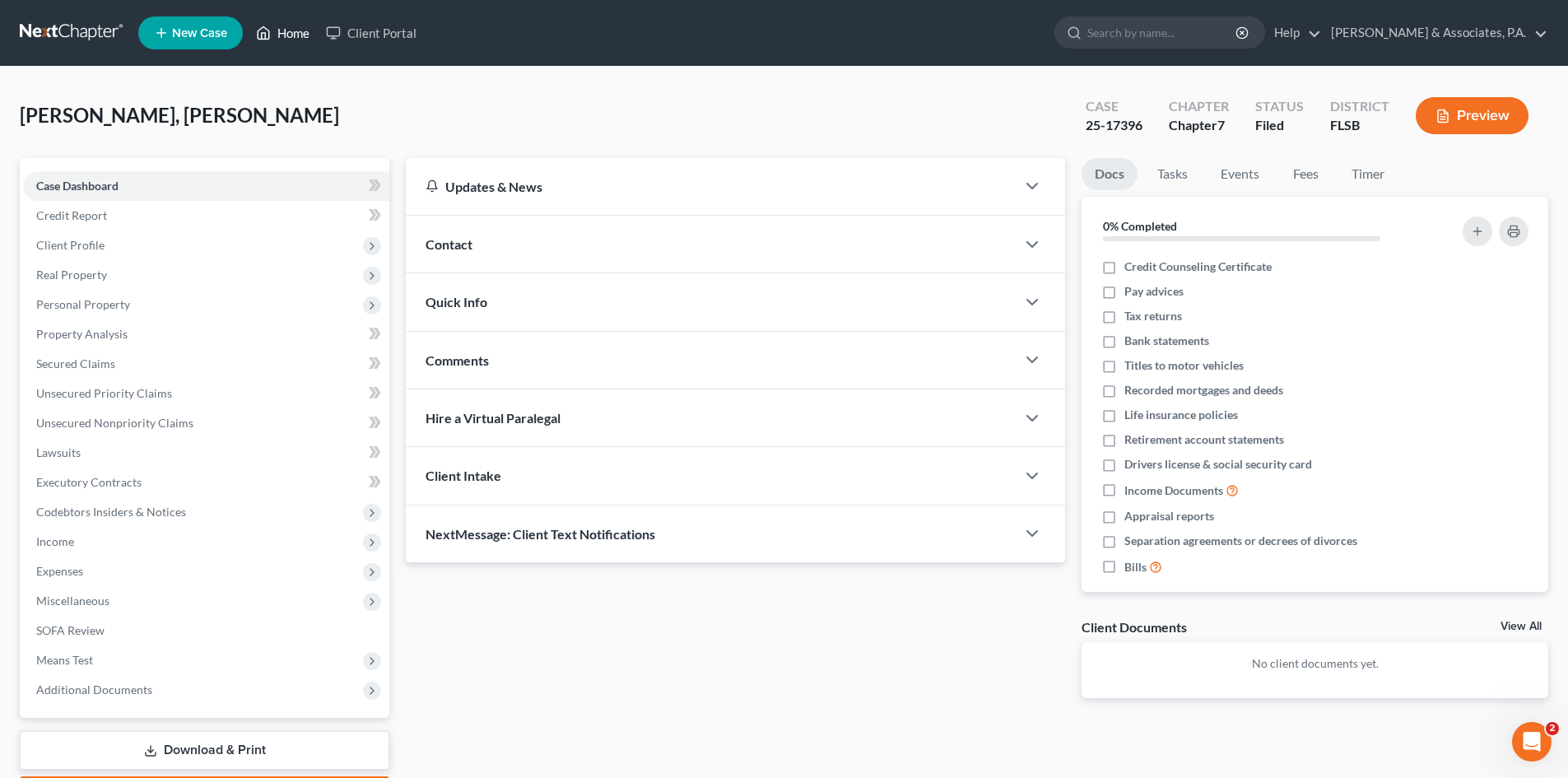
click at [296, 32] on link "Home" at bounding box center [282, 33] width 70 height 30
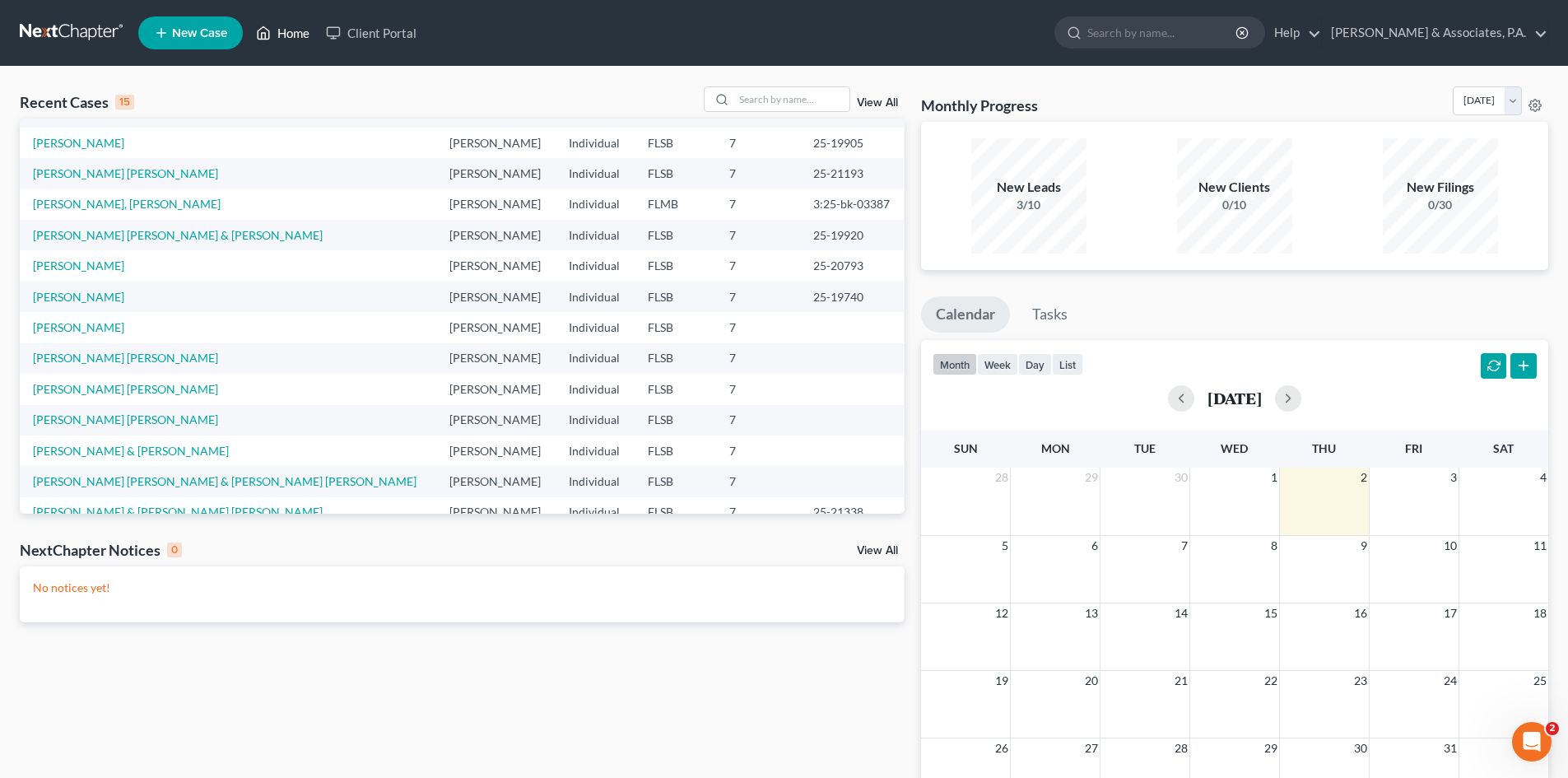
scroll to position [113, 0]
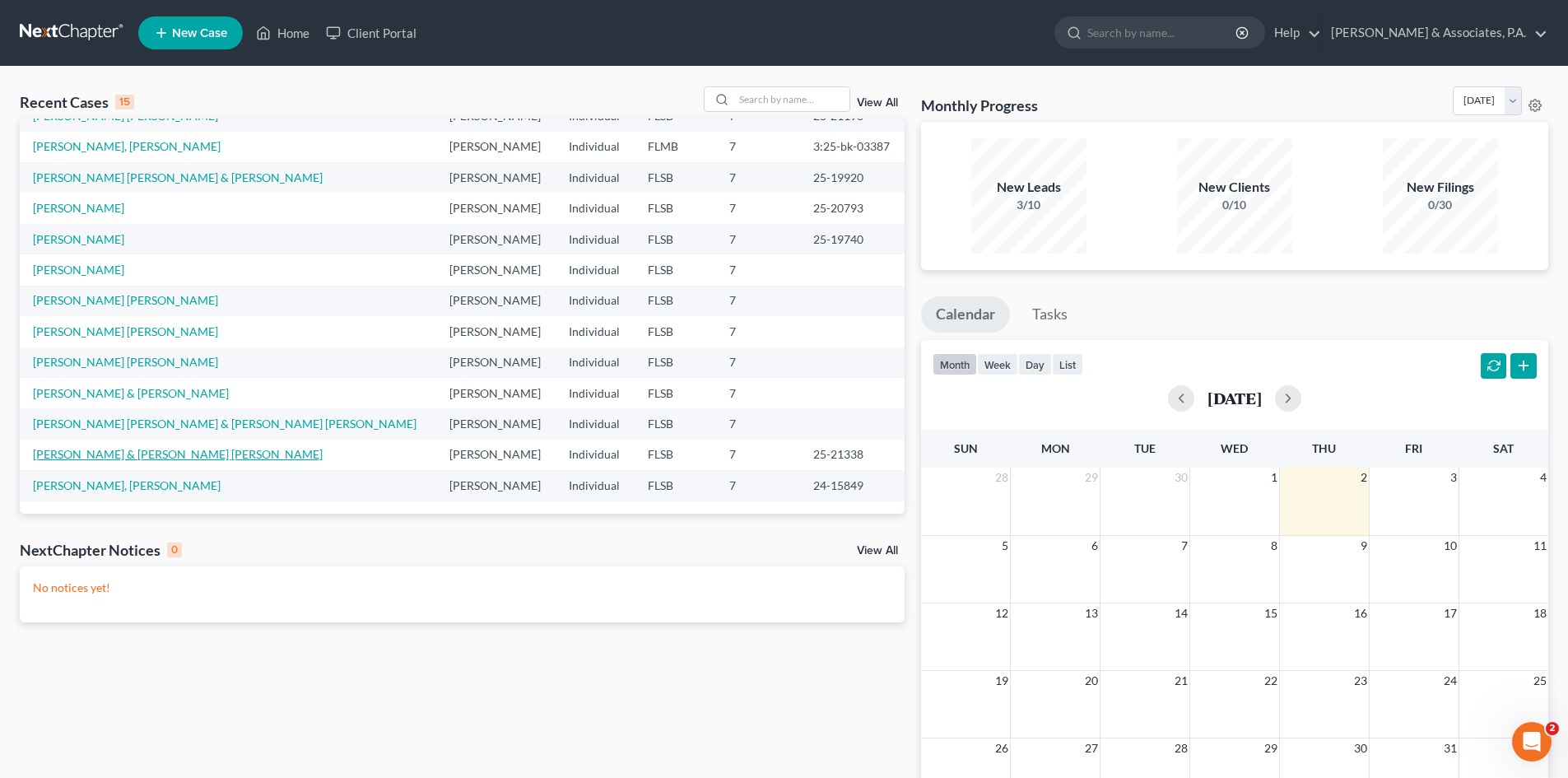
click at [112, 456] on link "[PERSON_NAME] & [PERSON_NAME] [PERSON_NAME]" at bounding box center [178, 454] width 290 height 14
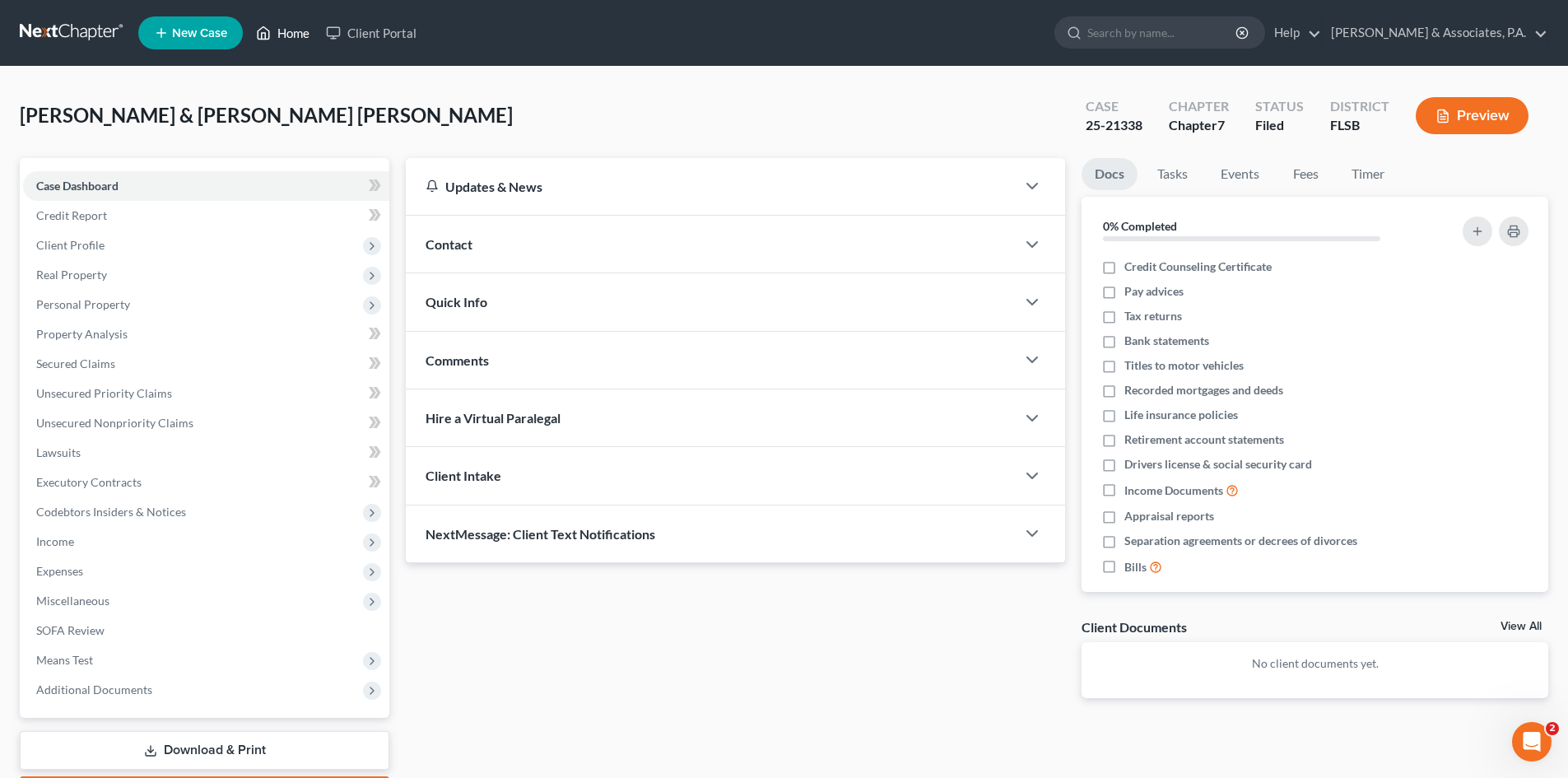
click at [298, 35] on link "Home" at bounding box center [282, 33] width 70 height 30
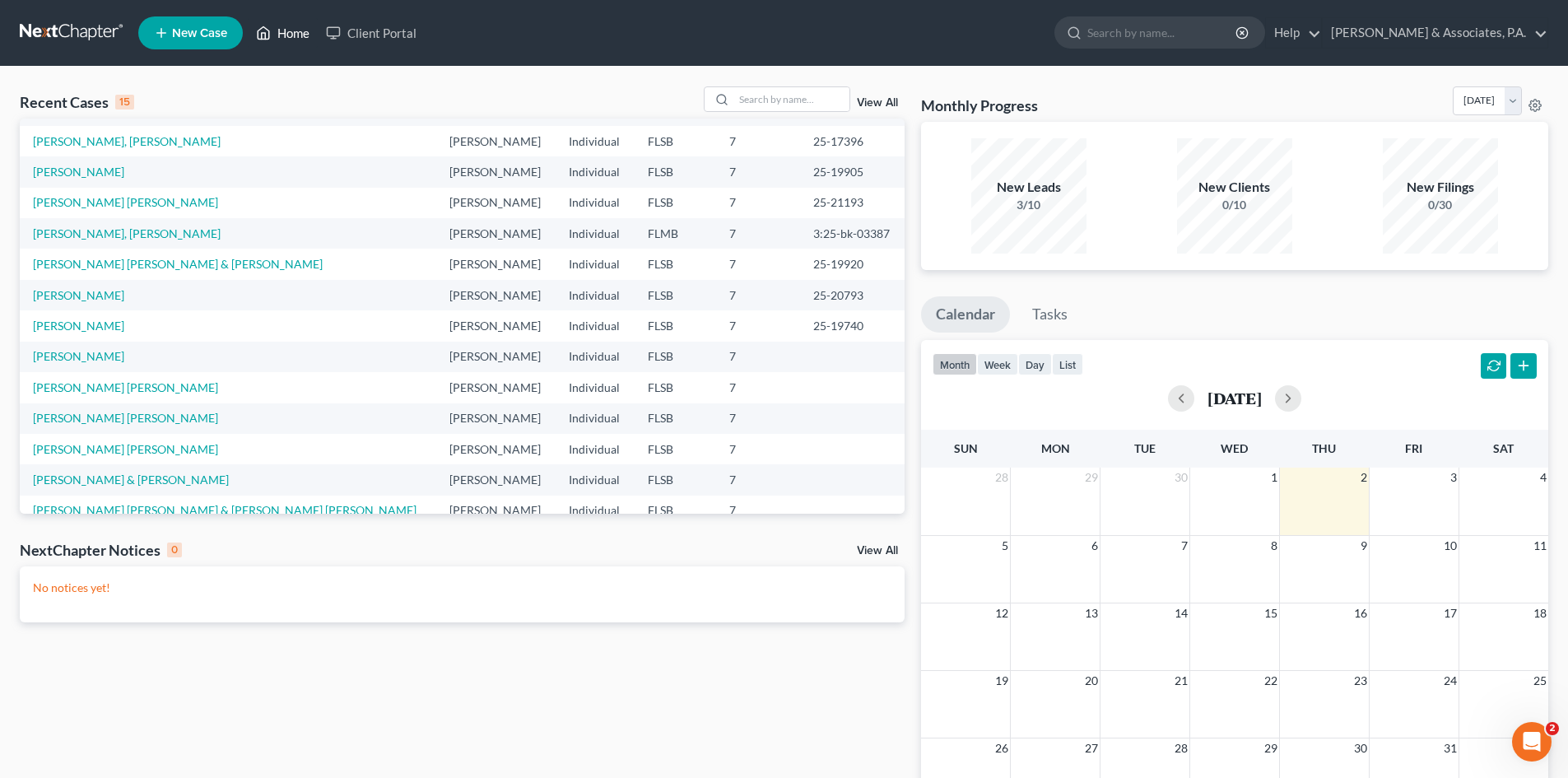
scroll to position [113, 0]
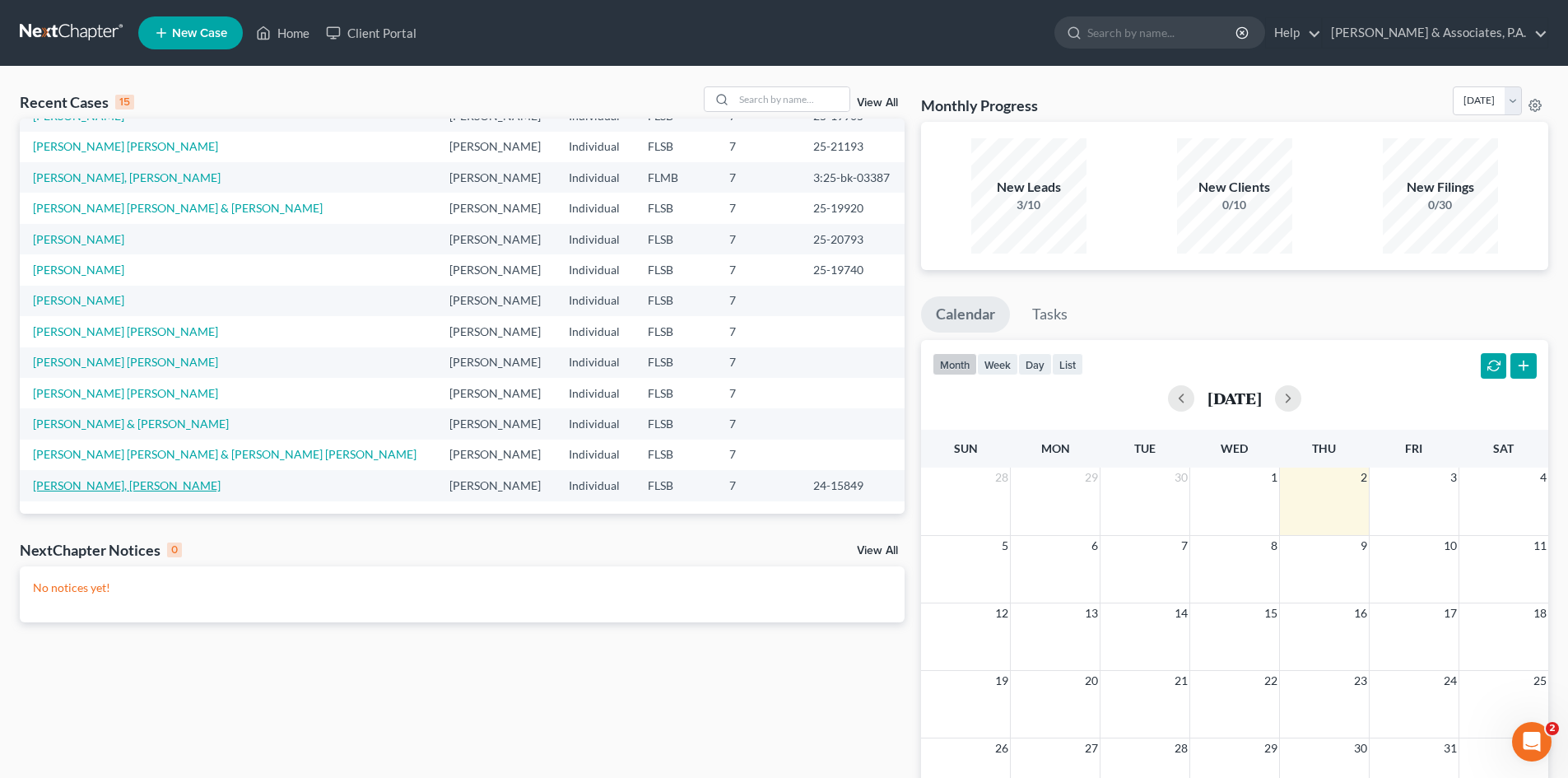
click at [82, 487] on link "[PERSON_NAME], [PERSON_NAME]" at bounding box center [126, 485] width 187 height 14
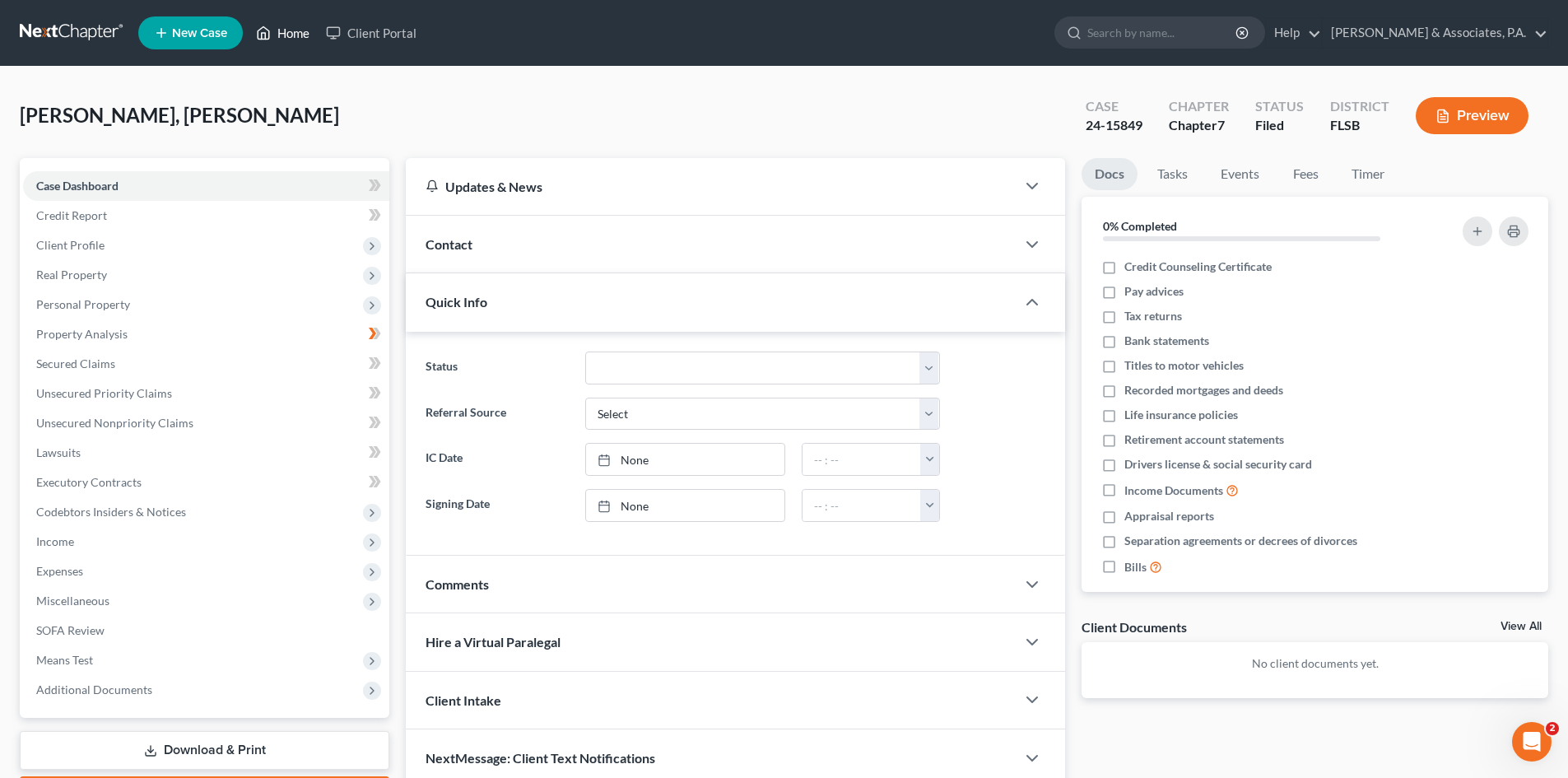
click at [301, 30] on link "Home" at bounding box center [282, 33] width 70 height 30
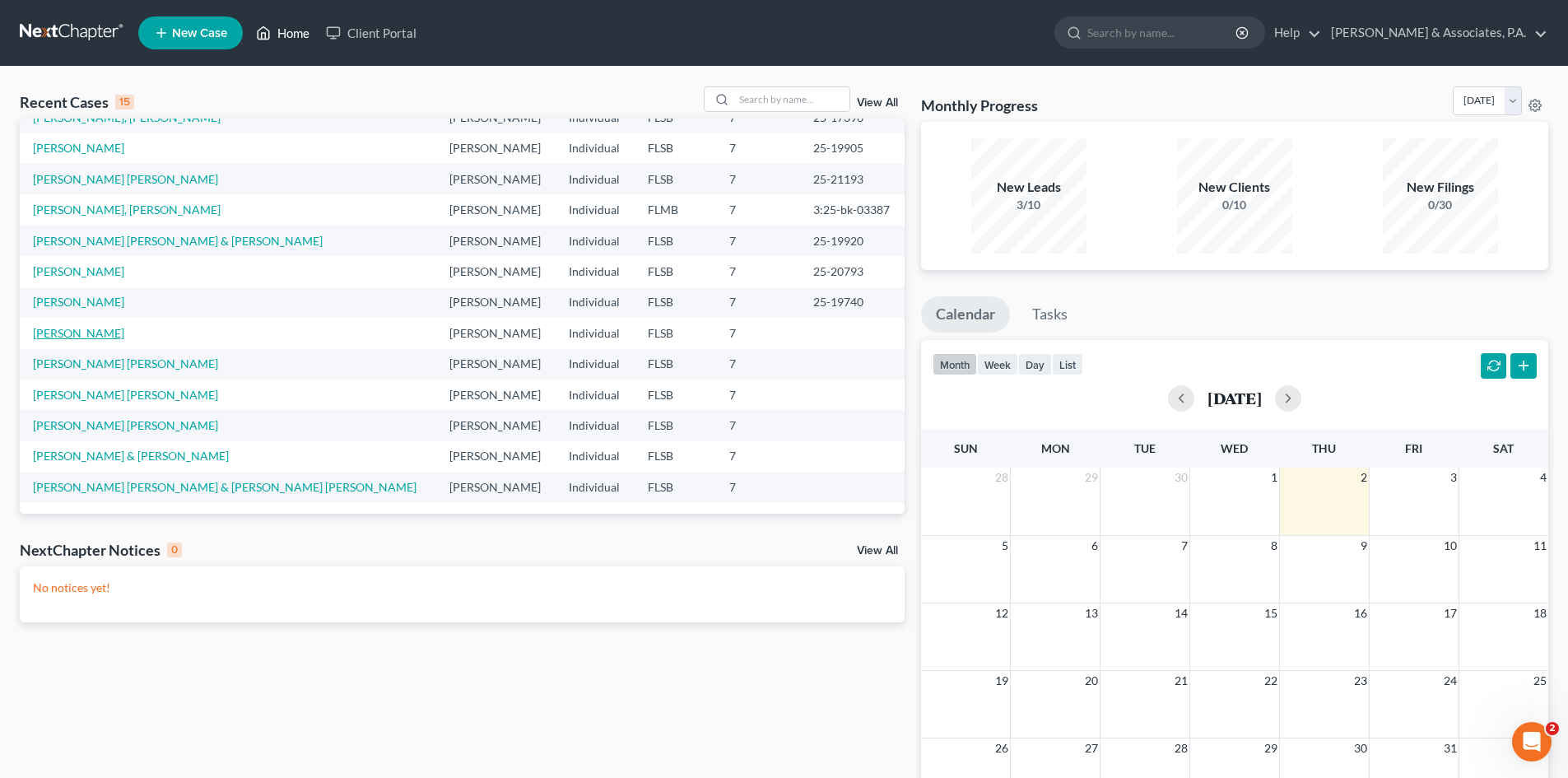
scroll to position [113, 0]
click at [103, 455] on link "[PERSON_NAME] & [PERSON_NAME]" at bounding box center [131, 454] width 196 height 14
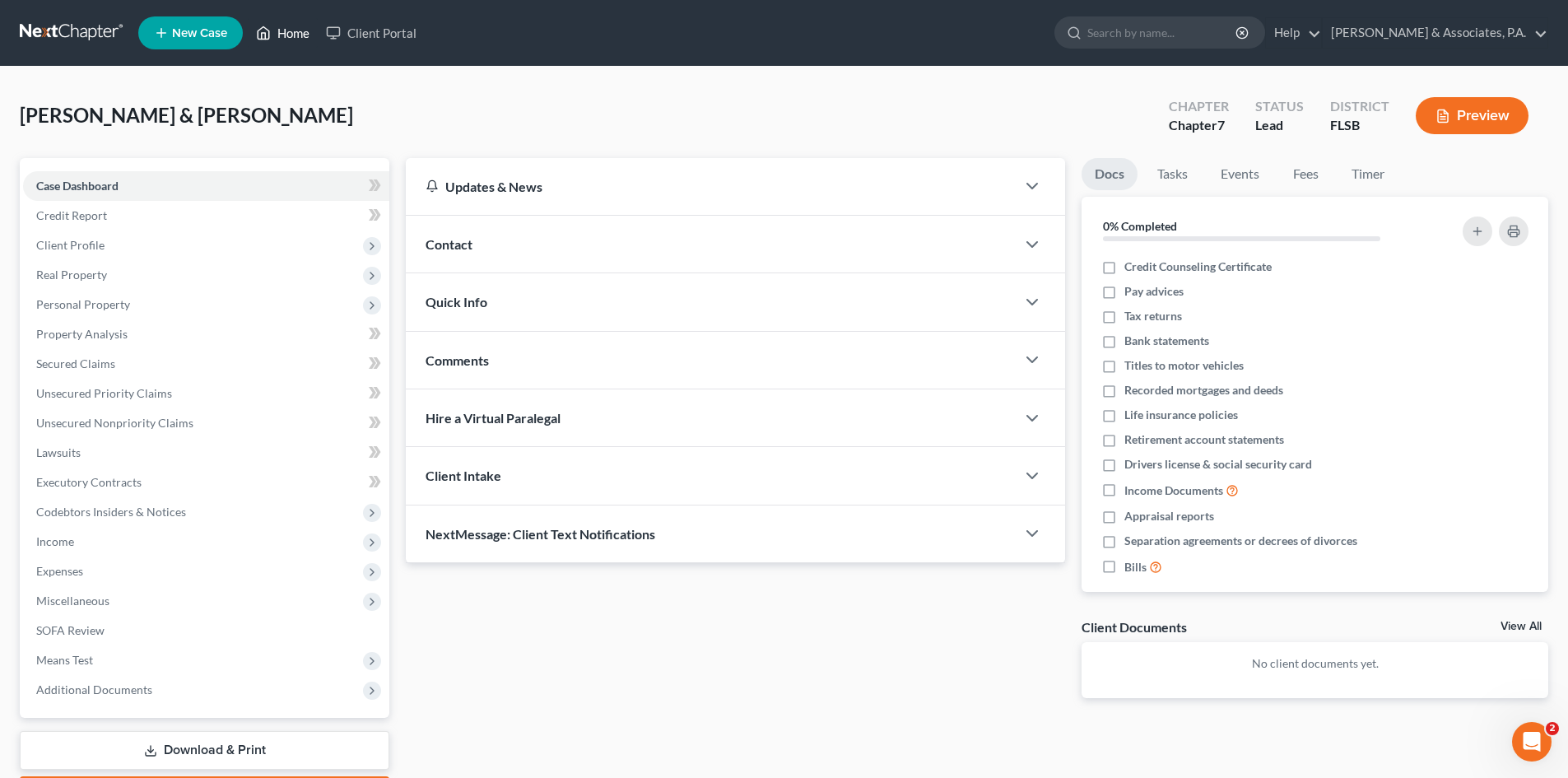
click at [298, 34] on link "Home" at bounding box center [282, 33] width 70 height 30
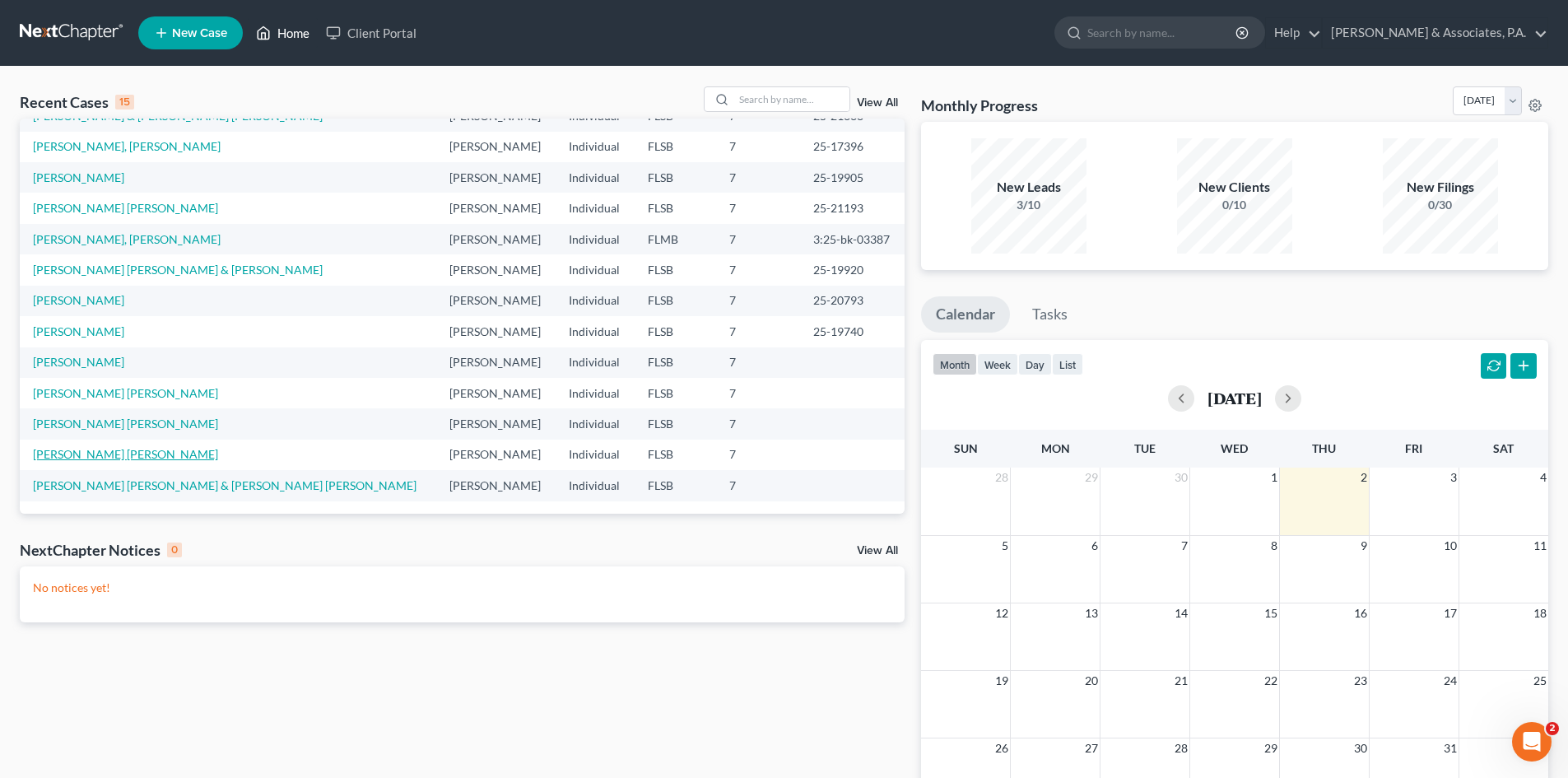
scroll to position [173, 0]
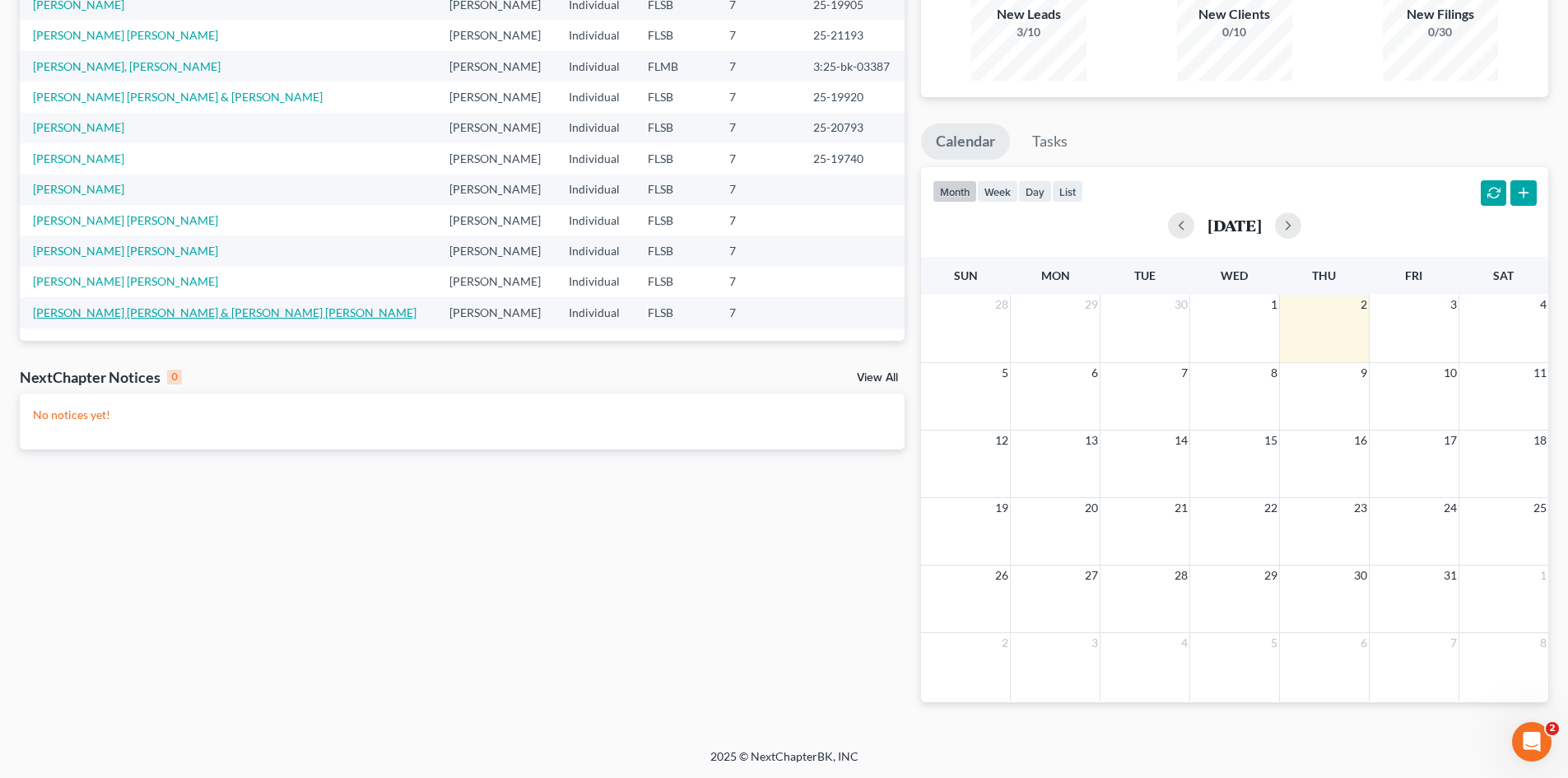
click at [72, 311] on link "[PERSON_NAME] [PERSON_NAME] & [PERSON_NAME] [PERSON_NAME]" at bounding box center [224, 313] width 383 height 14
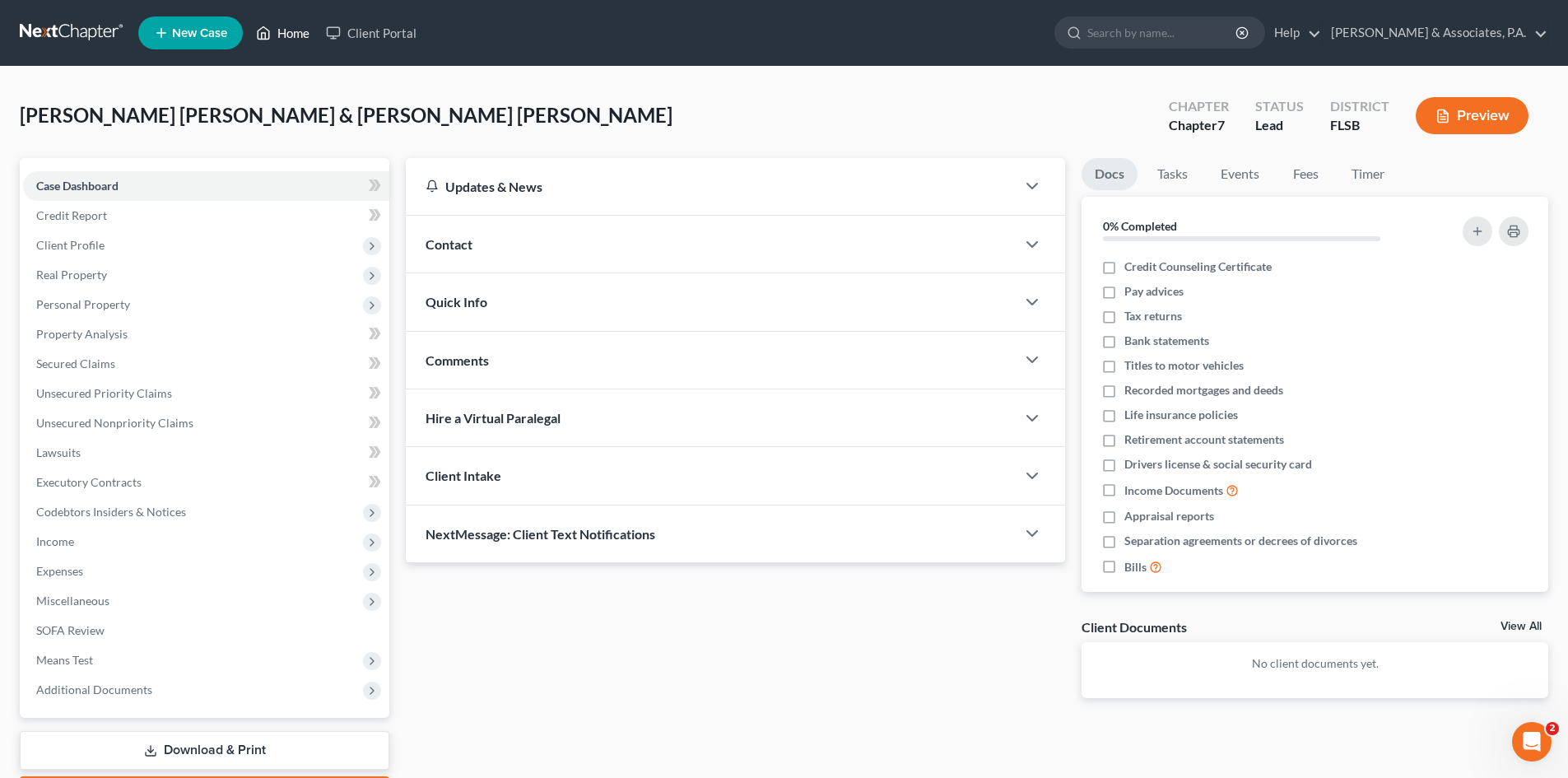
click at [302, 33] on link "Home" at bounding box center [282, 33] width 70 height 30
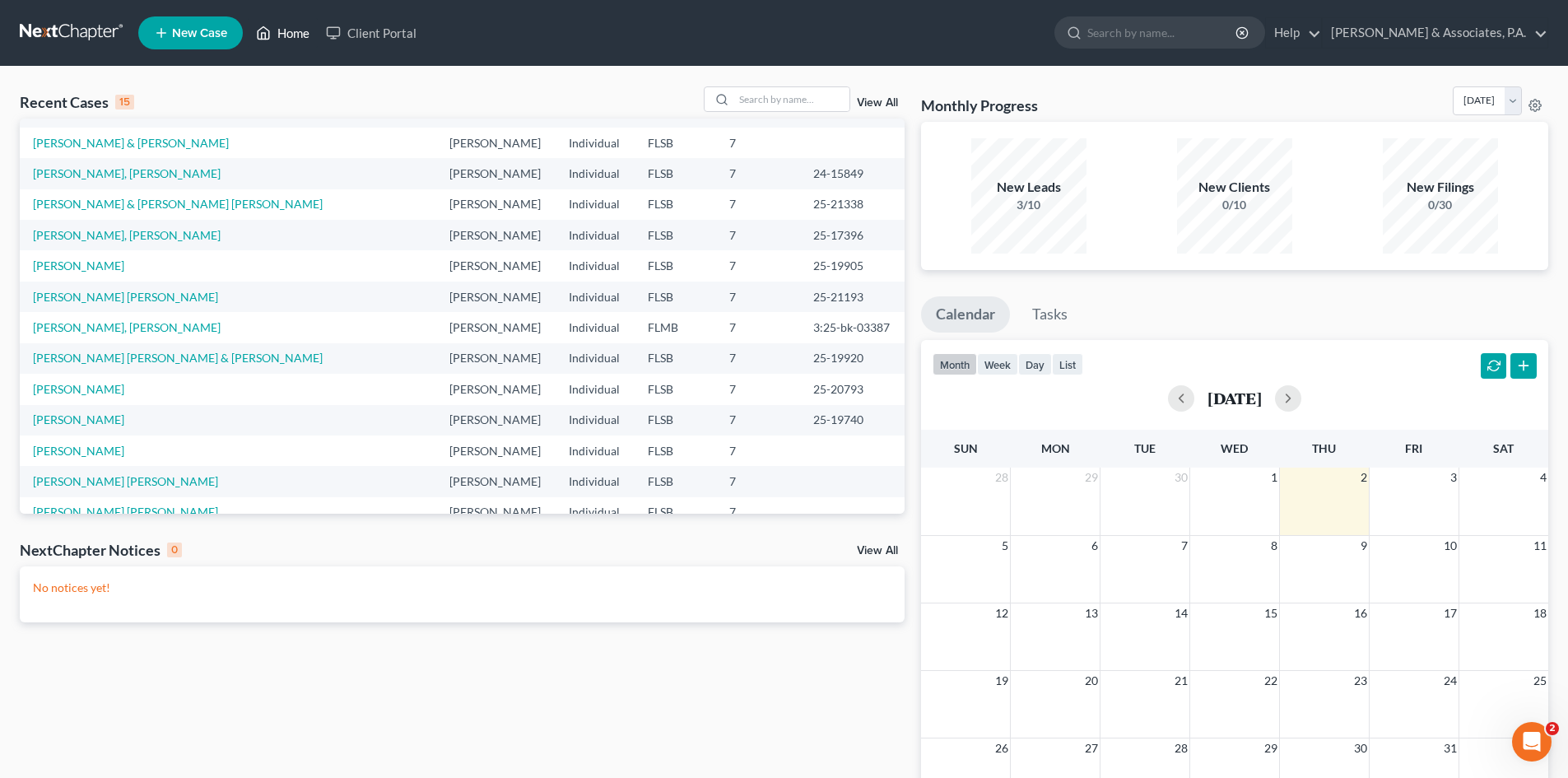
scroll to position [113, 0]
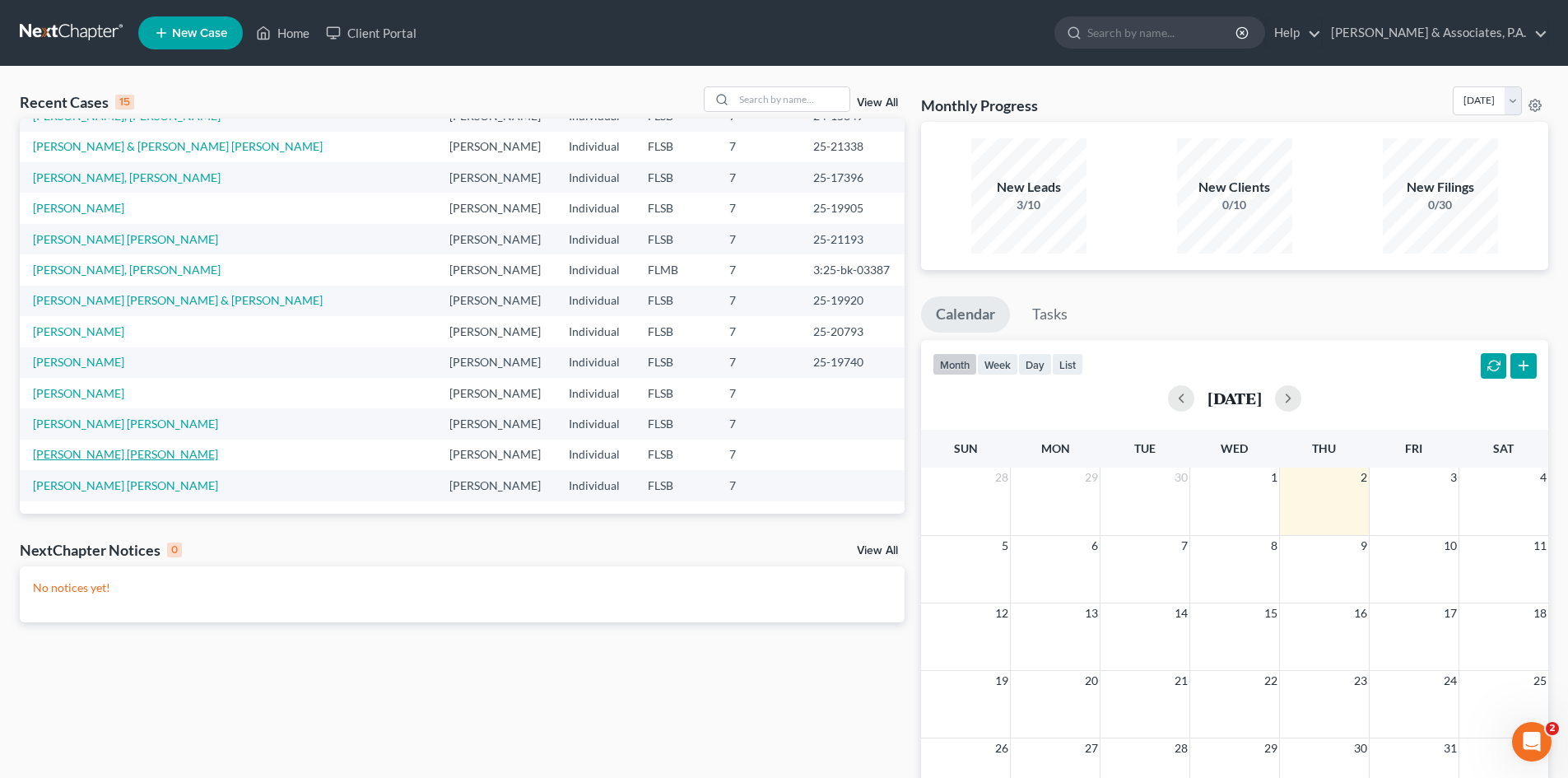
click at [97, 453] on link "[PERSON_NAME] [PERSON_NAME]" at bounding box center [125, 454] width 186 height 14
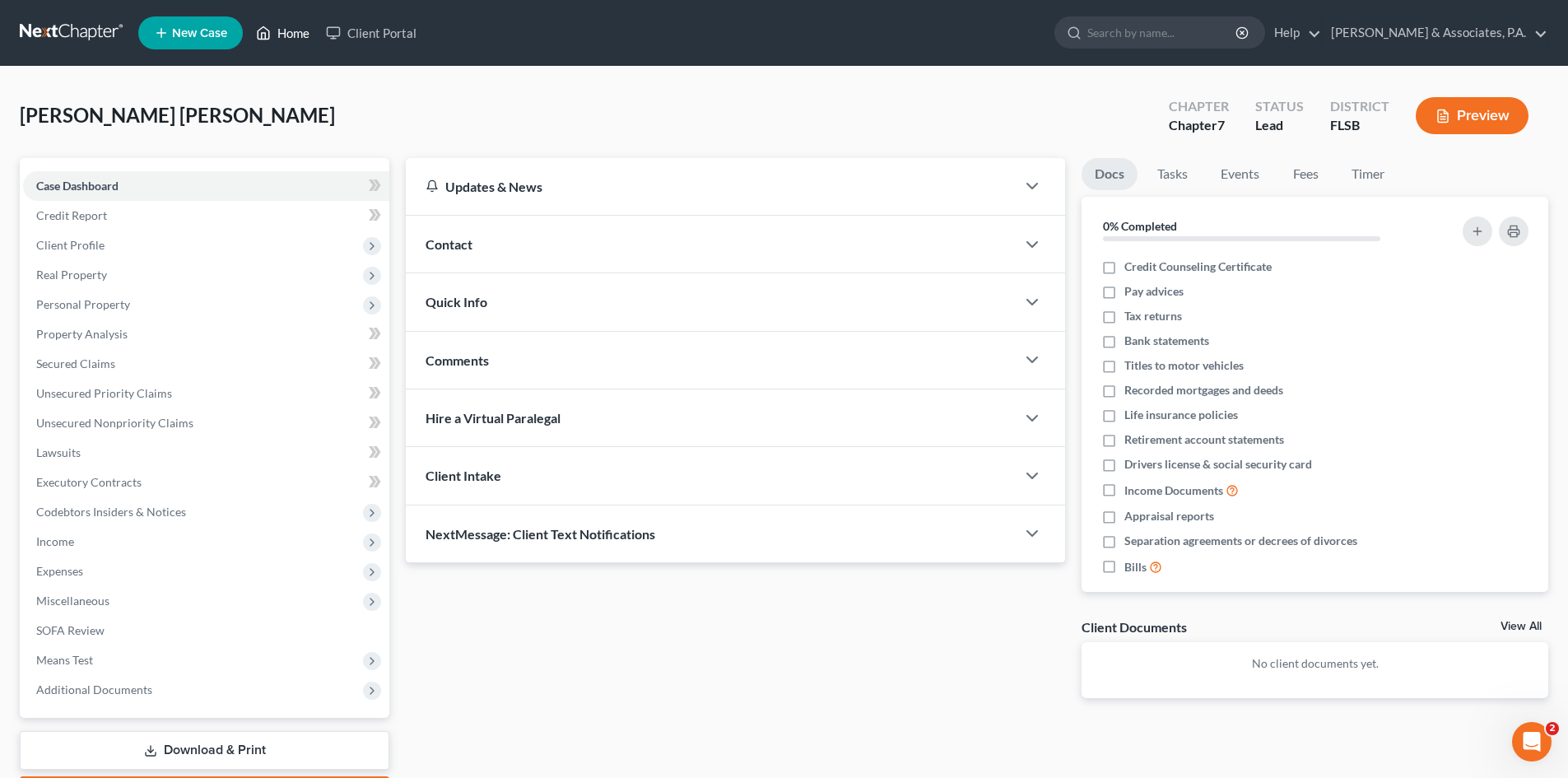
click at [296, 36] on link "Home" at bounding box center [282, 33] width 70 height 30
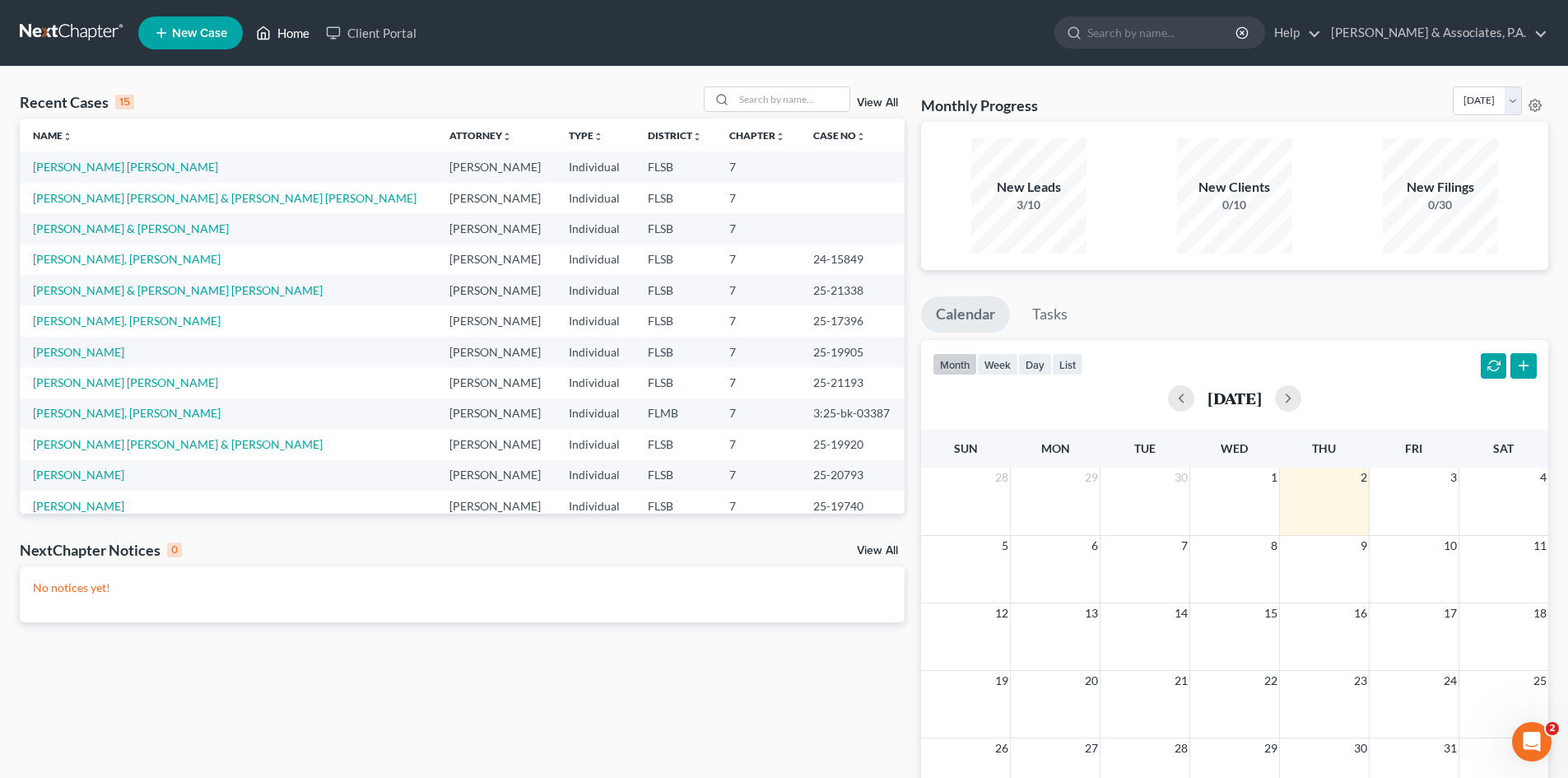
scroll to position [113, 0]
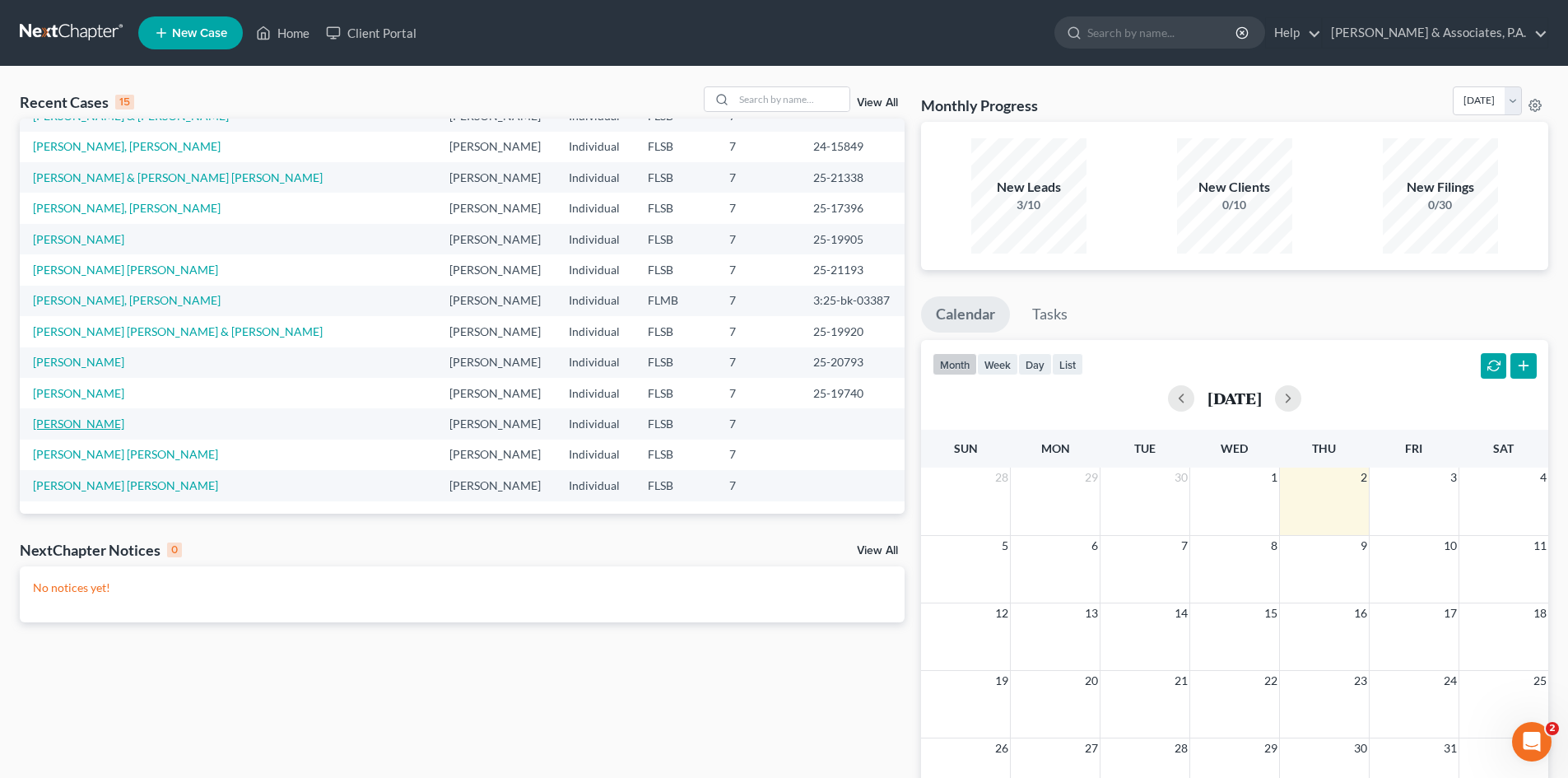
click at [84, 423] on link "[PERSON_NAME]" at bounding box center [78, 423] width 91 height 14
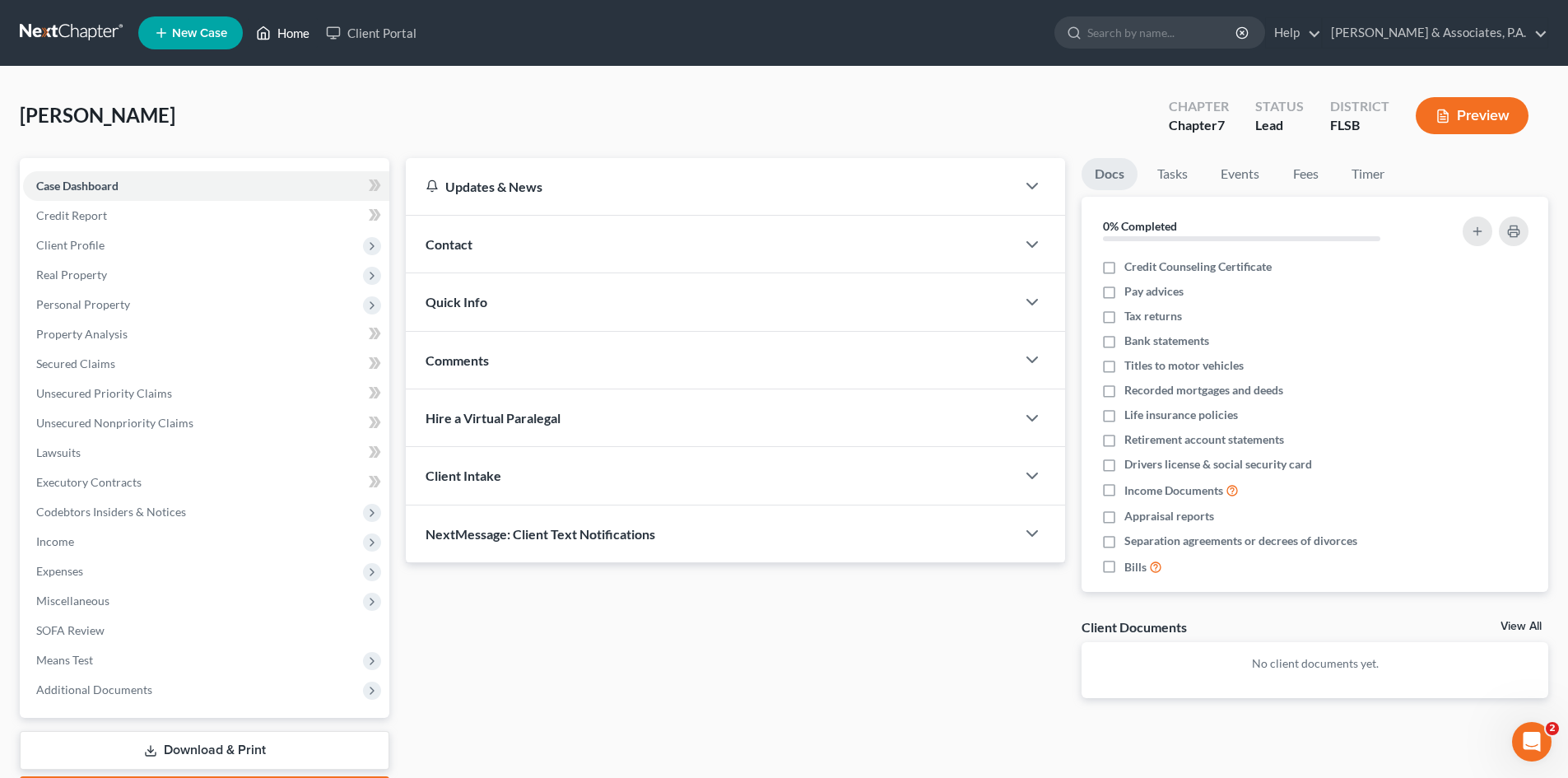
click at [294, 34] on link "Home" at bounding box center [282, 33] width 70 height 30
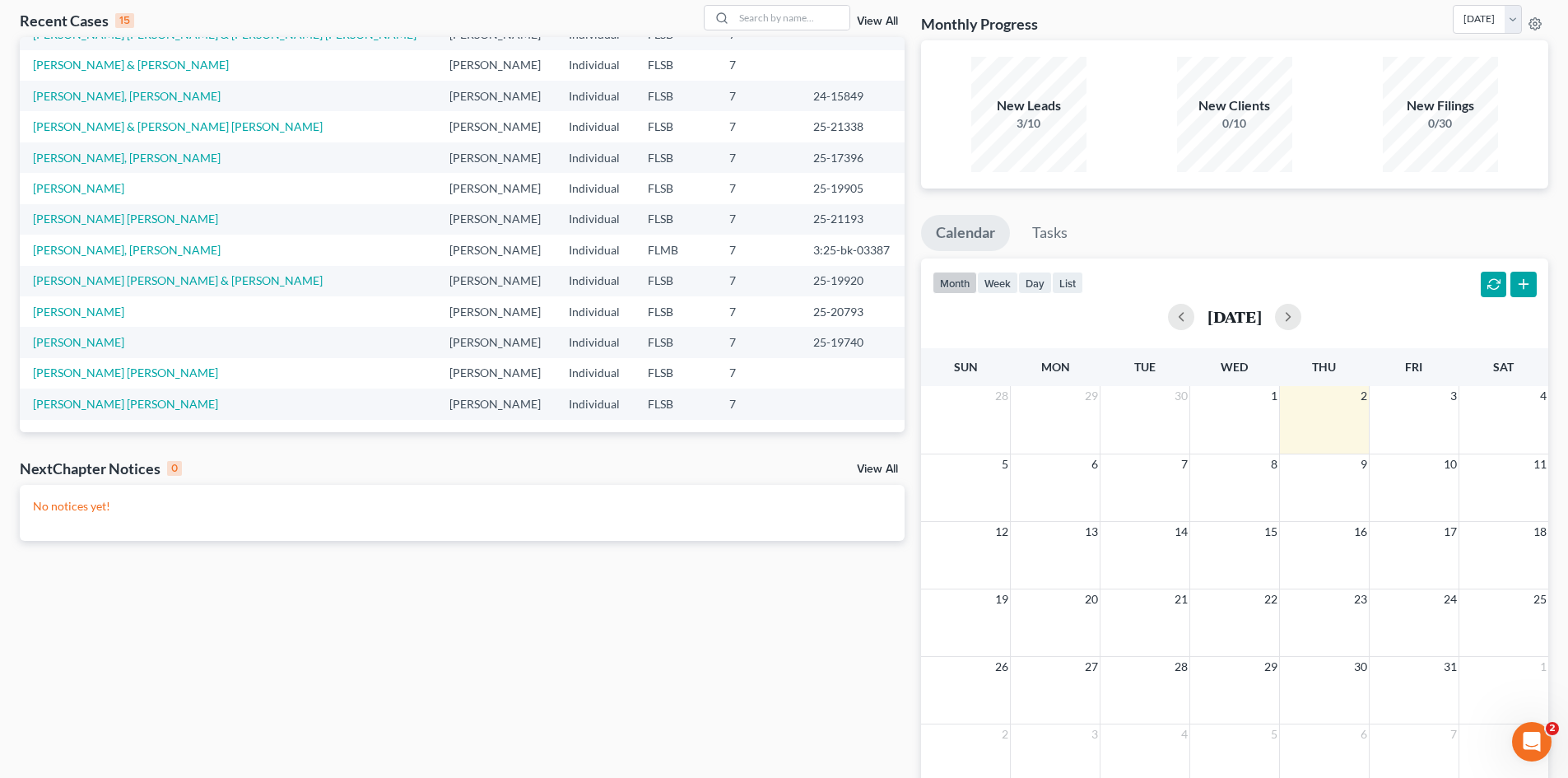
scroll to position [82, 0]
click at [118, 373] on link "[PERSON_NAME] [PERSON_NAME]" at bounding box center [125, 372] width 186 height 14
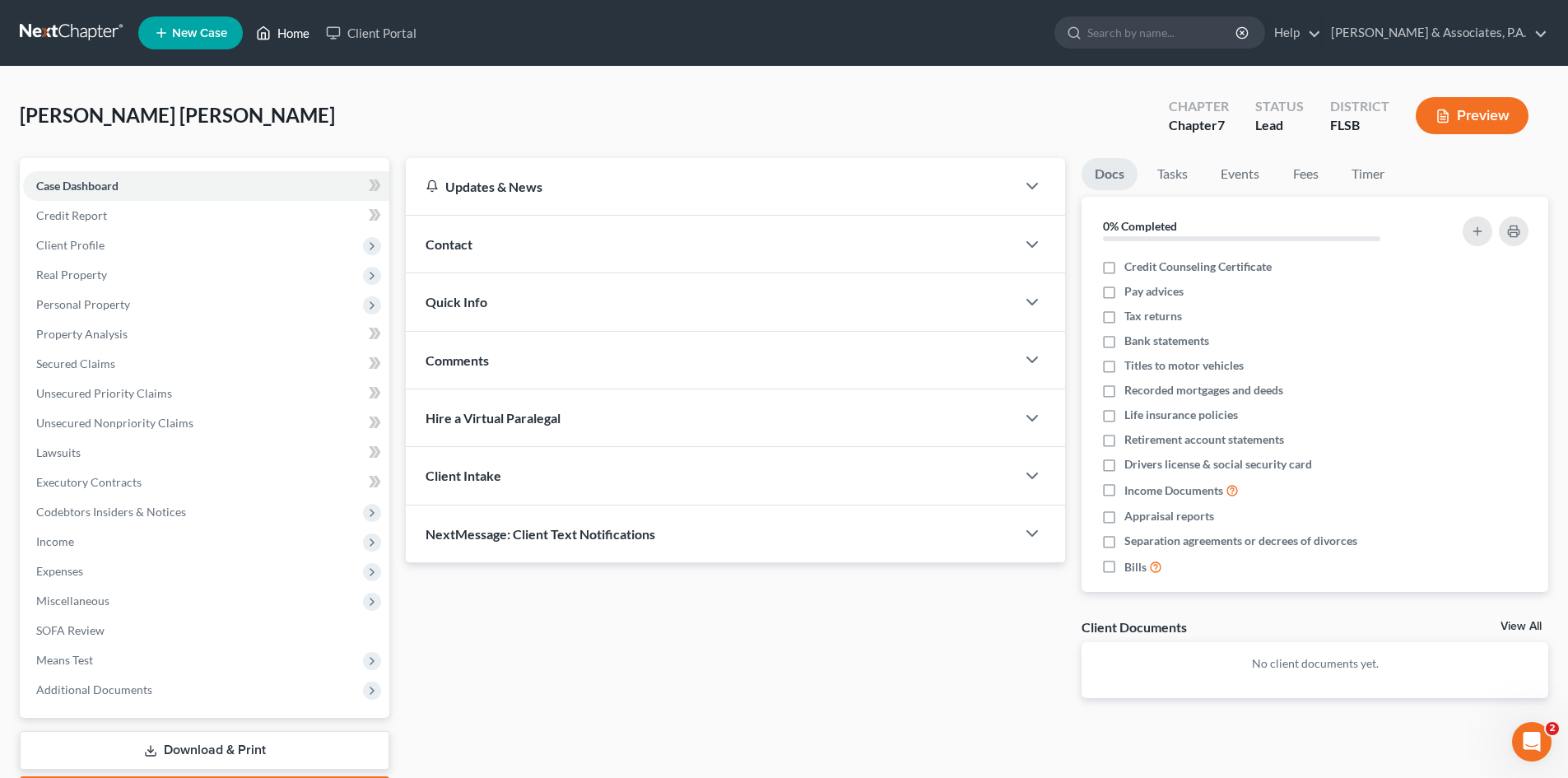
click at [296, 34] on link "Home" at bounding box center [282, 33] width 70 height 30
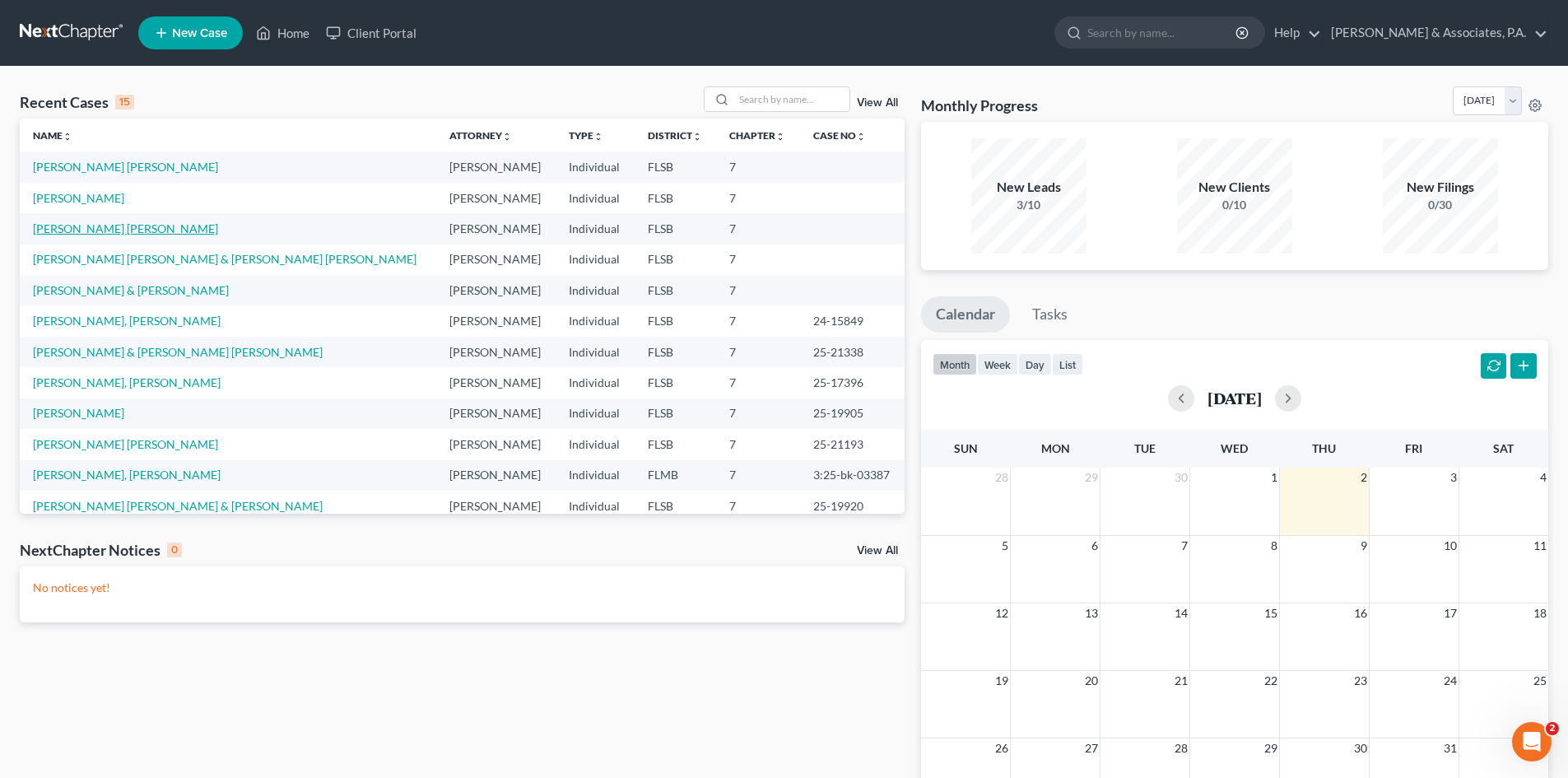
click at [104, 230] on link "[PERSON_NAME] [PERSON_NAME]" at bounding box center [125, 229] width 186 height 14
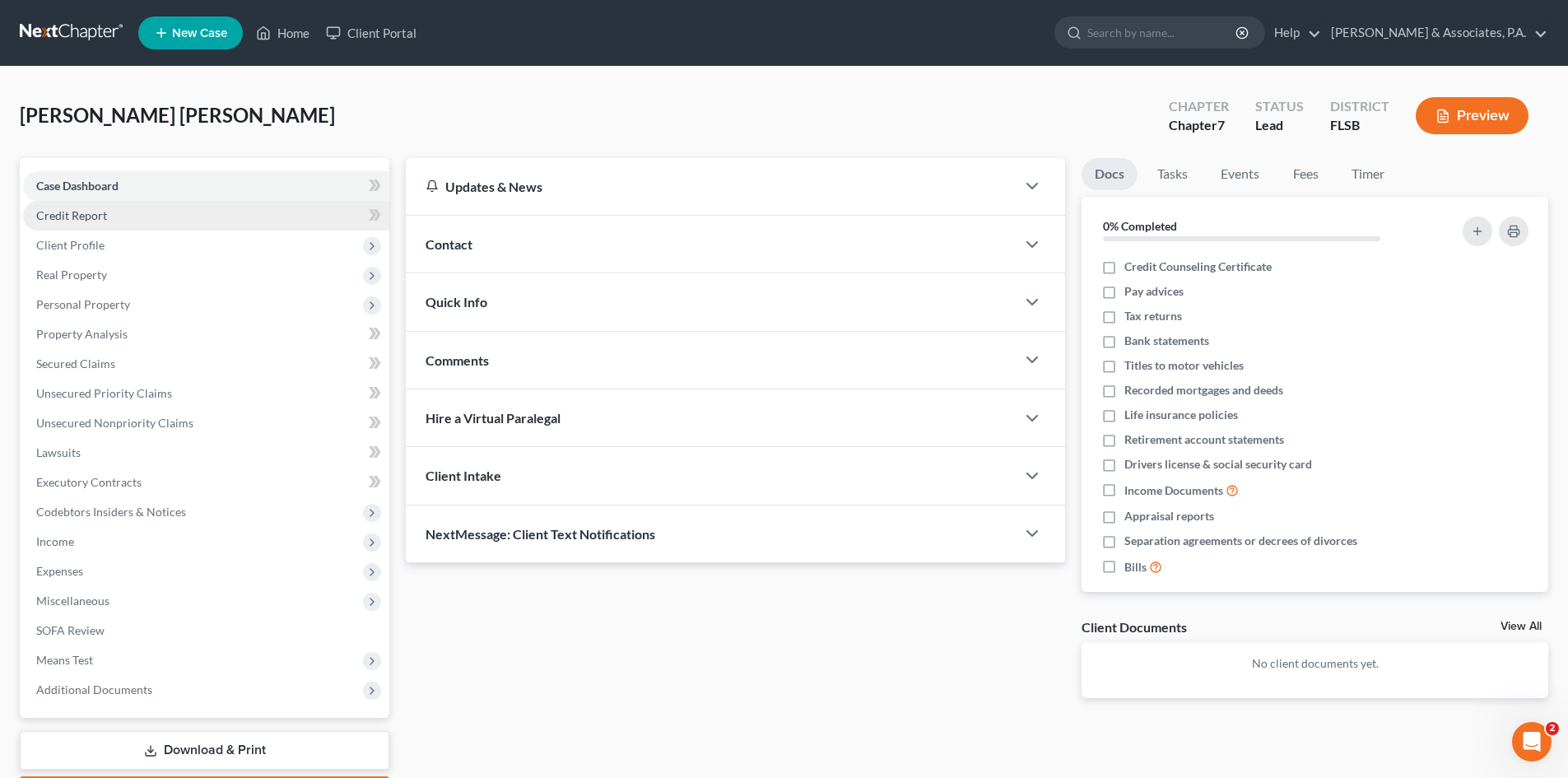
click at [76, 213] on span "Credit Report" at bounding box center [72, 215] width 71 height 14
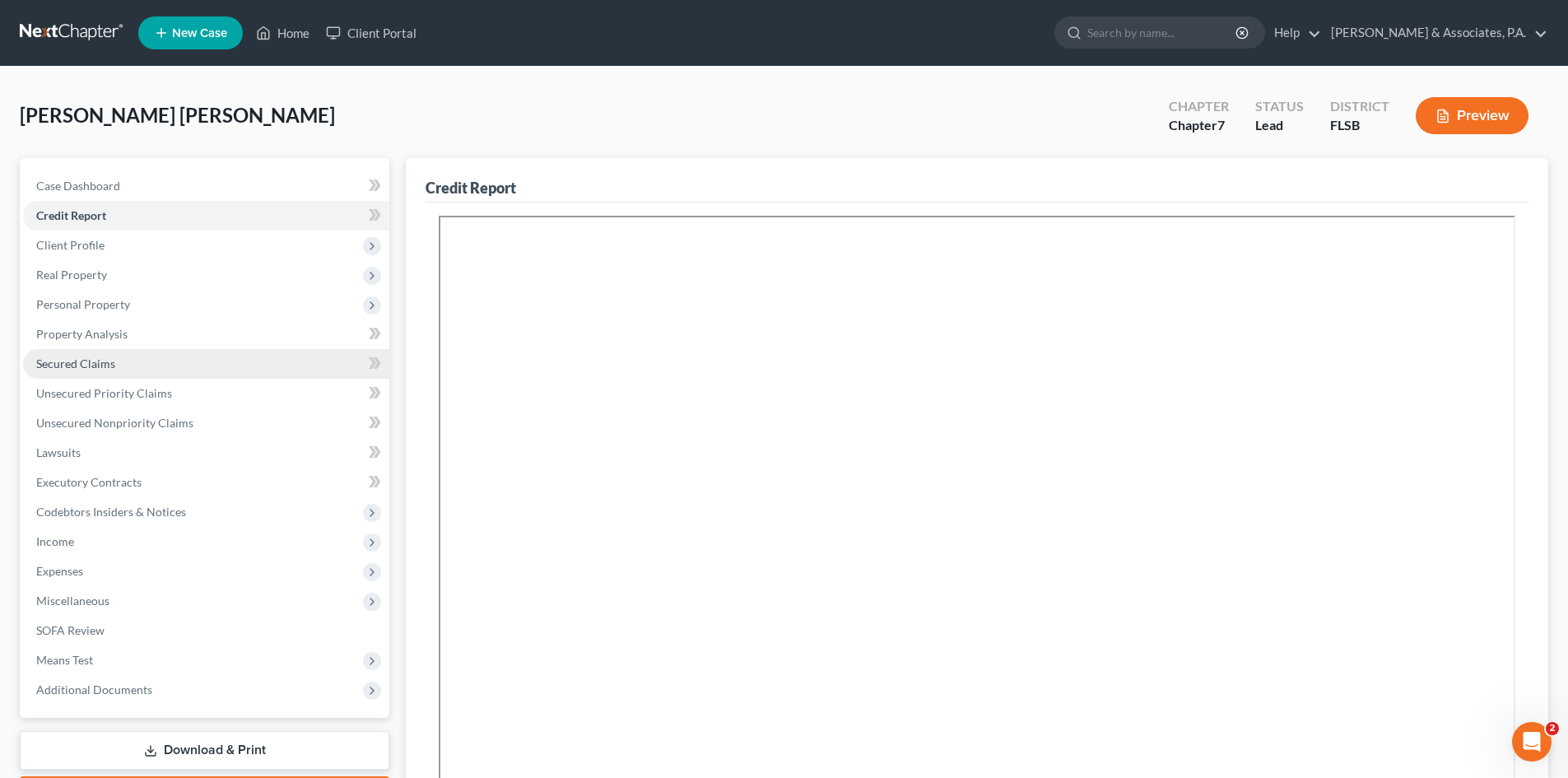
click at [74, 361] on span "Secured Claims" at bounding box center [75, 363] width 79 height 14
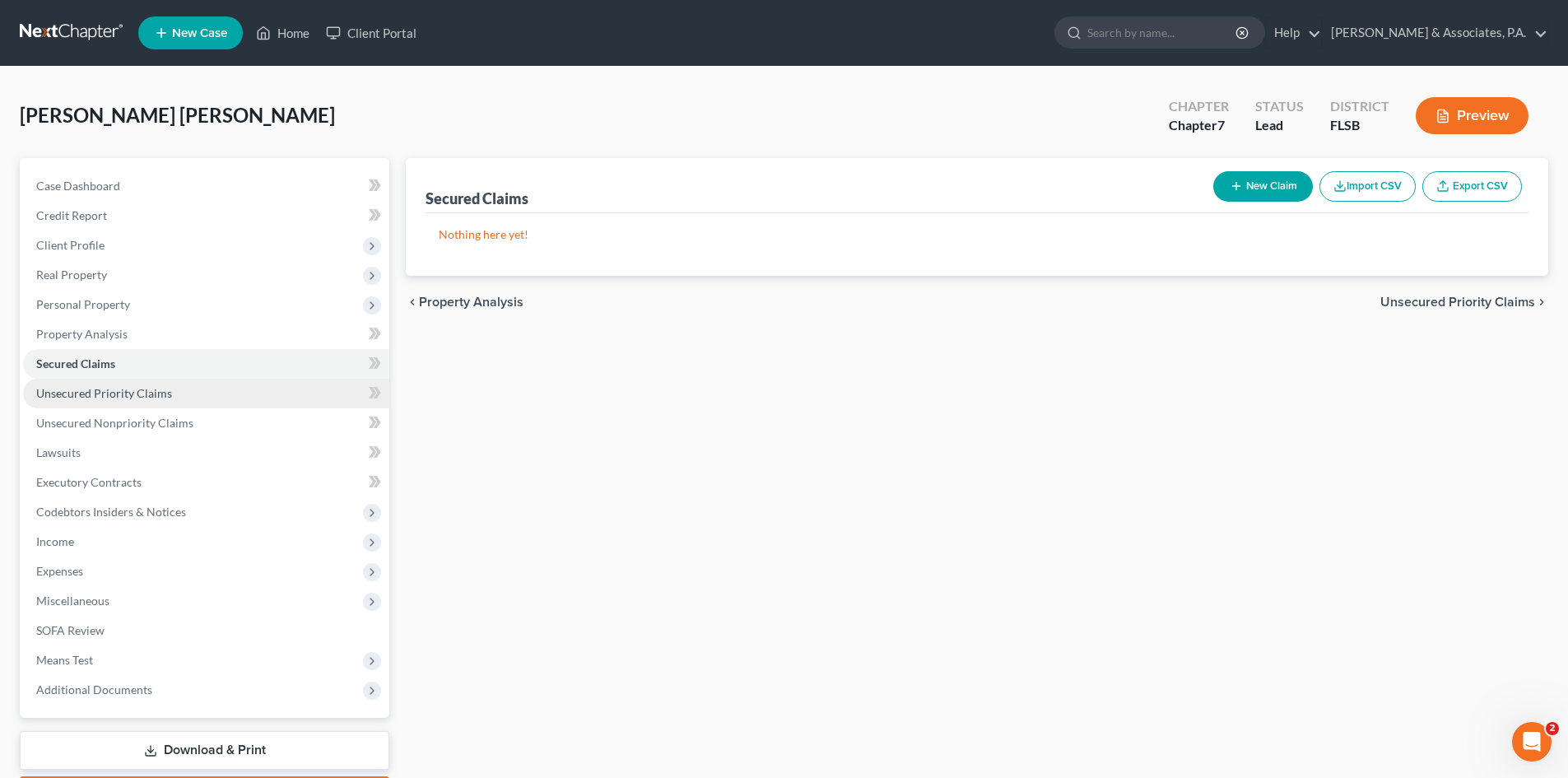
click at [74, 394] on span "Unsecured Priority Claims" at bounding box center [104, 393] width 136 height 14
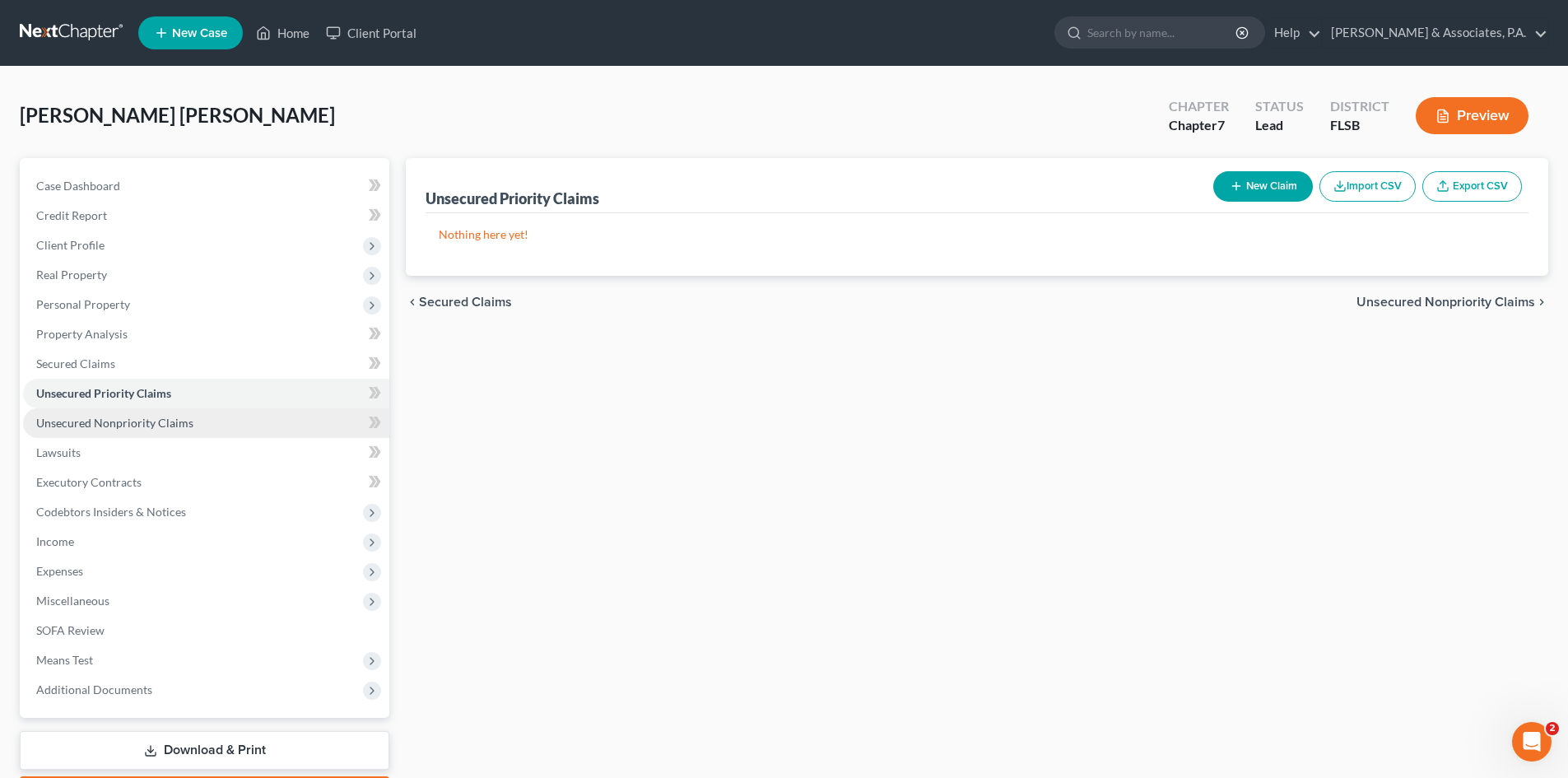
click at [101, 424] on span "Unsecured Nonpriority Claims" at bounding box center [115, 423] width 157 height 14
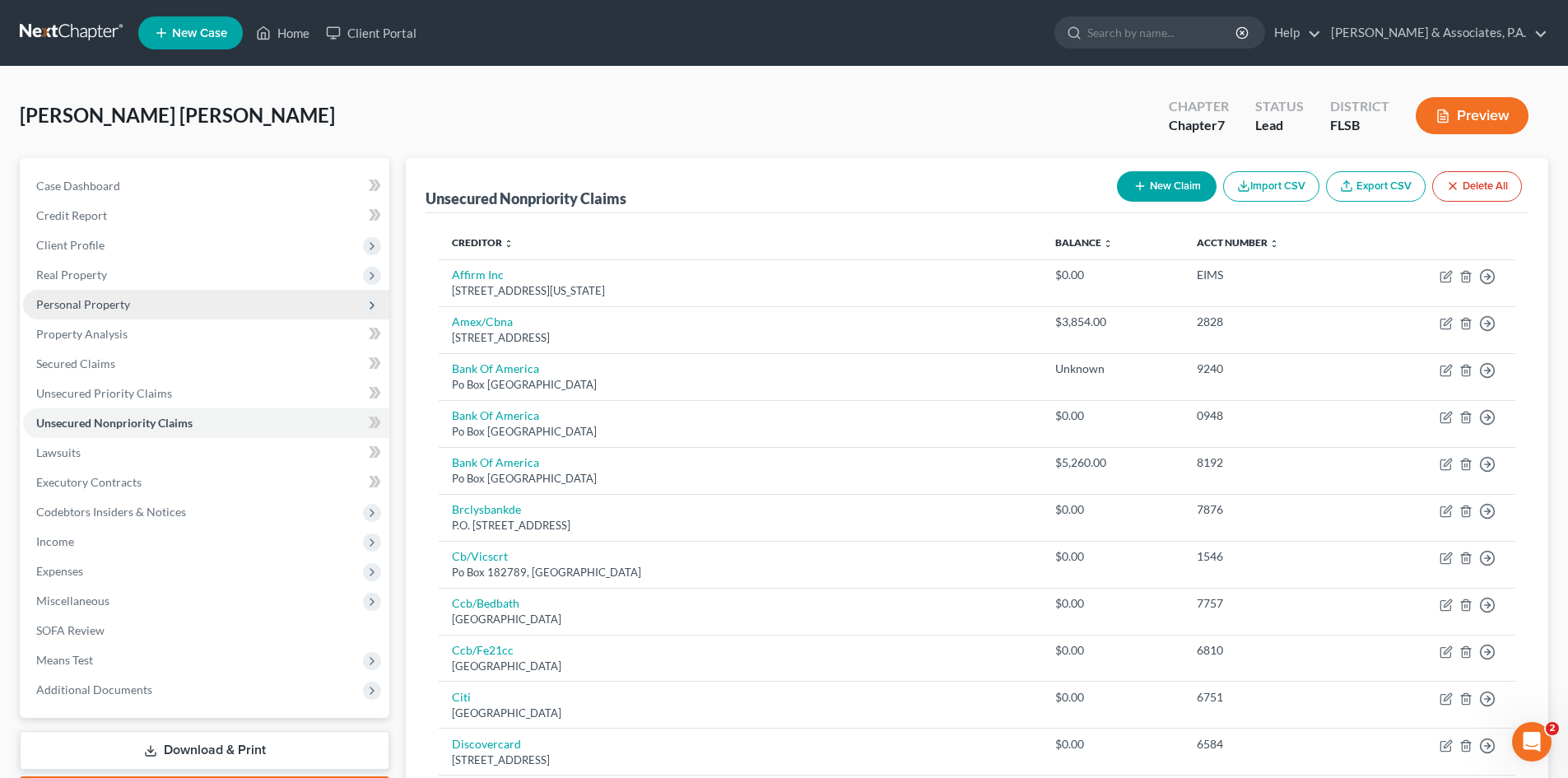
click at [67, 304] on span "Personal Property" at bounding box center [83, 304] width 94 height 14
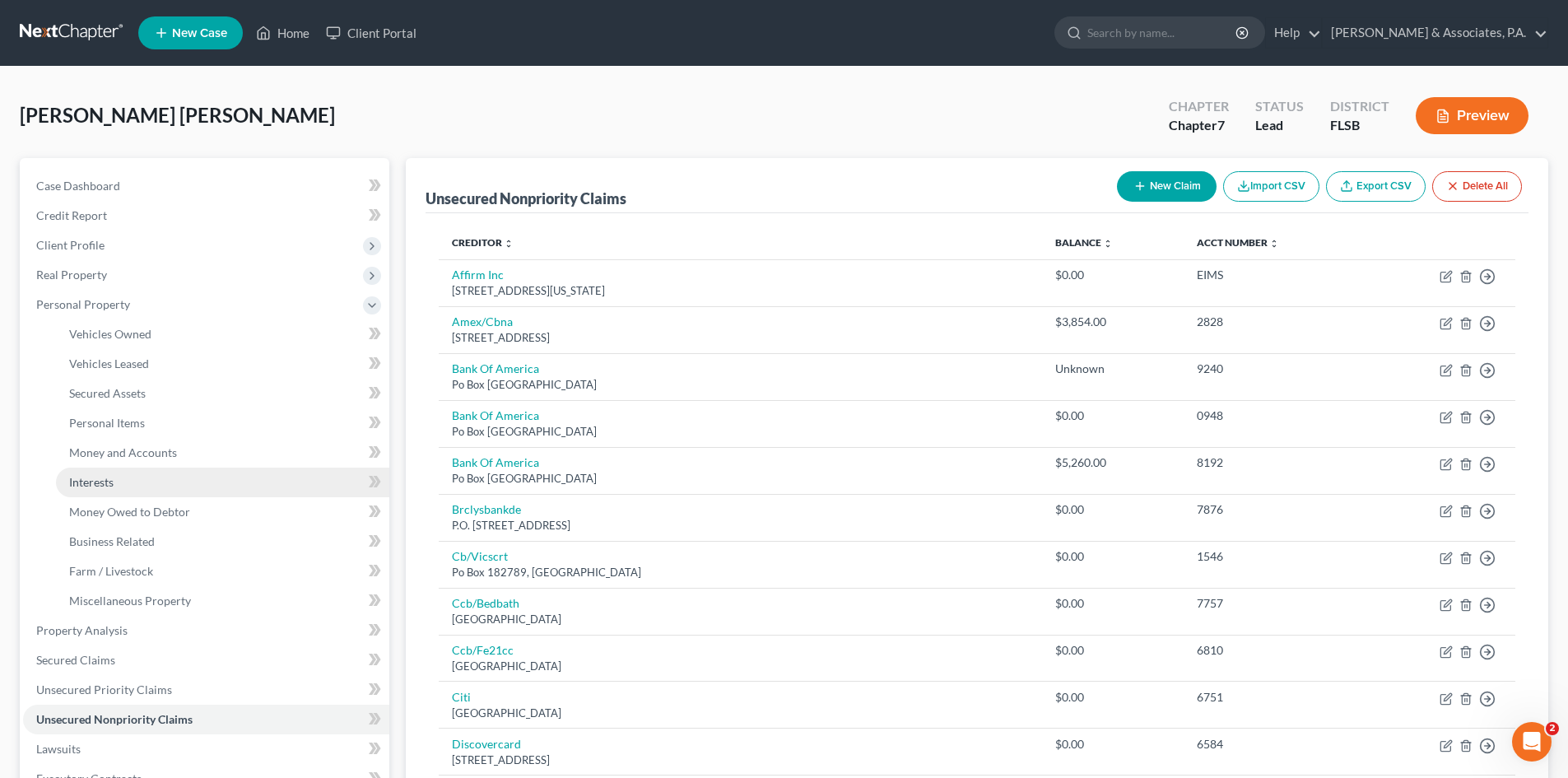
click at [93, 482] on span "Interests" at bounding box center [91, 482] width 44 height 14
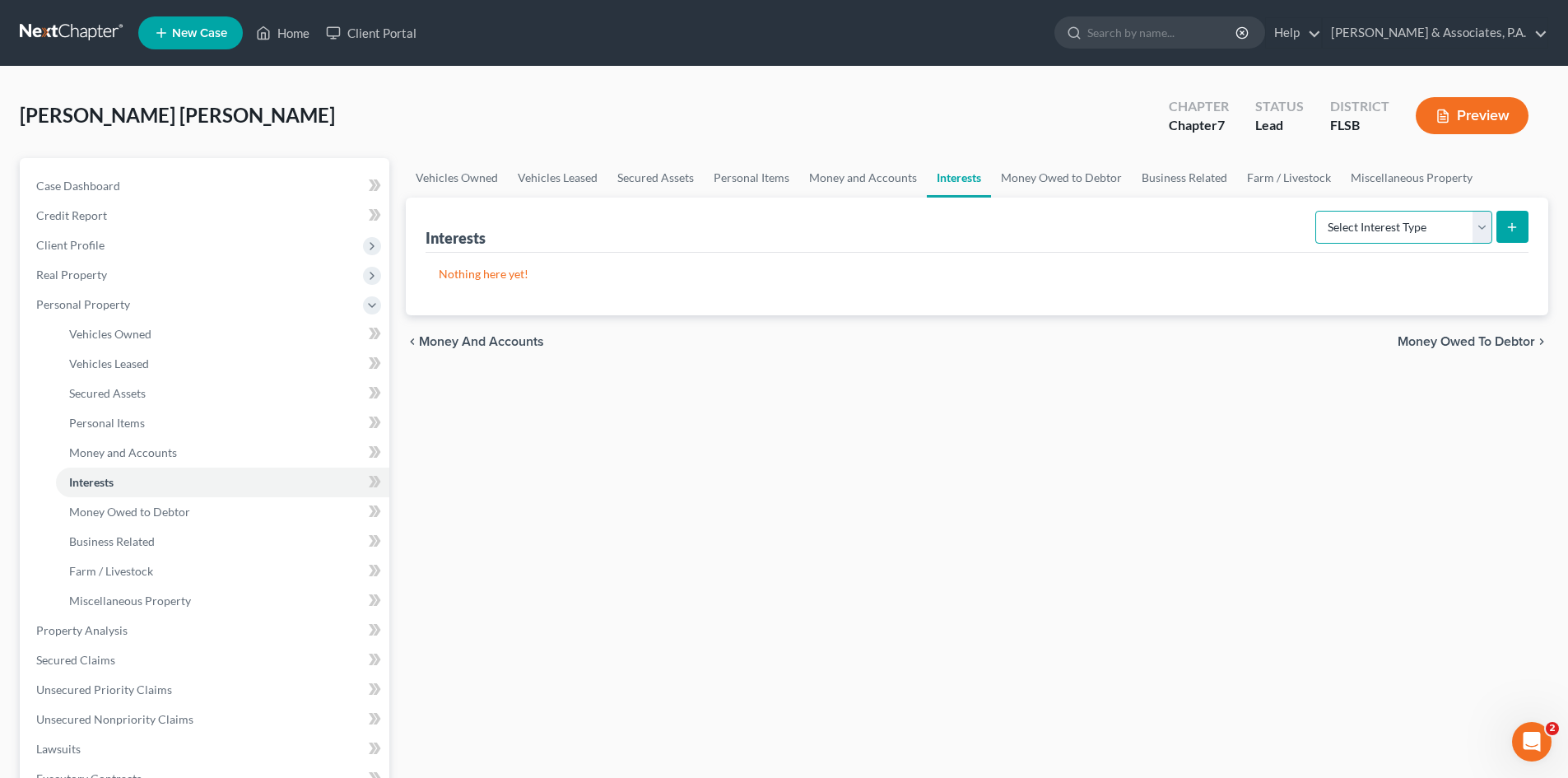
click at [1360, 227] on select "Select Interest Type 401K Annuity Bond Education IRA Government Bond Government…" at bounding box center [1404, 227] width 177 height 33
select select "incorporated_business"
click at [1317, 211] on select "Select Interest Type 401K Annuity Bond Education IRA Government Bond Government…" at bounding box center [1404, 227] width 177 height 33
click at [1512, 228] on line "submit" at bounding box center [1512, 227] width 0 height 7
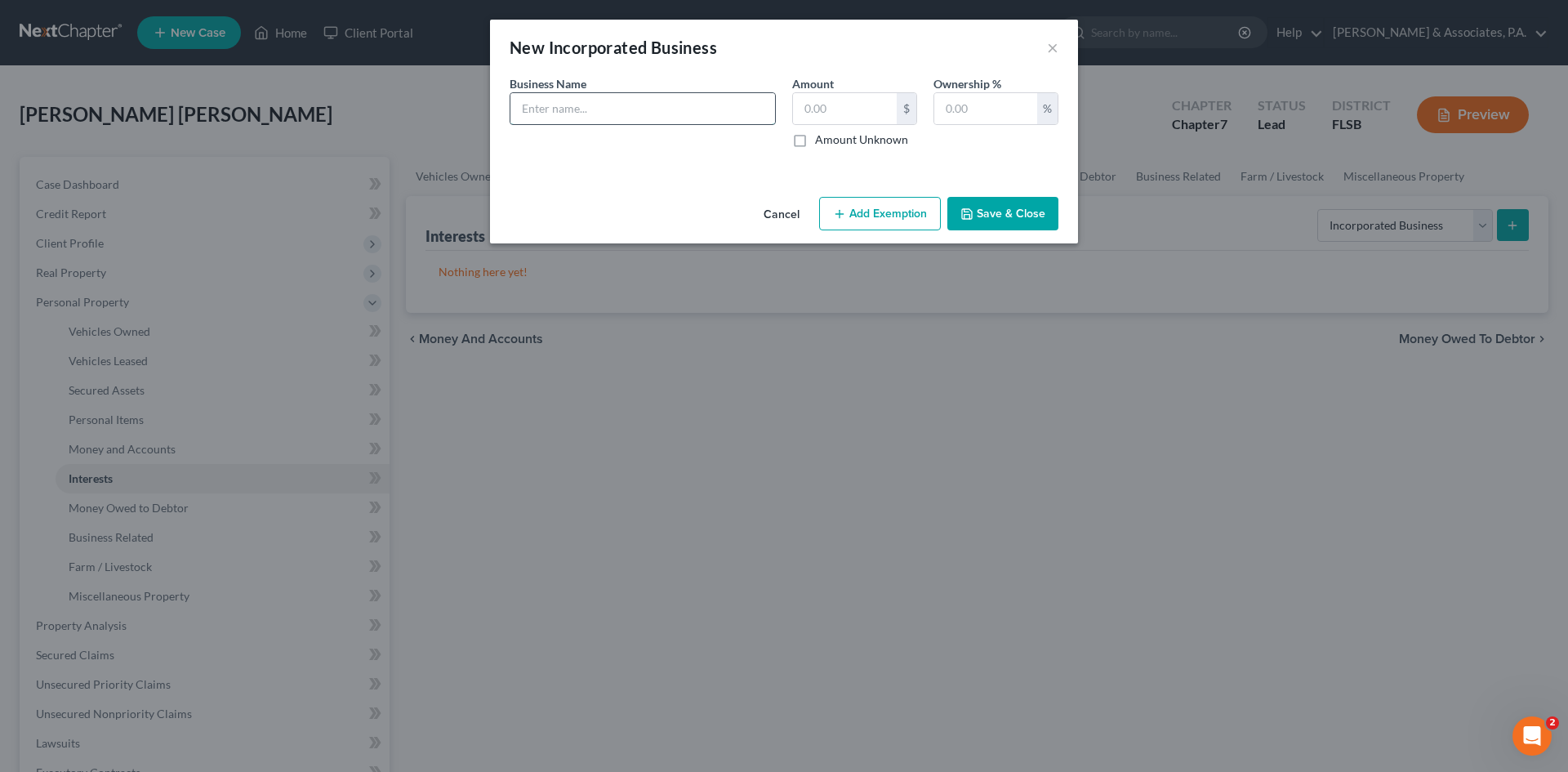
click at [578, 114] on input "text" at bounding box center [642, 108] width 265 height 31
type input "Edecar Nail Spa LLC"
click at [955, 114] on input "text" at bounding box center [985, 108] width 103 height 31
type input "100.00"
click at [996, 199] on button "Save & Close" at bounding box center [1003, 214] width 111 height 34
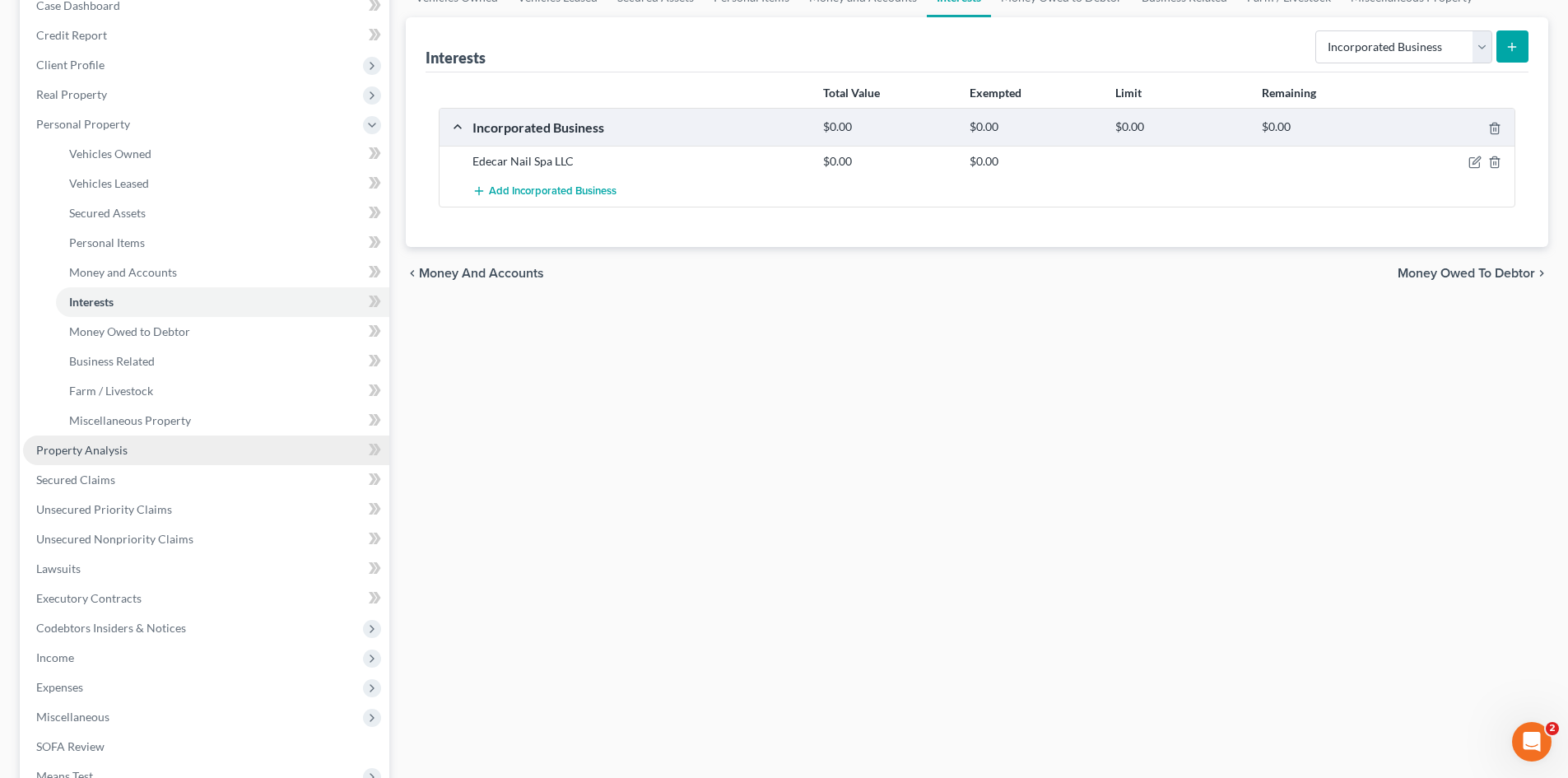
scroll to position [393, 0]
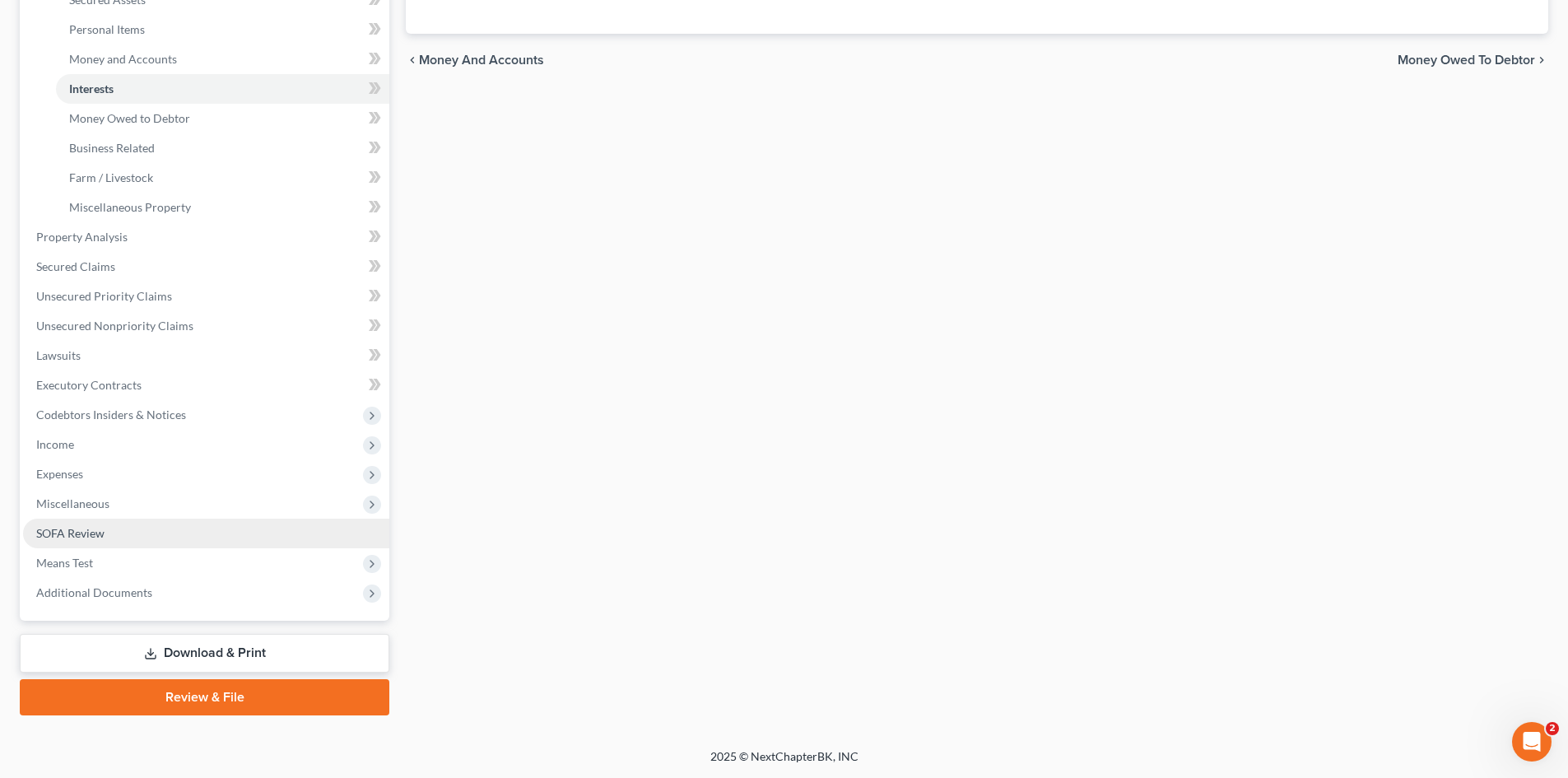
click at [108, 534] on link "SOFA Review" at bounding box center [206, 533] width 367 height 30
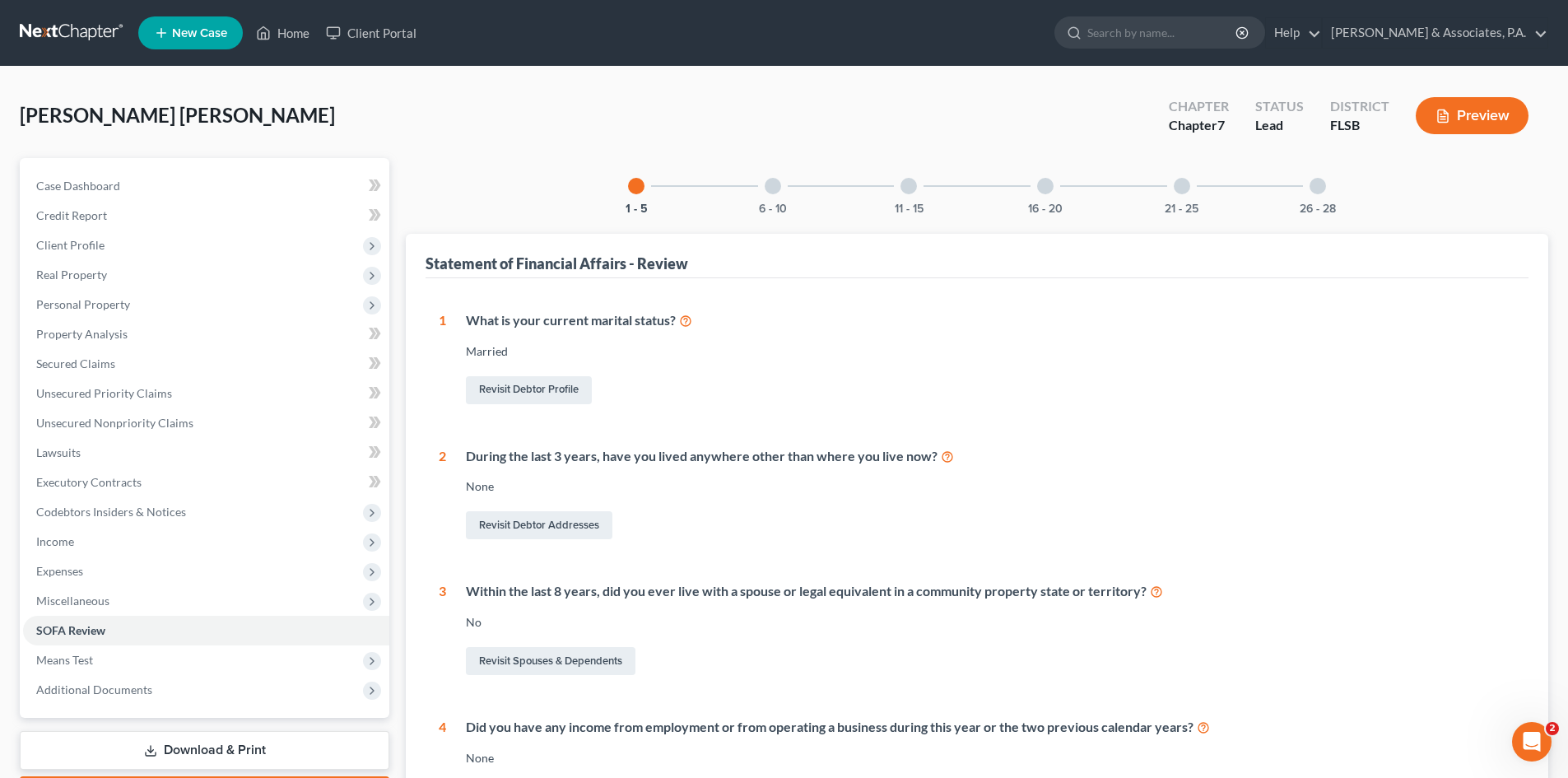
click at [1318, 189] on div at bounding box center [1317, 185] width 17 height 17
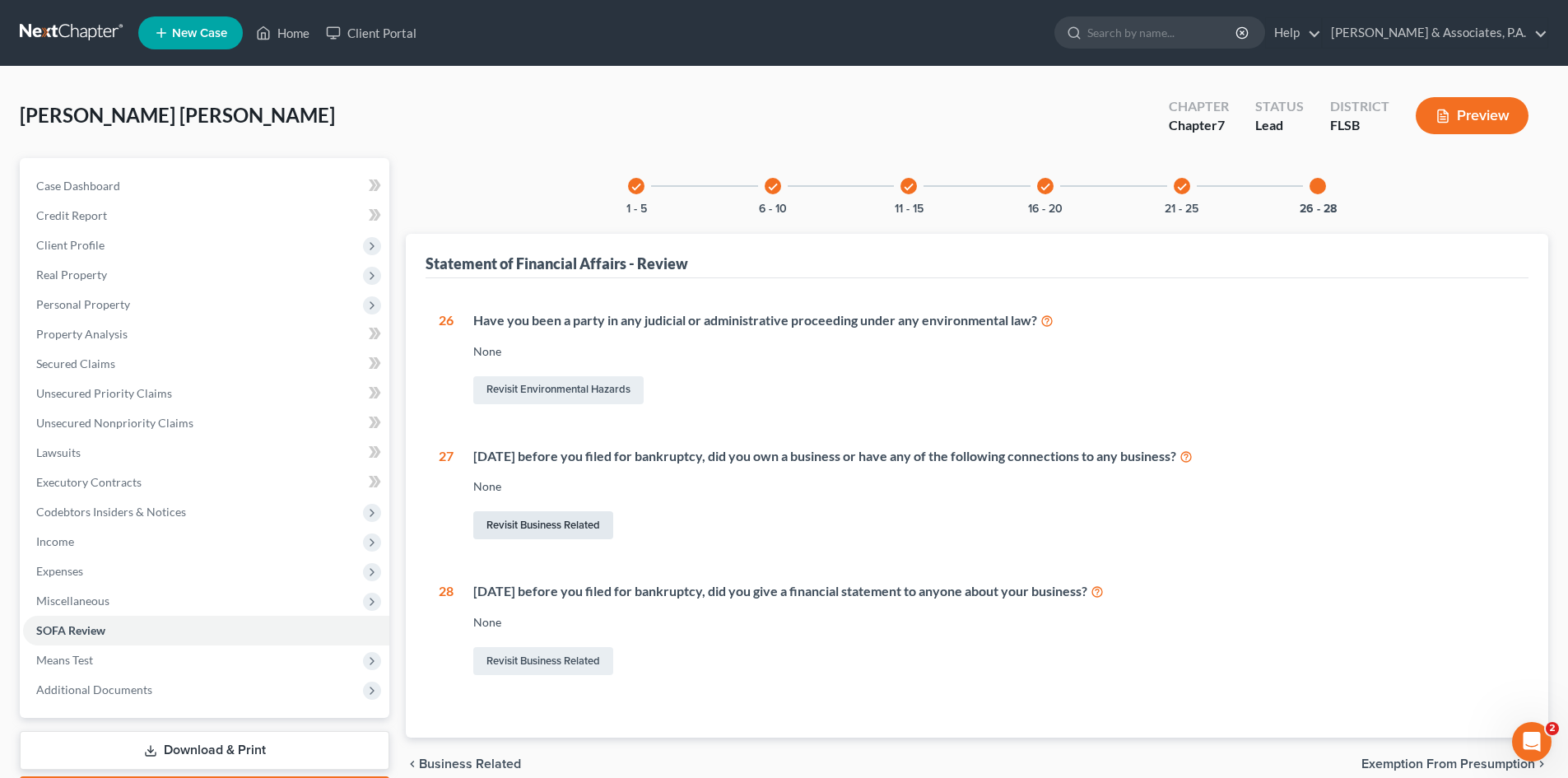
click at [513, 529] on link "Revisit Business Related" at bounding box center [543, 525] width 140 height 28
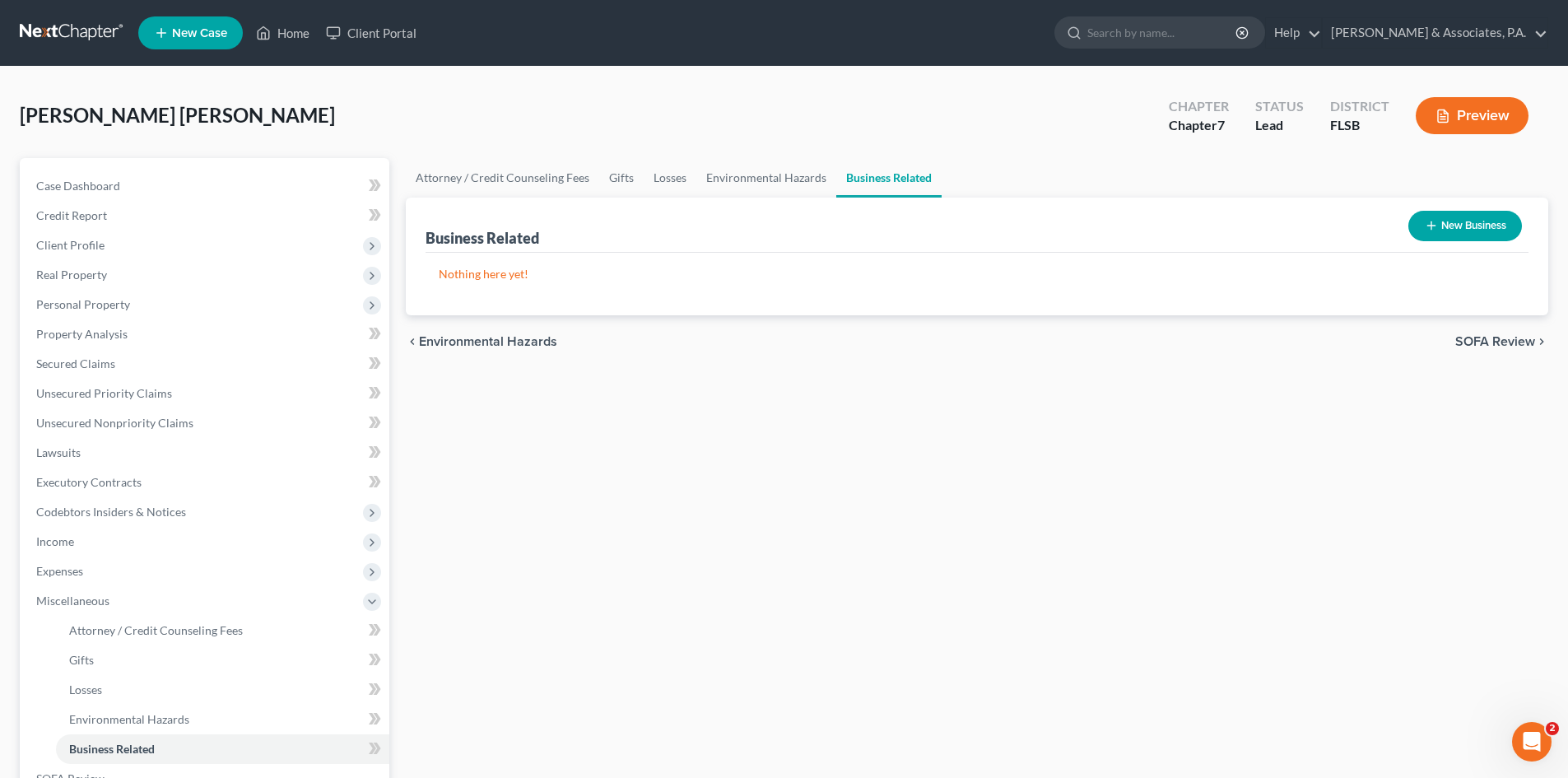
click at [1458, 225] on button "New Business" at bounding box center [1465, 226] width 114 height 30
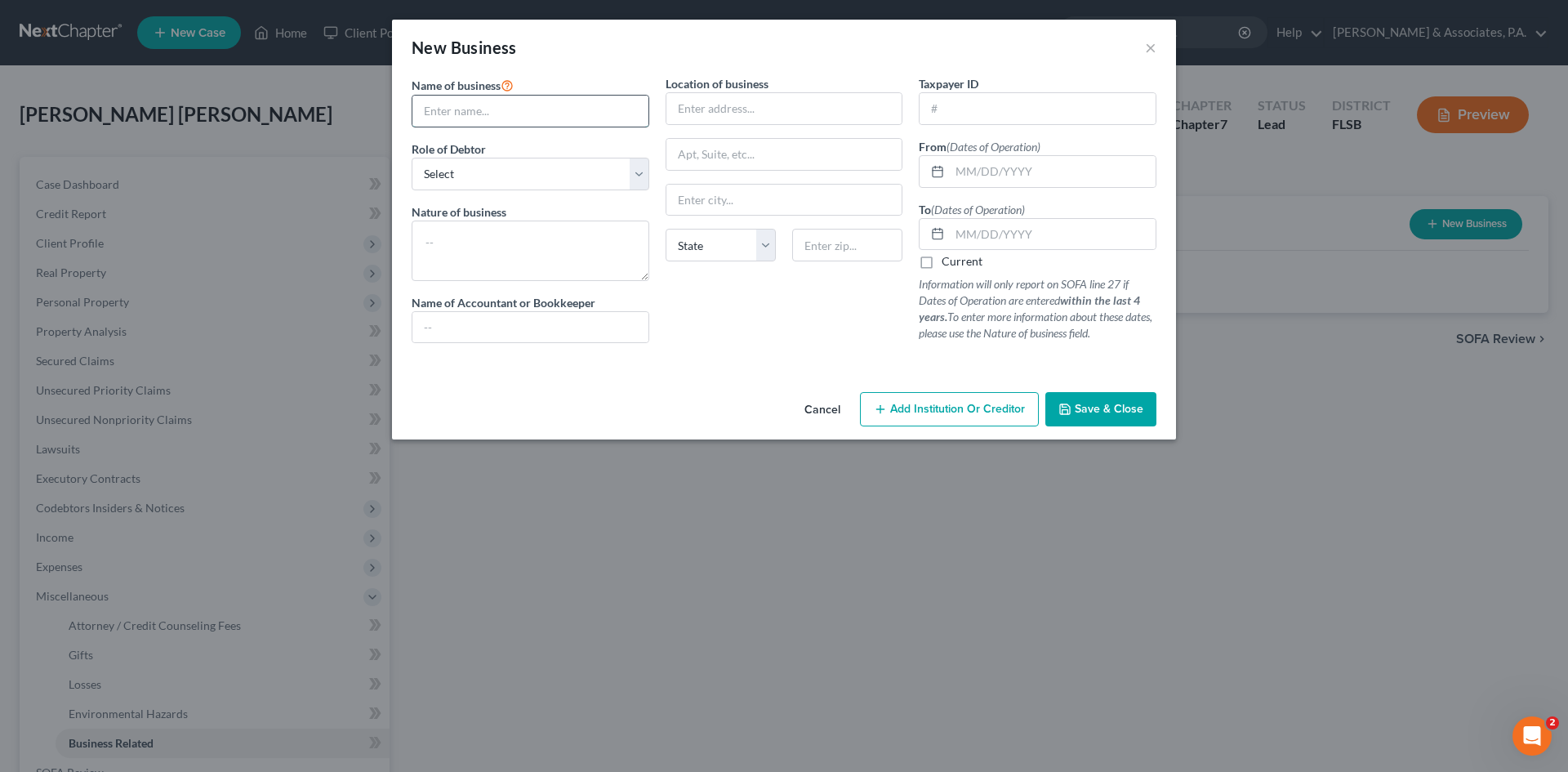
click at [448, 113] on input "text" at bounding box center [530, 110] width 236 height 31
type input "Edecar Nail Spa LLC"
click at [461, 164] on select "Select A member of a limited liability company (LLC) or limited liability partn…" at bounding box center [530, 174] width 238 height 32
select select "member"
click at [412, 158] on select "Select A member of a limited liability company (LLC) or limited liability partn…" at bounding box center [530, 174] width 238 height 32
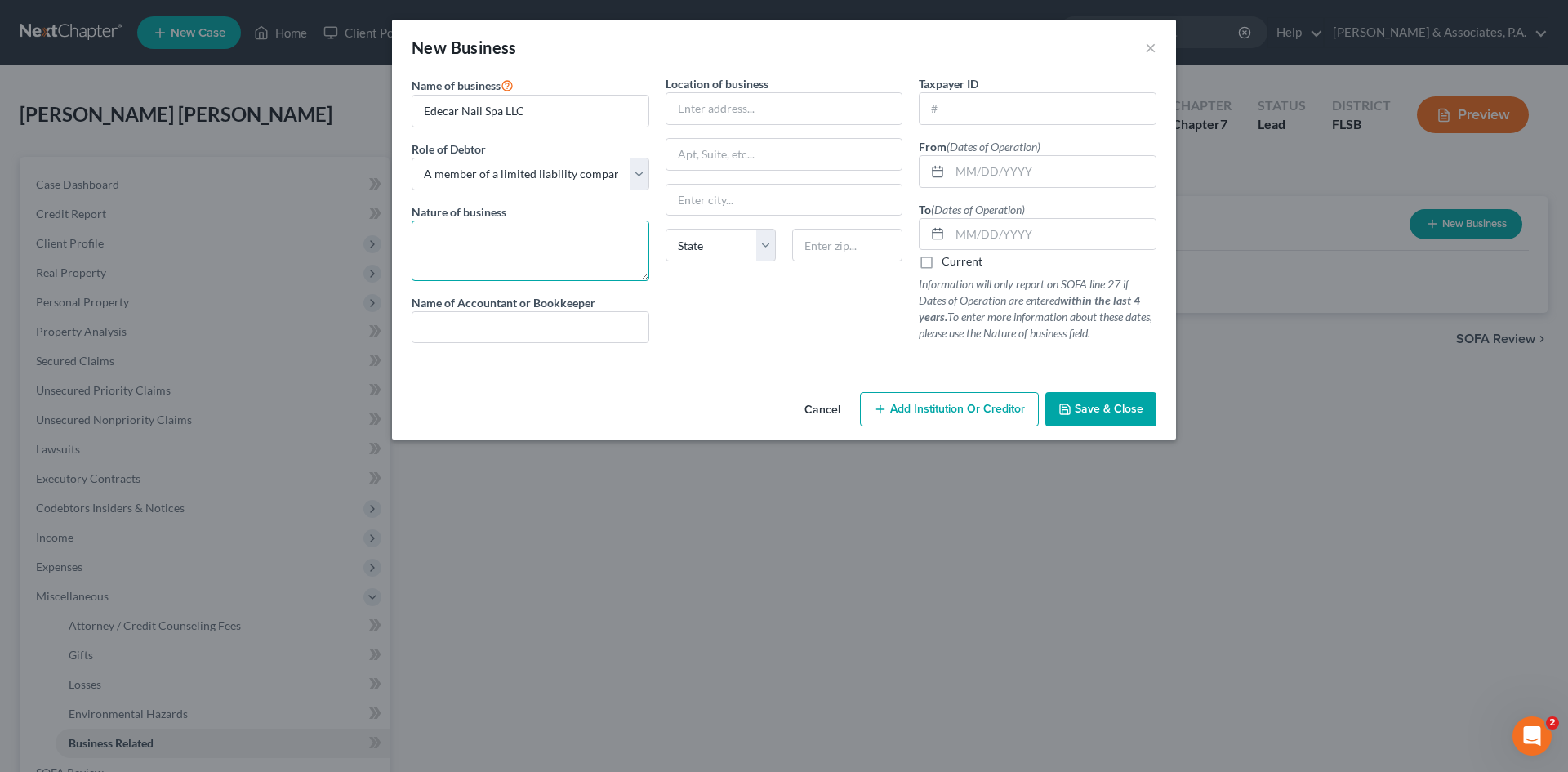
click at [479, 241] on textarea at bounding box center [530, 251] width 238 height 60
type textarea "Nail tech"
click at [698, 110] on input "text" at bounding box center [784, 108] width 236 height 31
click at [715, 108] on input "text" at bounding box center [784, 108] width 236 height 31
type input "[STREET_ADDRESS]"
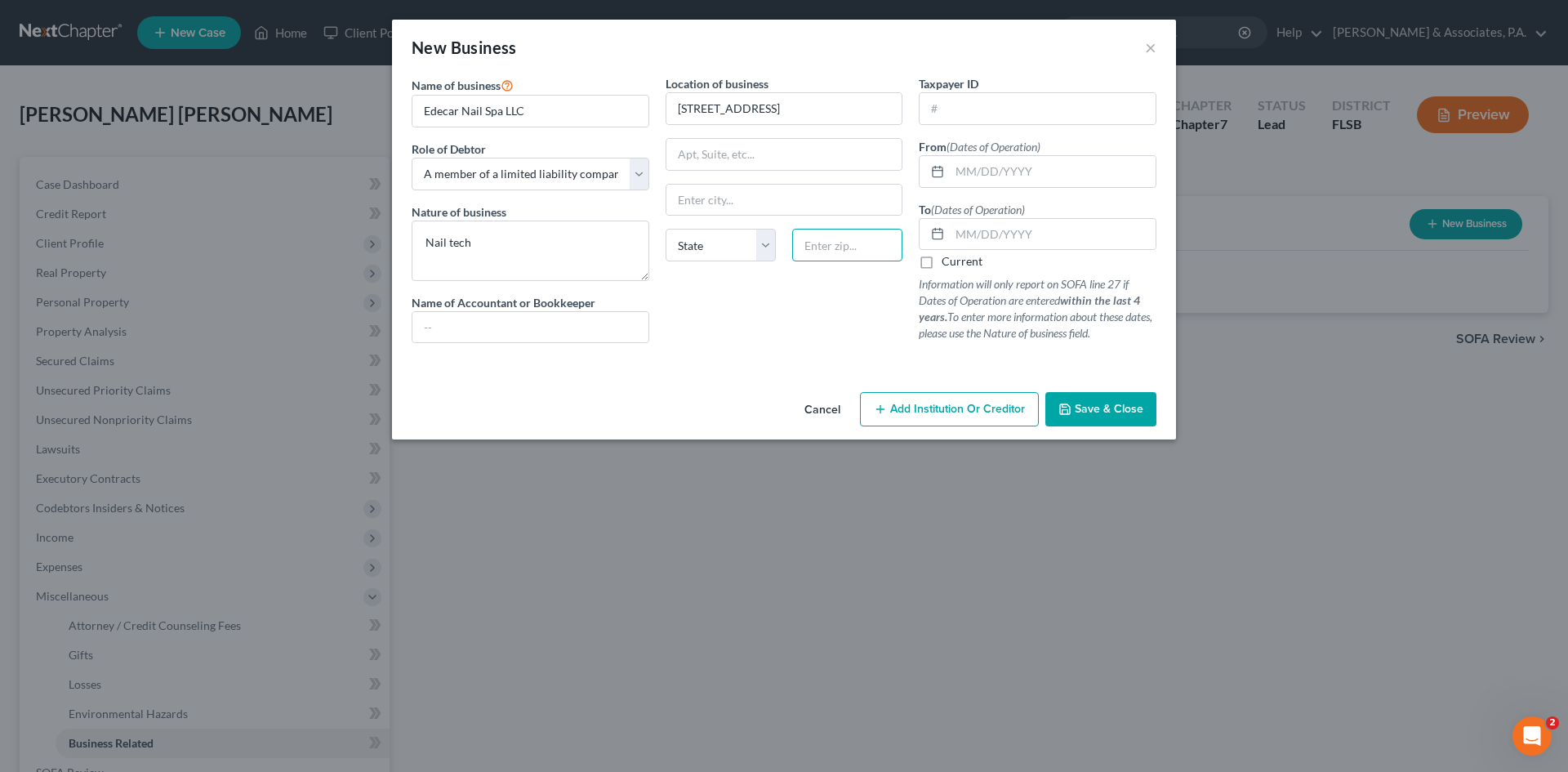
click at [816, 244] on input "text" at bounding box center [848, 244] width 110 height 32
type input "33014"
click at [933, 114] on input "text" at bounding box center [1037, 108] width 236 height 31
type input "Hialeah"
select select "9"
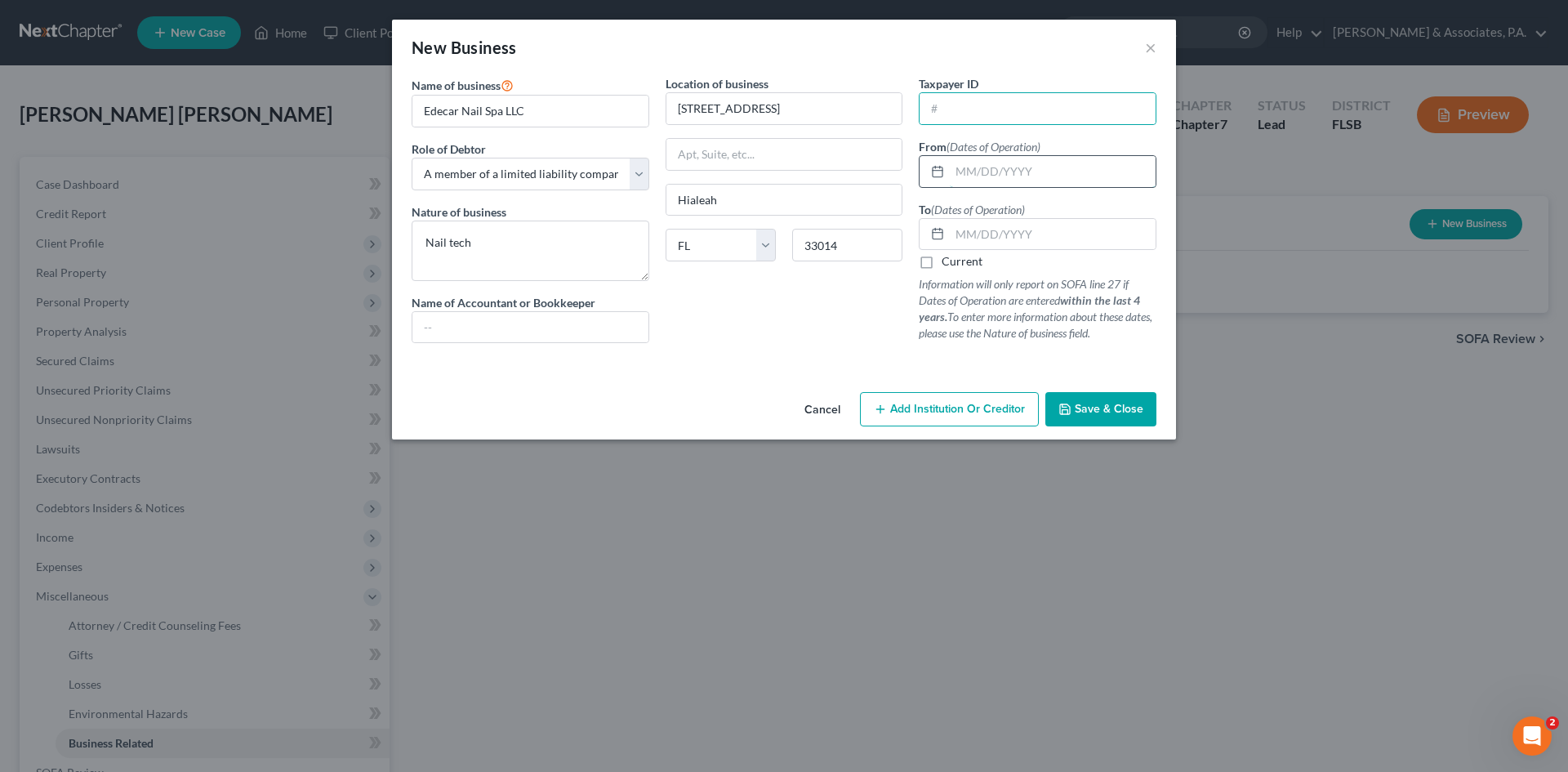
click at [959, 174] on input "text" at bounding box center [1053, 171] width 206 height 31
type input "[DATE]"
click at [1098, 413] on span "Save & Close" at bounding box center [1109, 408] width 68 height 14
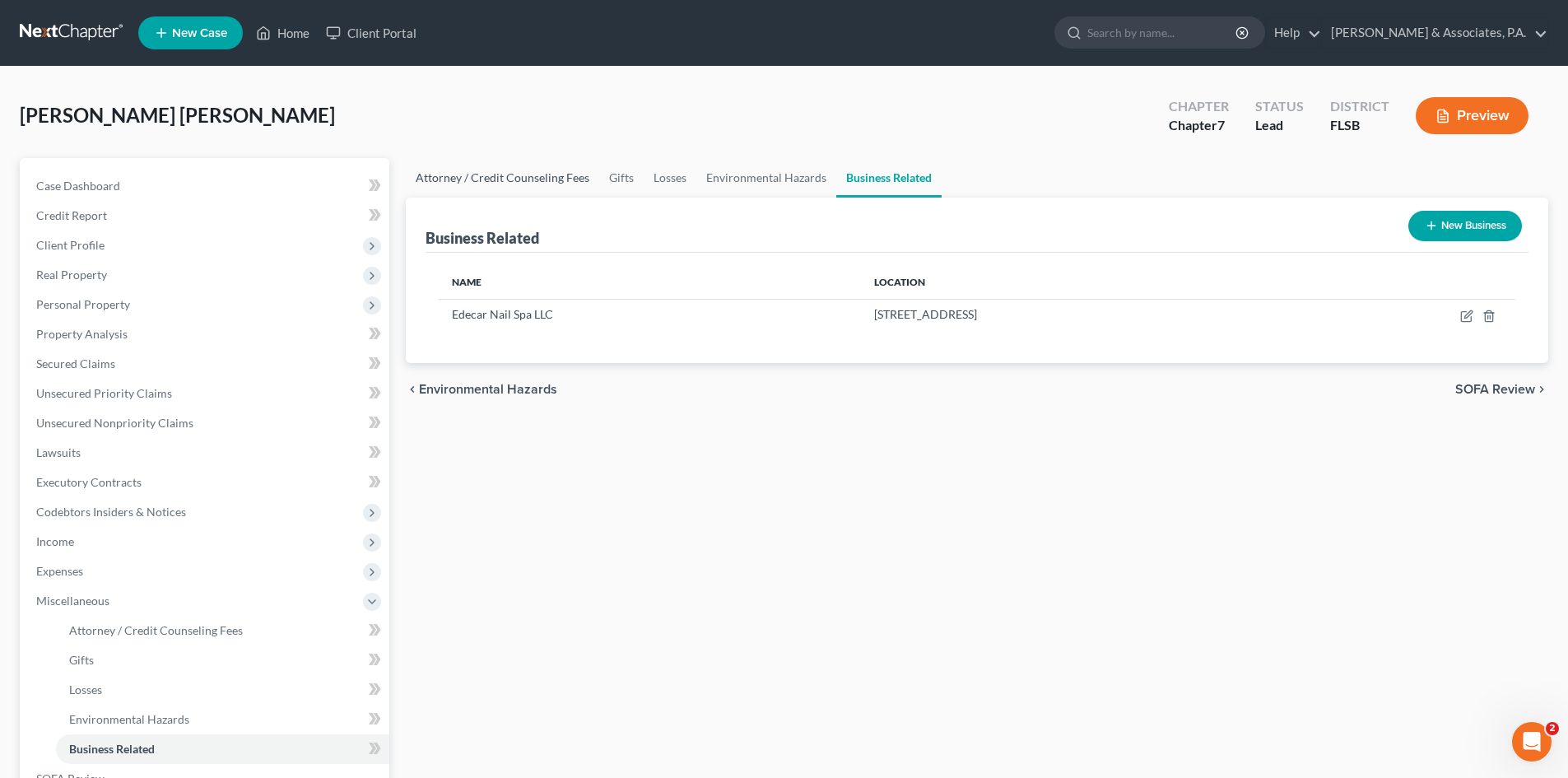
click at [462, 181] on link "Attorney / Credit Counseling Fees" at bounding box center [502, 178] width 193 height 40
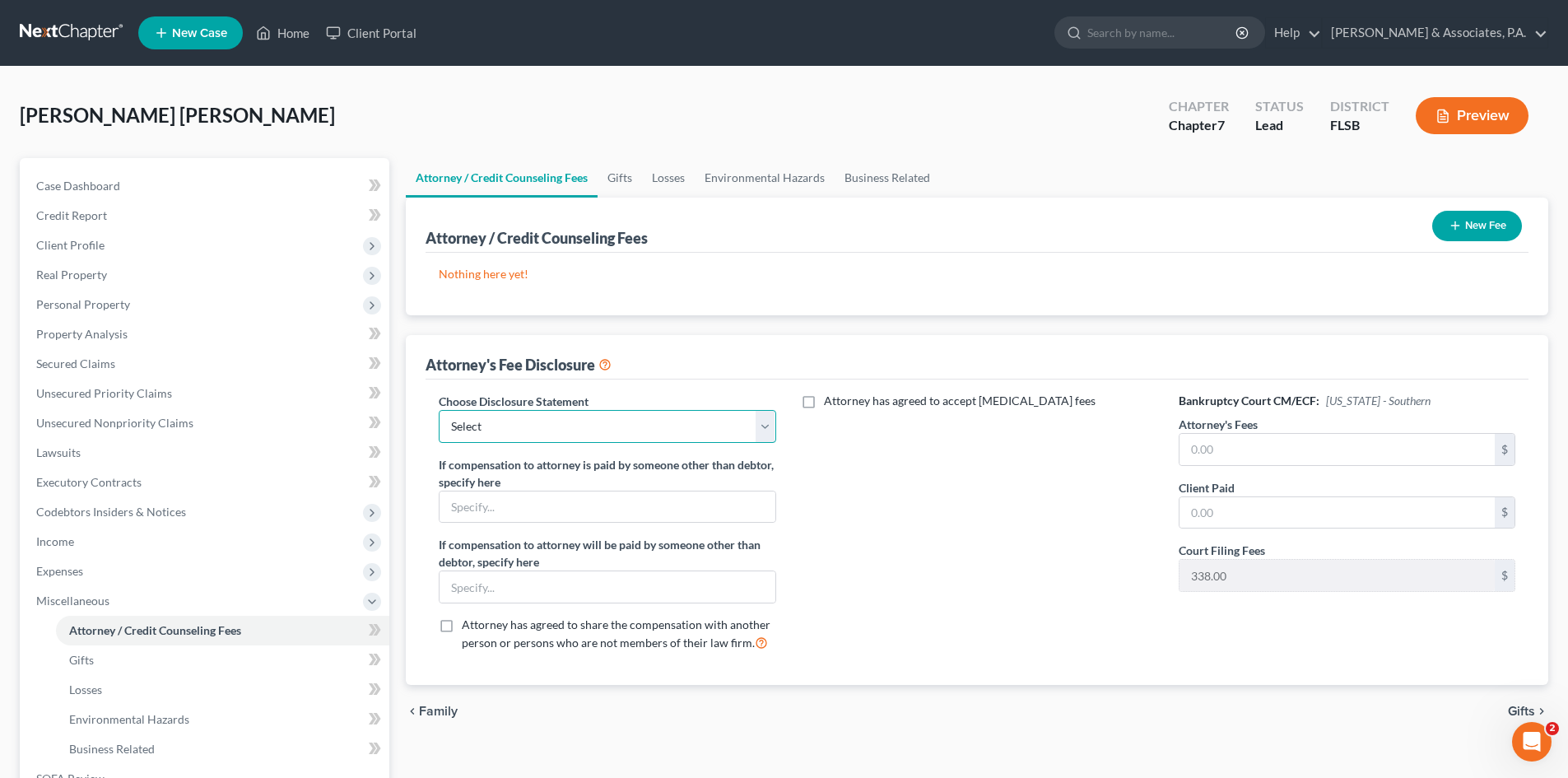
click at [527, 434] on select "Select [PERSON_NAME] & Associates [GEOGRAPHIC_DATA]" at bounding box center [607, 426] width 337 height 33
select select "0"
click at [439, 410] on select "Select [PERSON_NAME] & Associates [GEOGRAPHIC_DATA]" at bounding box center [607, 426] width 337 height 33
click at [1193, 447] on input "text" at bounding box center [1337, 449] width 315 height 31
type input "2,500.00"
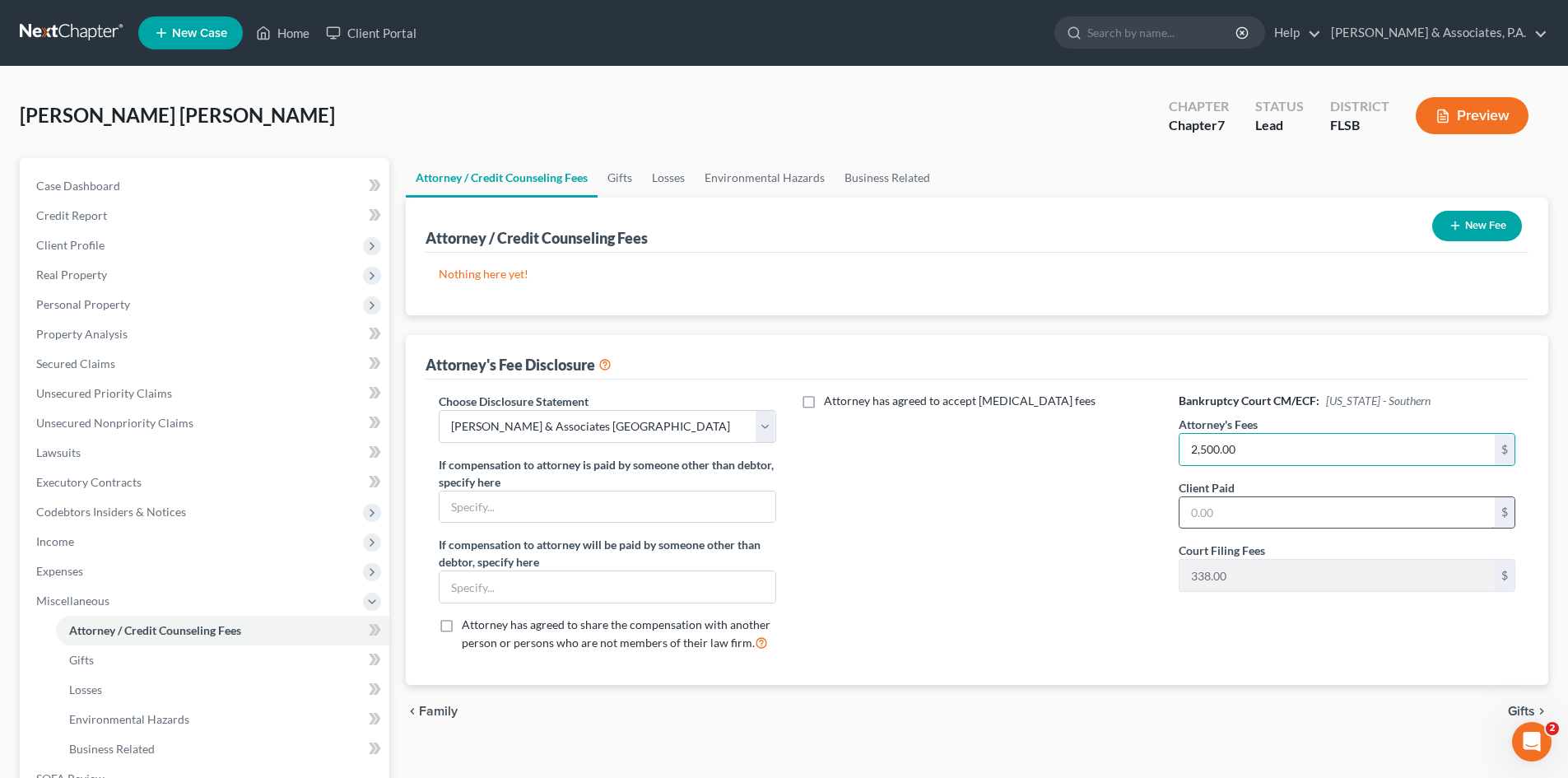
click at [1188, 513] on input "text" at bounding box center [1337, 512] width 315 height 31
type input "2,500.00"
click at [958, 465] on div "Attorney has agreed to accept [MEDICAL_DATA] fees" at bounding box center [977, 528] width 369 height 272
click at [1449, 228] on icon "button" at bounding box center [1455, 225] width 13 height 13
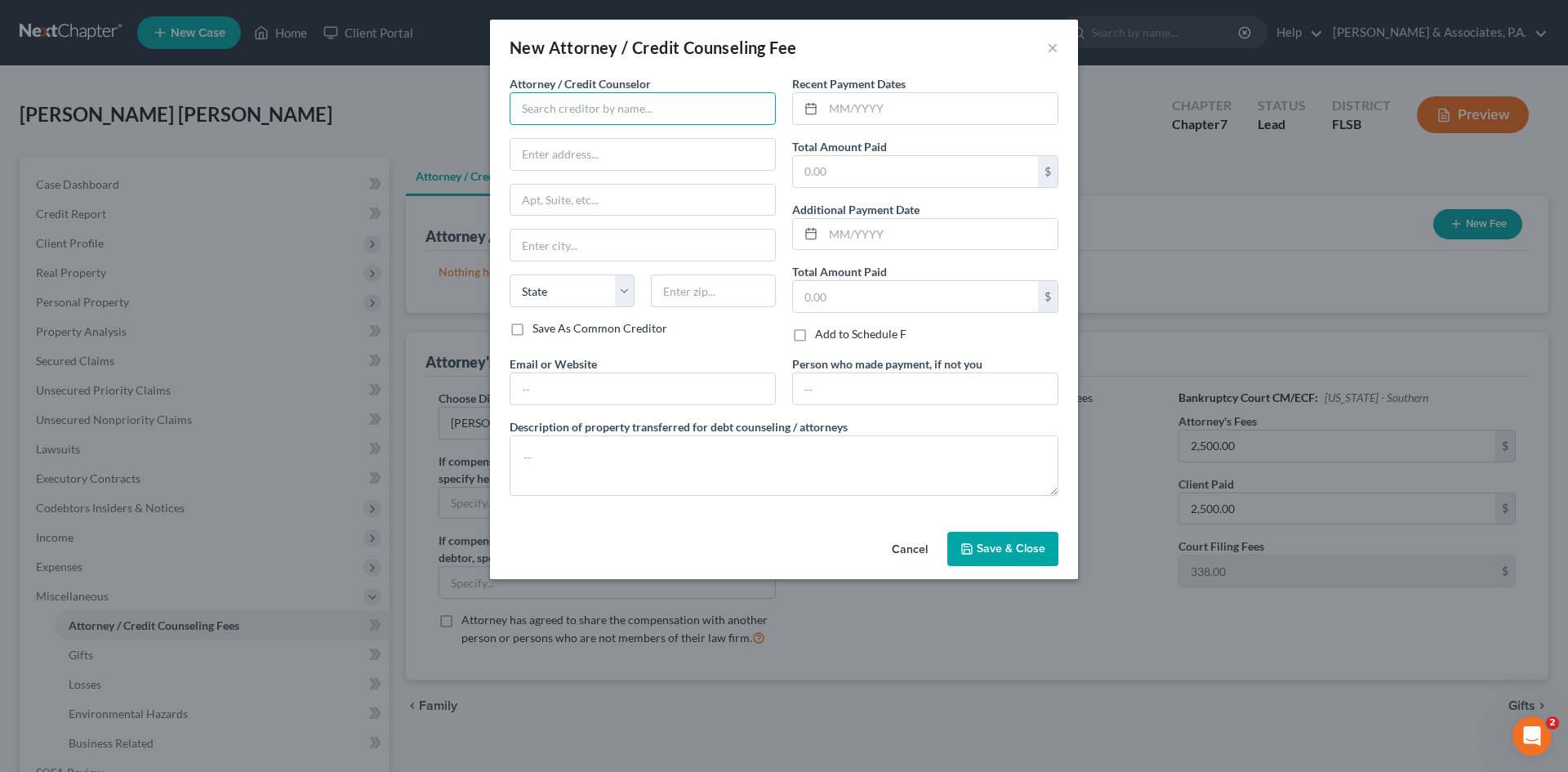
click at [554, 108] on input "text" at bounding box center [642, 108] width 266 height 32
click at [578, 143] on div "[PERSON_NAME] & Associates P.A." at bounding box center [612, 137] width 179 height 17
type input "[PERSON_NAME] & Associates P.A."
type input "[STREET_ADDRESS]"
type input "Suite 101 & 102"
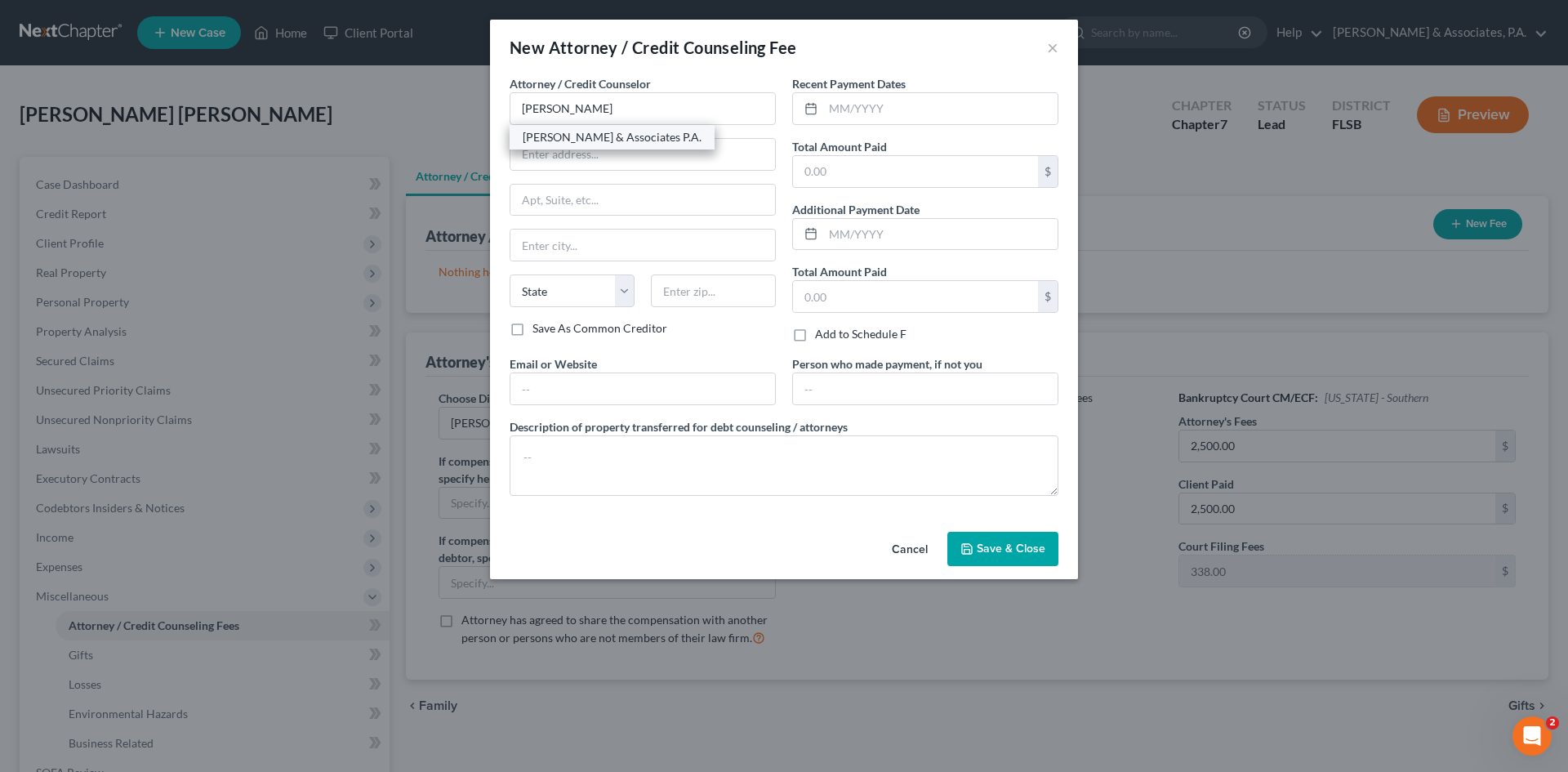
type input "Hialeah"
select select "9"
type input "33014"
click at [835, 111] on input "text" at bounding box center [940, 108] width 234 height 31
type input "[DATE]"
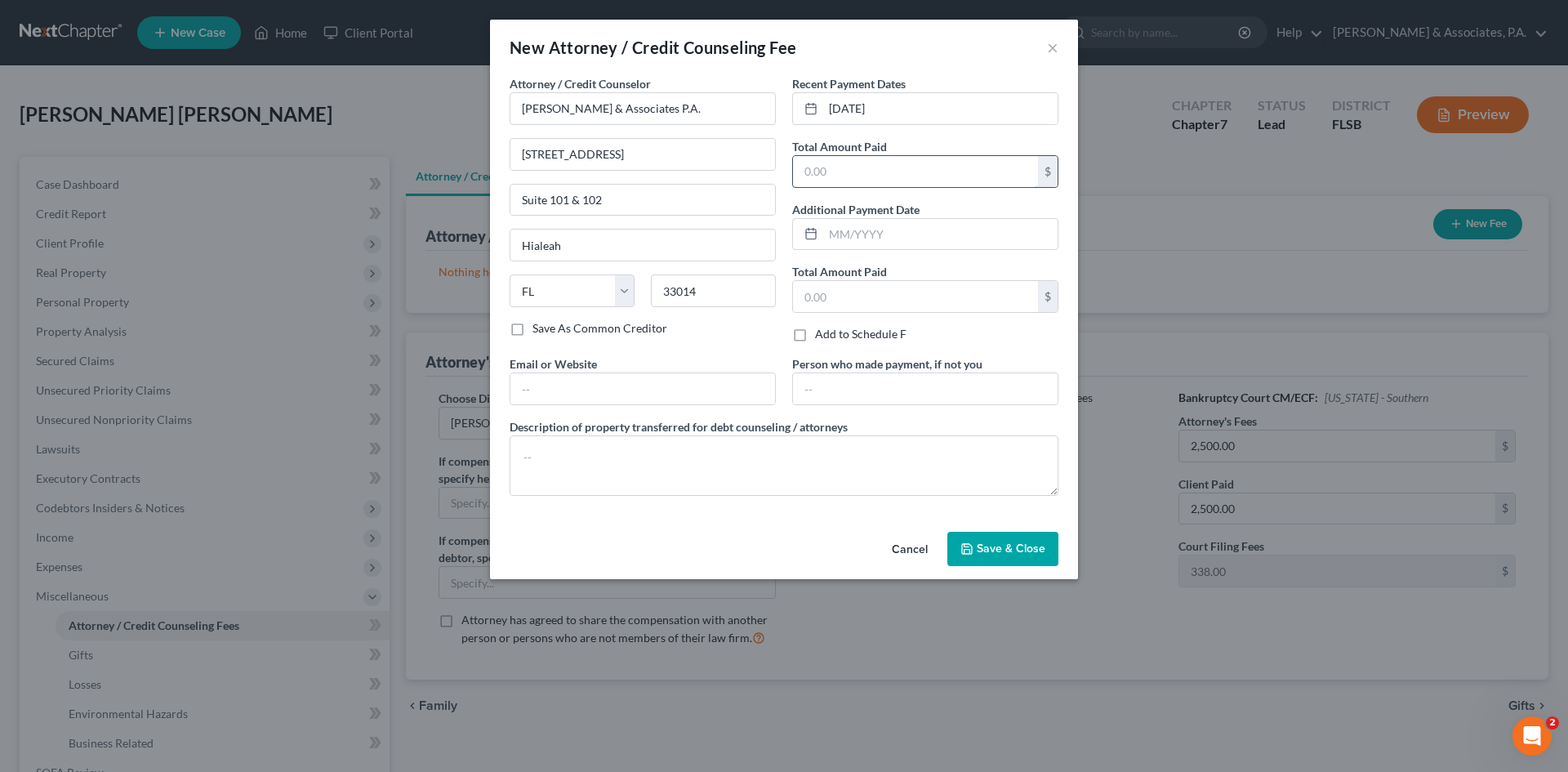
click at [826, 174] on input "text" at bounding box center [916, 171] width 245 height 31
type input "2,500.00"
click at [677, 450] on textarea at bounding box center [784, 465] width 549 height 60
type textarea "$2500.00"
click at [991, 552] on span "Save & Close" at bounding box center [1011, 549] width 68 height 14
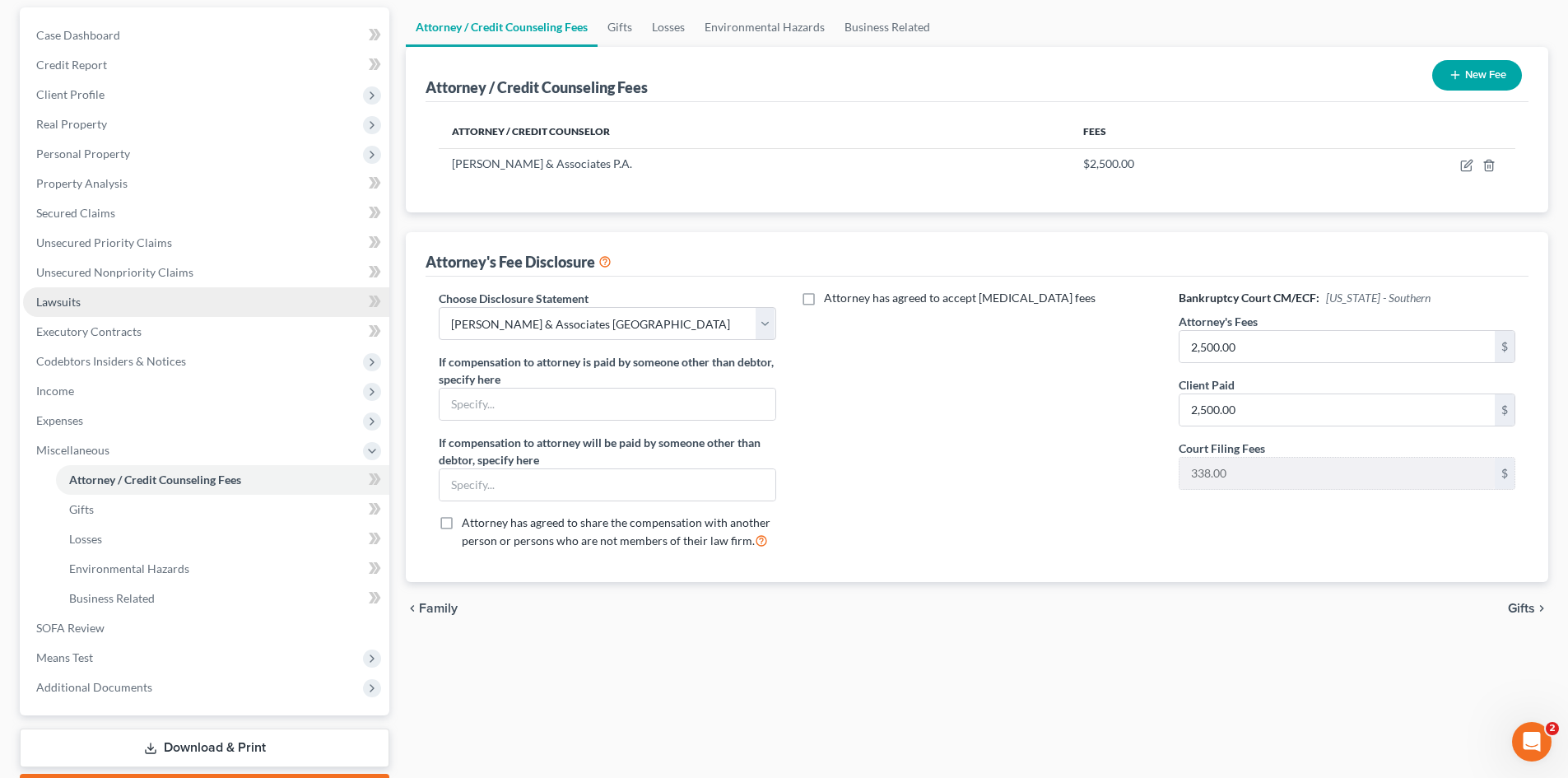
scroll to position [164, 0]
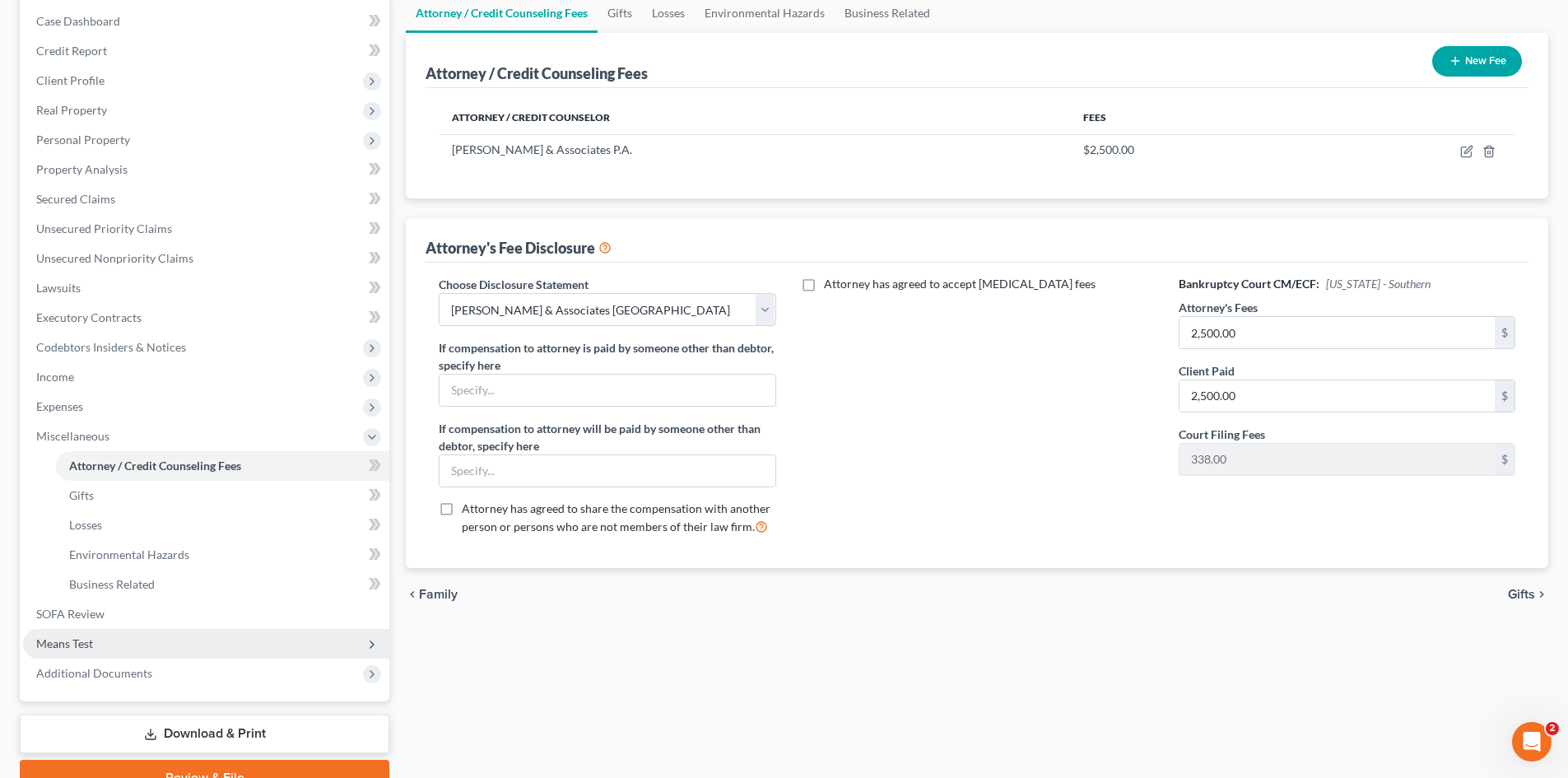
click at [93, 639] on span "Means Test" at bounding box center [64, 643] width 57 height 14
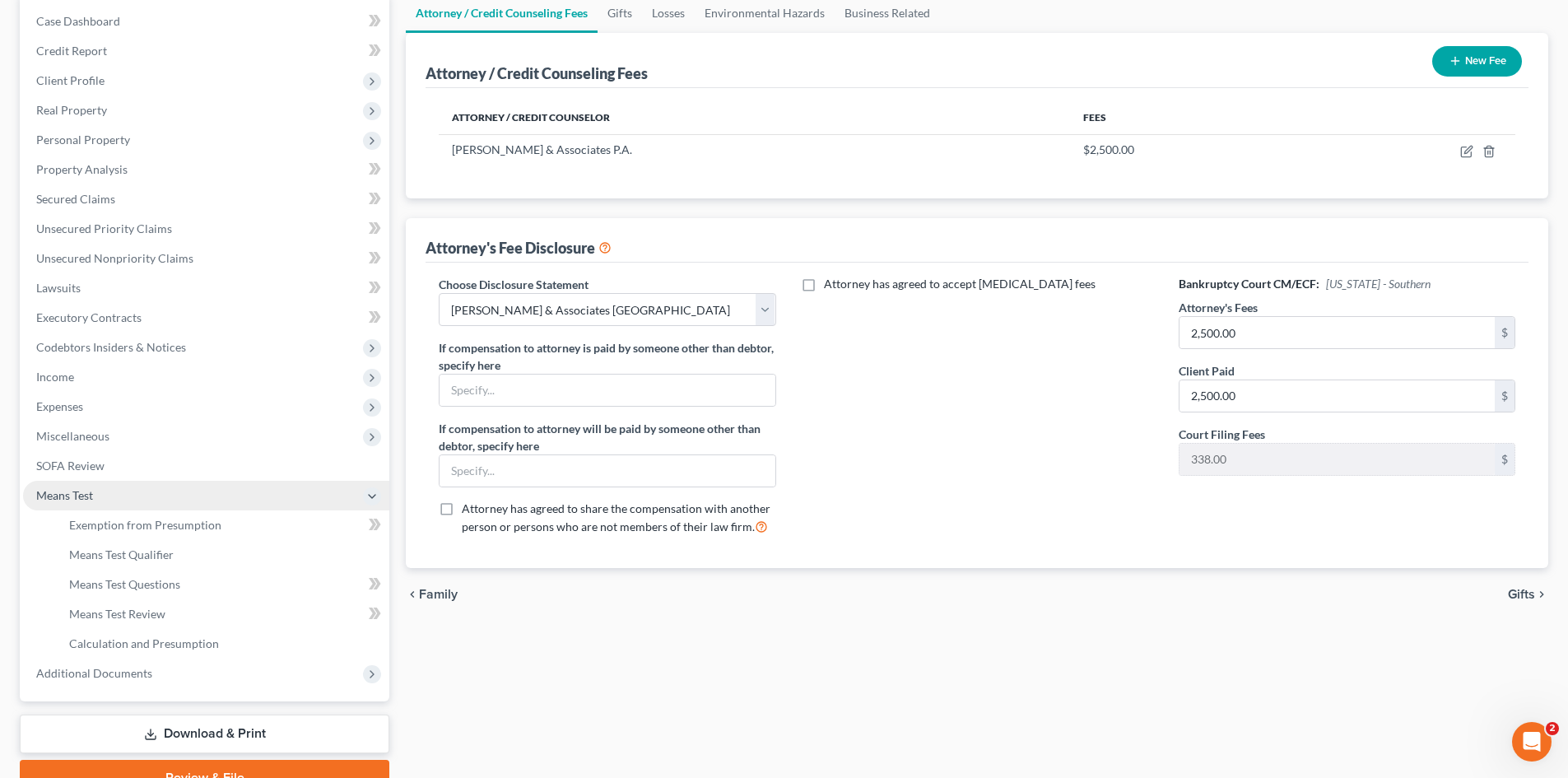
click at [74, 495] on span "Means Test" at bounding box center [64, 495] width 57 height 14
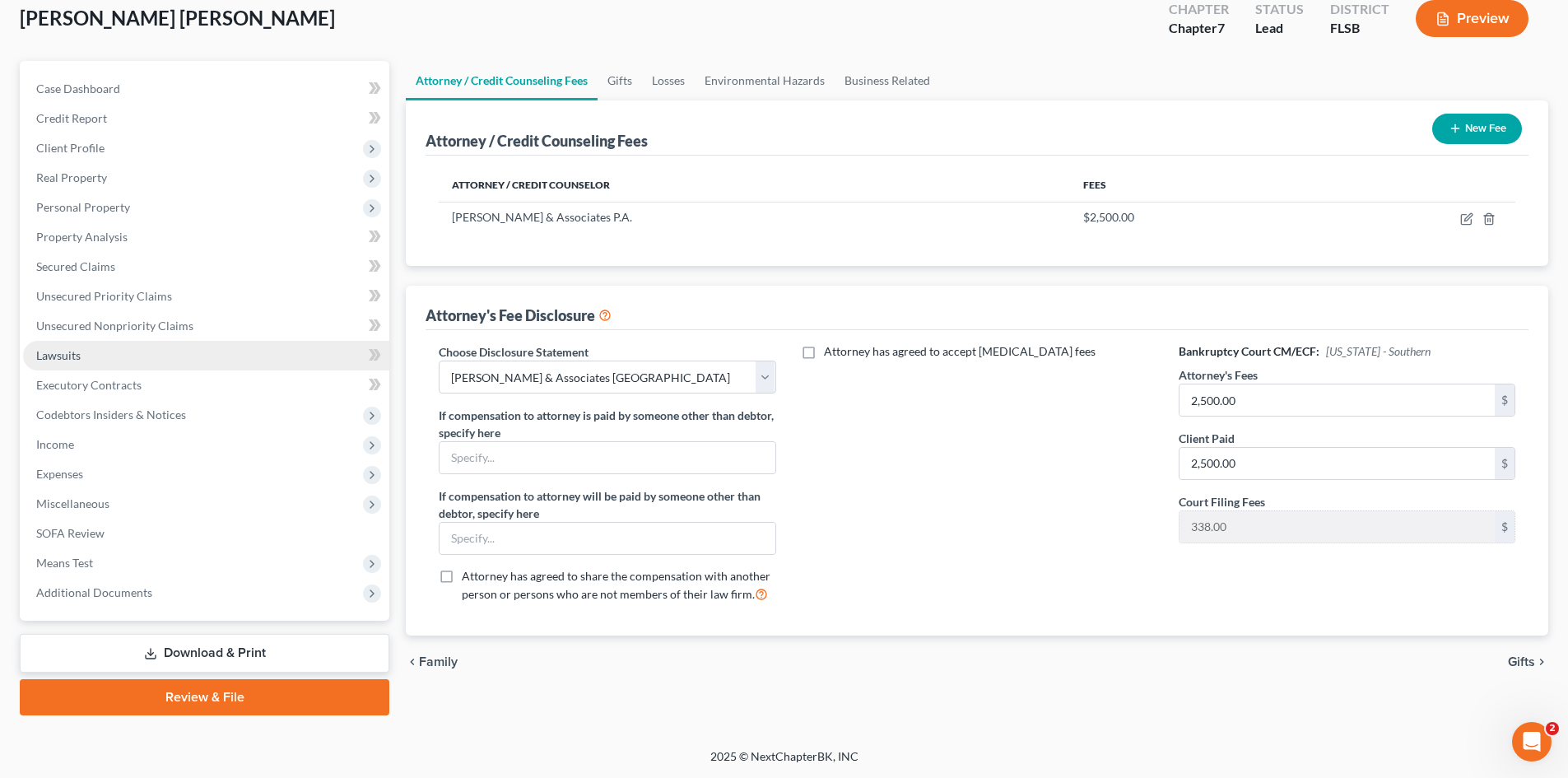
click at [80, 354] on link "Lawsuits" at bounding box center [206, 356] width 367 height 30
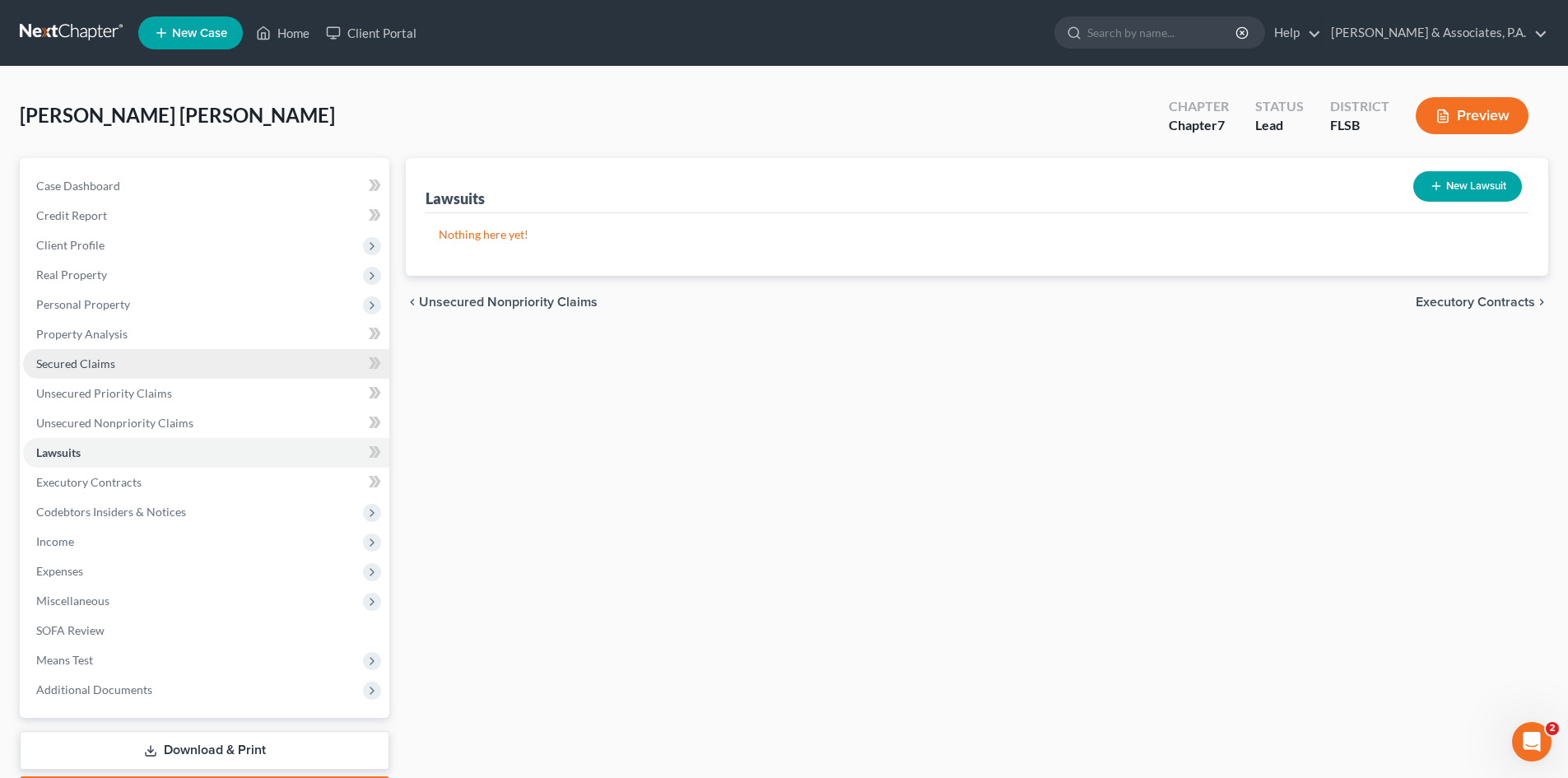
click at [78, 361] on span "Secured Claims" at bounding box center [75, 363] width 79 height 14
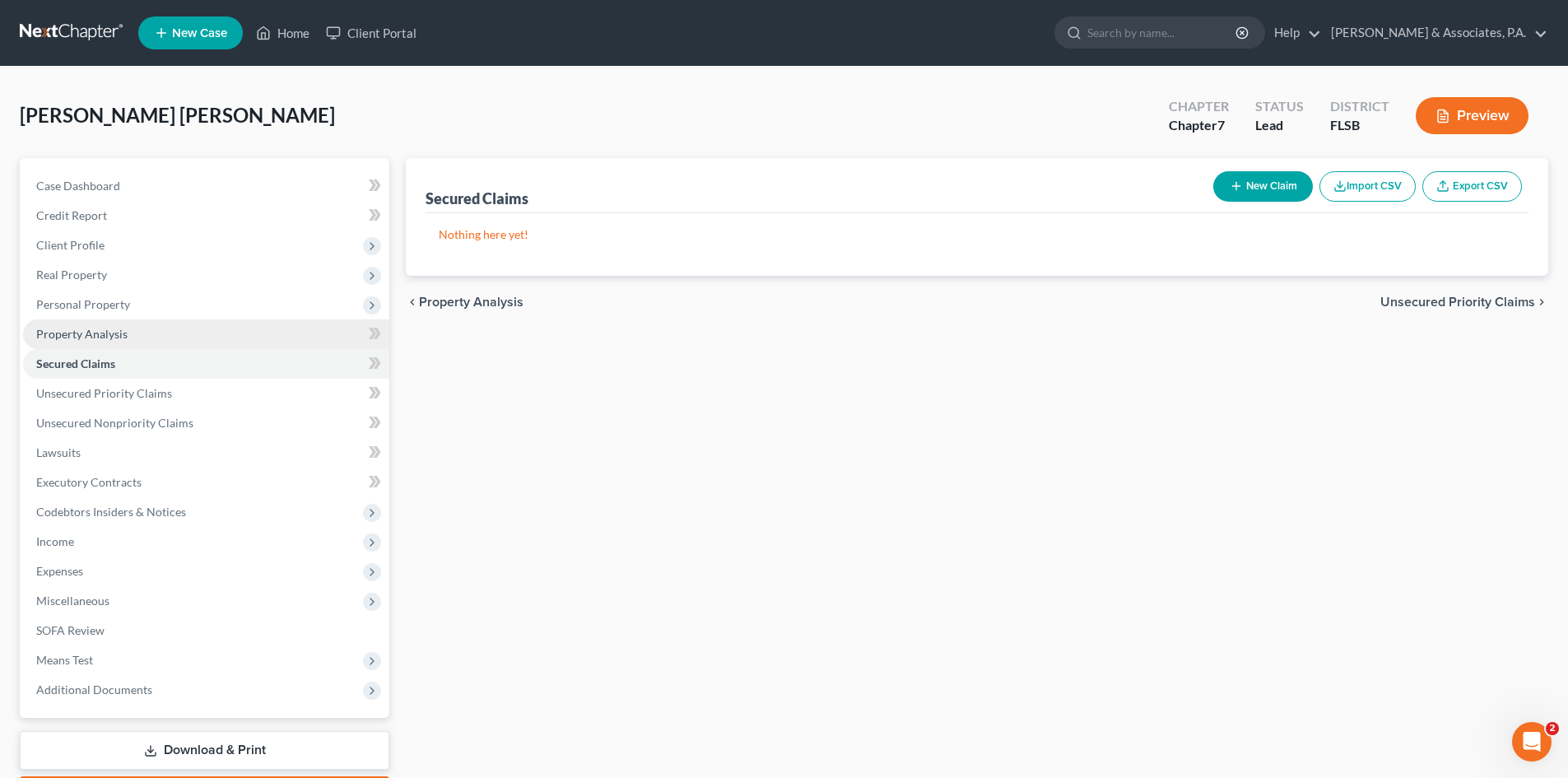
click at [66, 336] on span "Property Analysis" at bounding box center [81, 334] width 91 height 14
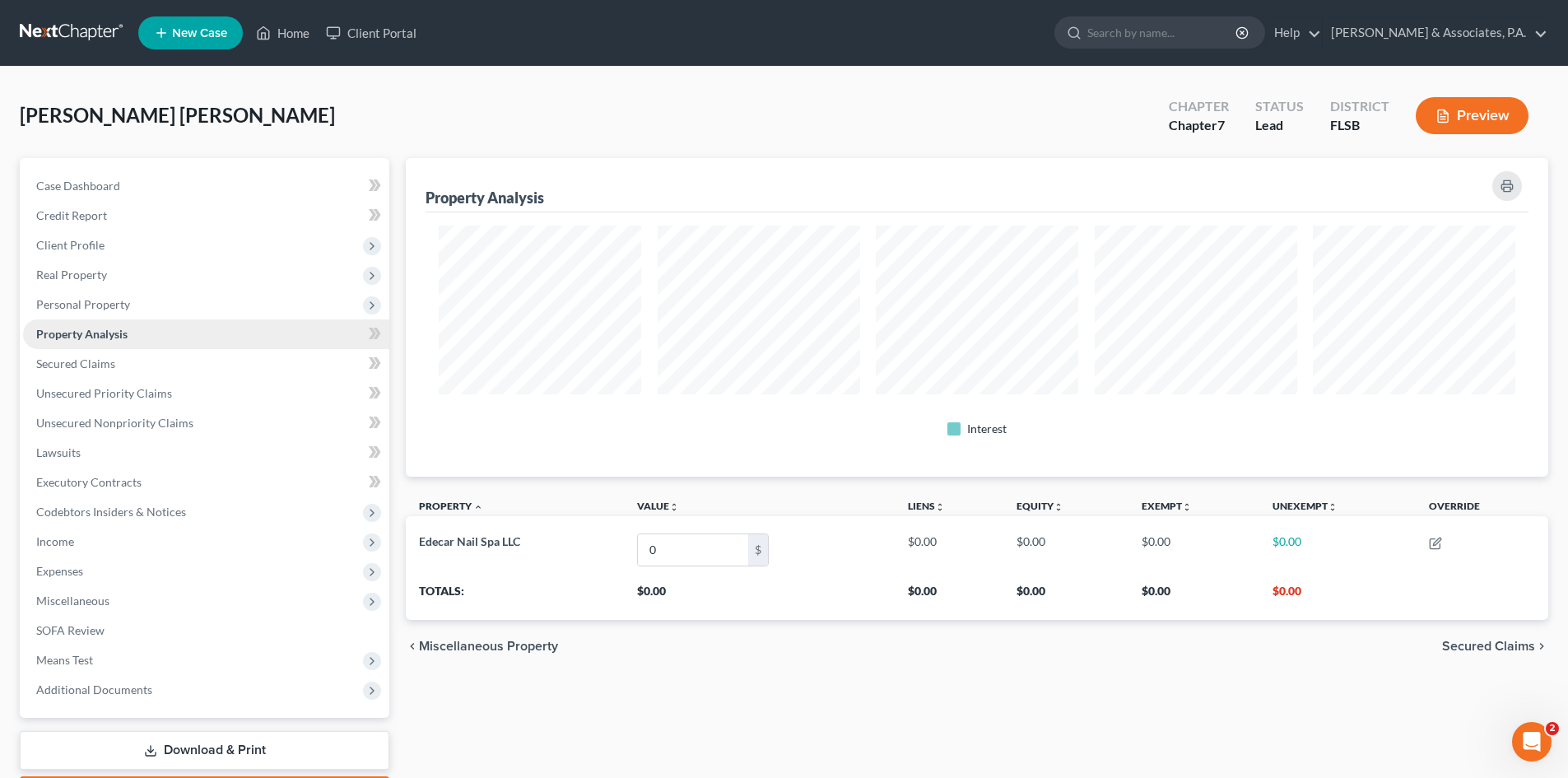
scroll to position [319, 1142]
click at [98, 305] on span "Personal Property" at bounding box center [83, 304] width 94 height 14
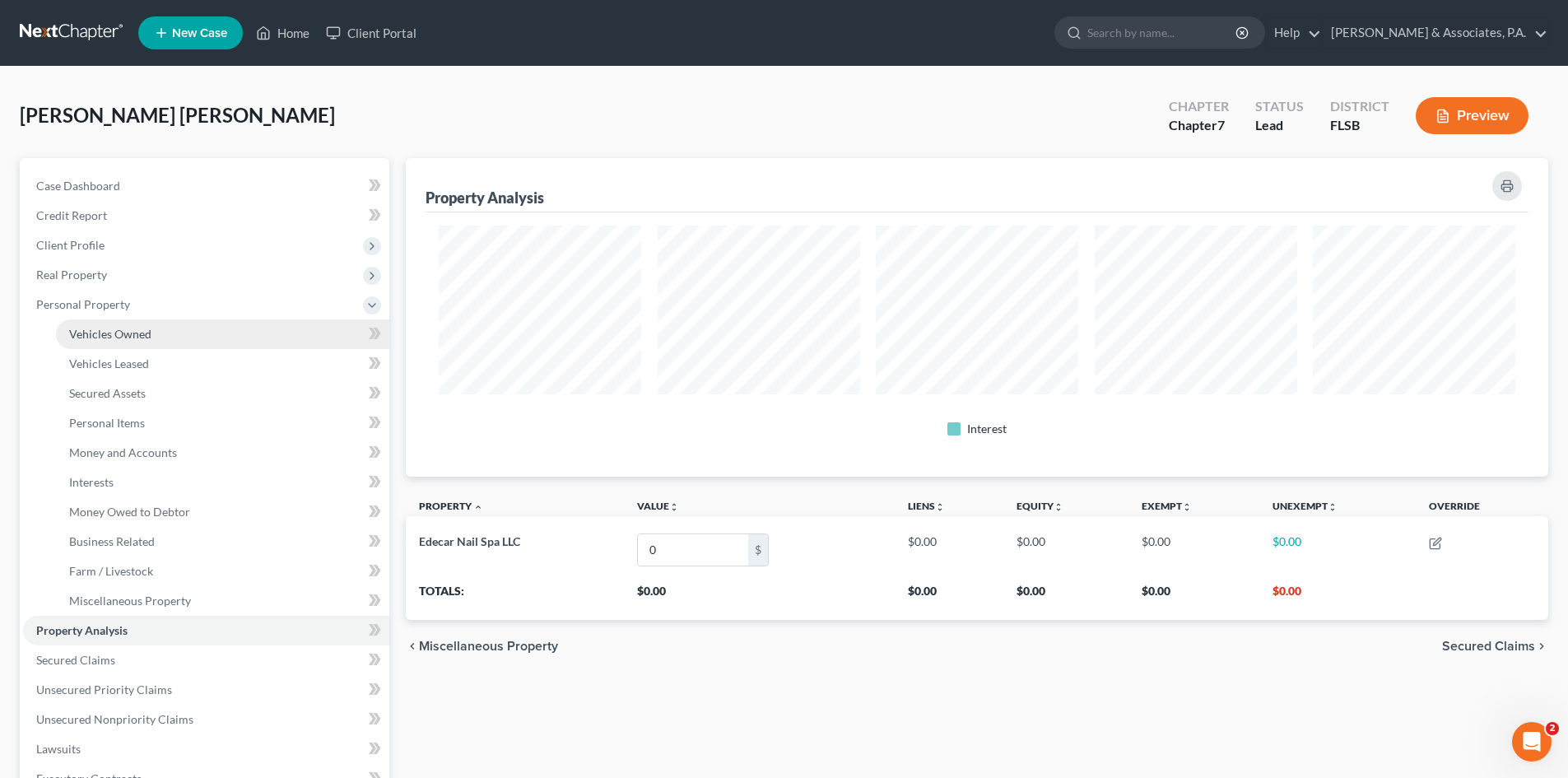
click at [102, 332] on span "Vehicles Owned" at bounding box center [110, 334] width 82 height 14
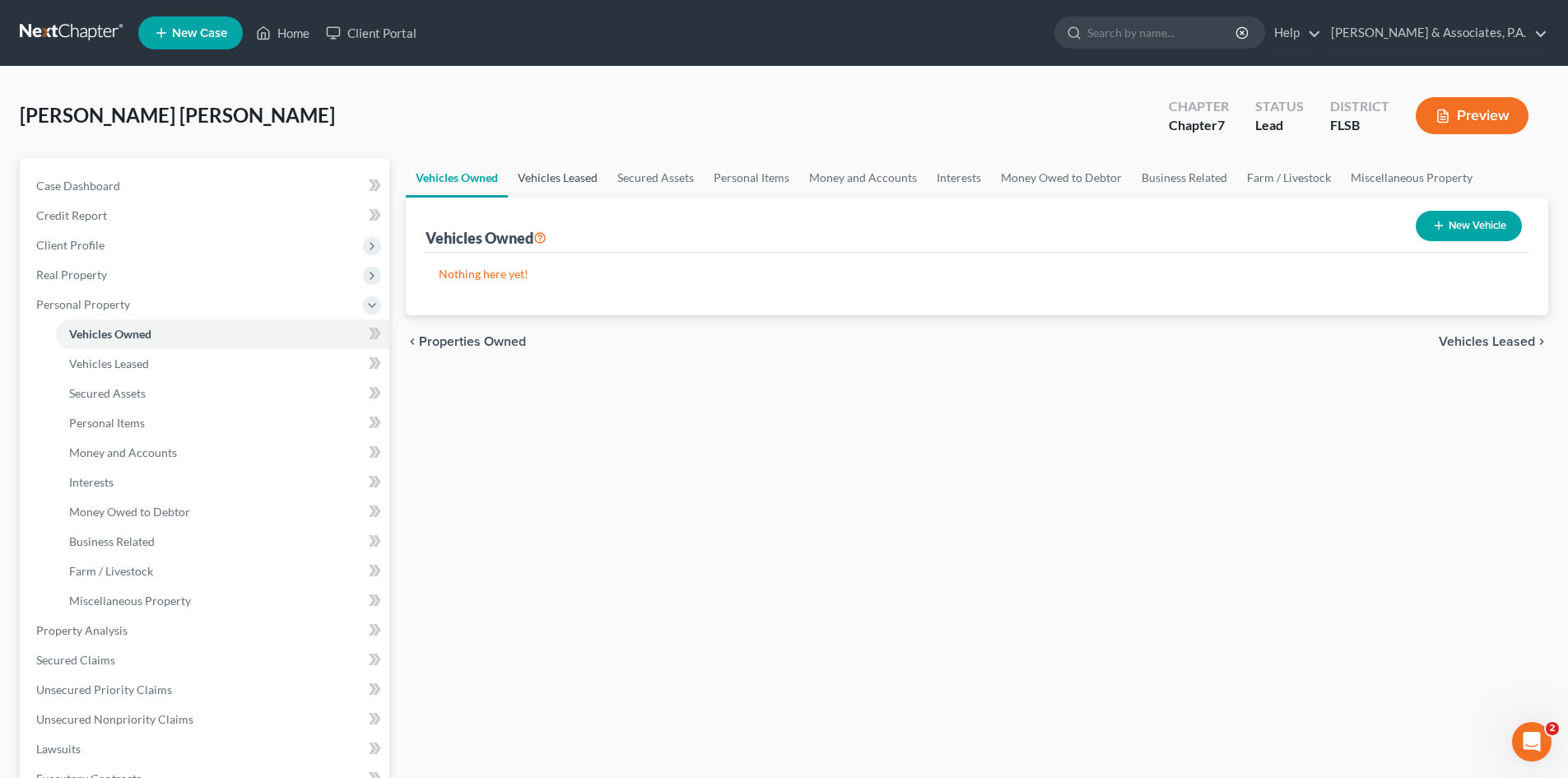
click at [553, 181] on link "Vehicles Leased" at bounding box center [557, 178] width 100 height 40
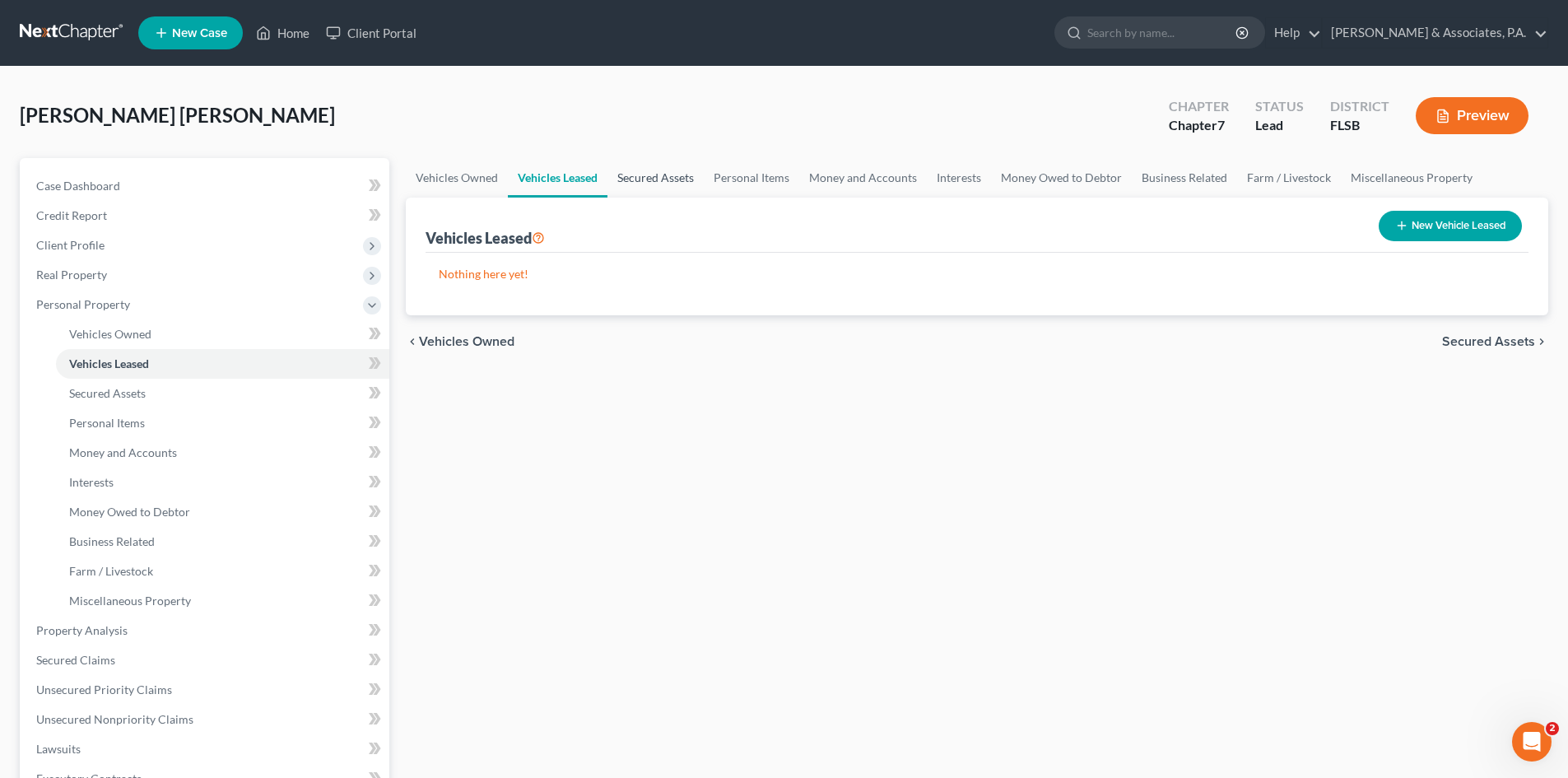
click at [655, 171] on link "Secured Assets" at bounding box center [655, 178] width 96 height 40
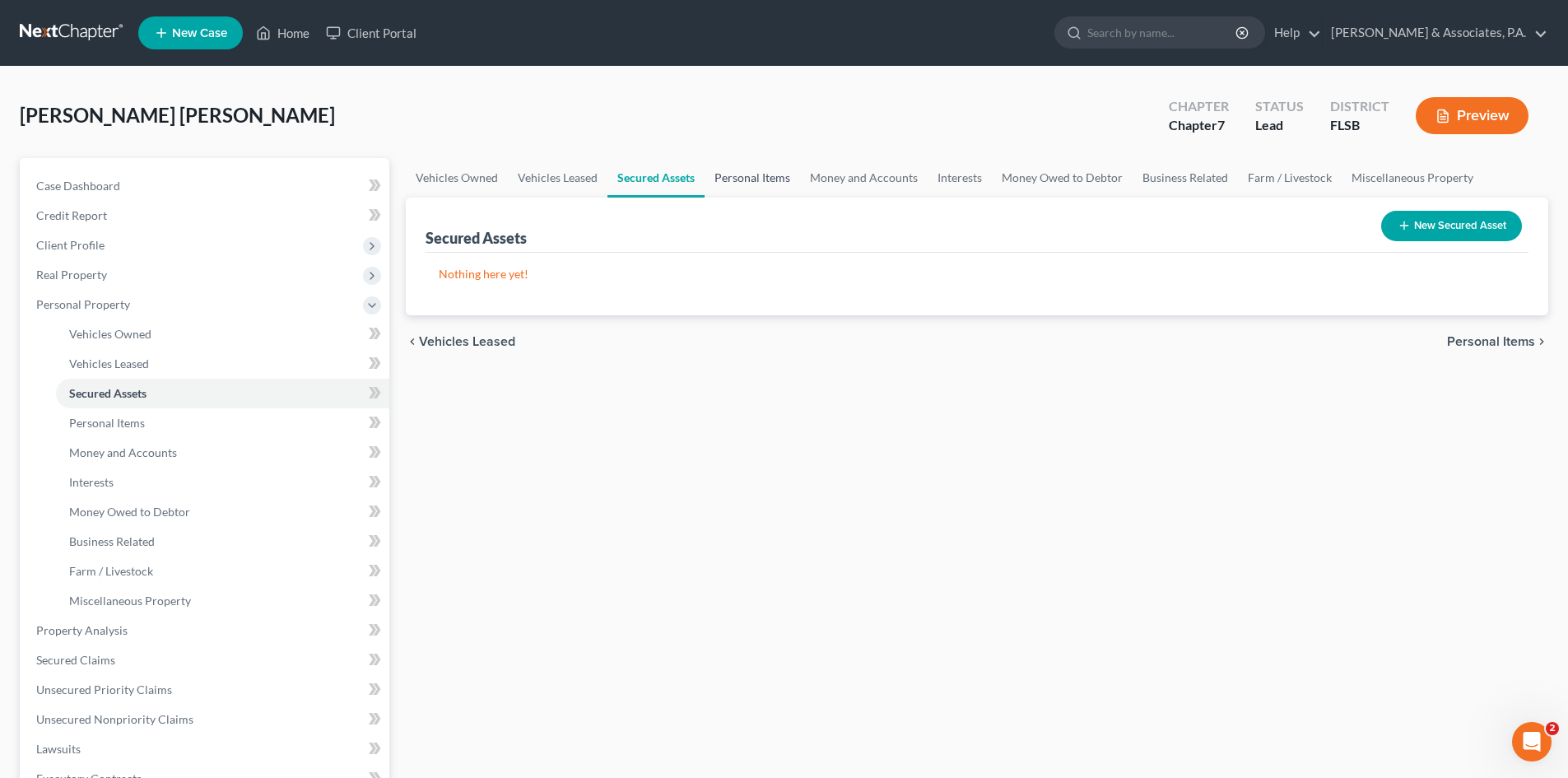
click at [767, 176] on link "Personal Items" at bounding box center [753, 178] width 95 height 40
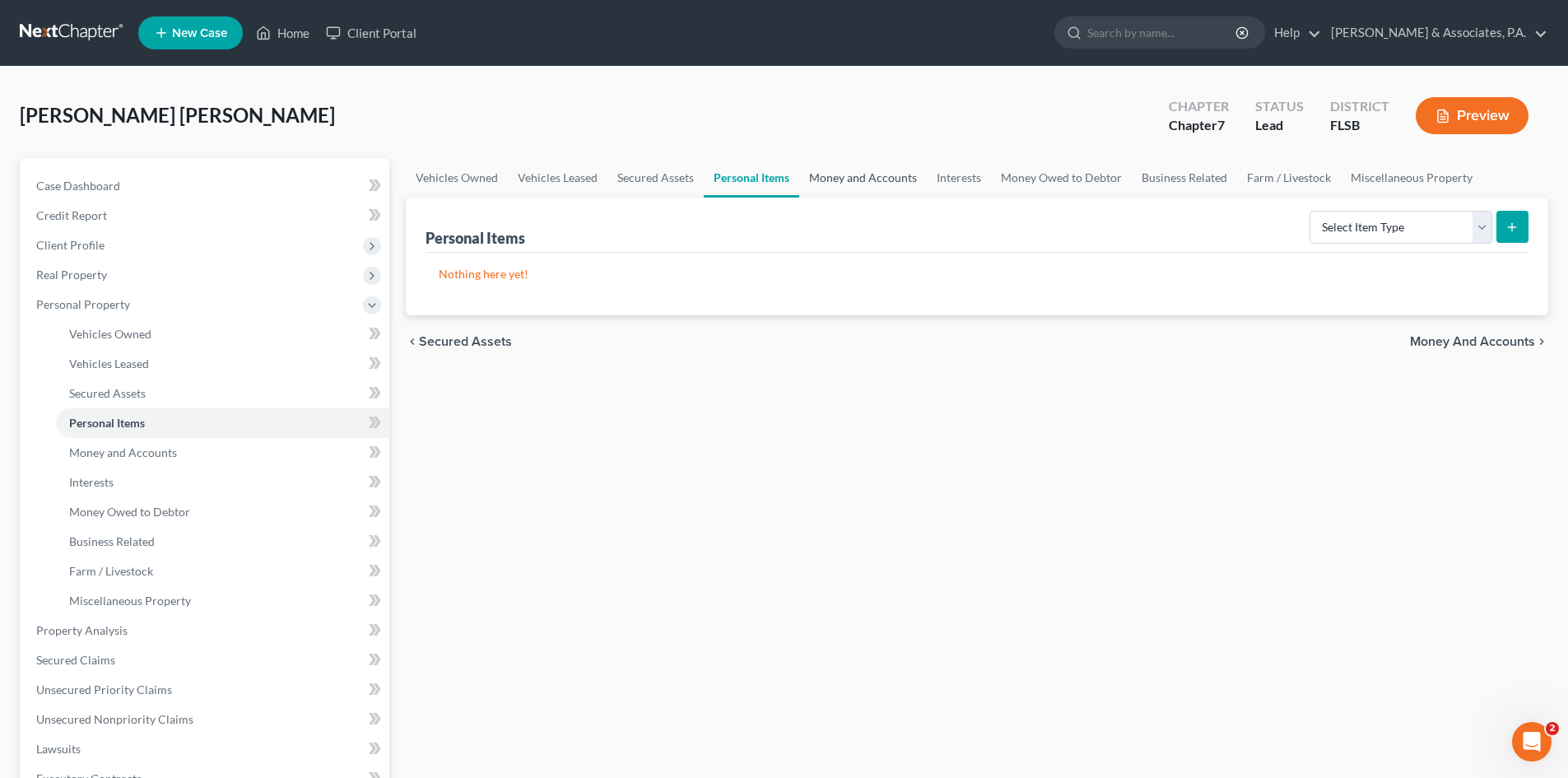
click at [852, 173] on link "Money and Accounts" at bounding box center [863, 178] width 127 height 40
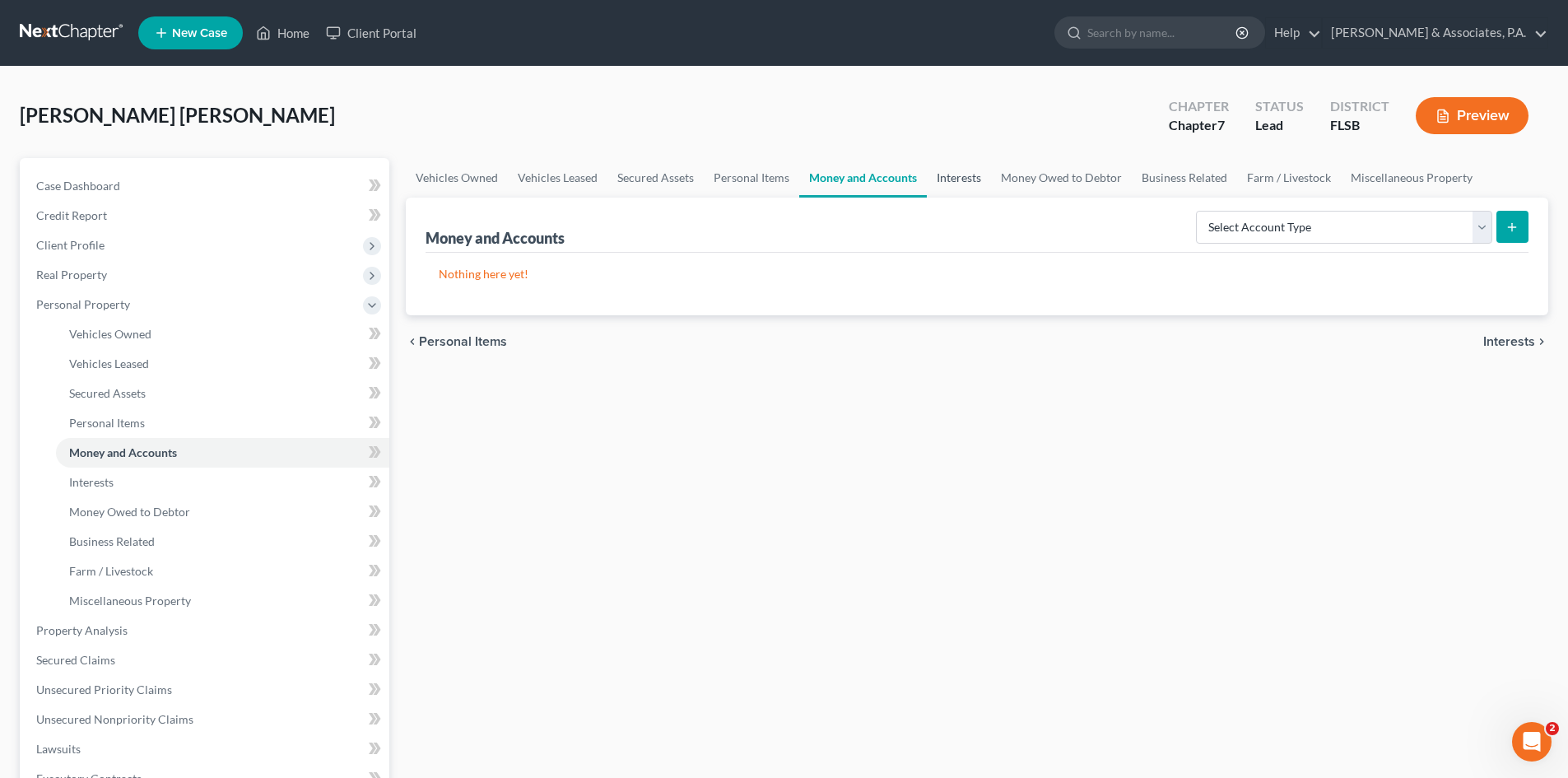
click at [959, 178] on link "Interests" at bounding box center [958, 178] width 64 height 40
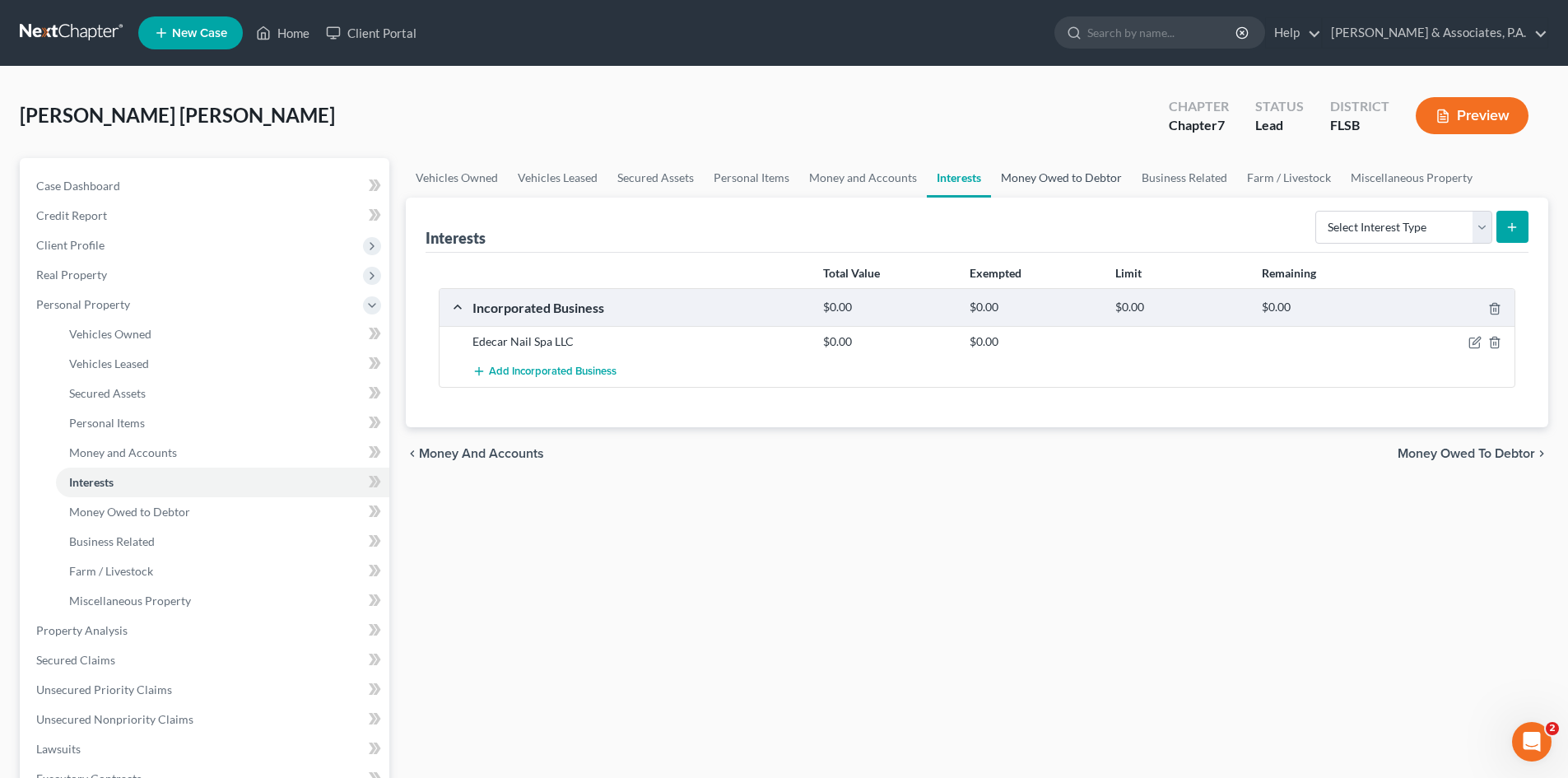
click at [1056, 175] on link "Money Owed to Debtor" at bounding box center [1061, 178] width 140 height 40
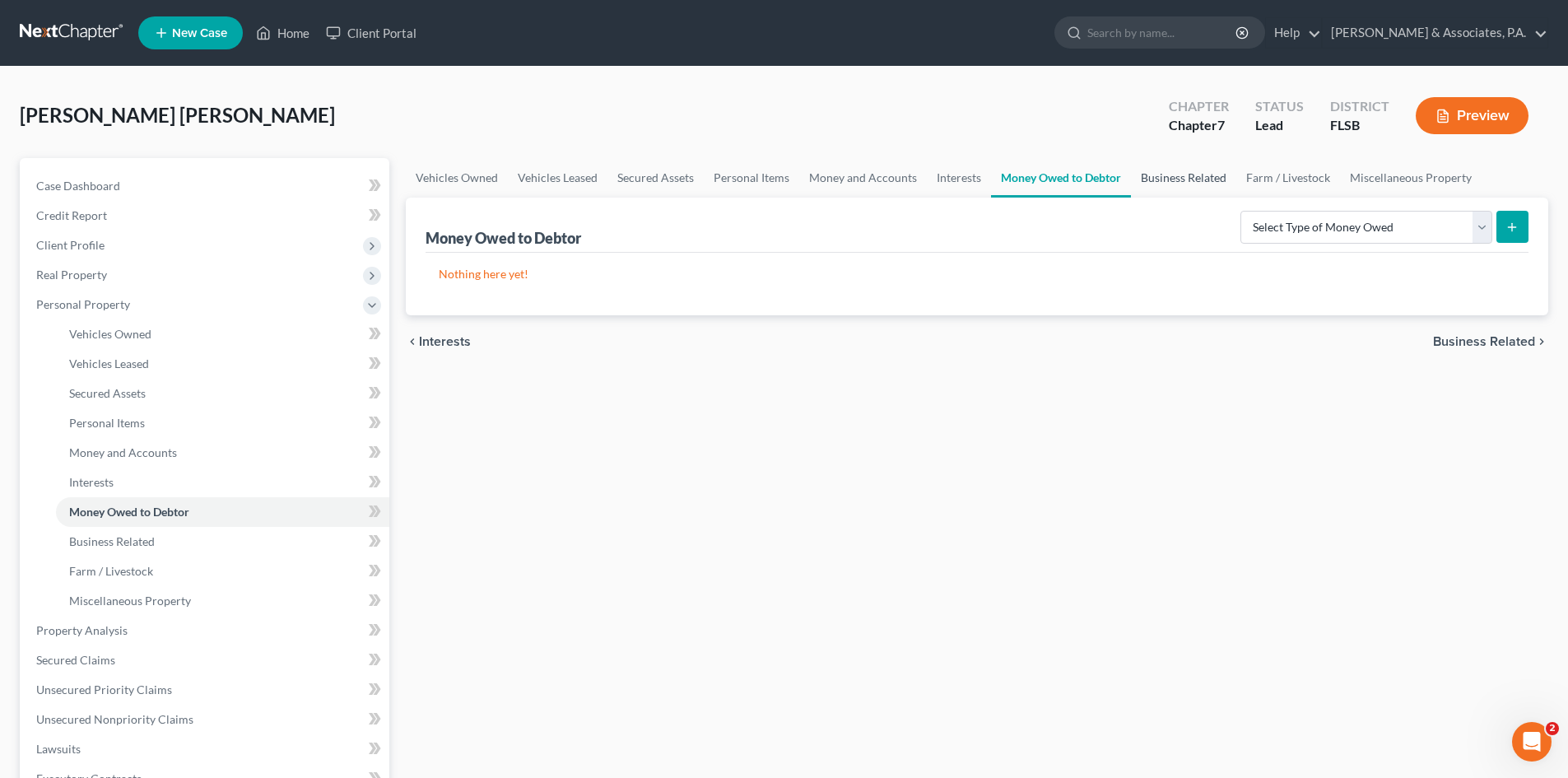
click at [1194, 173] on link "Business Related" at bounding box center [1183, 178] width 105 height 40
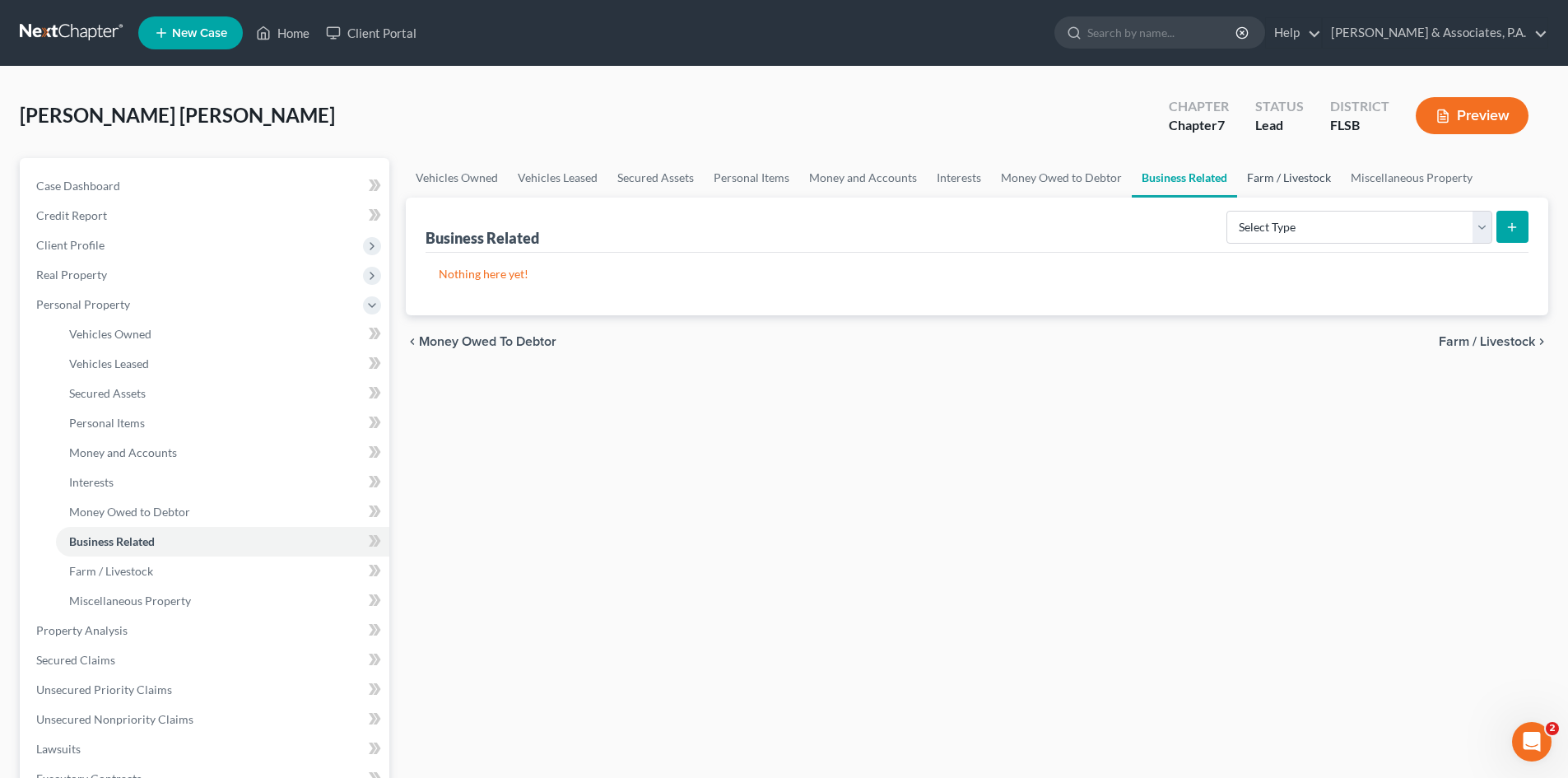
click at [1280, 178] on link "Farm / Livestock" at bounding box center [1288, 178] width 103 height 40
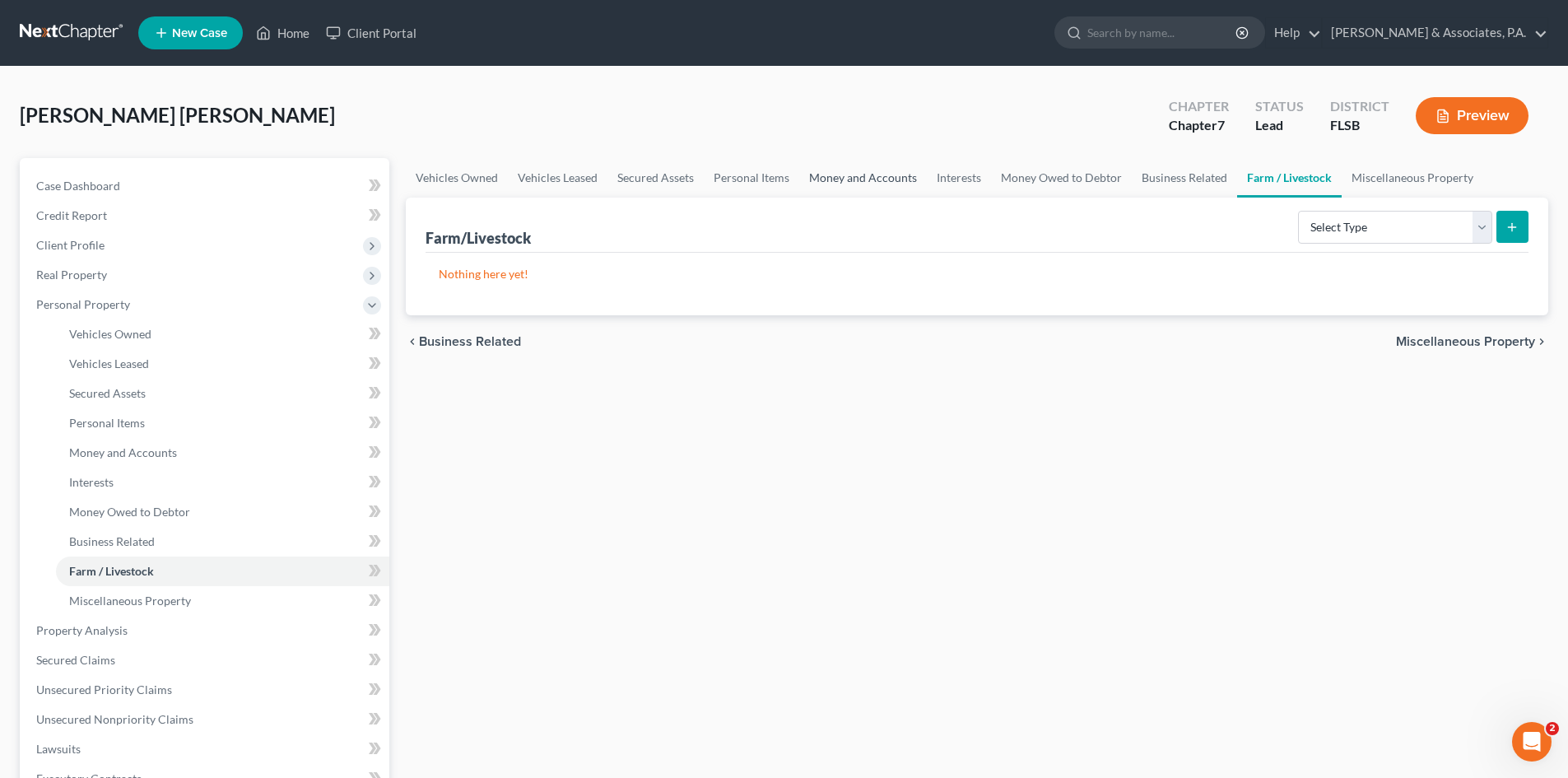
click at [844, 175] on link "Money and Accounts" at bounding box center [863, 178] width 127 height 40
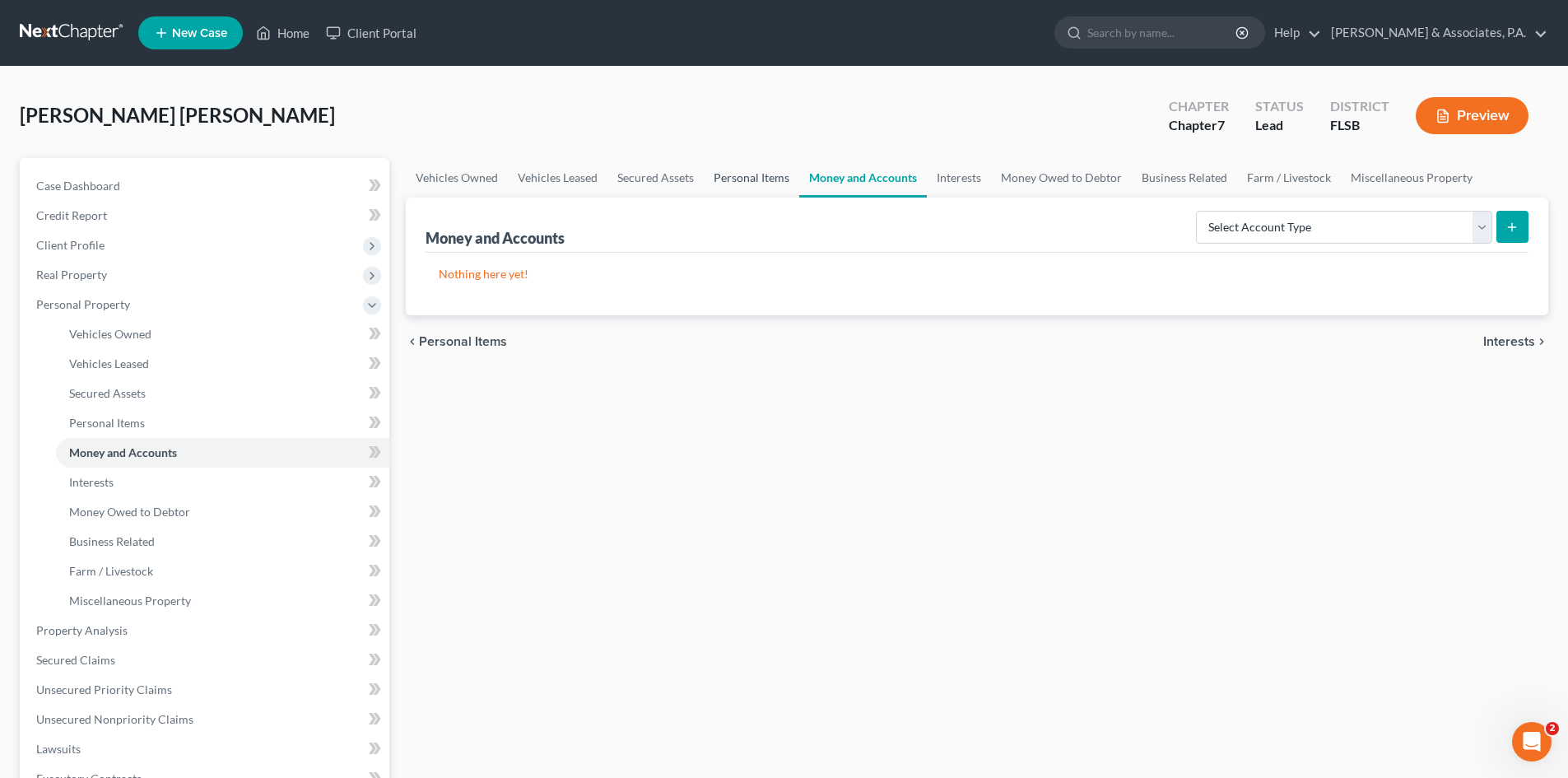
click at [747, 178] on link "Personal Items" at bounding box center [752, 178] width 95 height 40
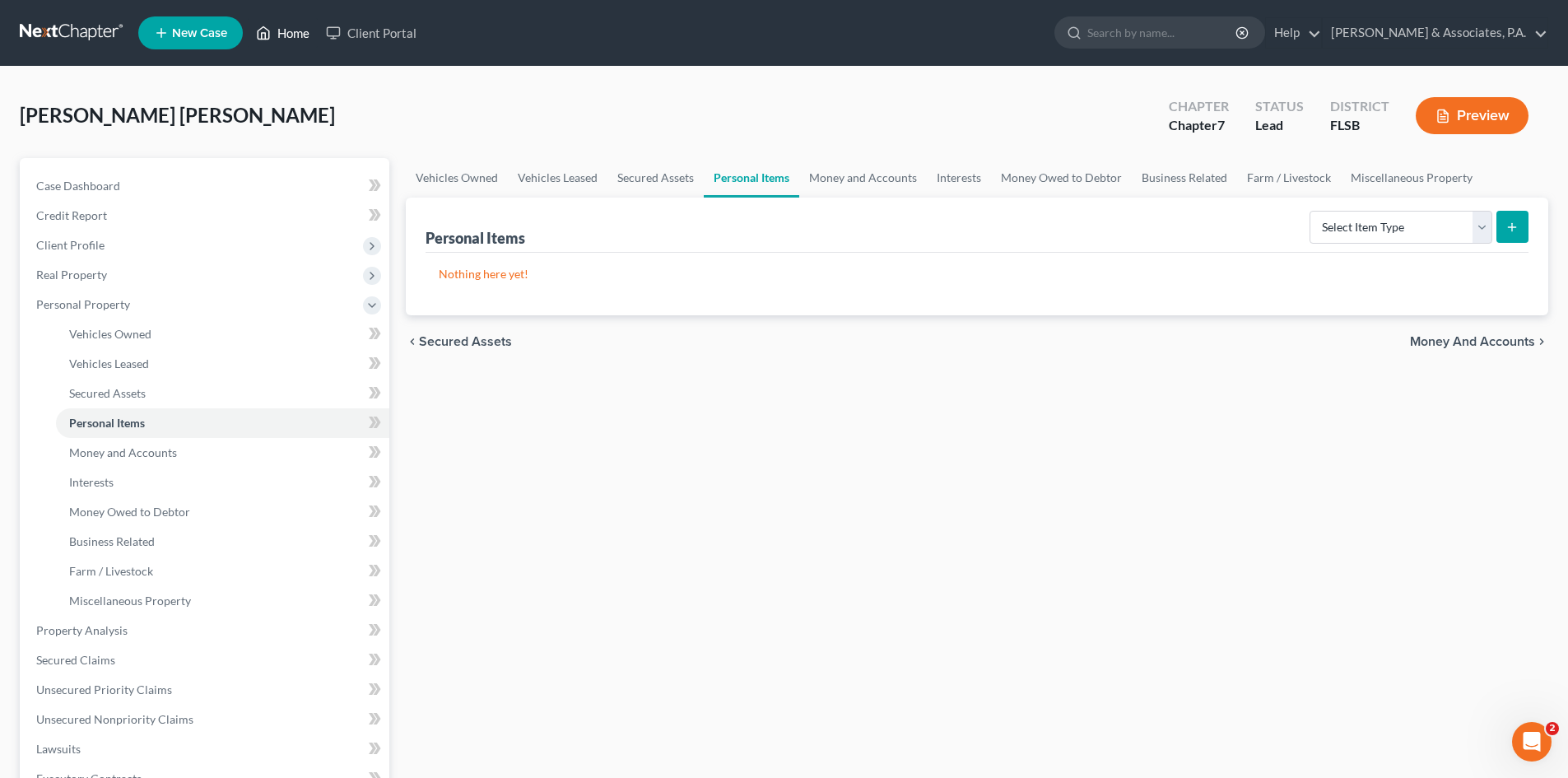
click at [285, 37] on link "Home" at bounding box center [282, 33] width 70 height 30
